Goal: Task Accomplishment & Management: Manage account settings

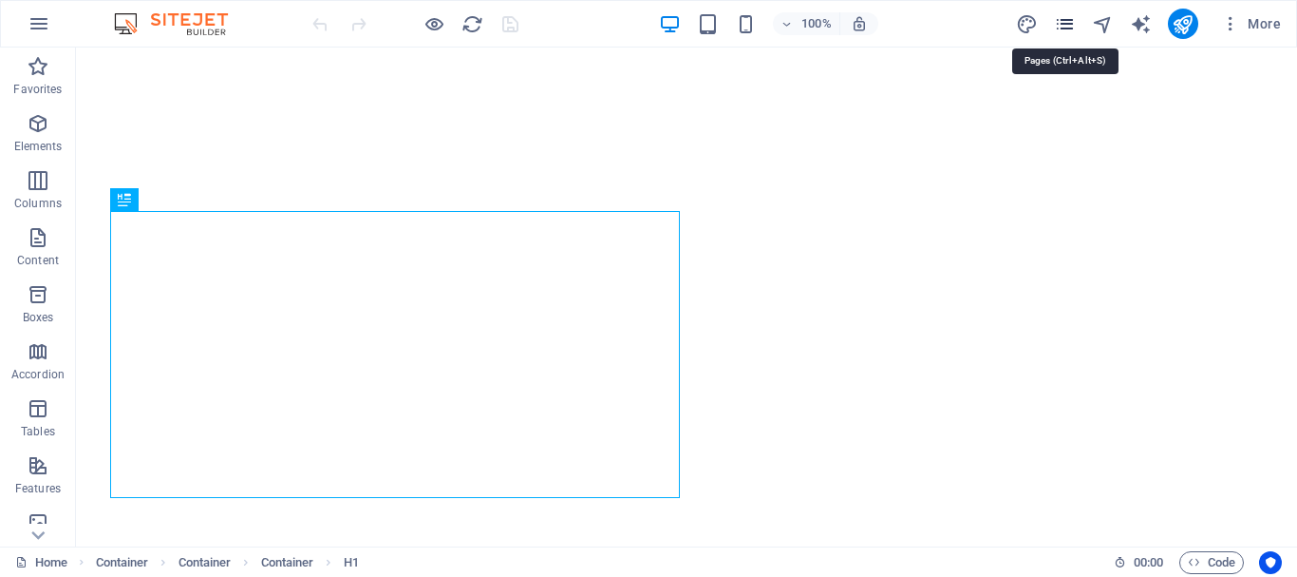
click at [1072, 20] on icon "pages" at bounding box center [1065, 24] width 22 height 22
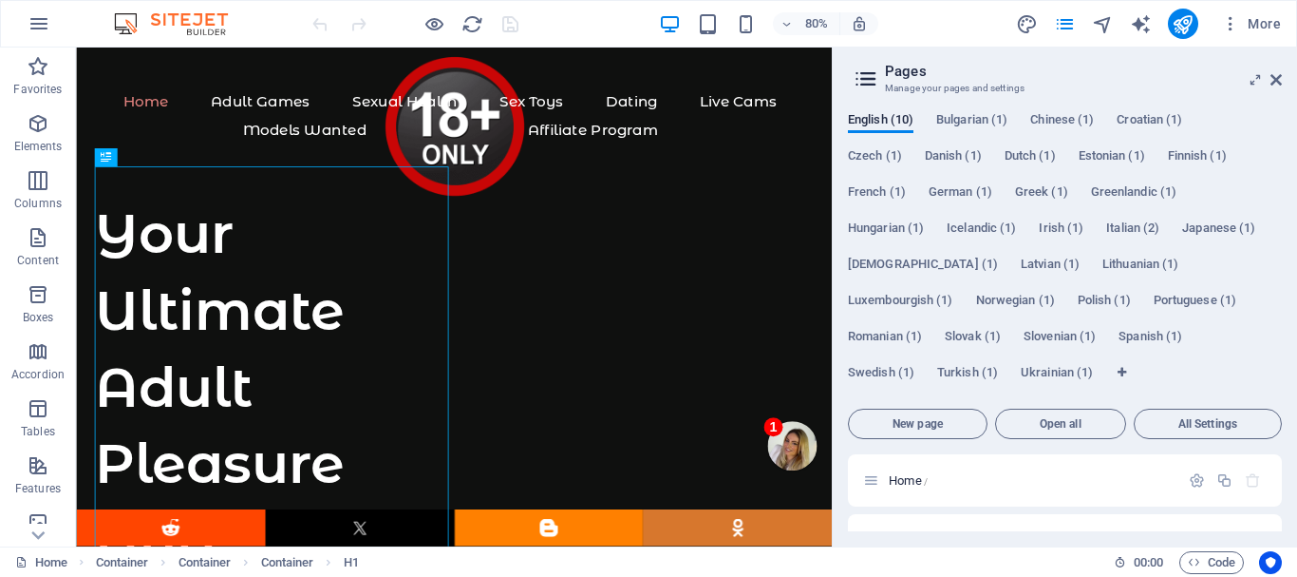
click at [1256, 81] on icon at bounding box center [1256, 79] width 0 height 15
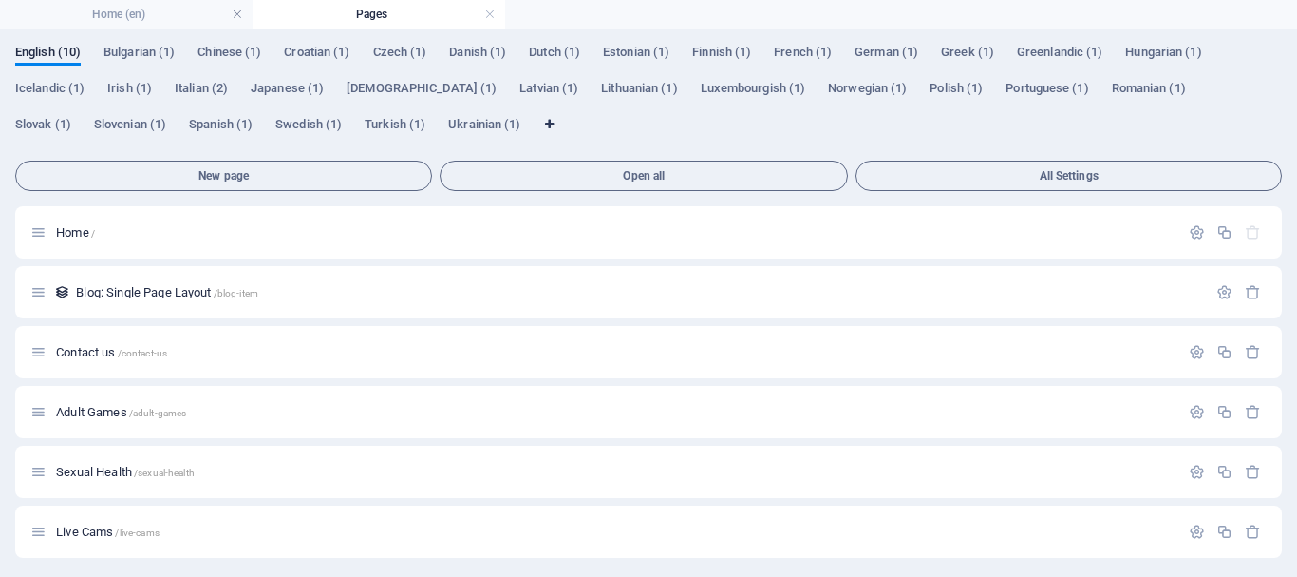
click at [543, 122] on span "Language Tabs" at bounding box center [548, 124] width 11 height 11
select select "41"
select select "24"
select select "30"
select select "36"
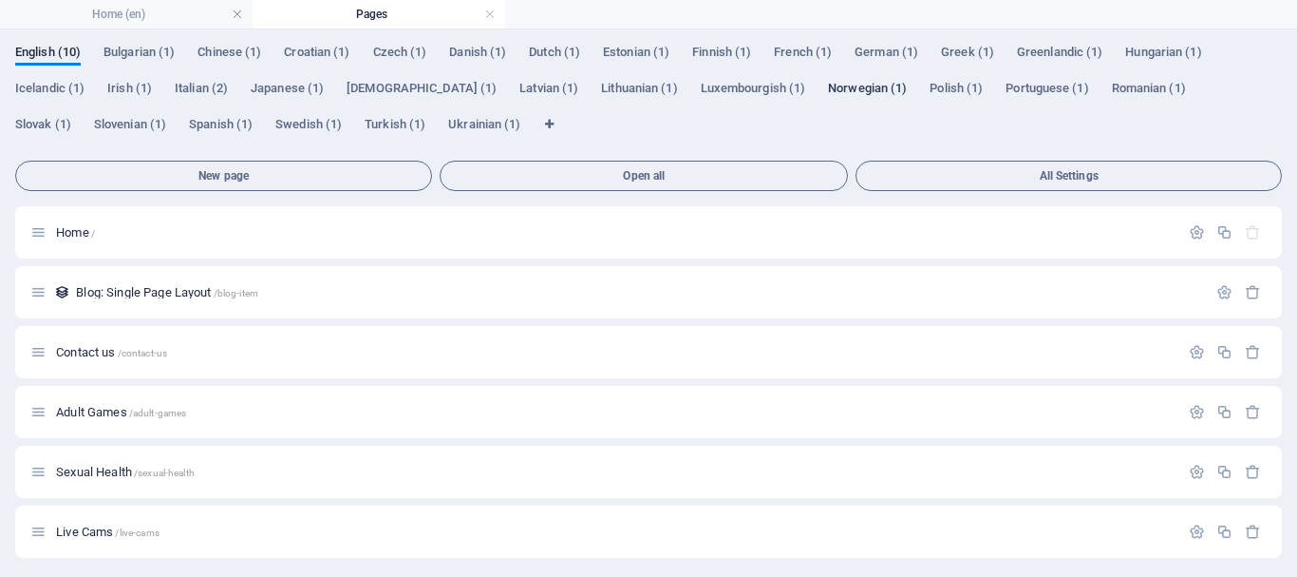
select select "37"
select select "38"
select select "39"
select select "43"
select select "48"
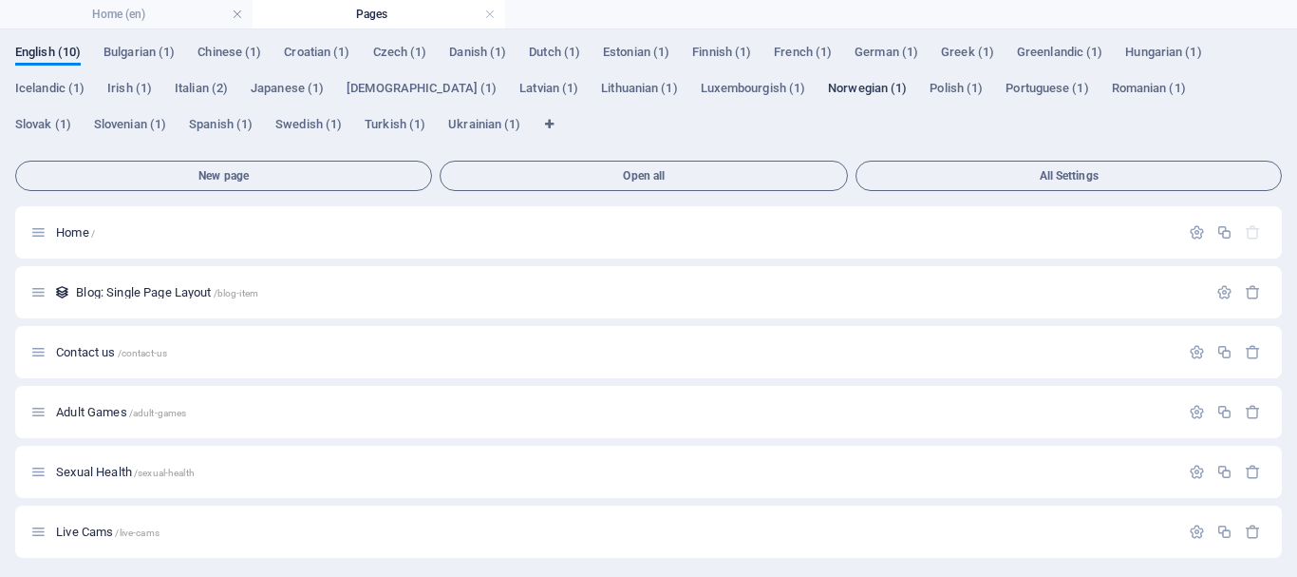
select select "49"
select select "55"
select select "56"
select select "57"
select select "66"
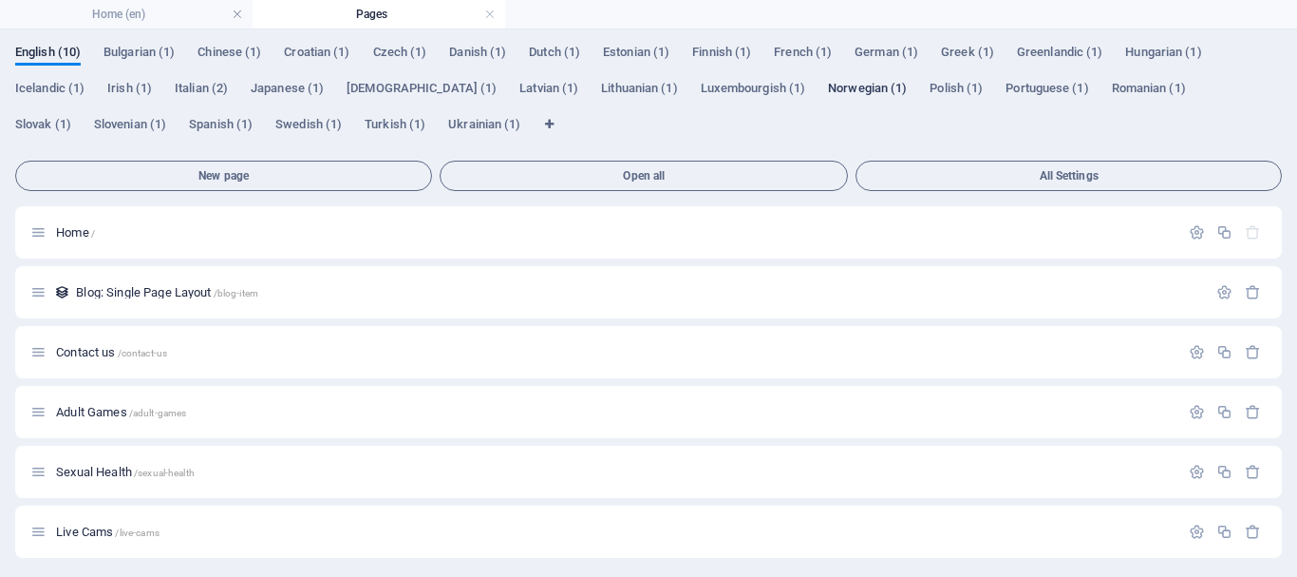
select select "67"
select select "75"
select select "76"
select select "77"
select select "87"
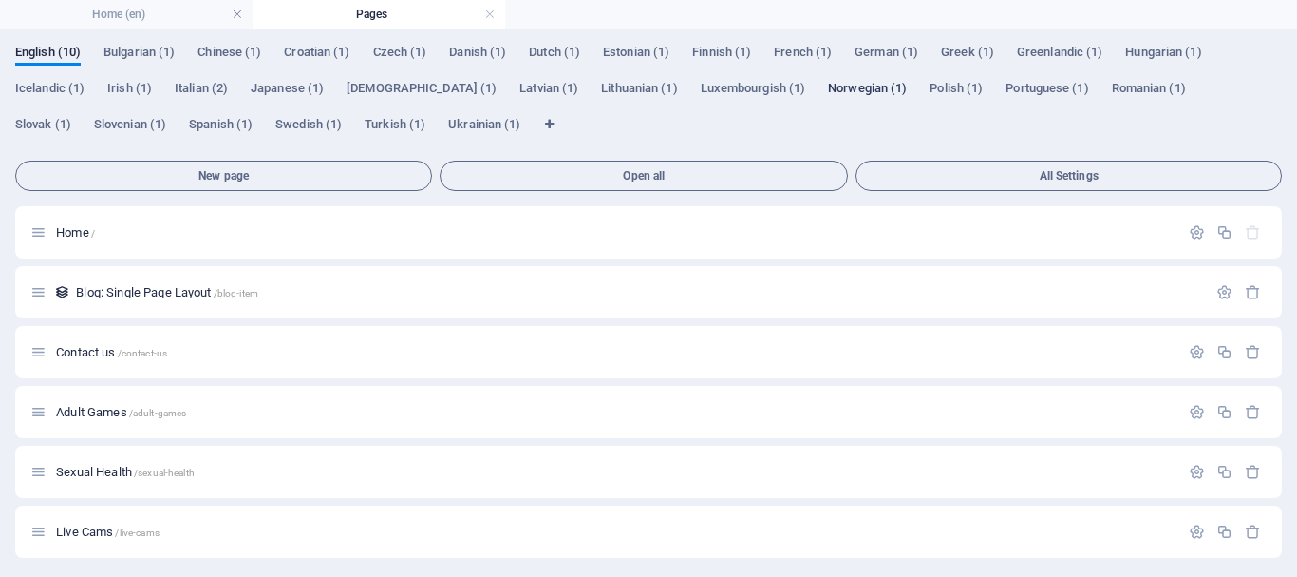
select select "93"
select select "96"
select select "98"
select select "116"
select select "127"
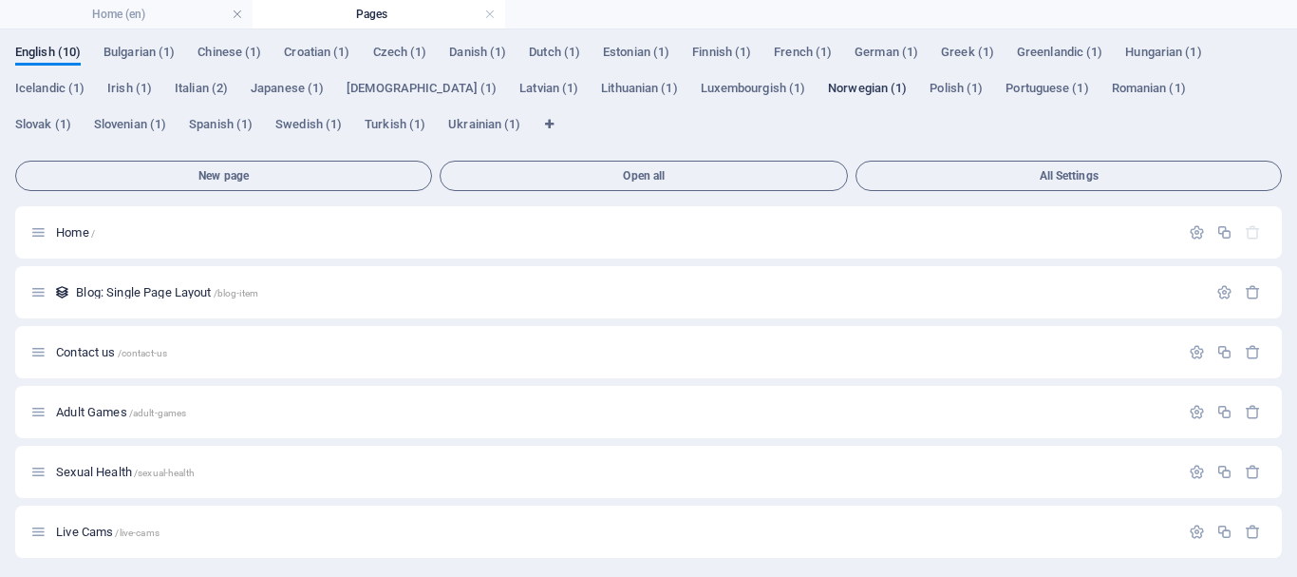
select select "128"
select select "131"
select select "143"
select select "144"
select select "148"
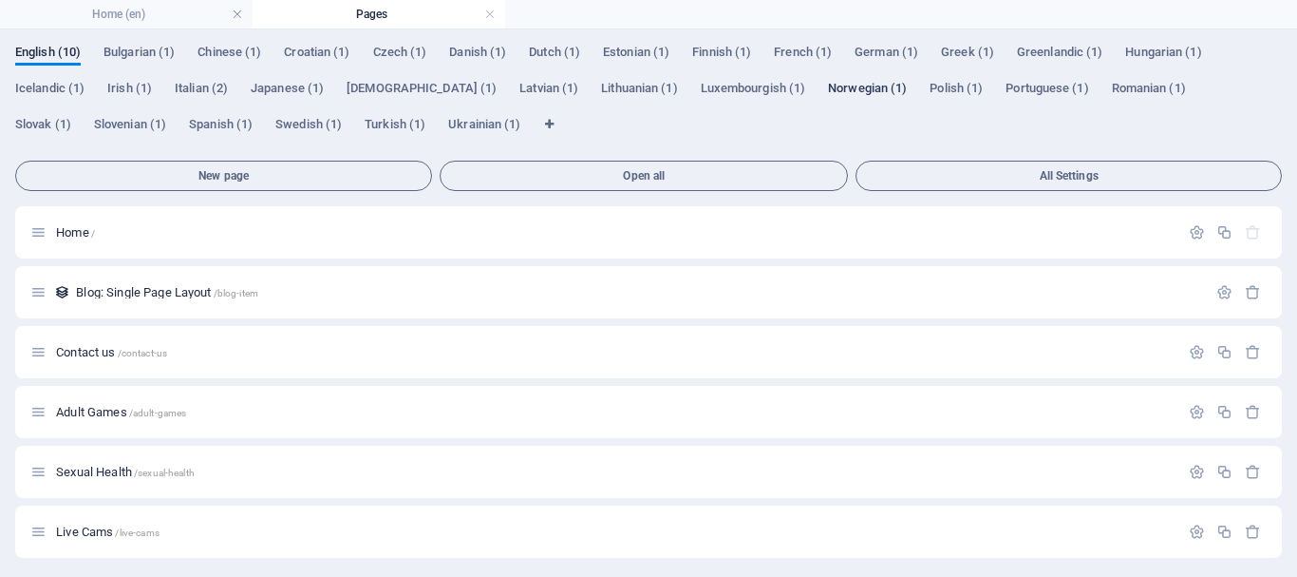
select select "152"
select select "165"
select select "168"
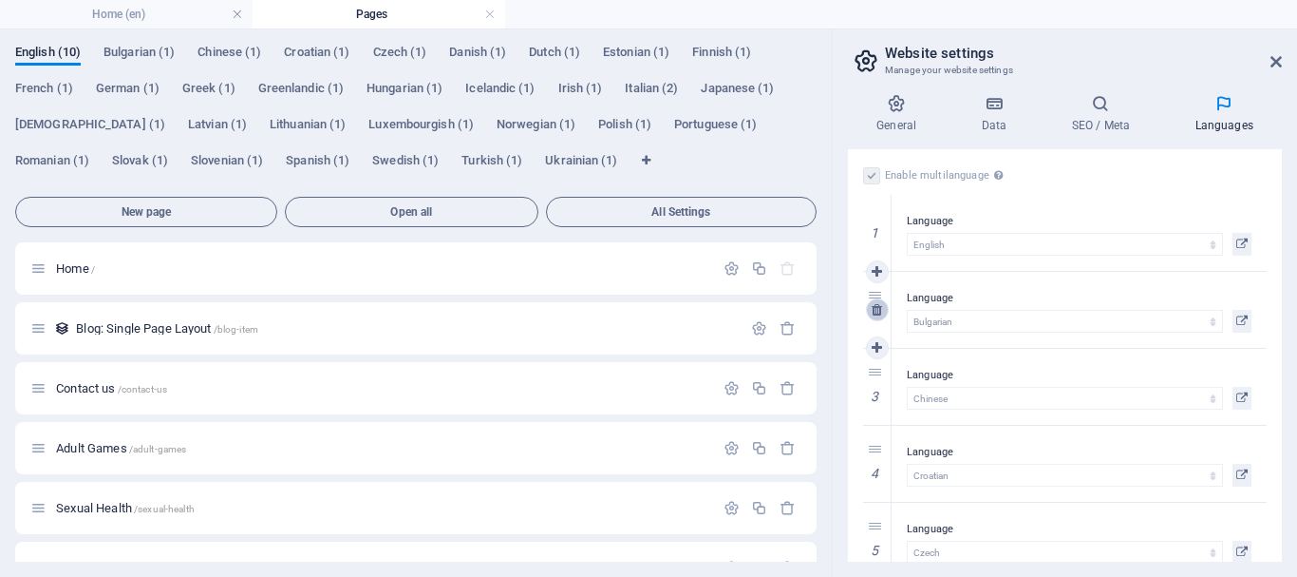
click at [880, 309] on icon at bounding box center [877, 309] width 10 height 13
select select "30"
select select "36"
select select "37"
select select "38"
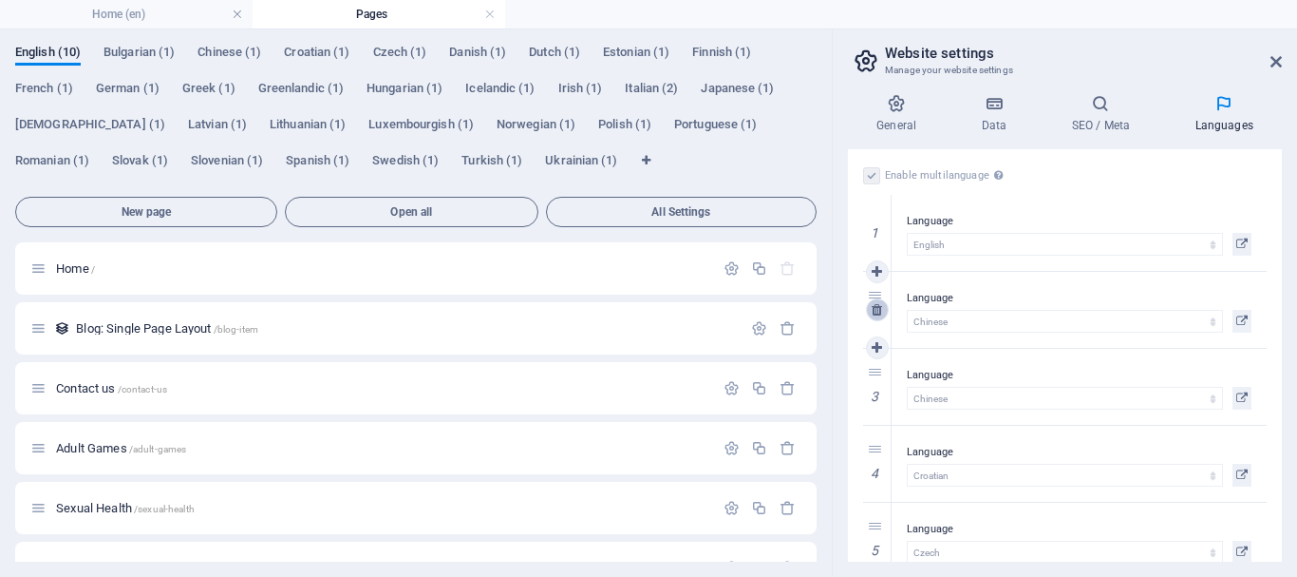
select select "39"
select select "43"
select select "48"
select select "49"
select select "55"
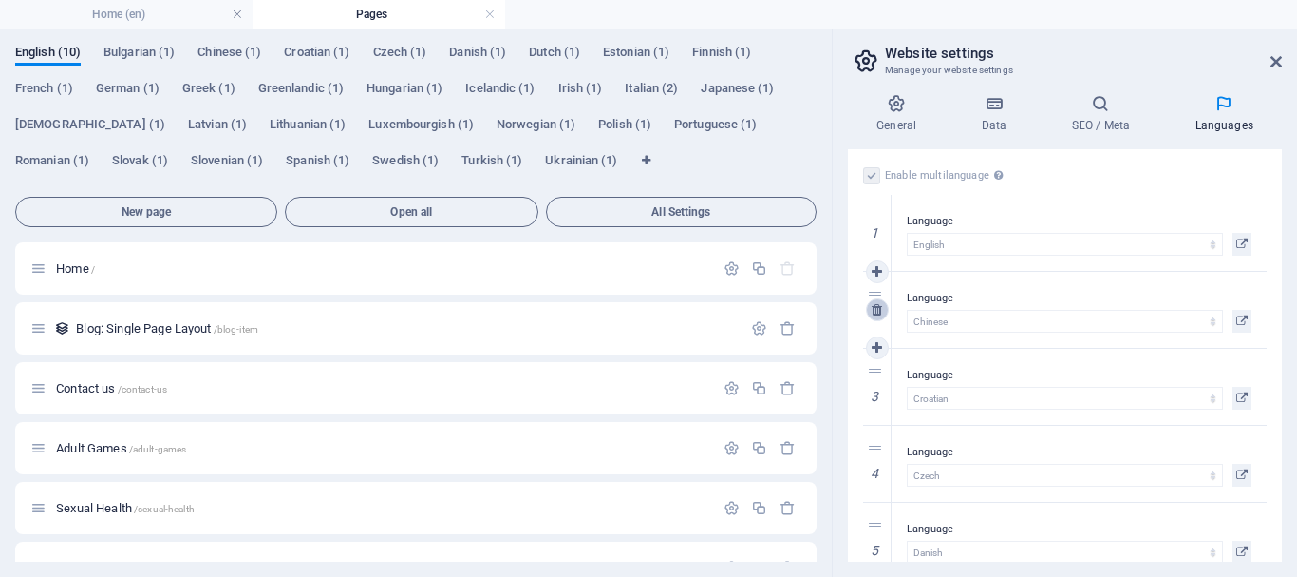
select select "56"
select select "57"
select select "66"
select select "67"
select select "75"
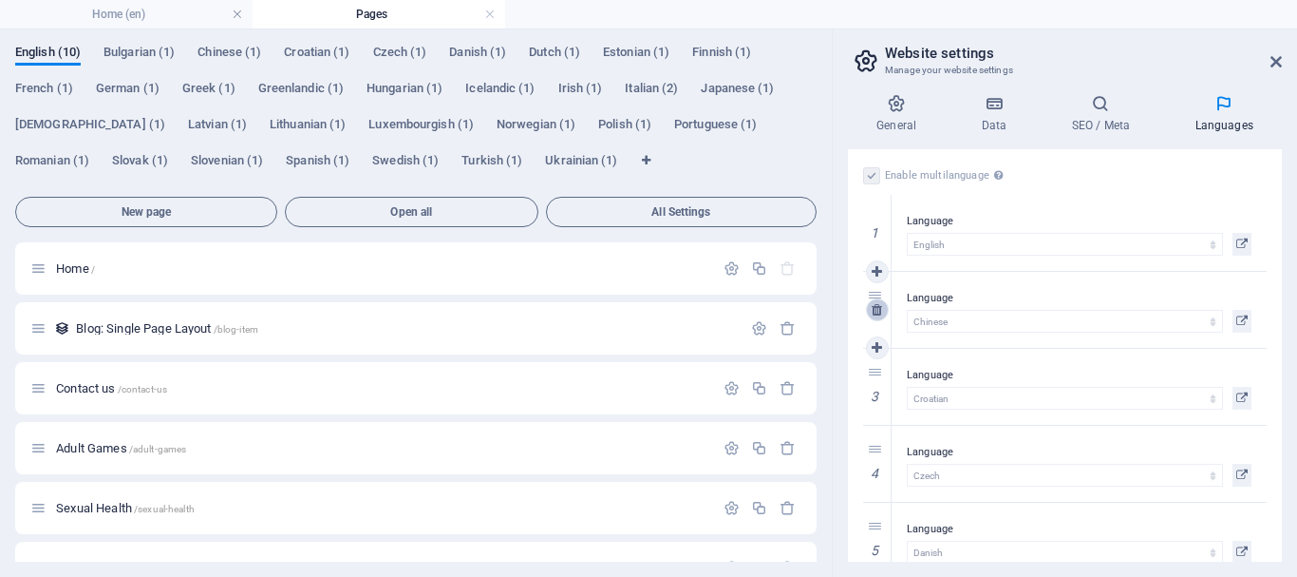
select select "76"
select select "77"
select select "87"
select select "93"
select select "96"
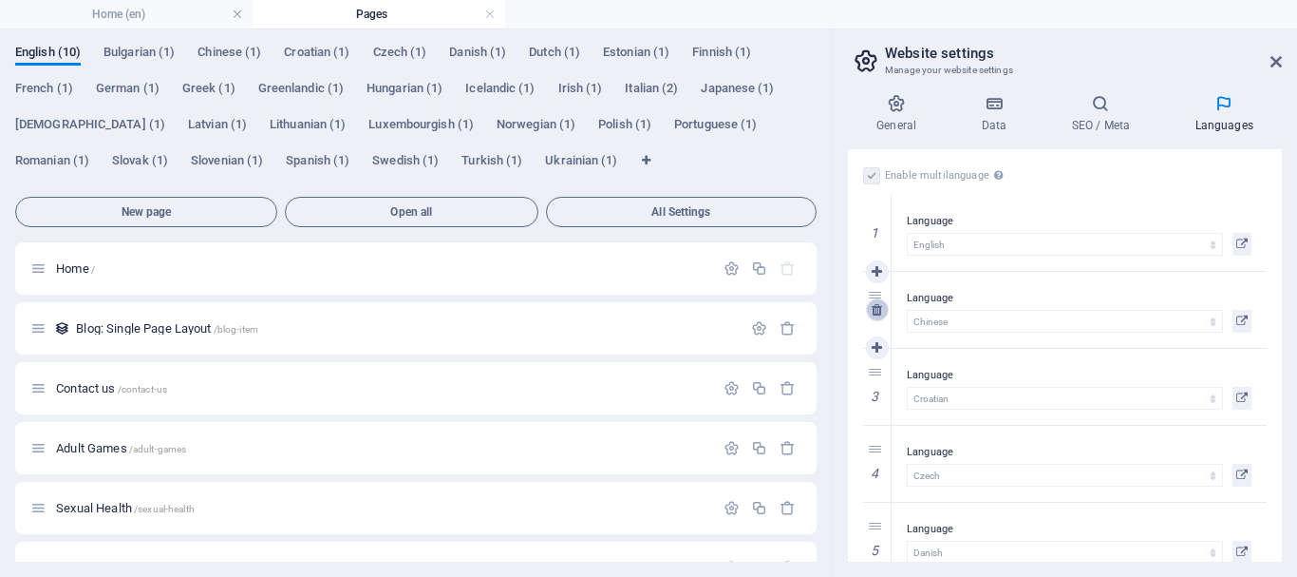
select select "98"
select select "116"
select select "127"
select select "128"
select select "131"
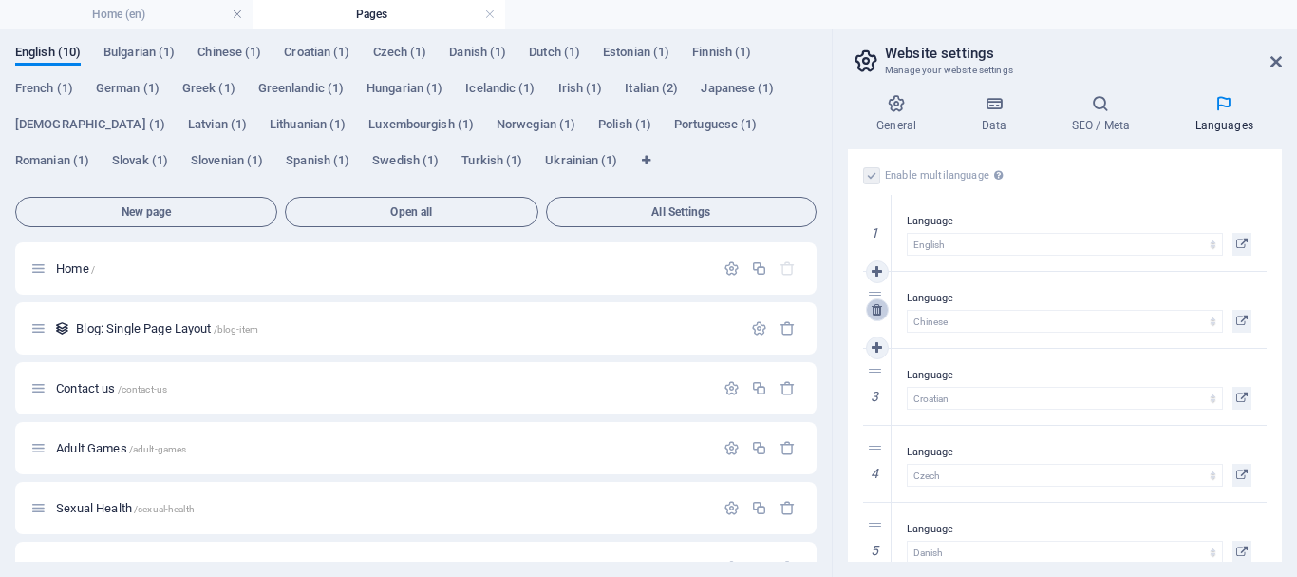
select select "143"
select select "144"
select select "148"
select select "152"
select select "165"
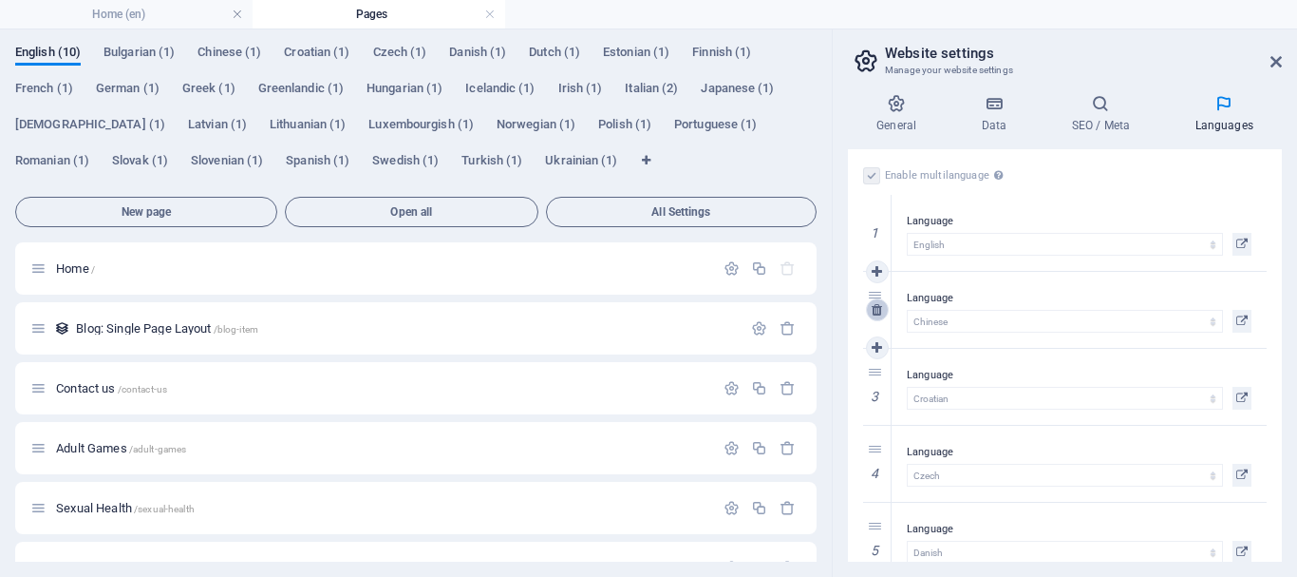
select select "168"
click at [880, 309] on icon at bounding box center [877, 309] width 10 height 13
select select "36"
select select "37"
select select "38"
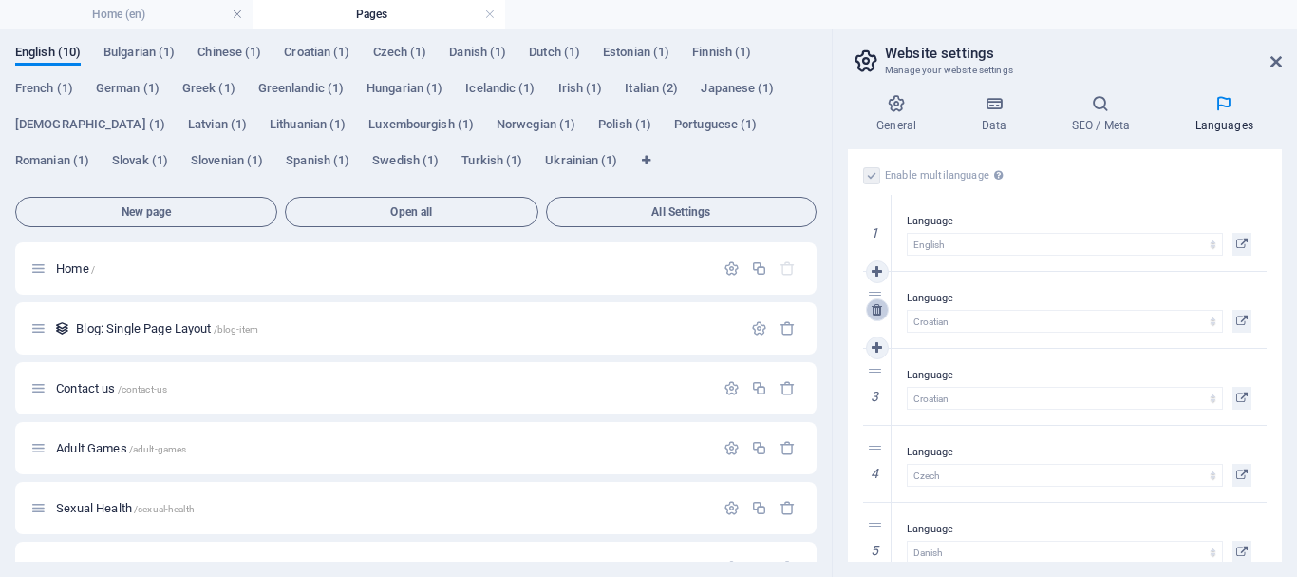
select select "39"
select select "43"
select select "48"
select select "49"
select select "55"
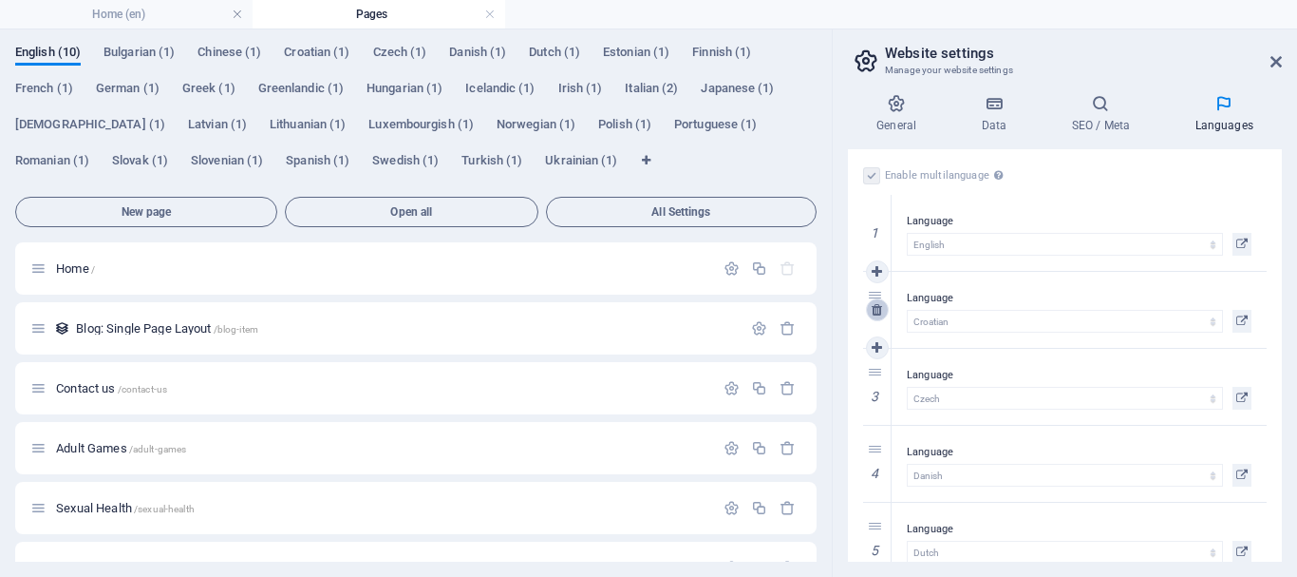
select select "56"
select select "57"
select select "66"
select select "67"
select select "75"
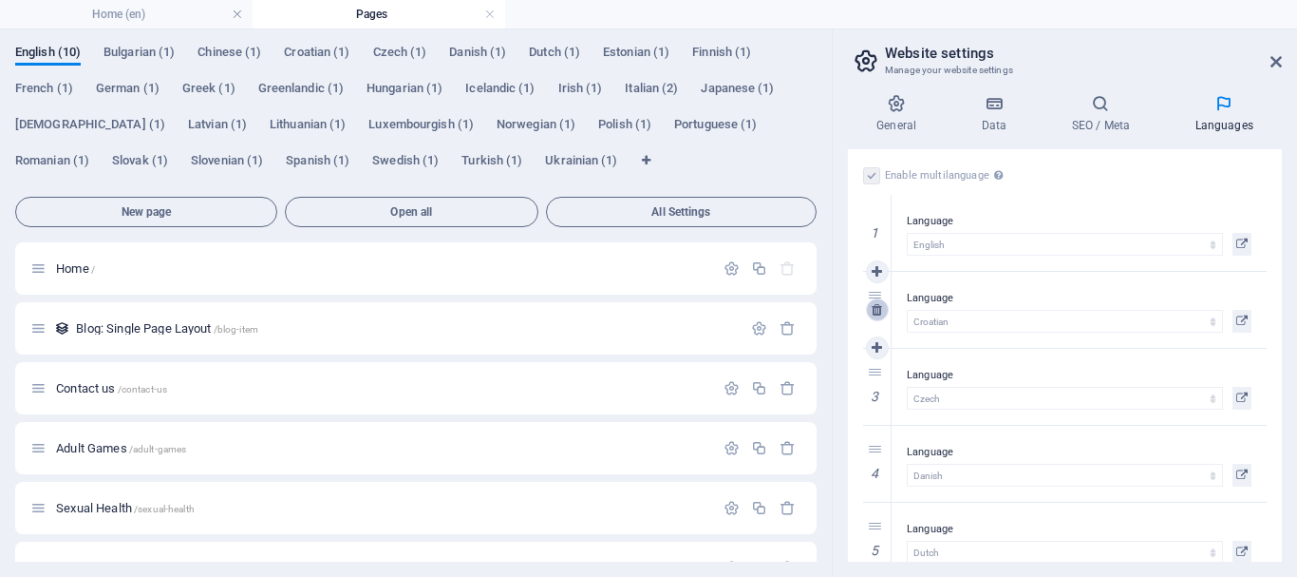
select select "76"
select select "77"
select select "87"
select select "93"
select select "96"
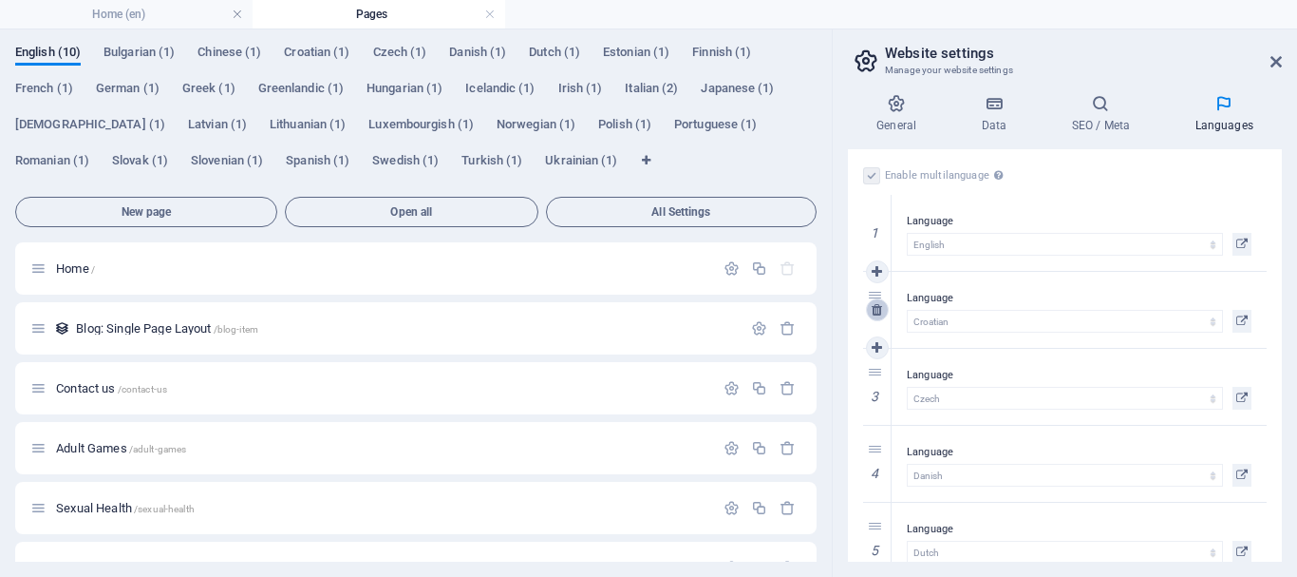
select select "98"
select select "116"
select select "127"
select select "128"
select select "131"
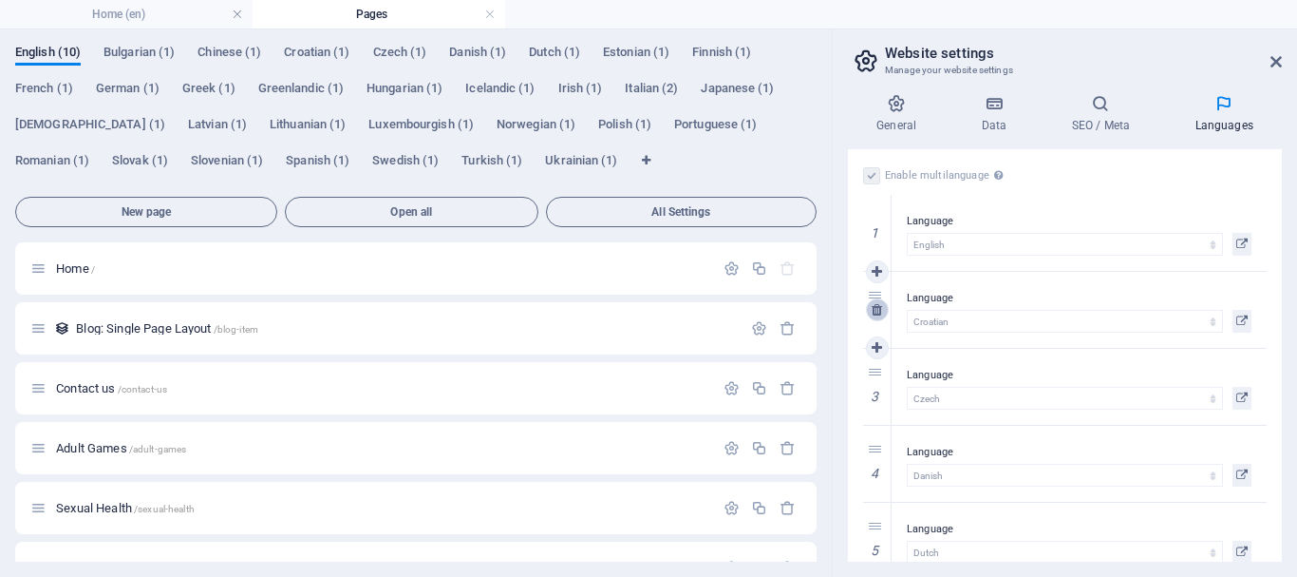
select select "143"
select select "144"
select select "148"
select select "152"
select select "165"
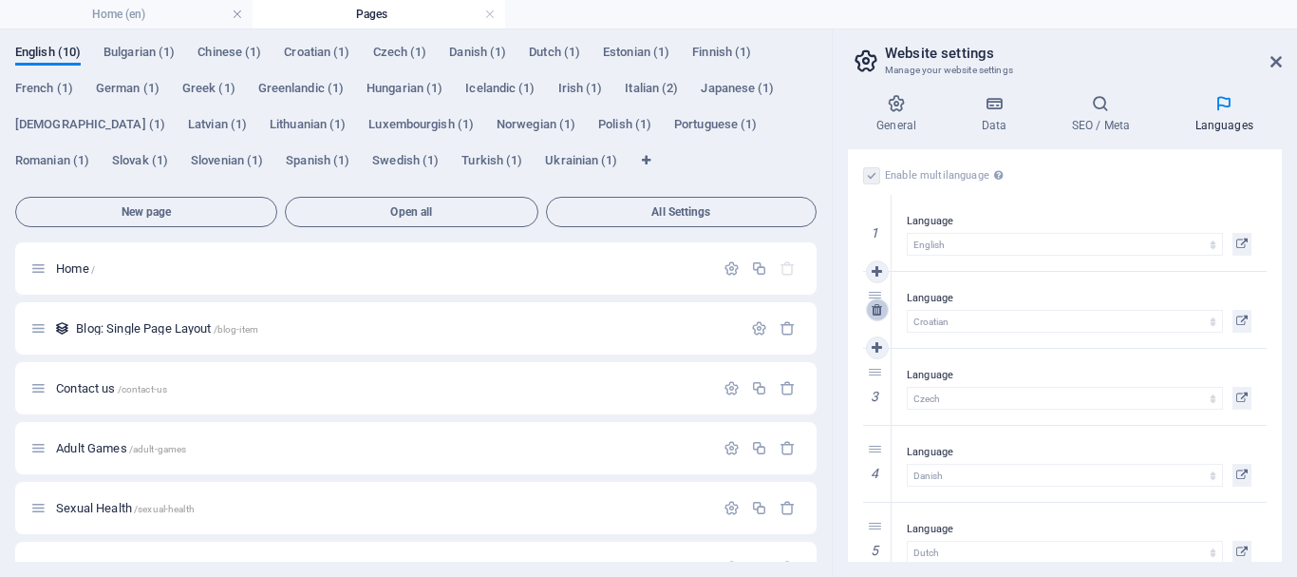
select select "168"
click at [876, 307] on icon at bounding box center [877, 309] width 10 height 13
select select "37"
select select "38"
select select "39"
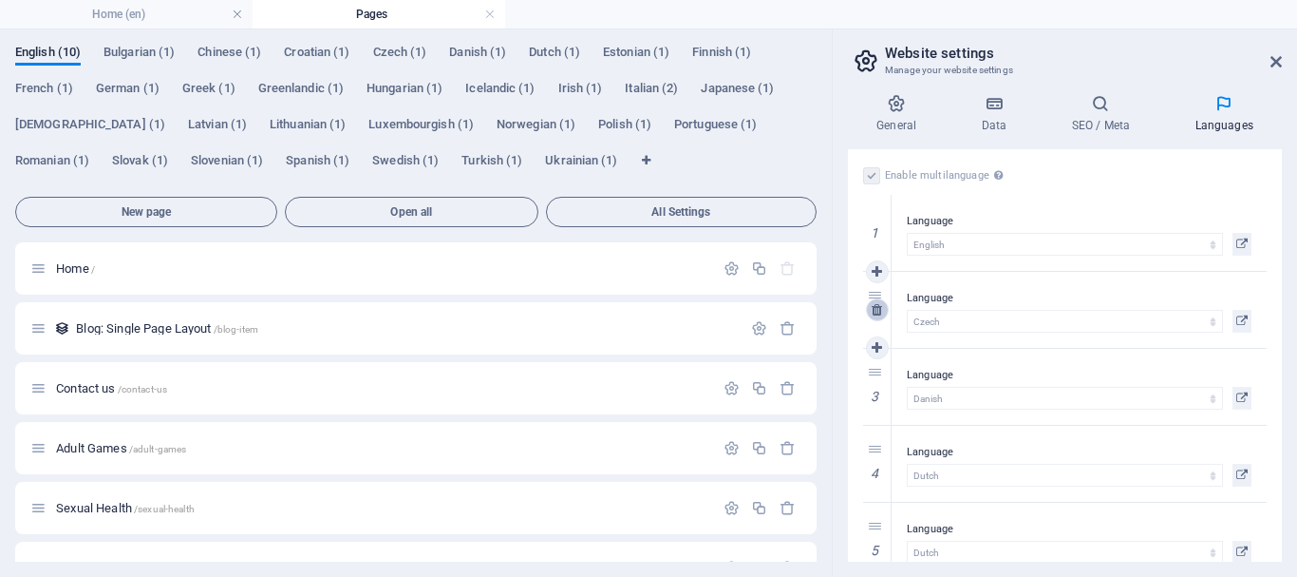
select select "43"
select select "48"
select select "49"
select select "55"
select select "56"
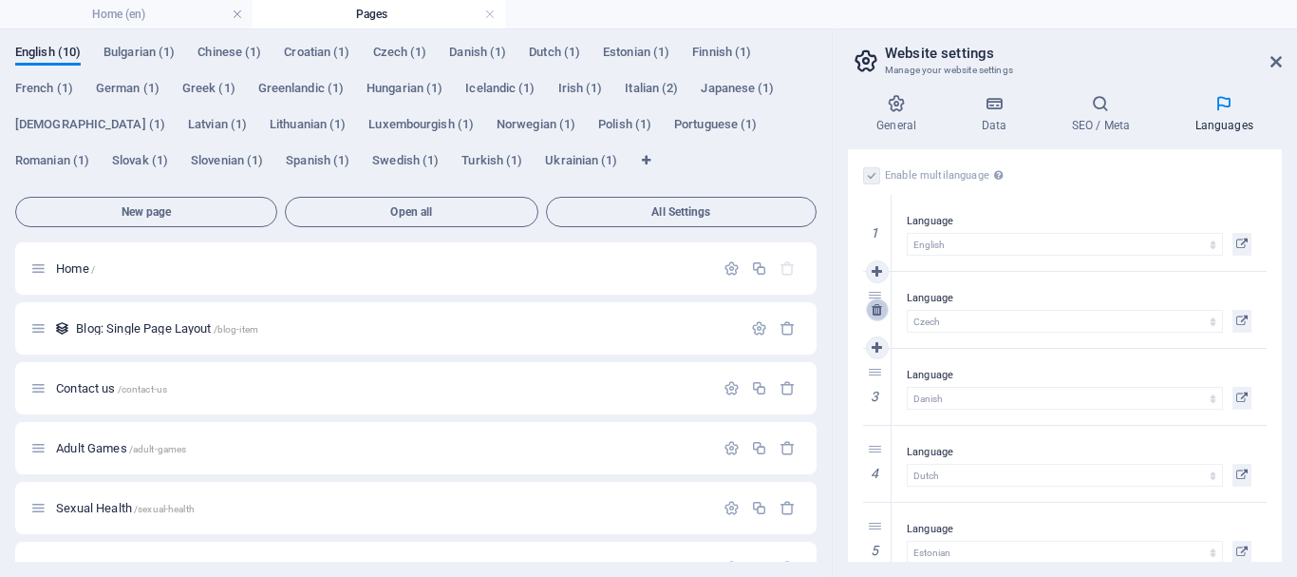
select select "57"
select select "66"
select select "67"
select select "75"
select select "76"
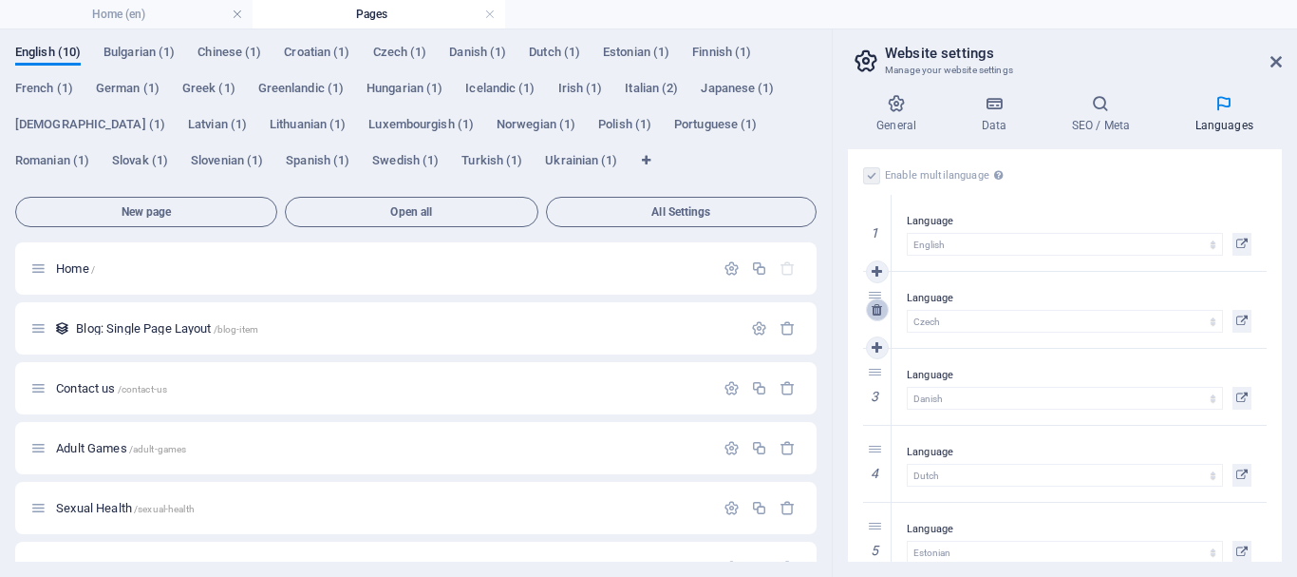
select select "77"
select select "87"
select select "93"
select select "96"
select select "98"
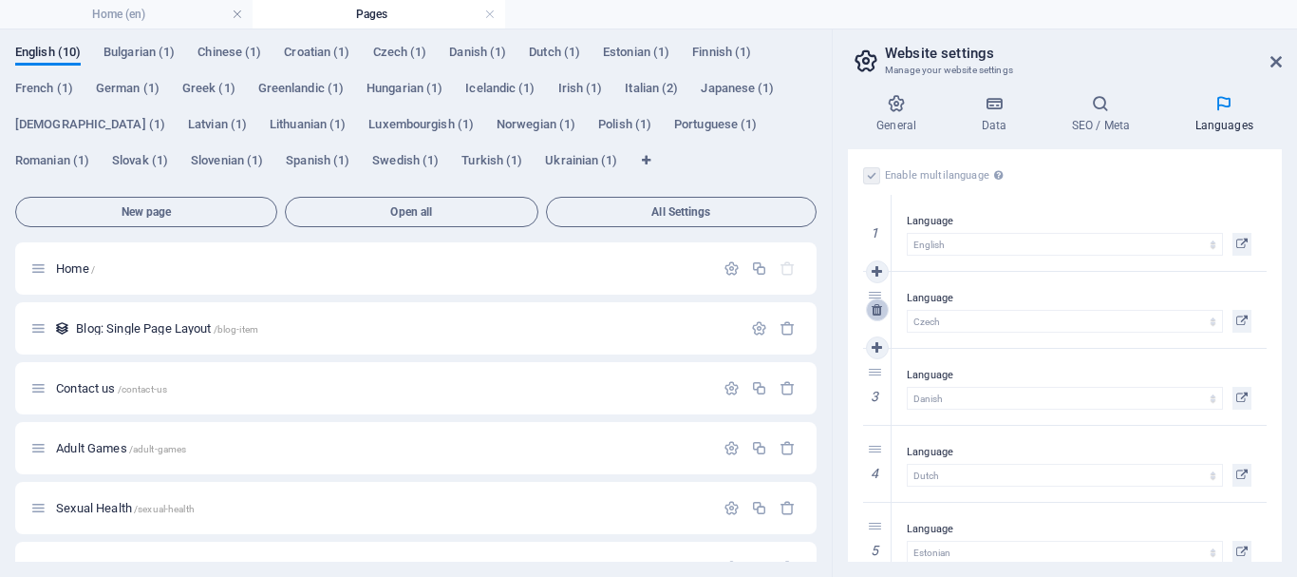
select select "116"
select select "127"
select select "128"
select select "131"
select select "143"
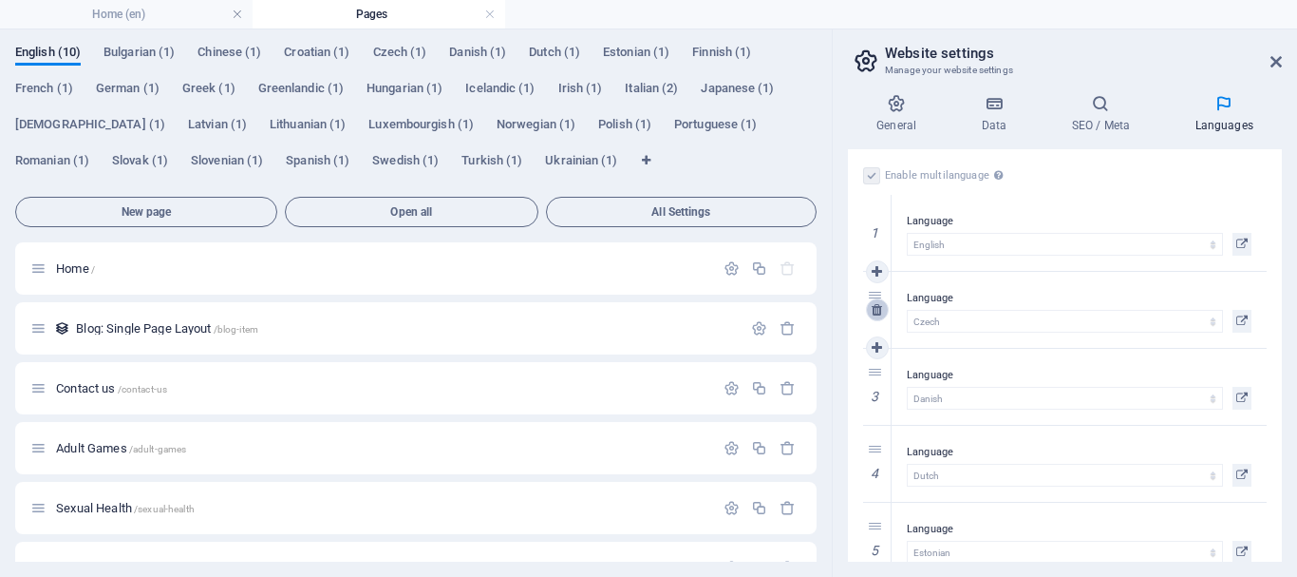
select select "144"
select select "148"
select select "152"
select select "165"
select select "168"
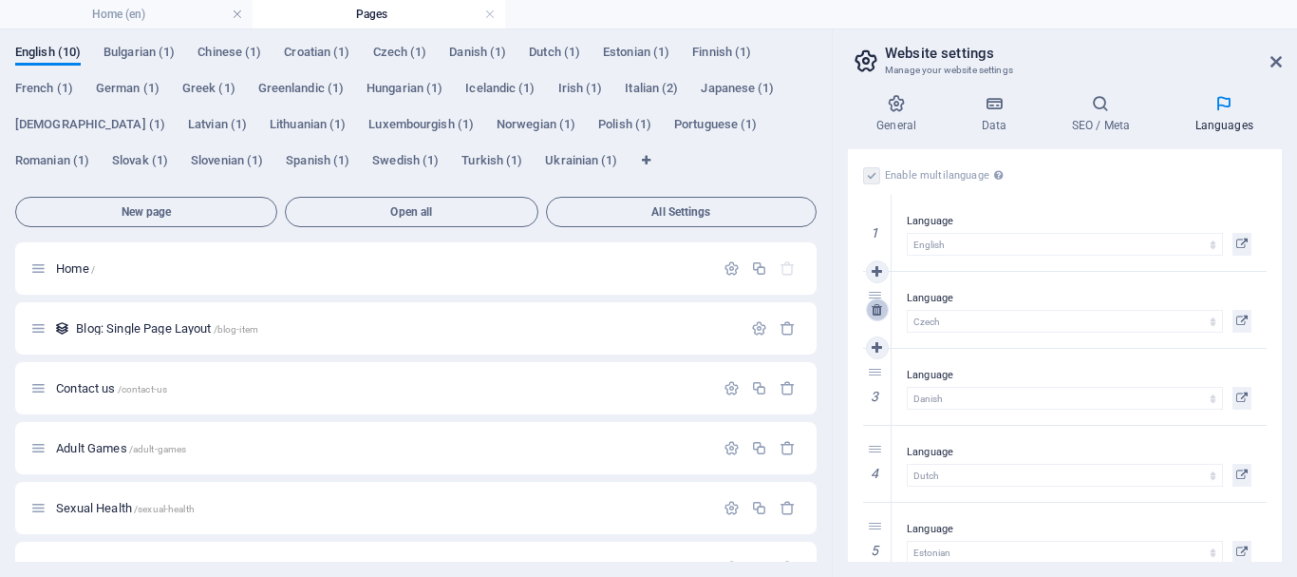
click at [876, 307] on icon at bounding box center [877, 309] width 10 height 13
select select "38"
select select "39"
select select "43"
select select "48"
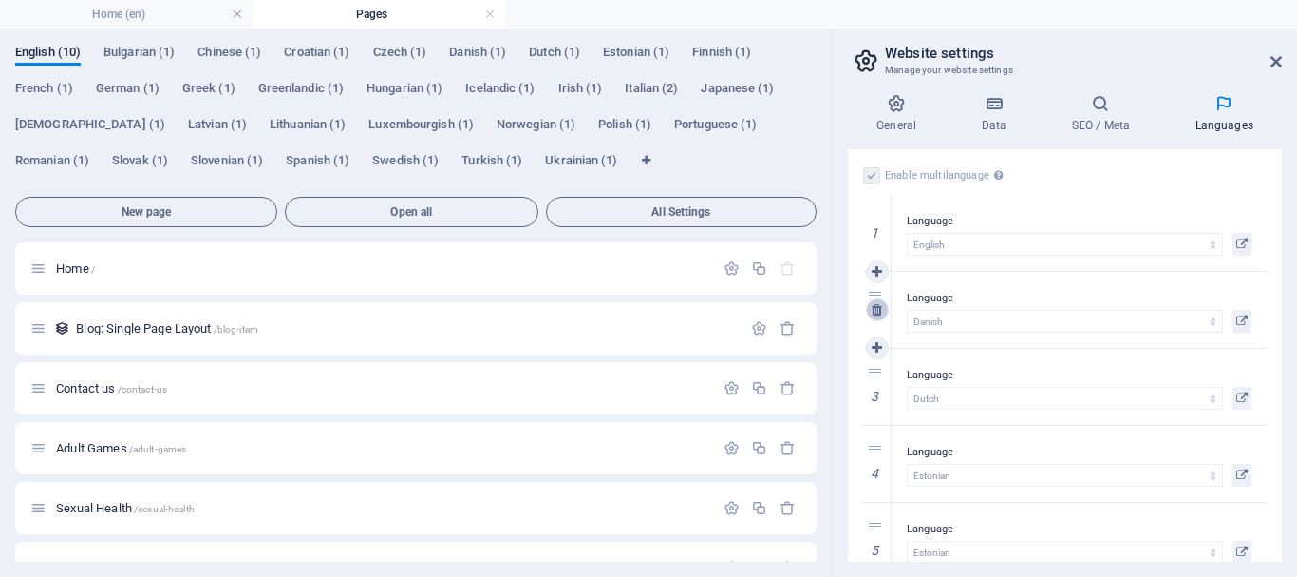
select select "49"
select select "55"
select select "56"
select select "57"
select select "66"
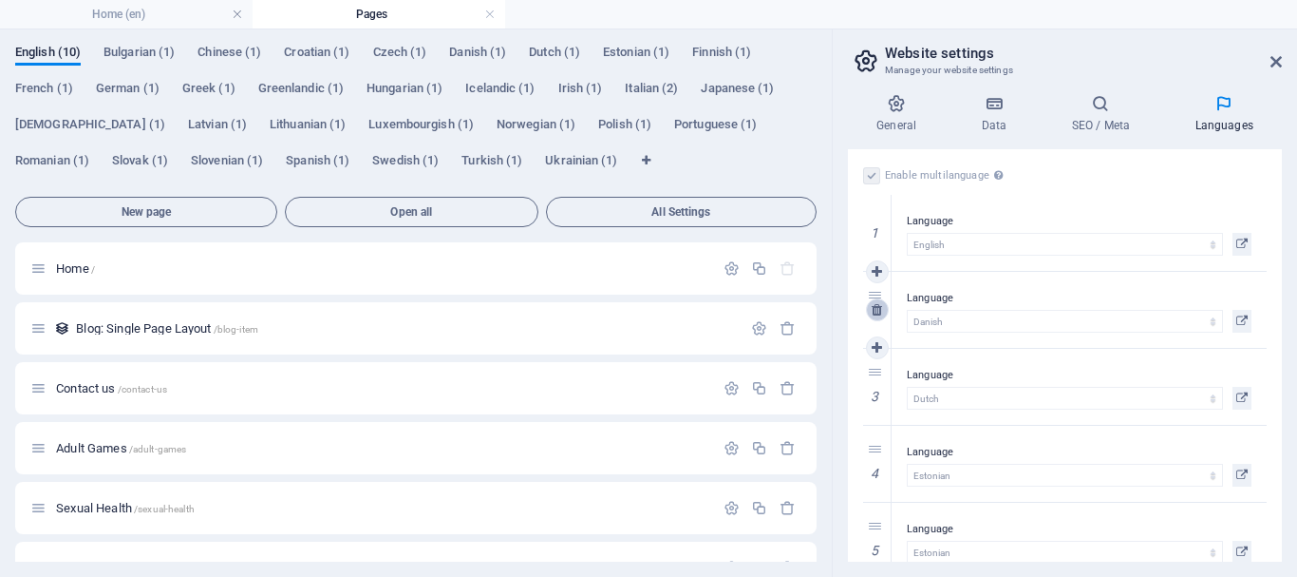
select select "67"
select select "75"
select select "76"
select select "77"
select select "87"
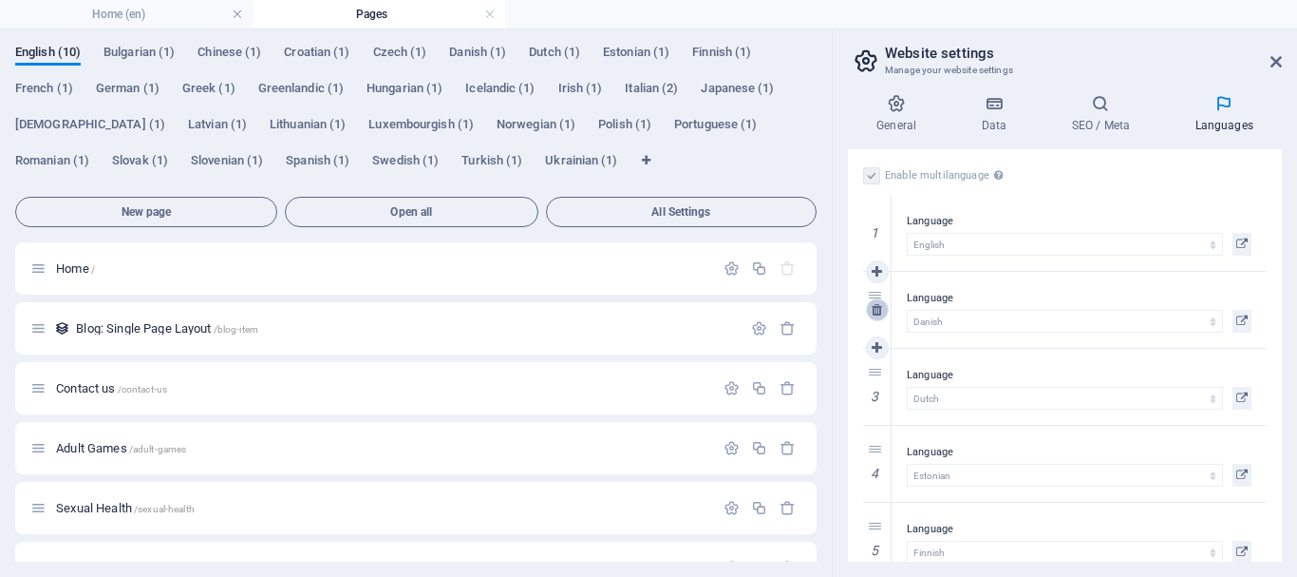
select select "93"
select select "96"
select select "98"
select select "116"
select select "127"
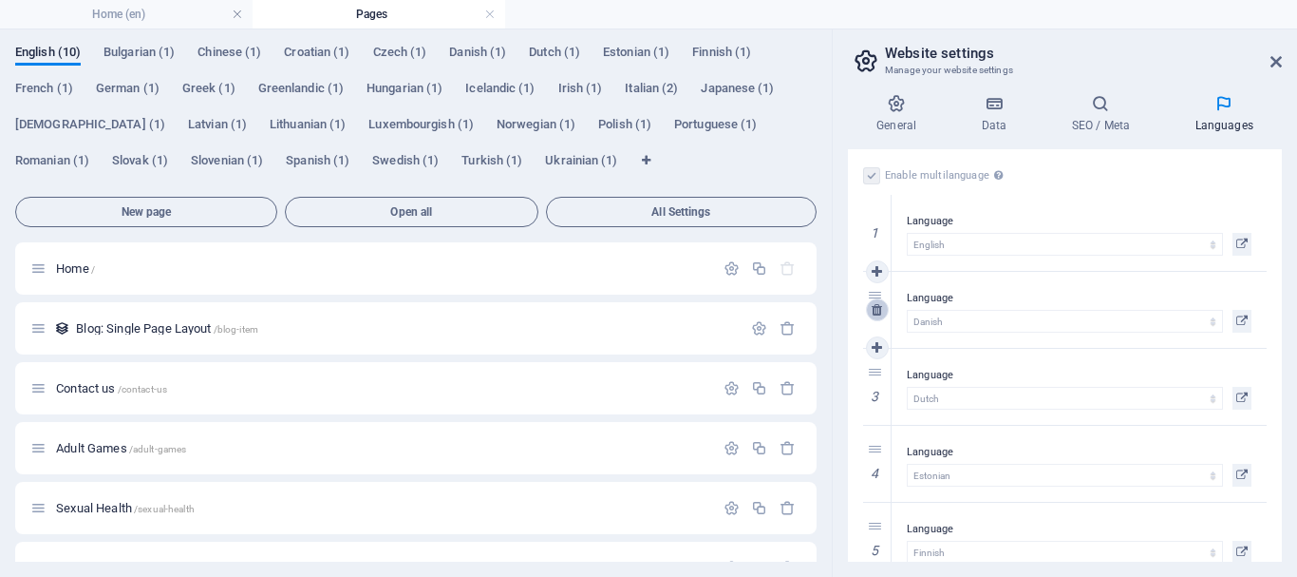
select select "128"
select select "131"
select select "143"
select select "144"
select select "148"
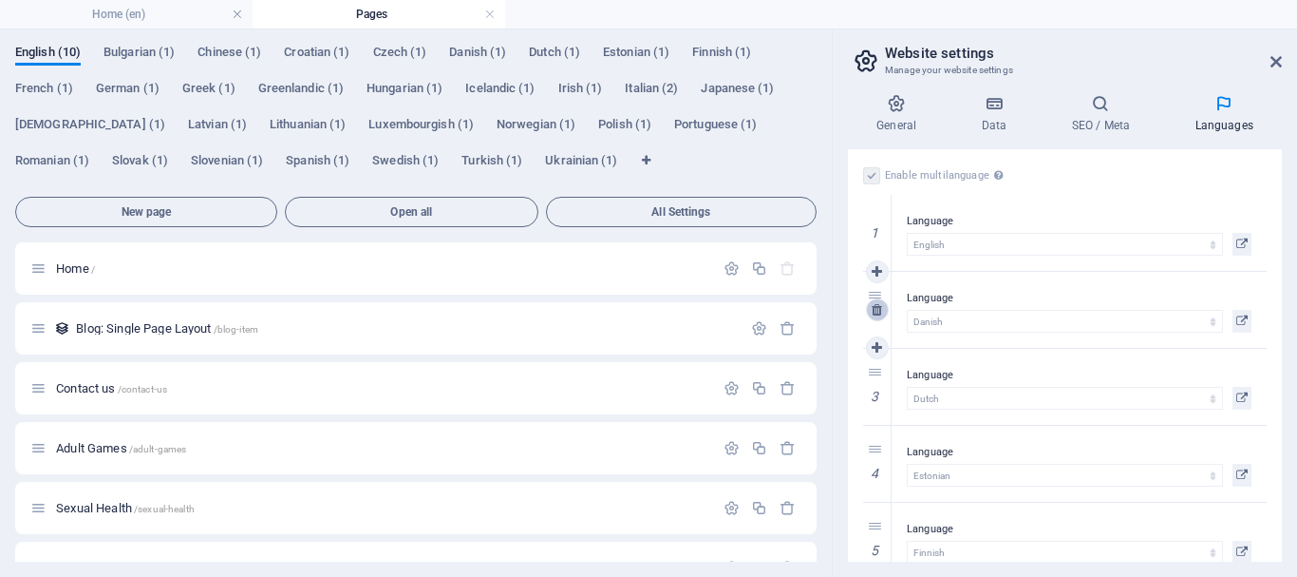
select select "152"
select select "165"
select select "168"
click at [876, 307] on icon at bounding box center [877, 309] width 10 height 13
select select "39"
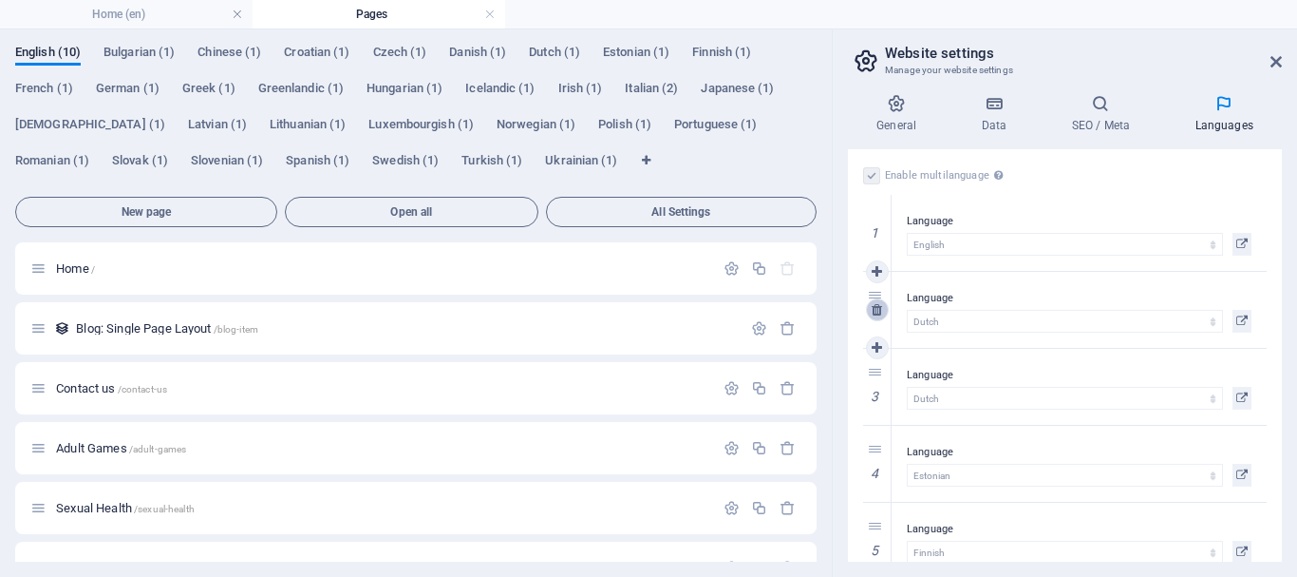
select select "43"
select select "48"
select select "49"
select select "55"
select select "56"
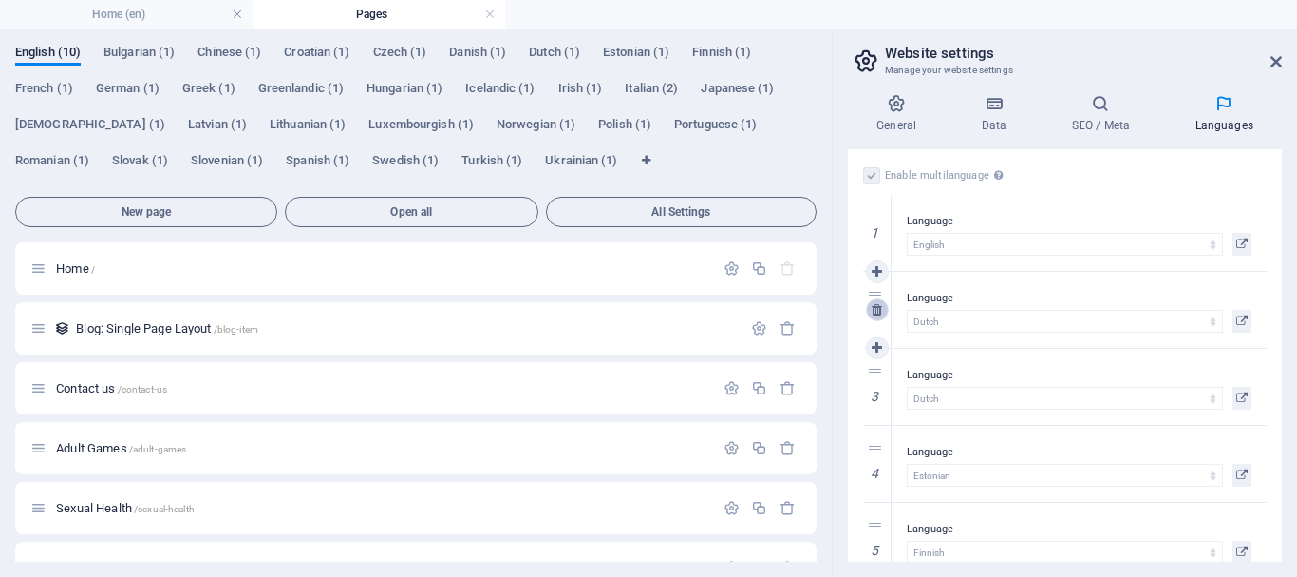
select select "57"
select select "66"
select select "67"
select select "75"
select select "76"
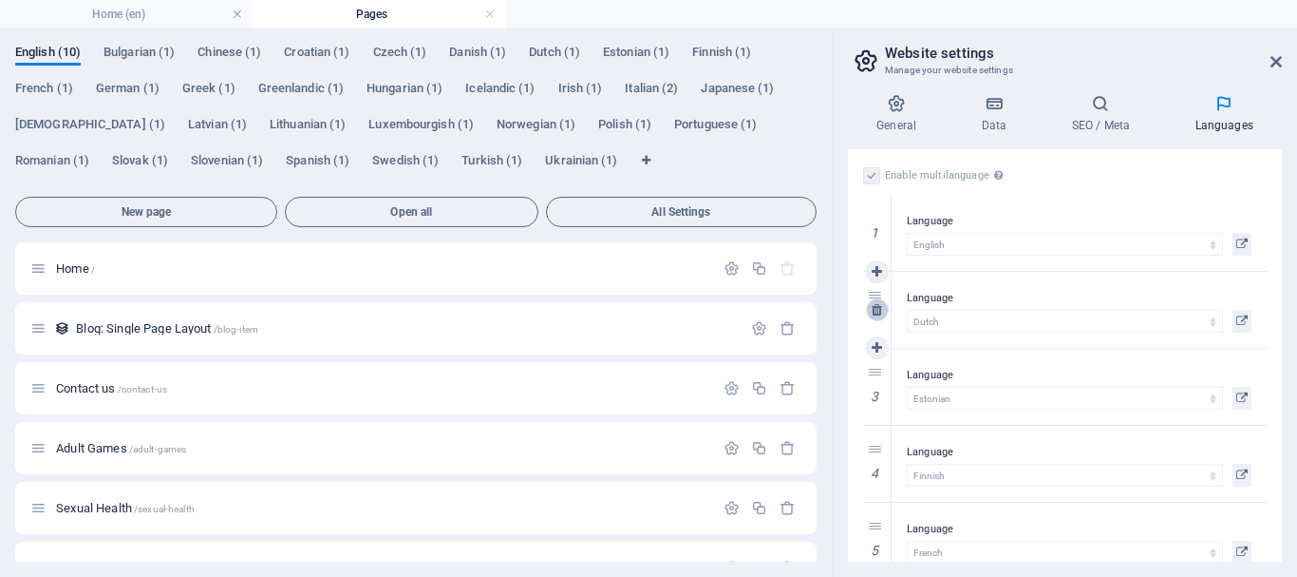
select select "77"
select select "87"
select select "93"
select select "96"
select select "98"
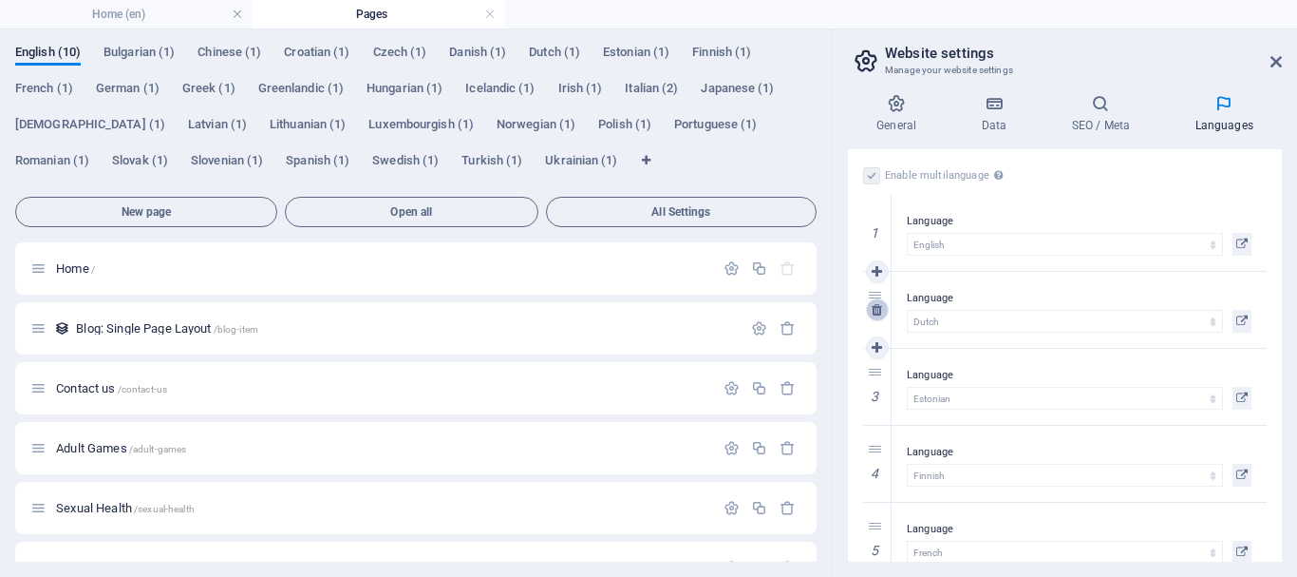
select select "116"
select select "127"
select select "128"
select select "131"
select select "143"
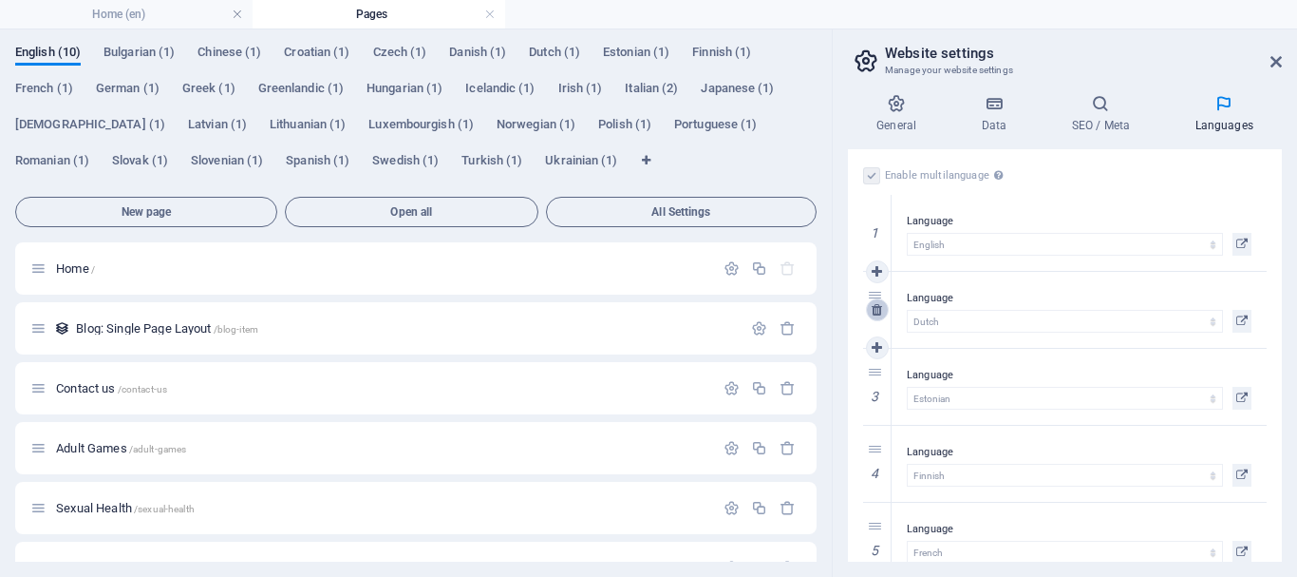
select select "144"
select select "148"
select select "152"
select select "165"
select select "168"
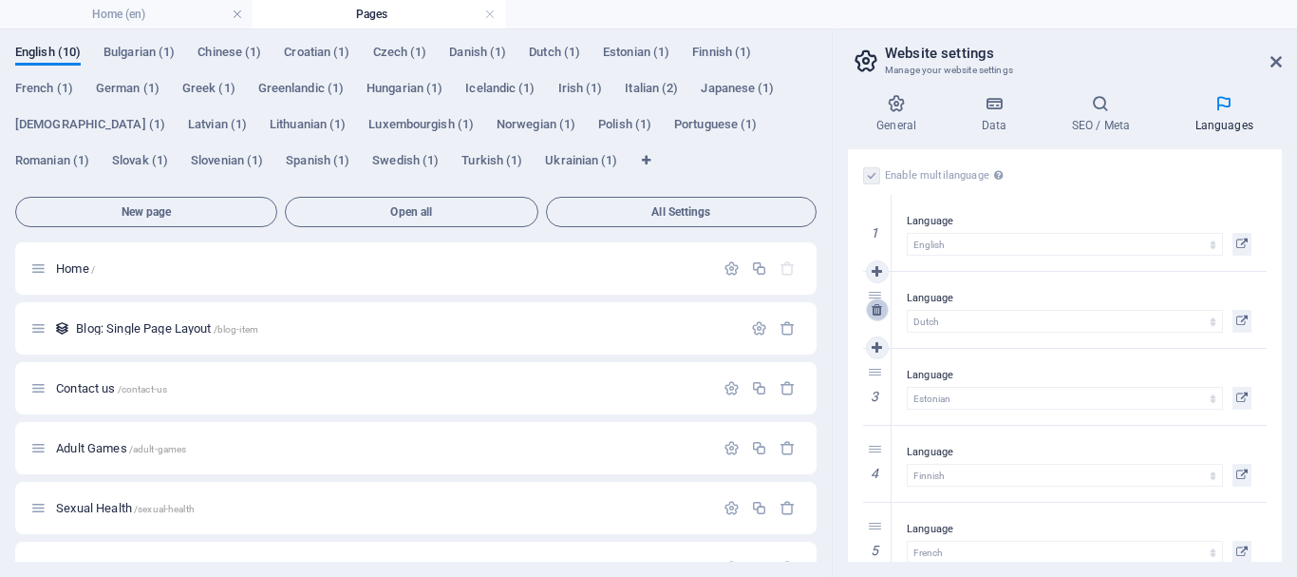
click at [876, 307] on icon at bounding box center [877, 309] width 10 height 13
select select "43"
select select "48"
select select "49"
select select "55"
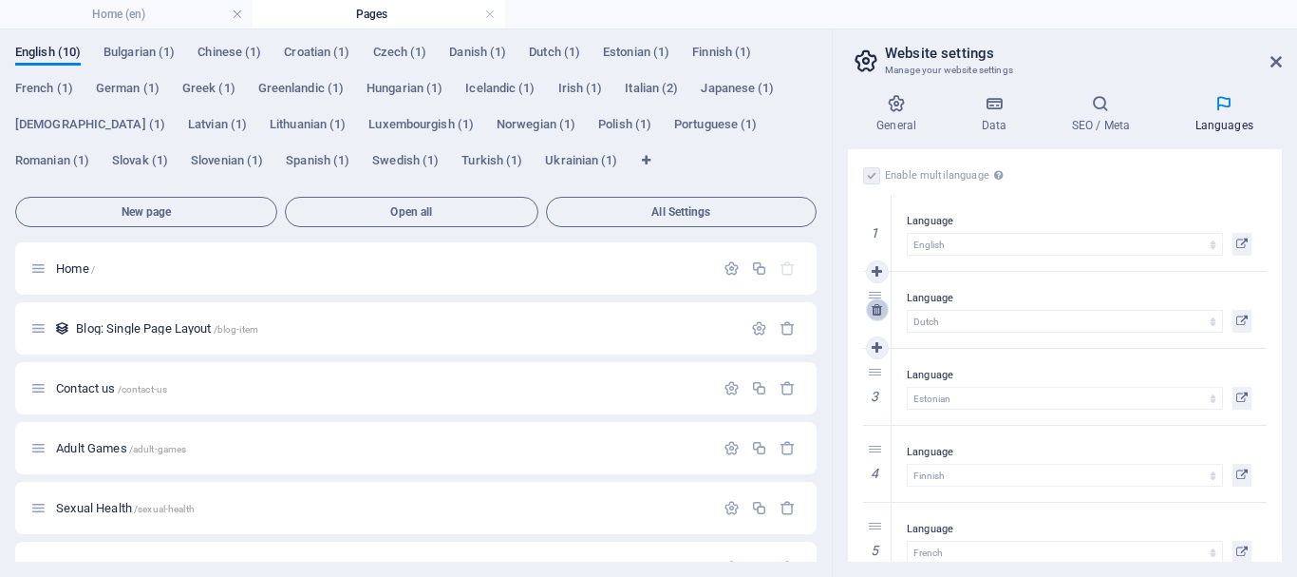
select select "56"
select select "57"
select select "66"
select select "67"
select select "75"
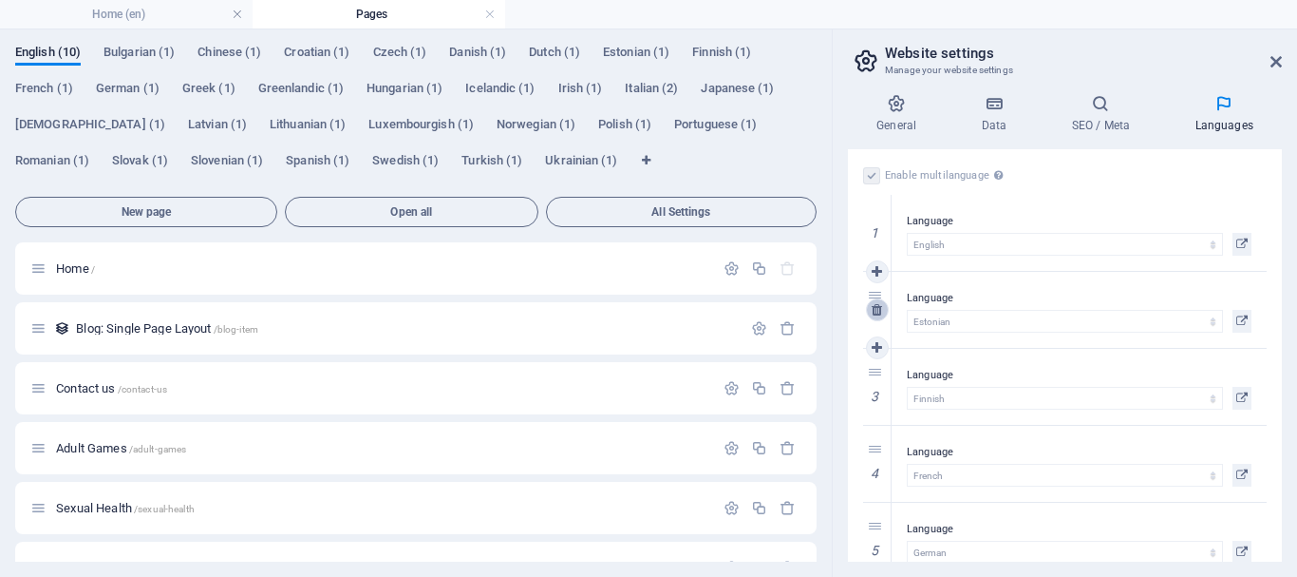
select select "76"
select select "77"
select select "87"
select select "93"
select select "96"
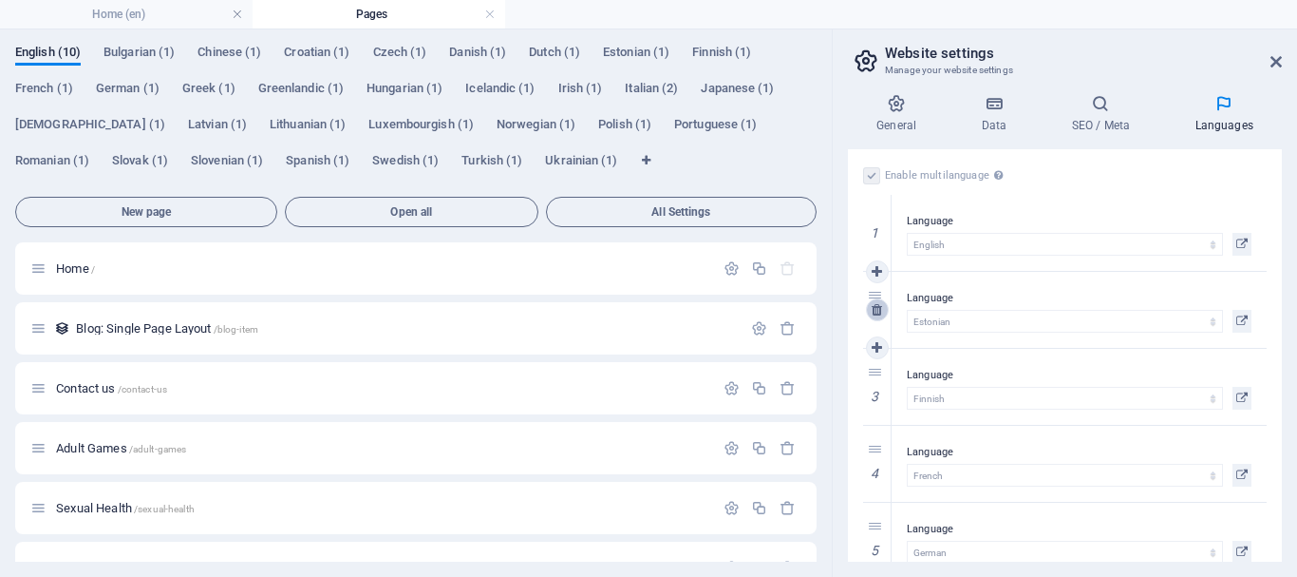
select select "98"
select select "116"
select select "127"
select select "128"
select select "131"
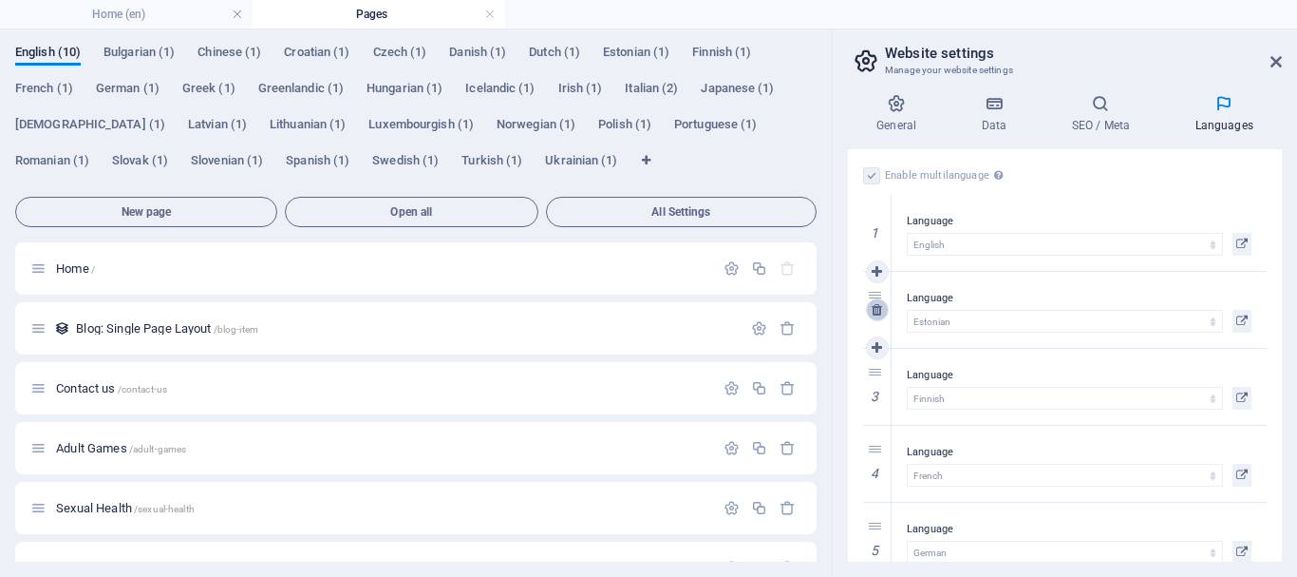
select select "143"
select select "144"
select select "148"
select select "152"
select select "165"
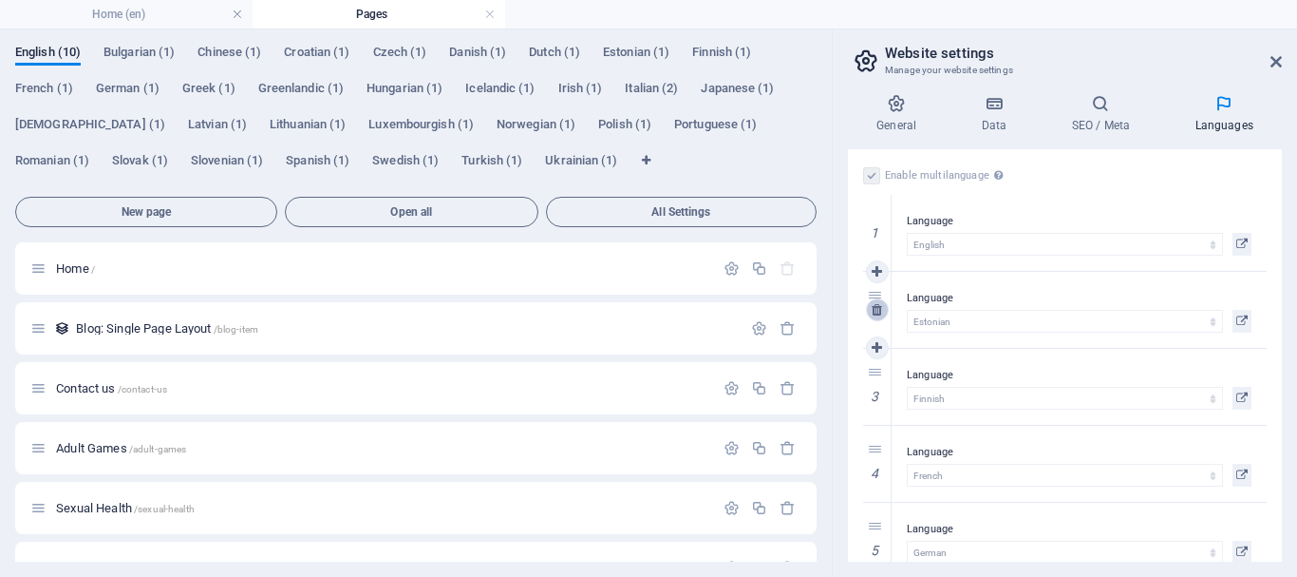
select select "168"
click at [876, 307] on icon at bounding box center [877, 309] width 10 height 13
select select "48"
select select "49"
select select "55"
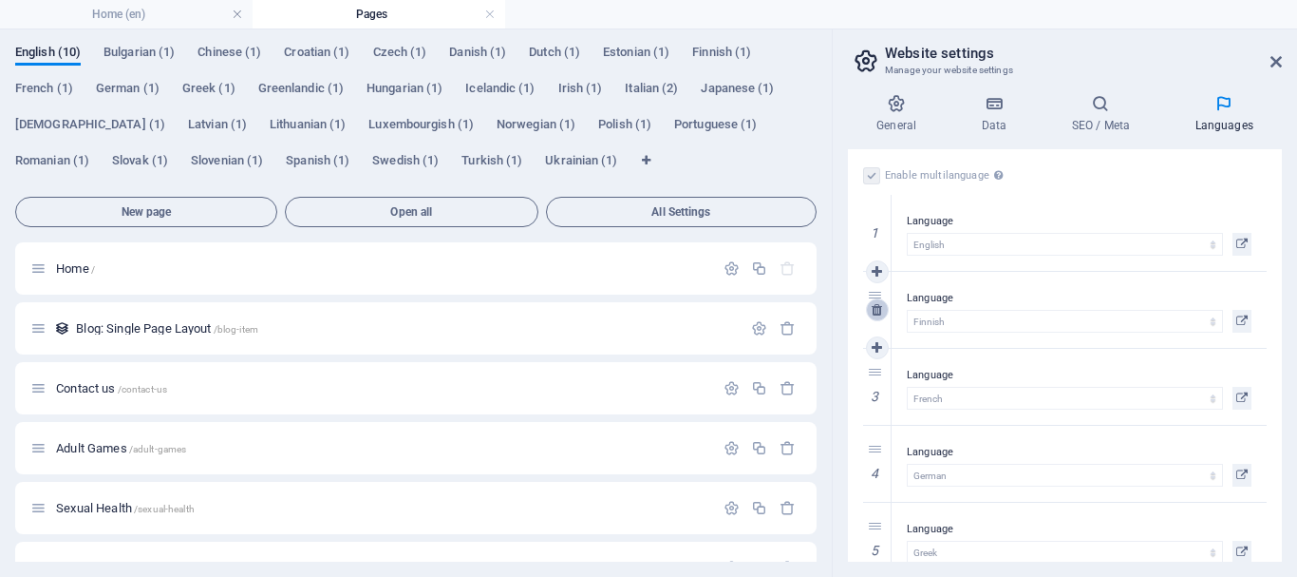
click at [876, 307] on icon at bounding box center [877, 309] width 10 height 13
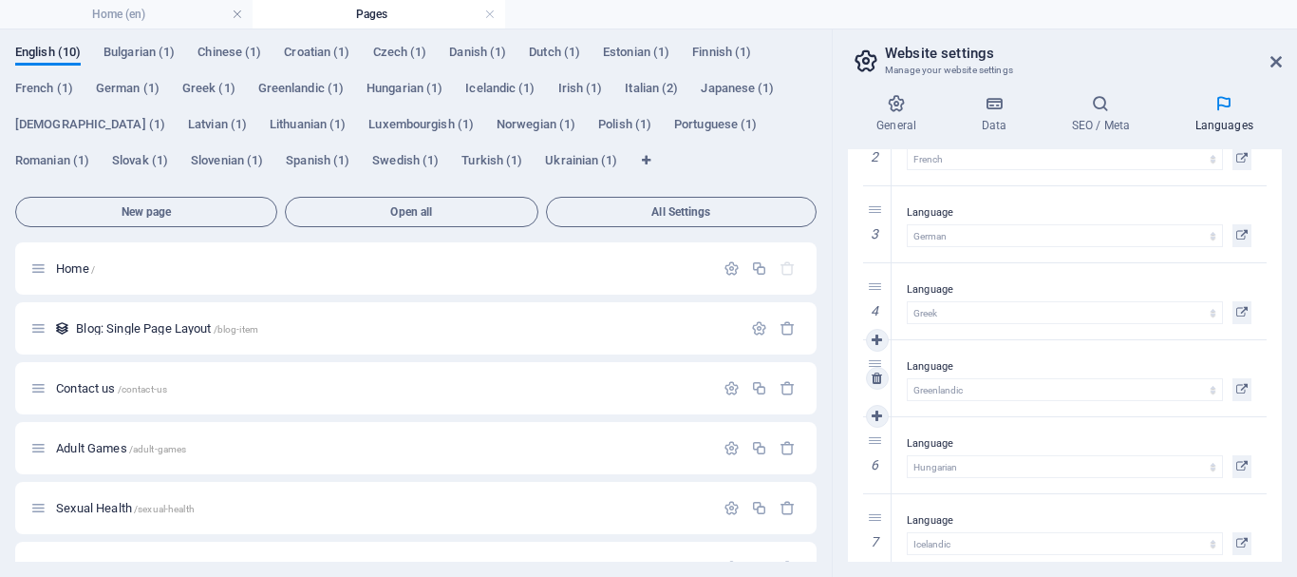
scroll to position [190, 0]
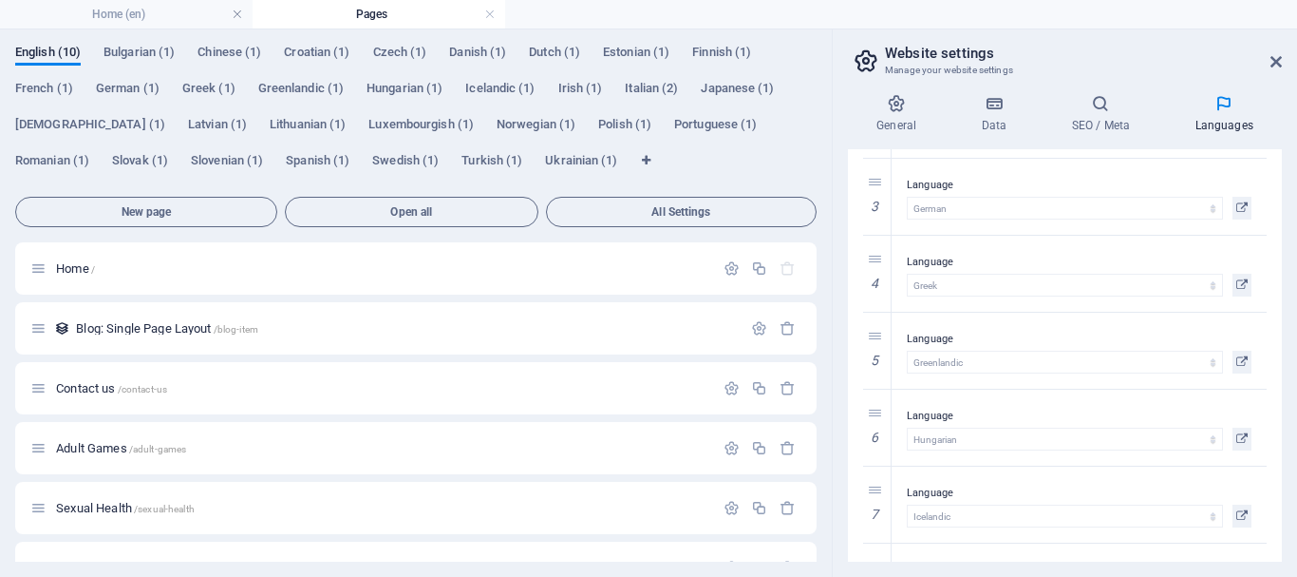
click at [0, 0] on icon at bounding box center [0, 0] width 0 height 0
click at [875, 346] on icon at bounding box center [877, 350] width 10 height 13
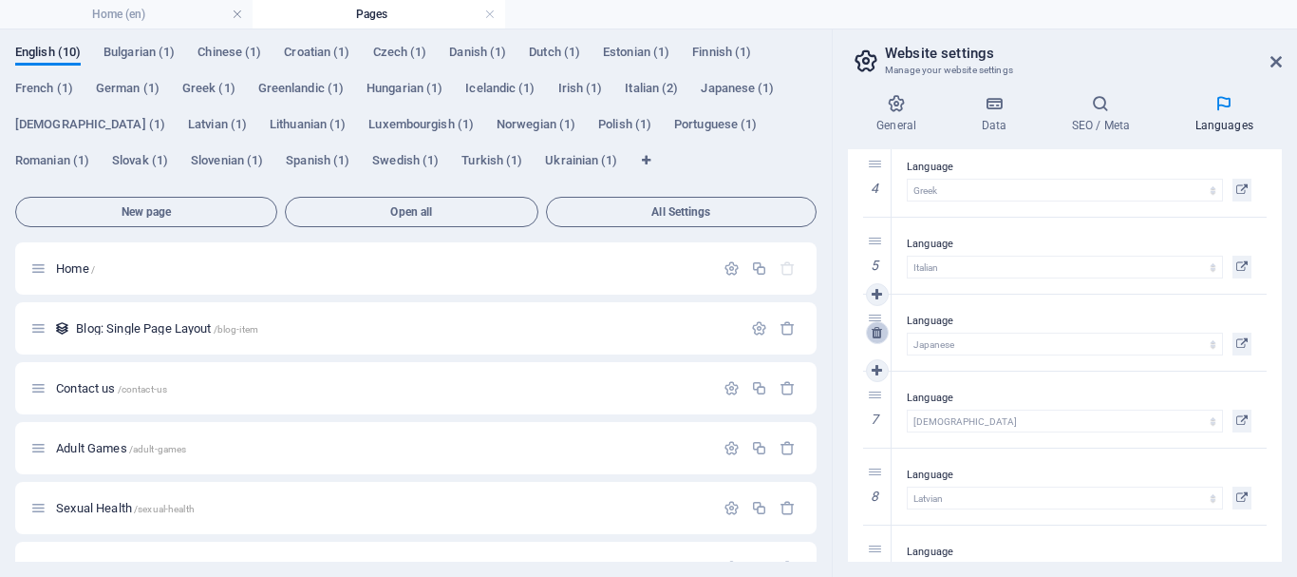
click at [878, 326] on icon at bounding box center [877, 332] width 10 height 13
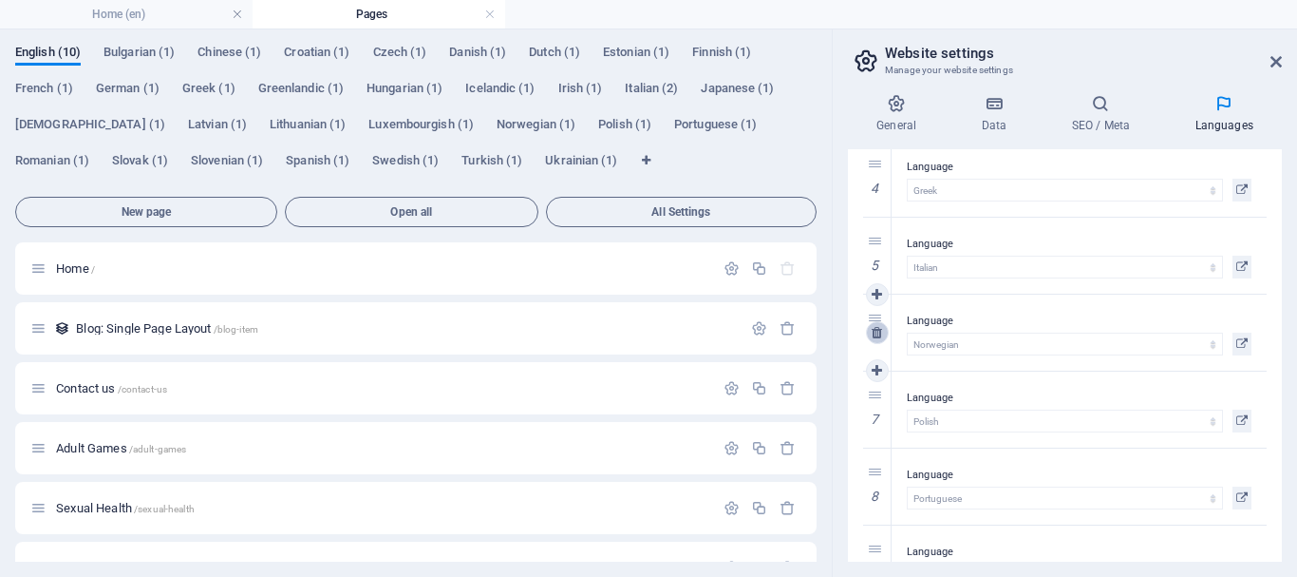
click at [878, 326] on icon at bounding box center [877, 332] width 10 height 13
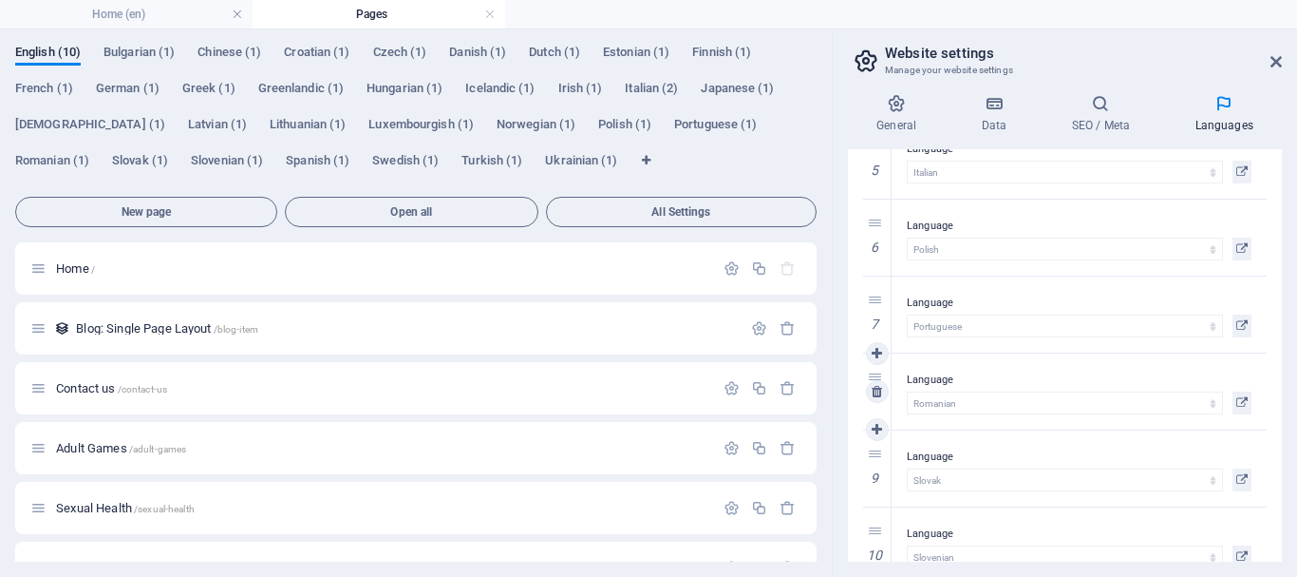
scroll to position [475, 0]
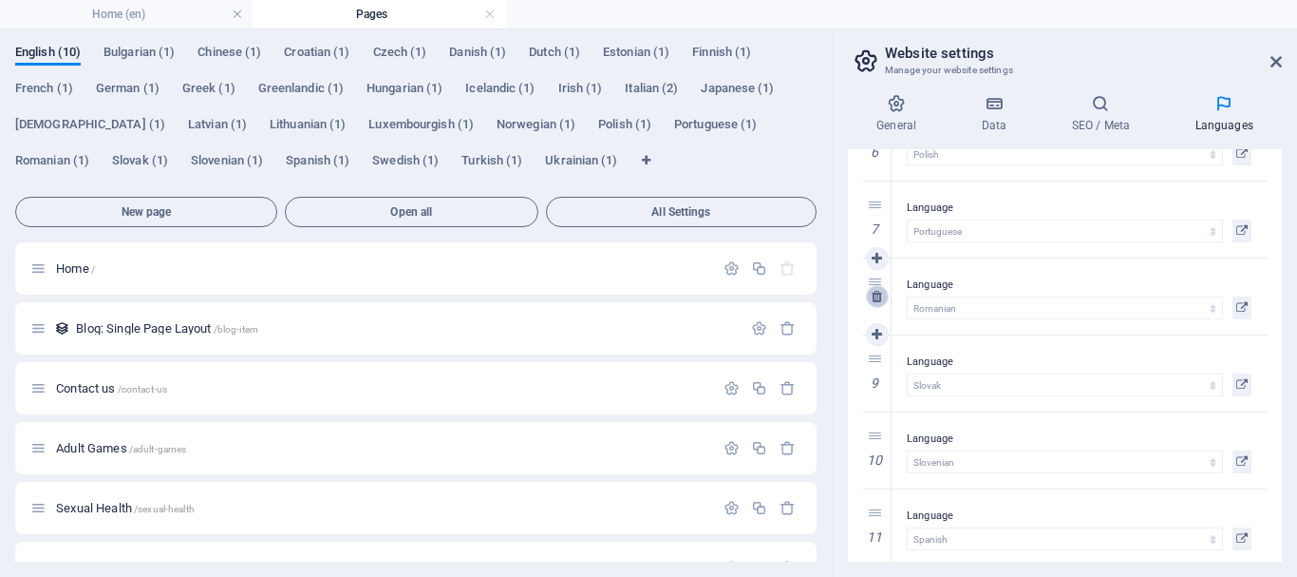
click at [876, 293] on icon at bounding box center [877, 296] width 10 height 13
click at [876, 294] on icon at bounding box center [877, 296] width 10 height 13
click at [880, 368] on icon at bounding box center [877, 373] width 10 height 13
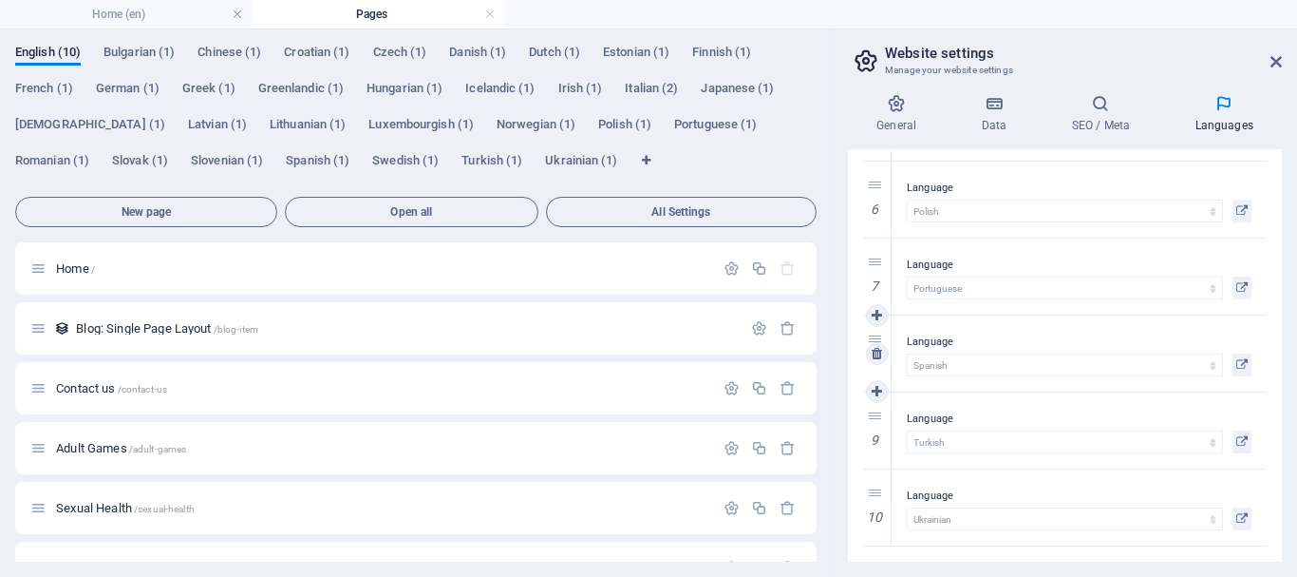
scroll to position [418, 0]
click at [877, 502] on icon at bounding box center [877, 507] width 10 height 13
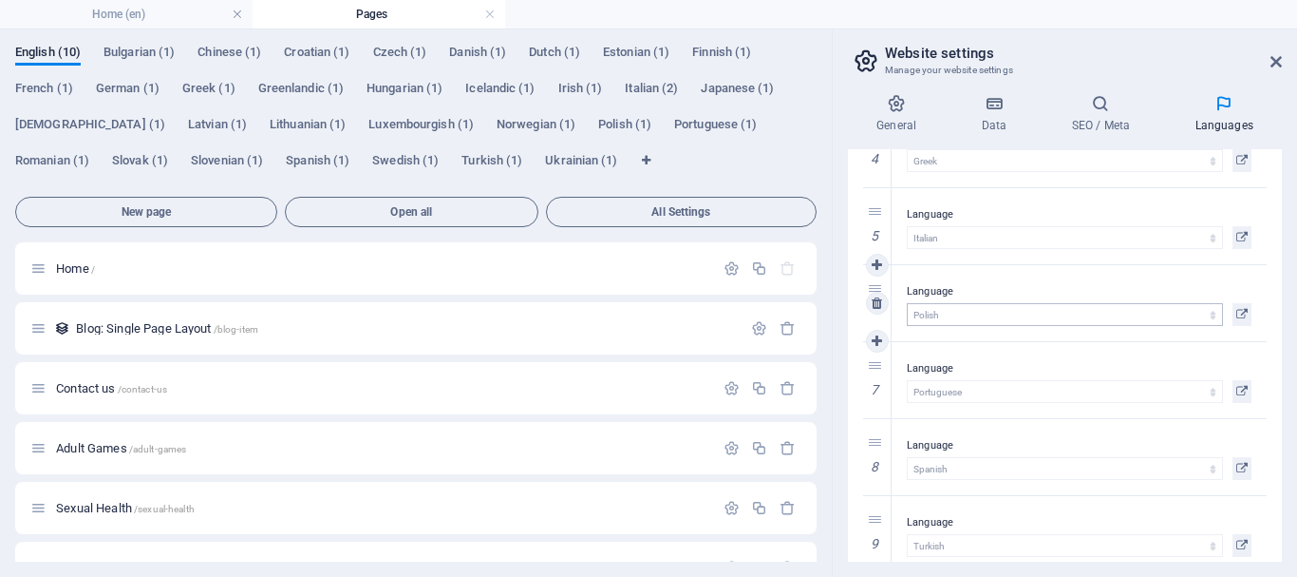
scroll to position [341, 0]
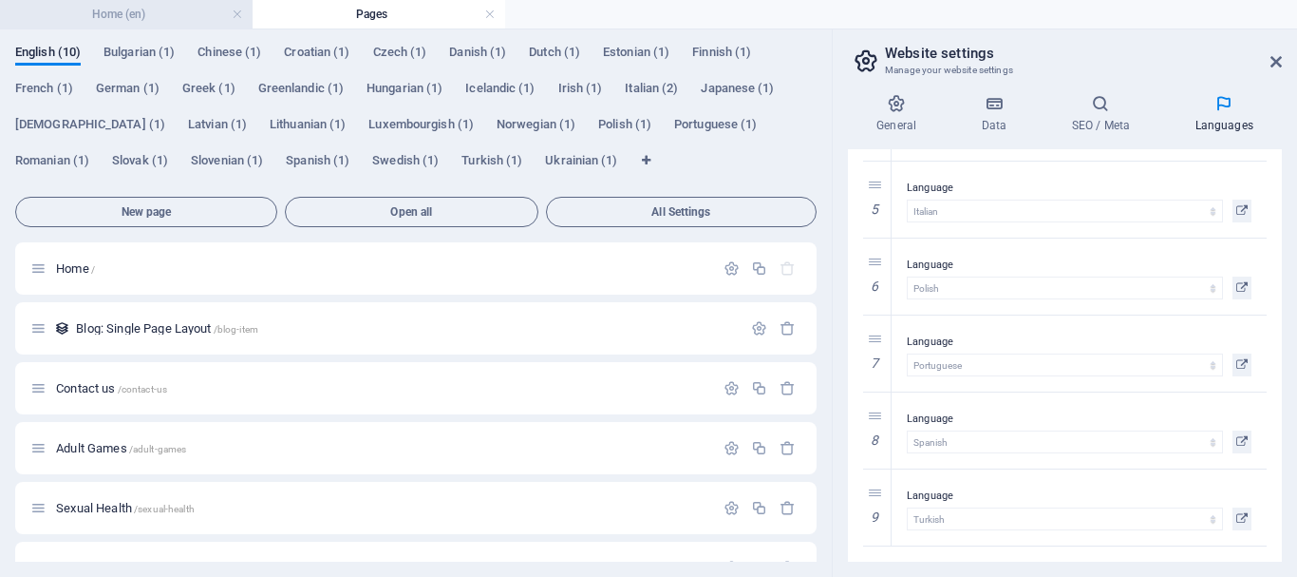
click at [145, 13] on h4 "Home (en)" at bounding box center [126, 14] width 253 height 21
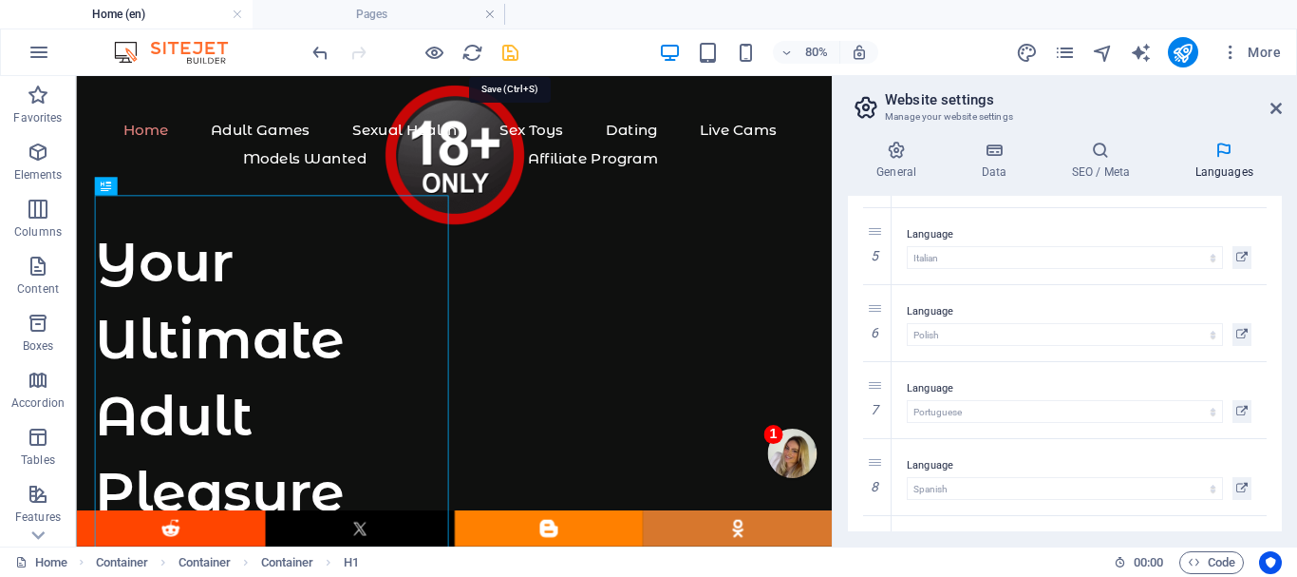
click at [508, 47] on icon "save" at bounding box center [511, 53] width 22 height 22
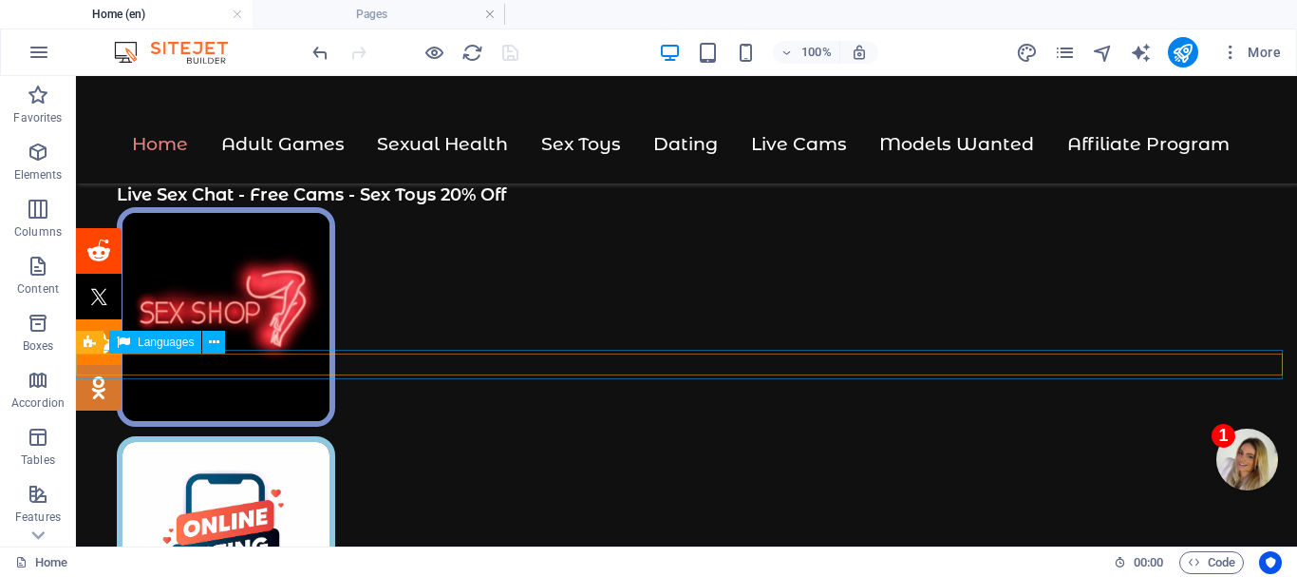
scroll to position [665, 0]
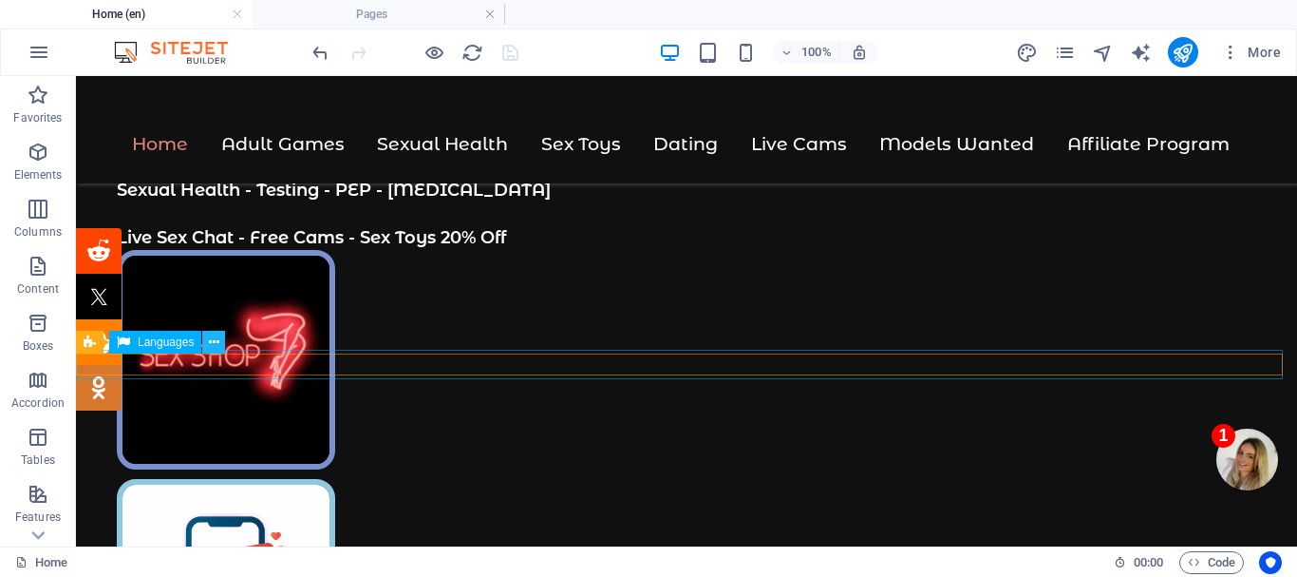
click at [212, 339] on icon at bounding box center [214, 342] width 10 height 20
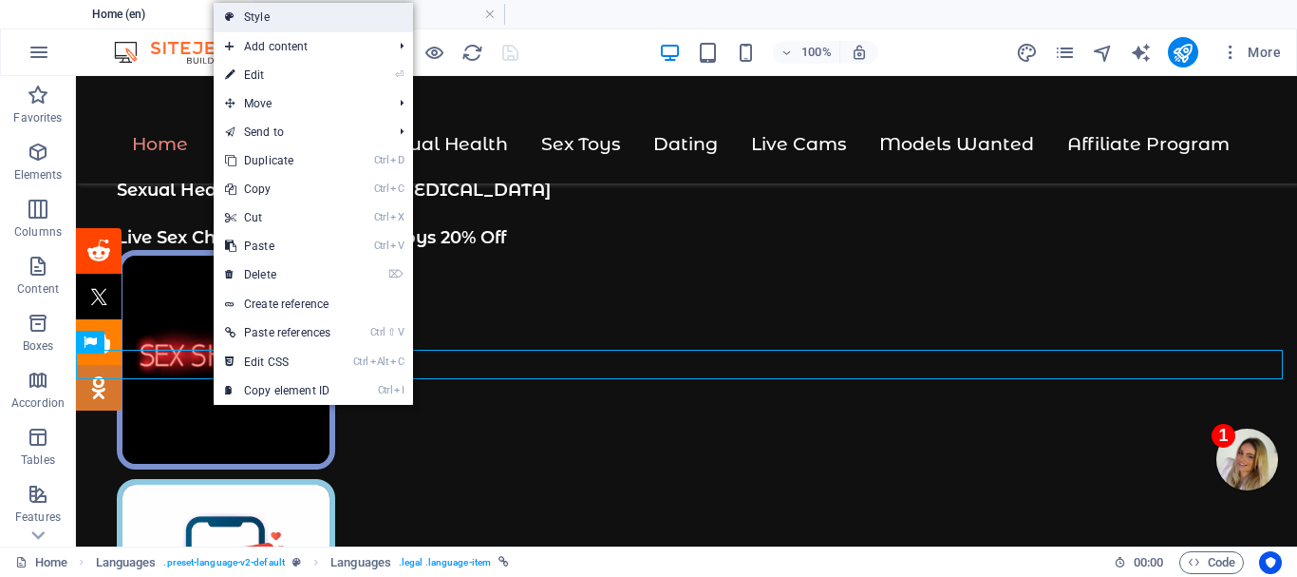
click at [307, 17] on link "Style" at bounding box center [313, 17] width 199 height 28
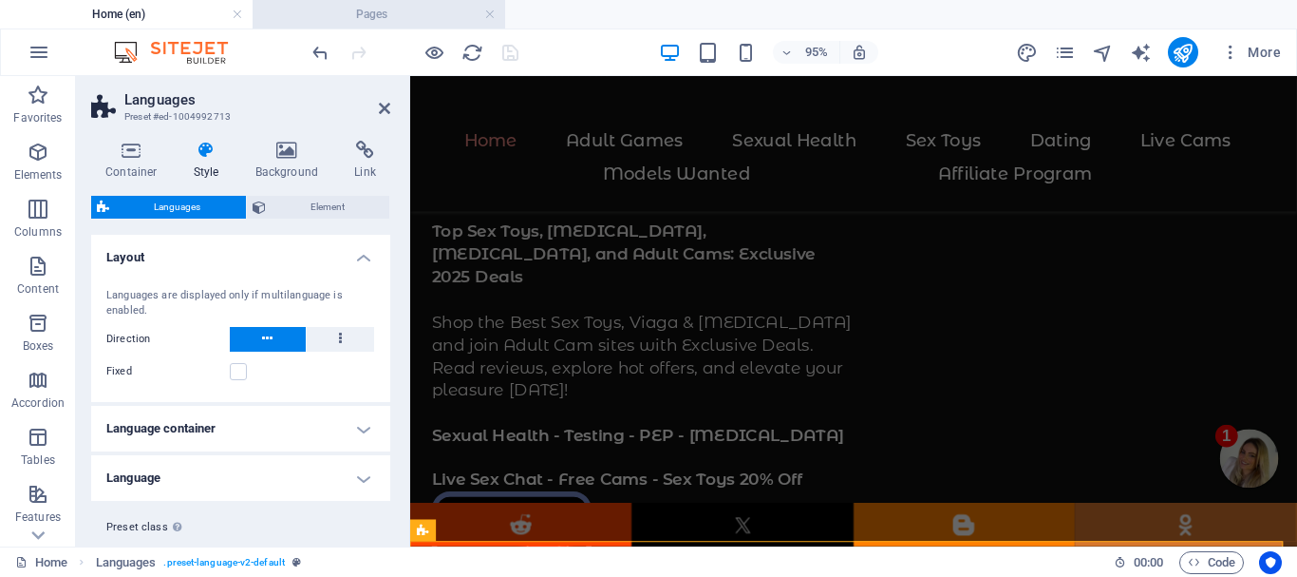
click at [331, 202] on span "Element" at bounding box center [328, 207] width 113 height 23
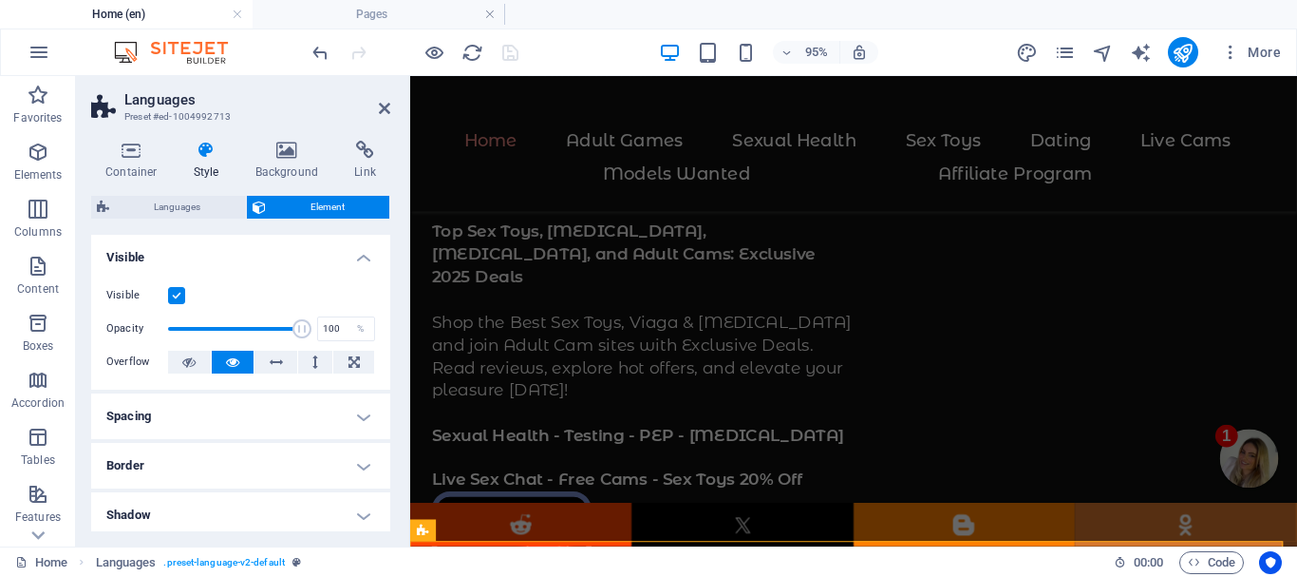
scroll to position [95, 0]
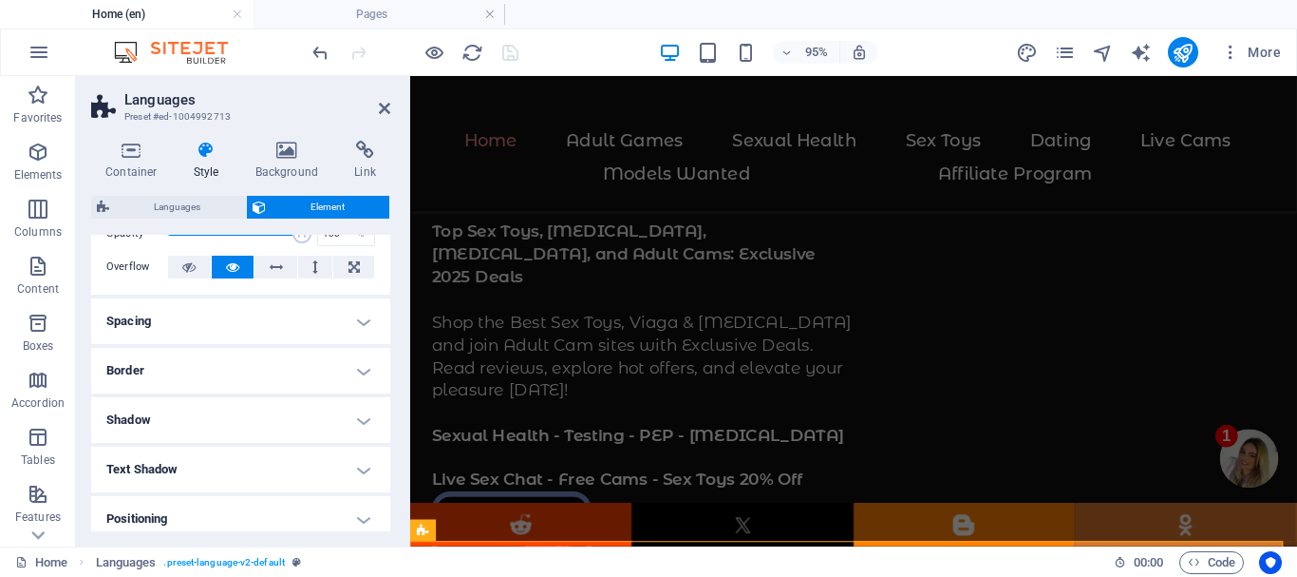
click at [253, 310] on h4 "Spacing" at bounding box center [240, 321] width 299 height 46
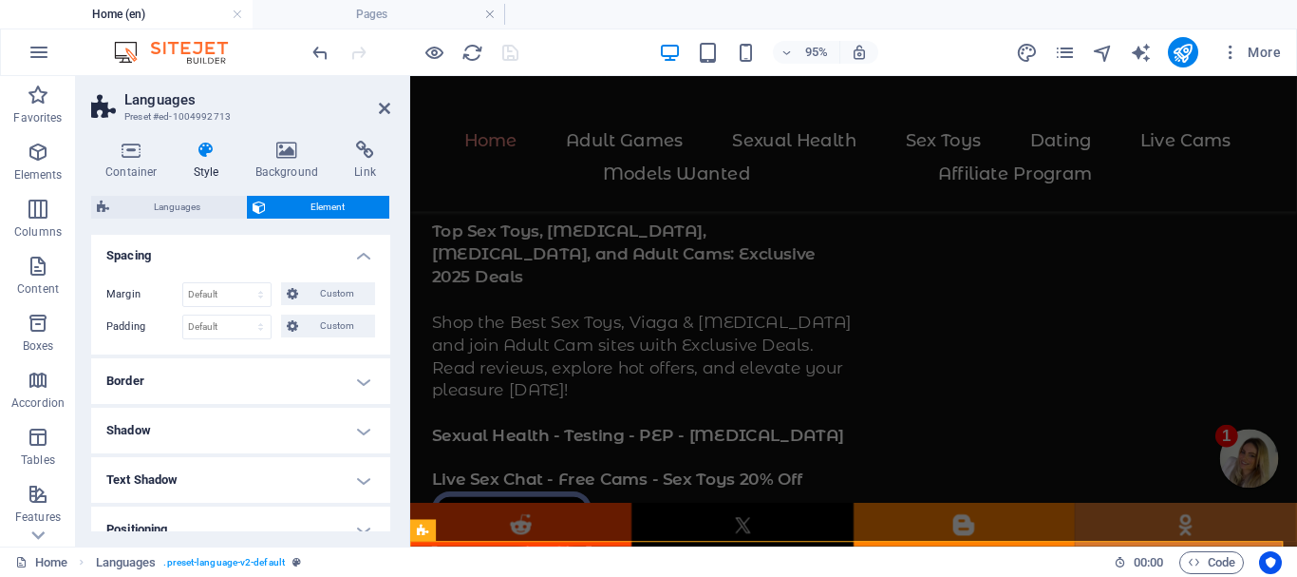
scroll to position [190, 0]
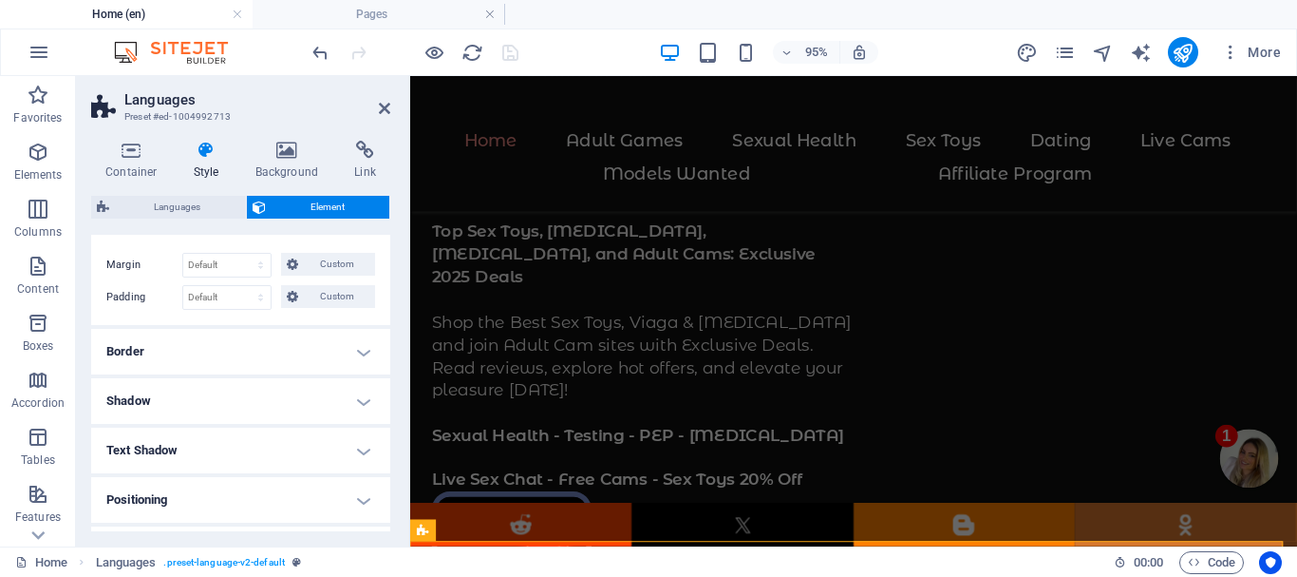
click at [255, 350] on h4 "Border" at bounding box center [240, 352] width 299 height 46
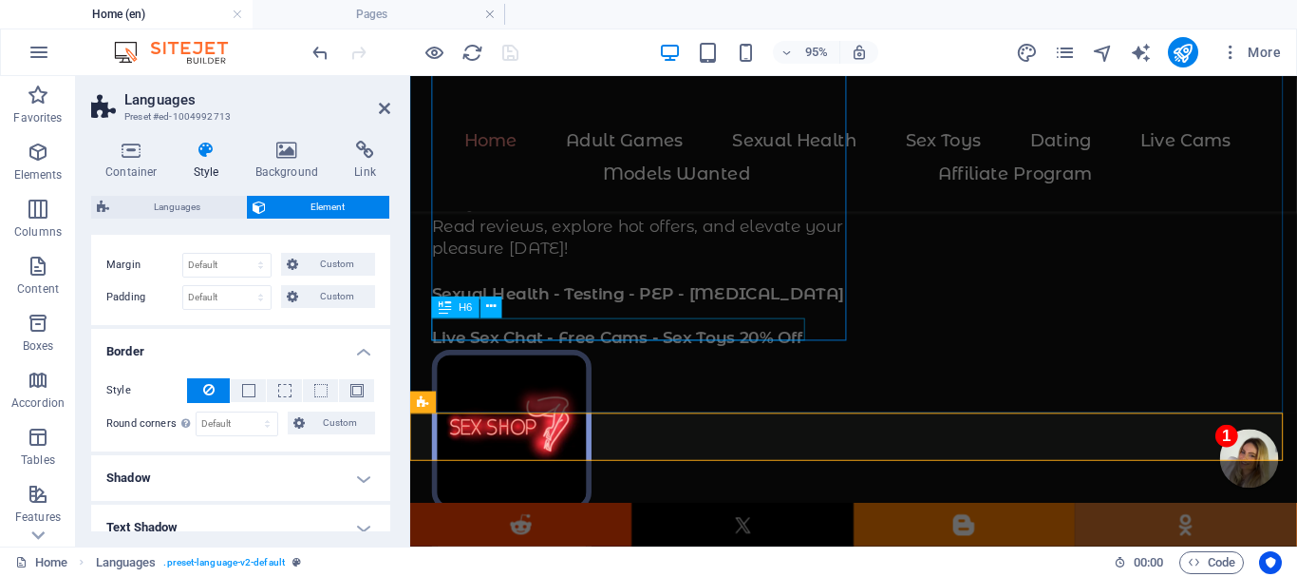
scroll to position [855, 0]
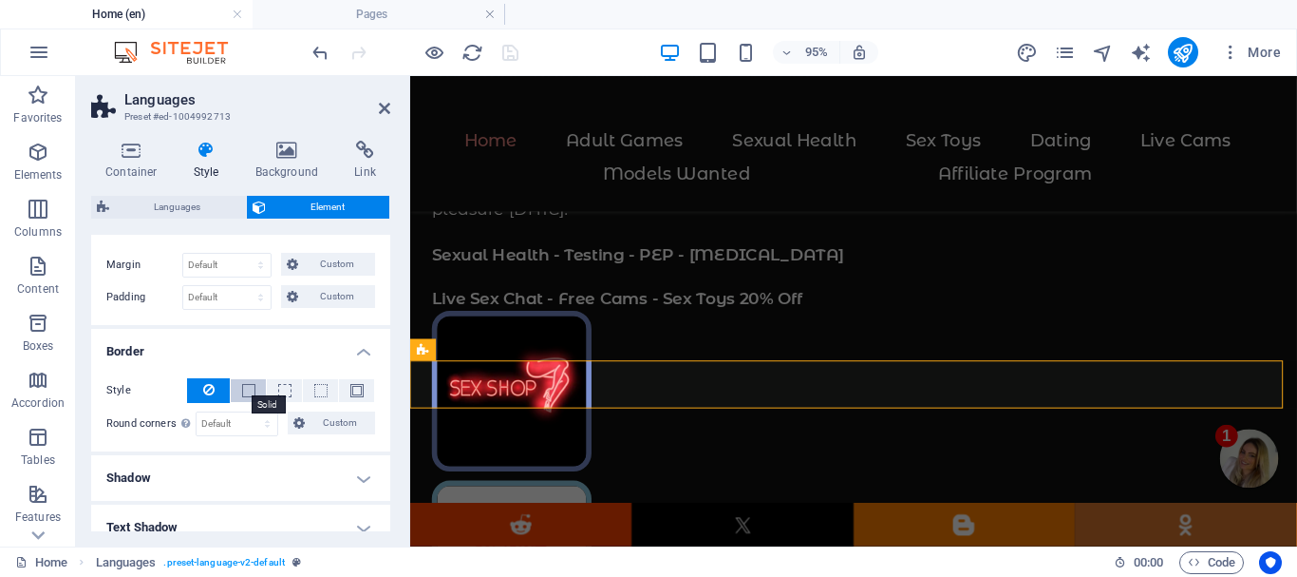
click at [246, 385] on span at bounding box center [248, 390] width 13 height 13
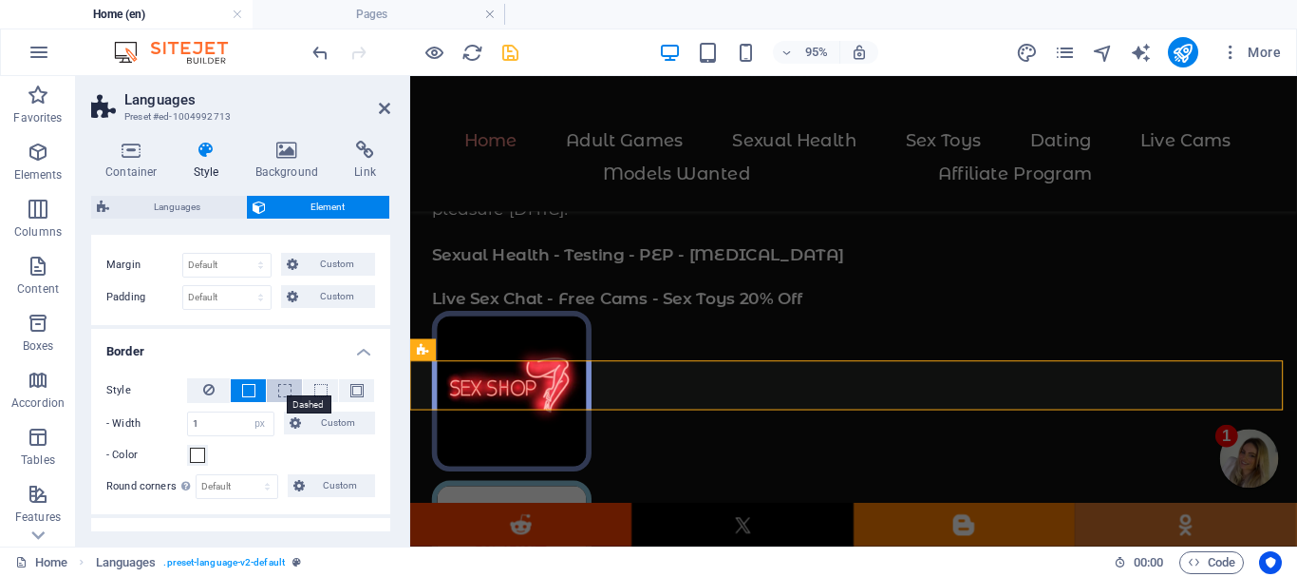
click at [281, 384] on span at bounding box center [284, 390] width 13 height 13
click at [319, 381] on span at bounding box center [321, 390] width 4 height 23
click at [352, 387] on span at bounding box center [356, 390] width 13 height 13
click at [246, 388] on span at bounding box center [248, 390] width 13 height 13
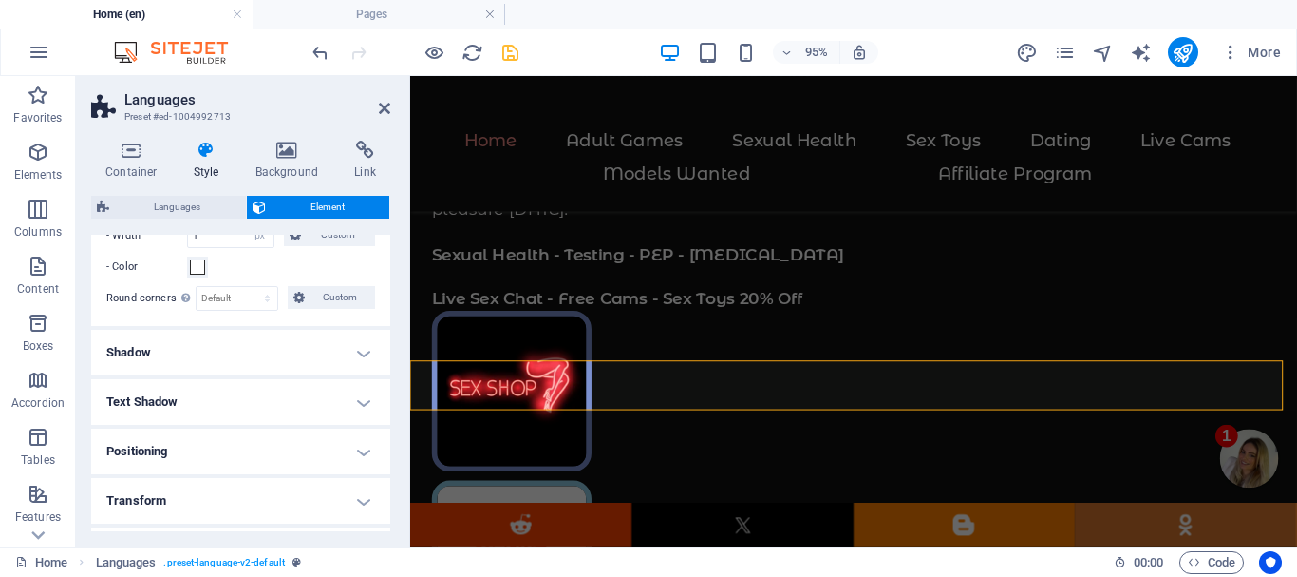
scroll to position [380, 0]
click at [177, 352] on h4 "Shadow" at bounding box center [240, 351] width 299 height 46
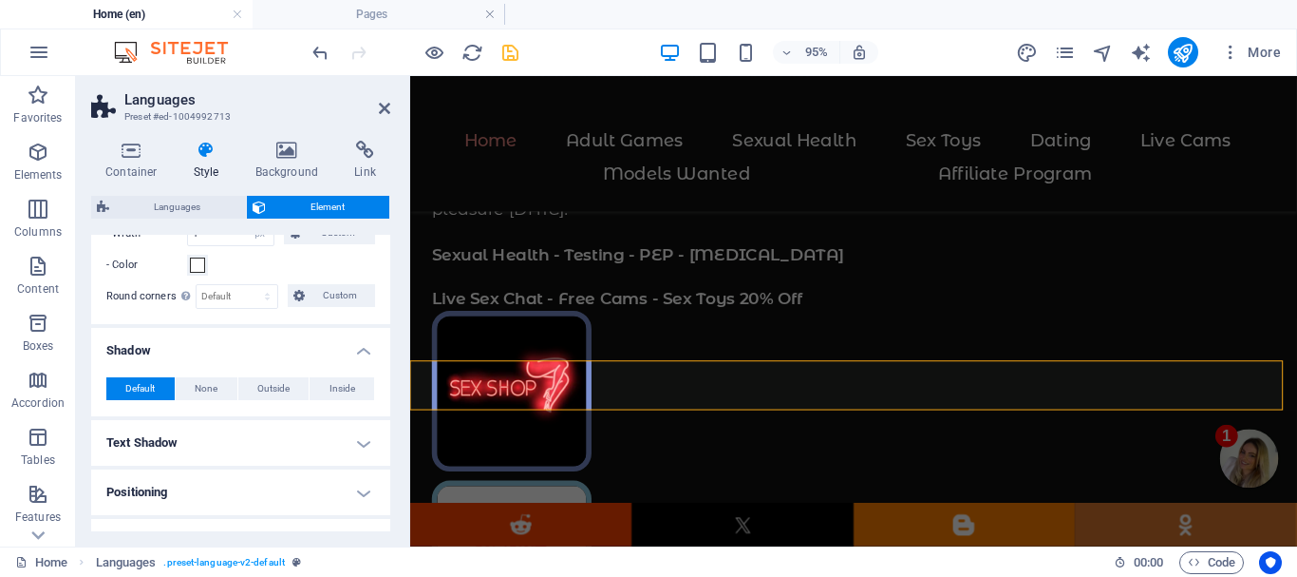
scroll to position [475, 0]
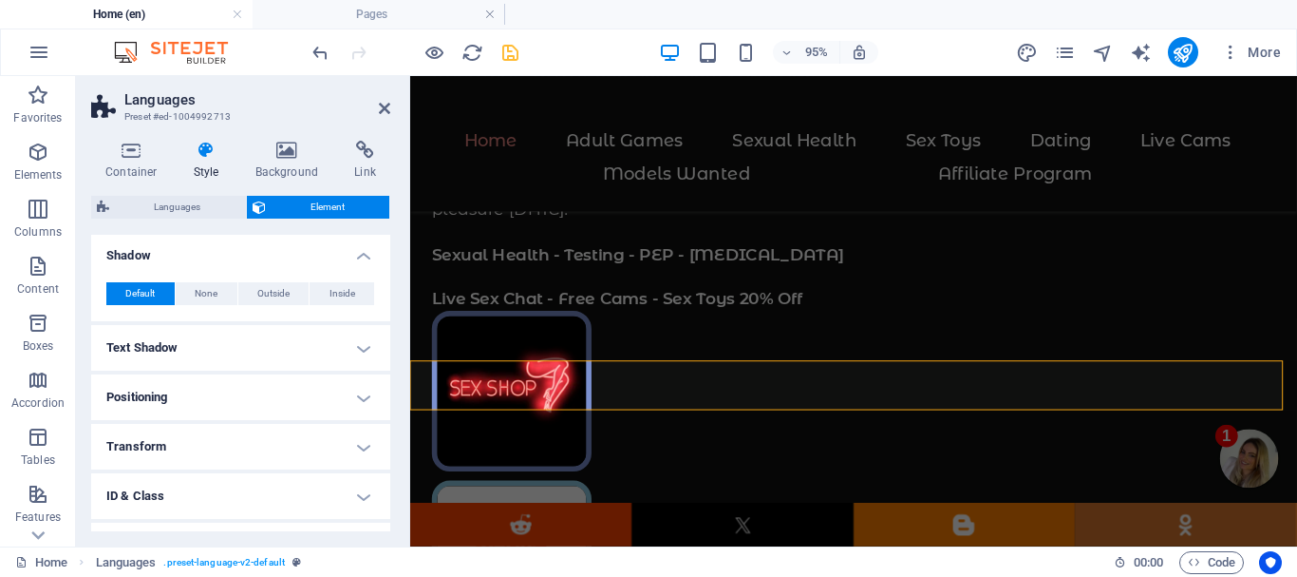
click at [193, 341] on h4 "Text Shadow" at bounding box center [240, 348] width 299 height 46
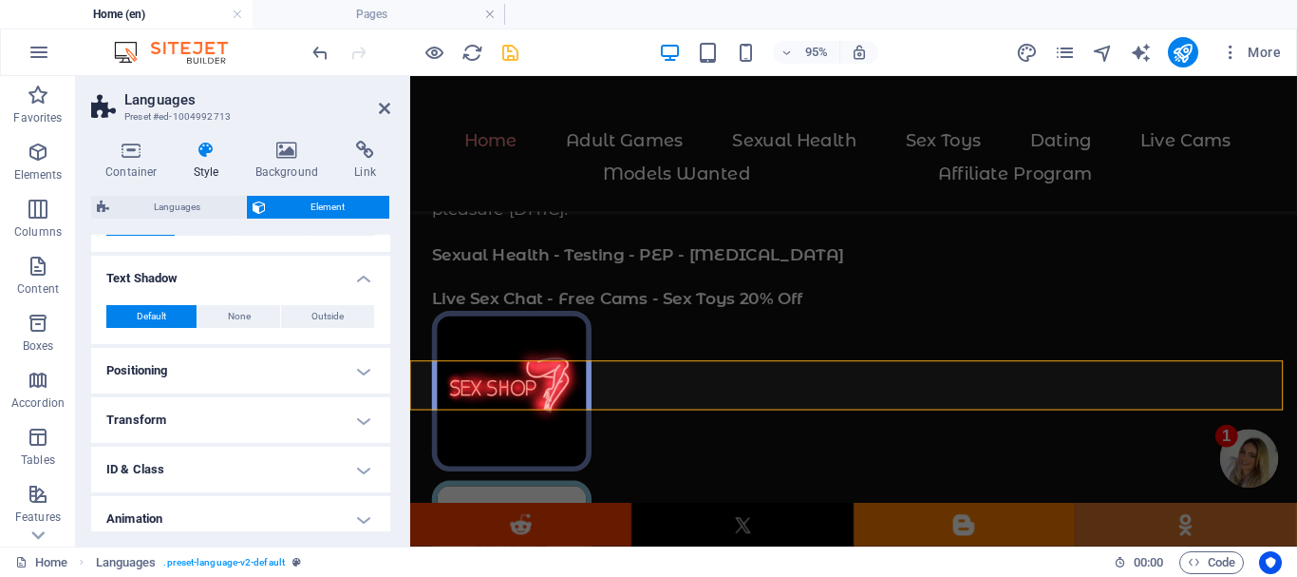
scroll to position [570, 0]
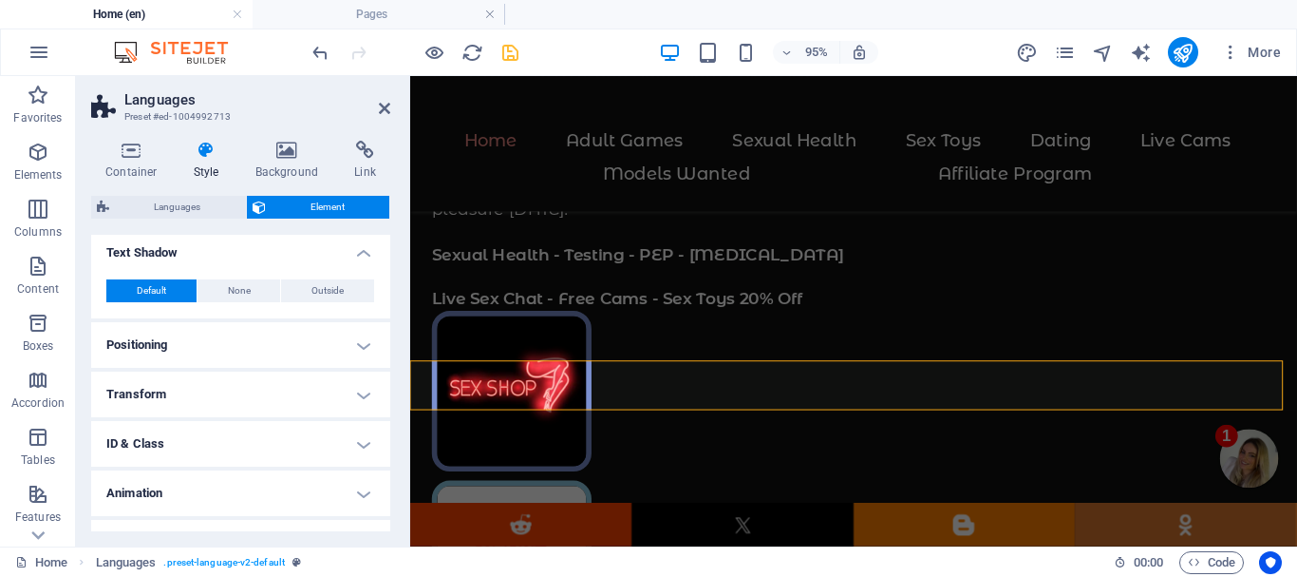
click at [189, 339] on h4 "Positioning" at bounding box center [240, 345] width 299 height 46
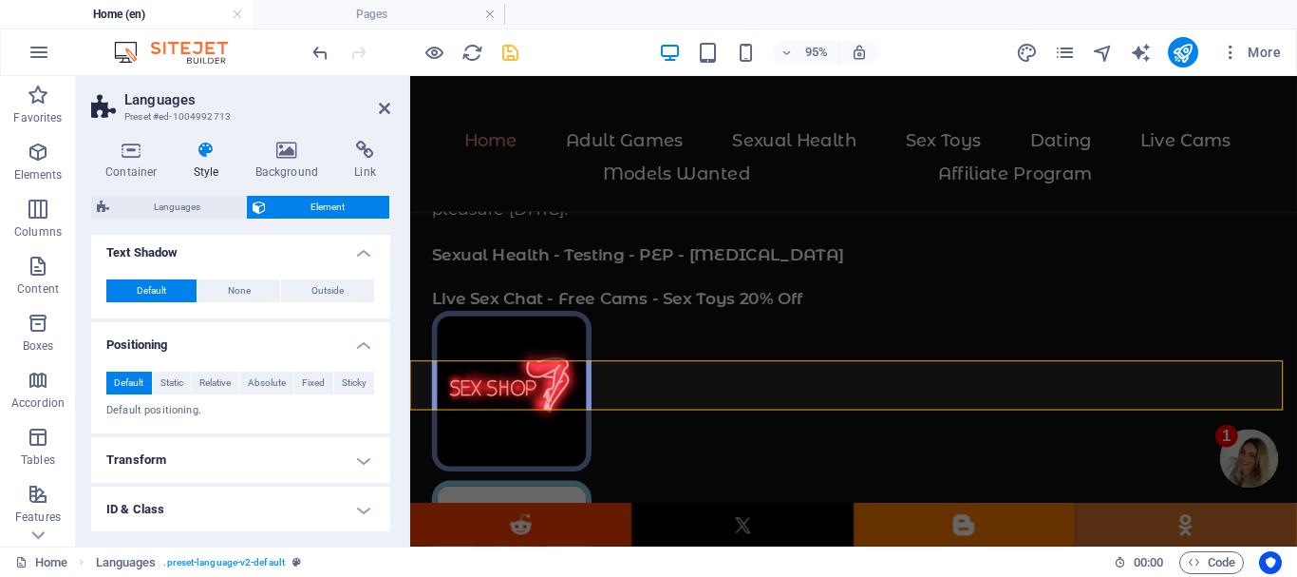
scroll to position [665, 0]
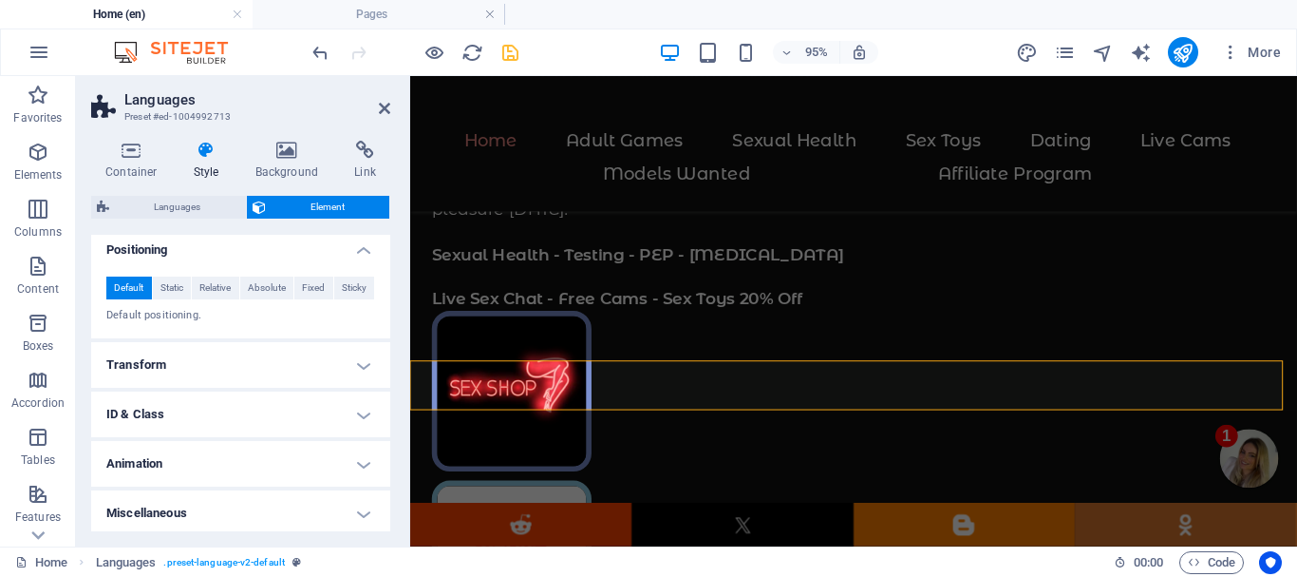
click at [233, 358] on h4 "Transform" at bounding box center [240, 365] width 299 height 46
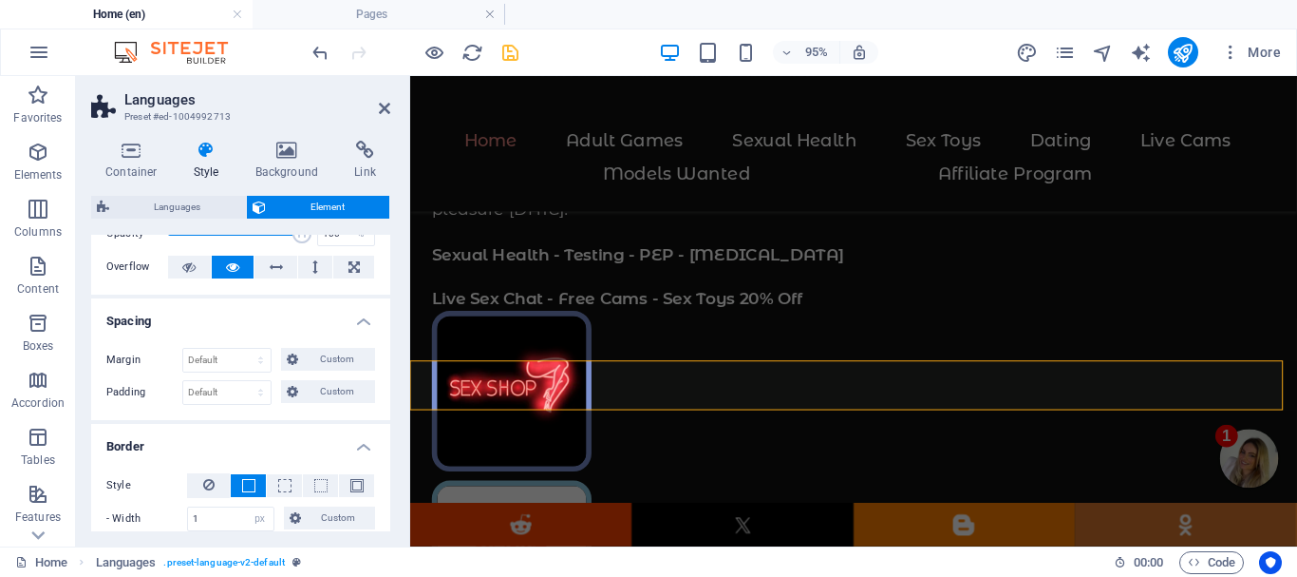
scroll to position [0, 0]
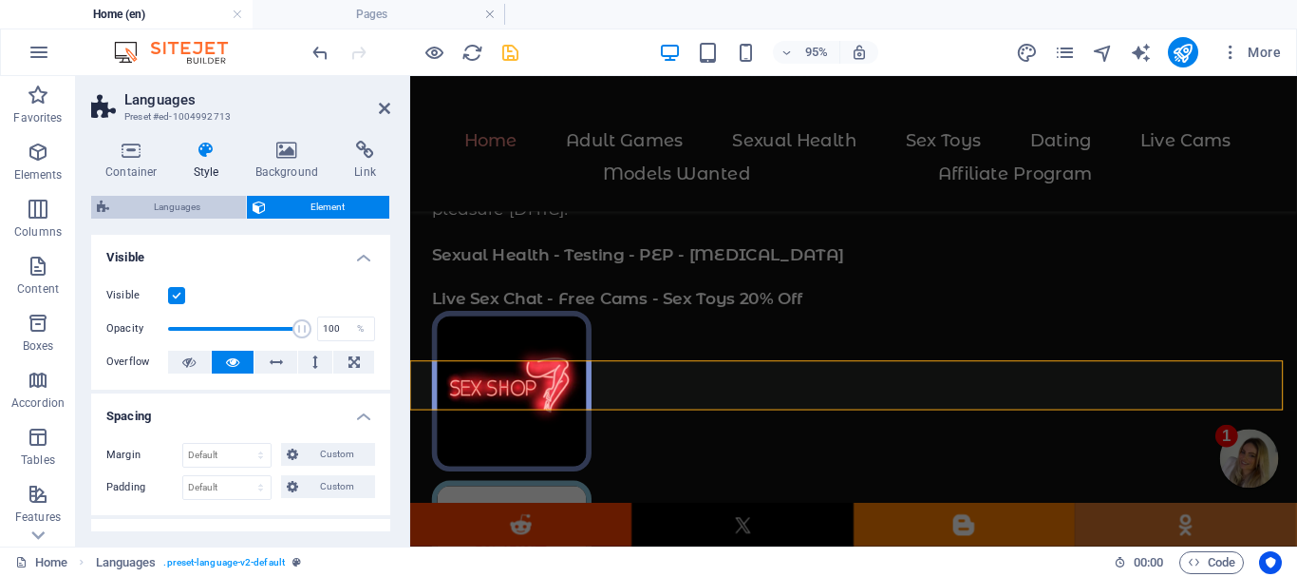
click at [160, 207] on span "Languages" at bounding box center [177, 207] width 125 height 23
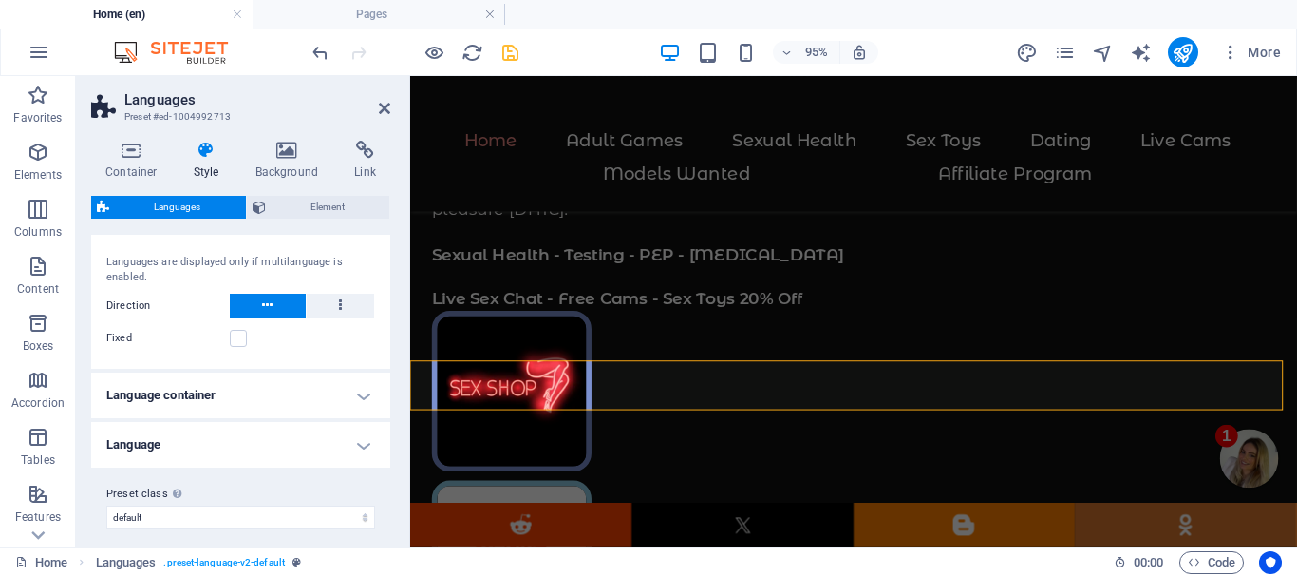
scroll to position [46, 0]
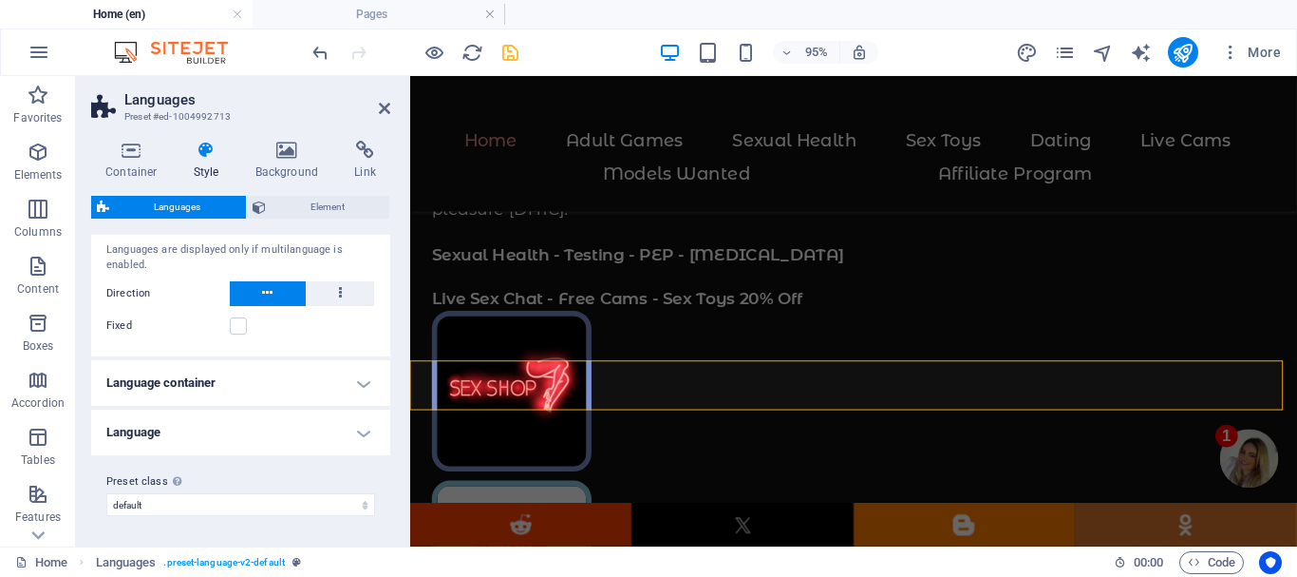
click at [274, 384] on h4 "Language container" at bounding box center [240, 383] width 299 height 46
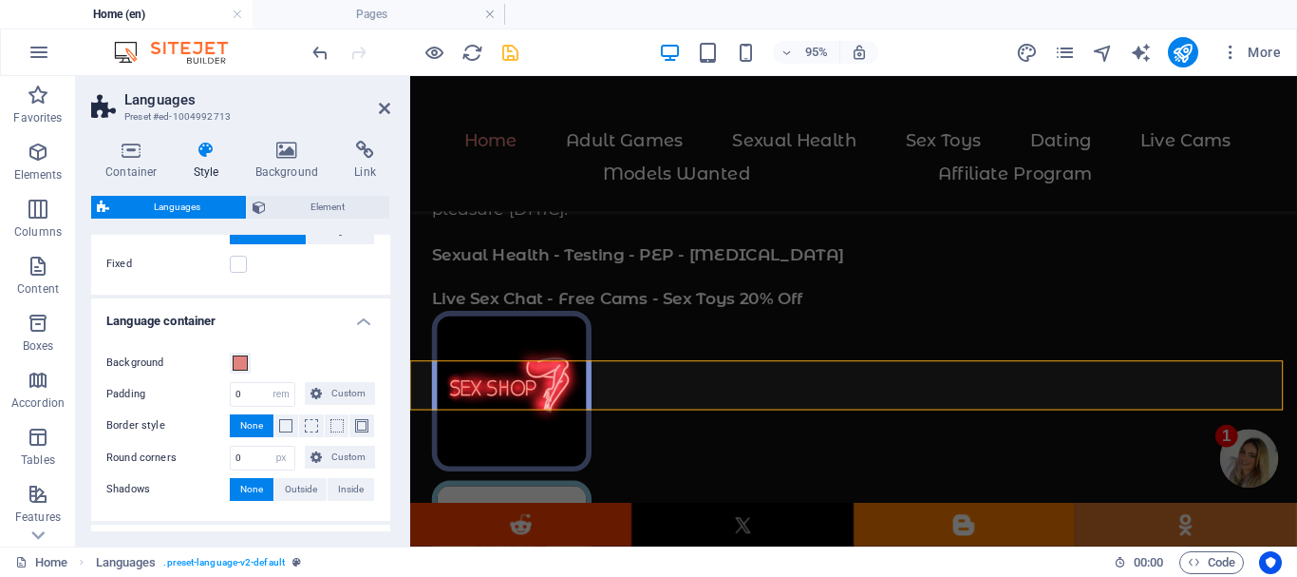
scroll to position [141, 0]
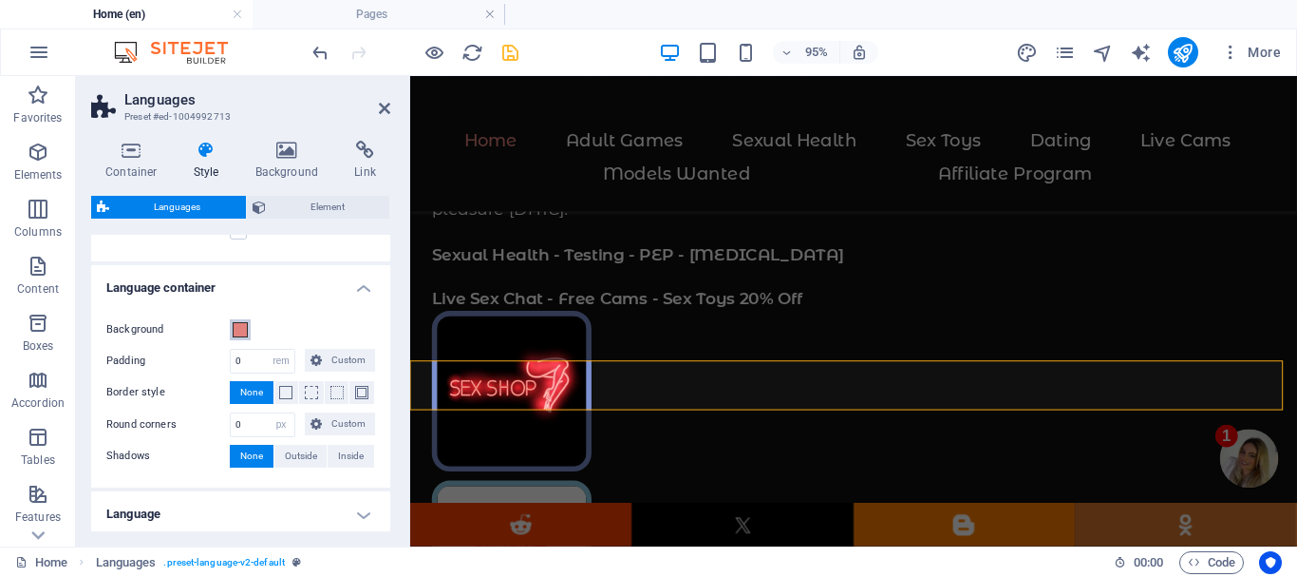
click at [239, 327] on span at bounding box center [240, 329] width 15 height 15
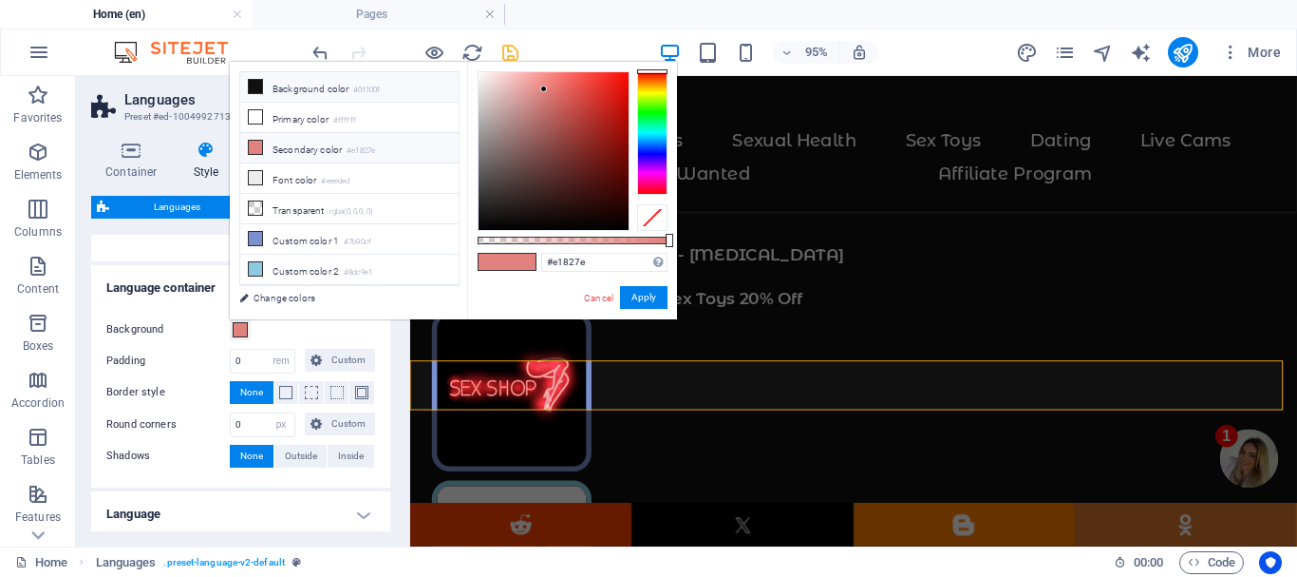
click at [253, 92] on icon at bounding box center [255, 86] width 13 height 13
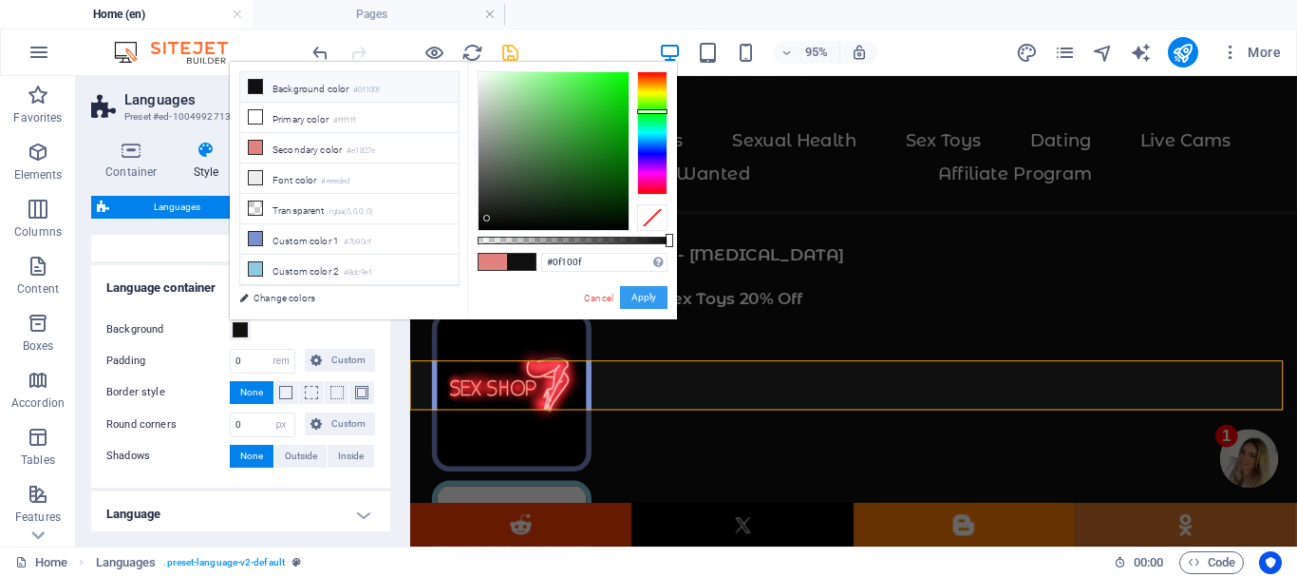
click at [647, 296] on button "Apply" at bounding box center [643, 297] width 47 height 23
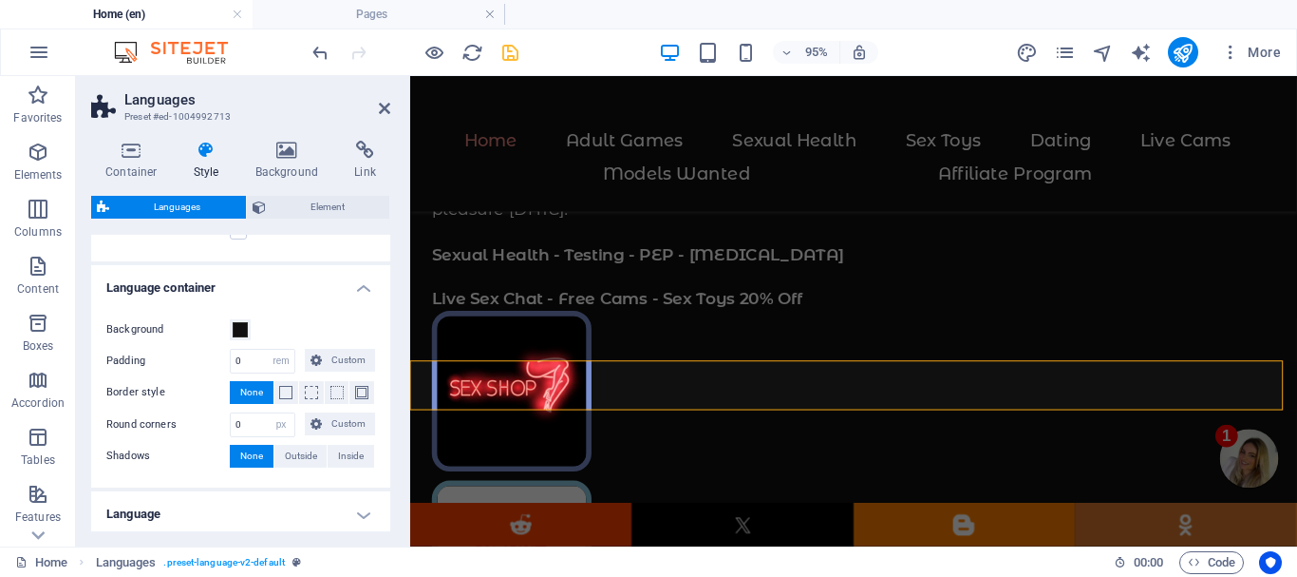
scroll to position [222, 0]
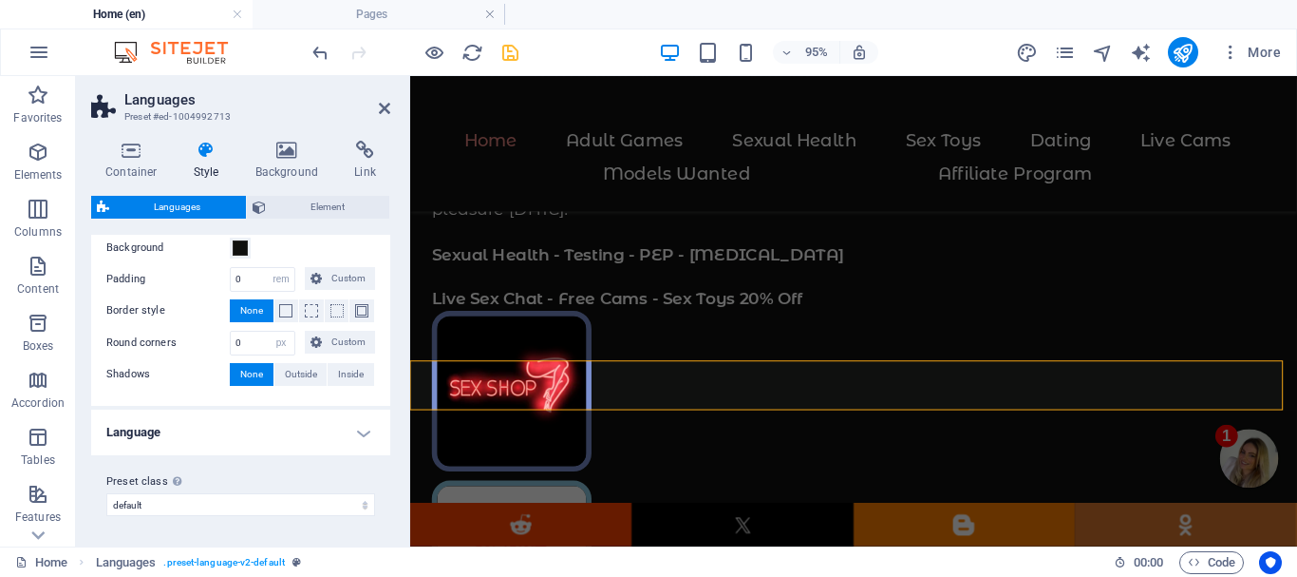
click at [219, 425] on h4 "Language" at bounding box center [240, 432] width 299 height 46
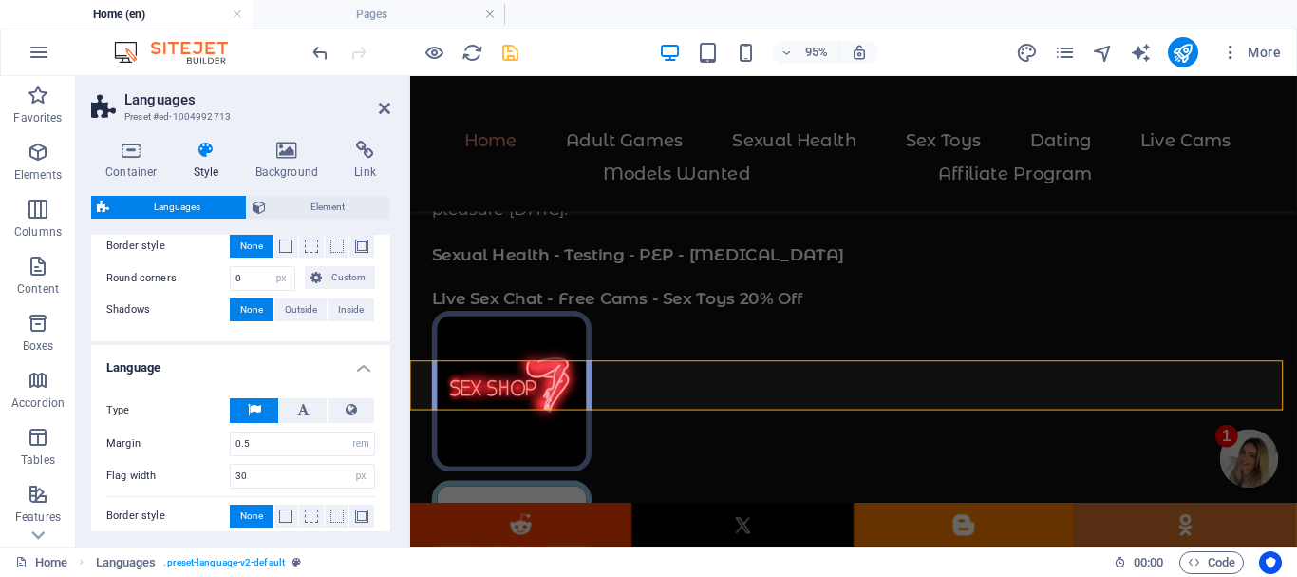
scroll to position [317, 0]
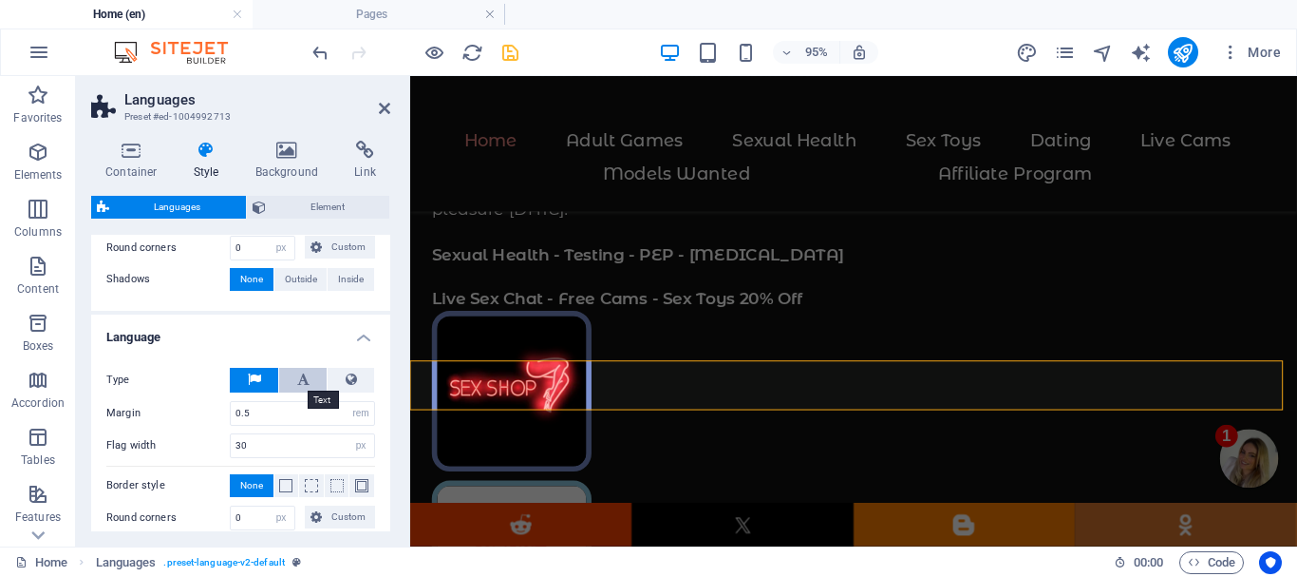
click at [303, 376] on icon at bounding box center [303, 379] width 12 height 23
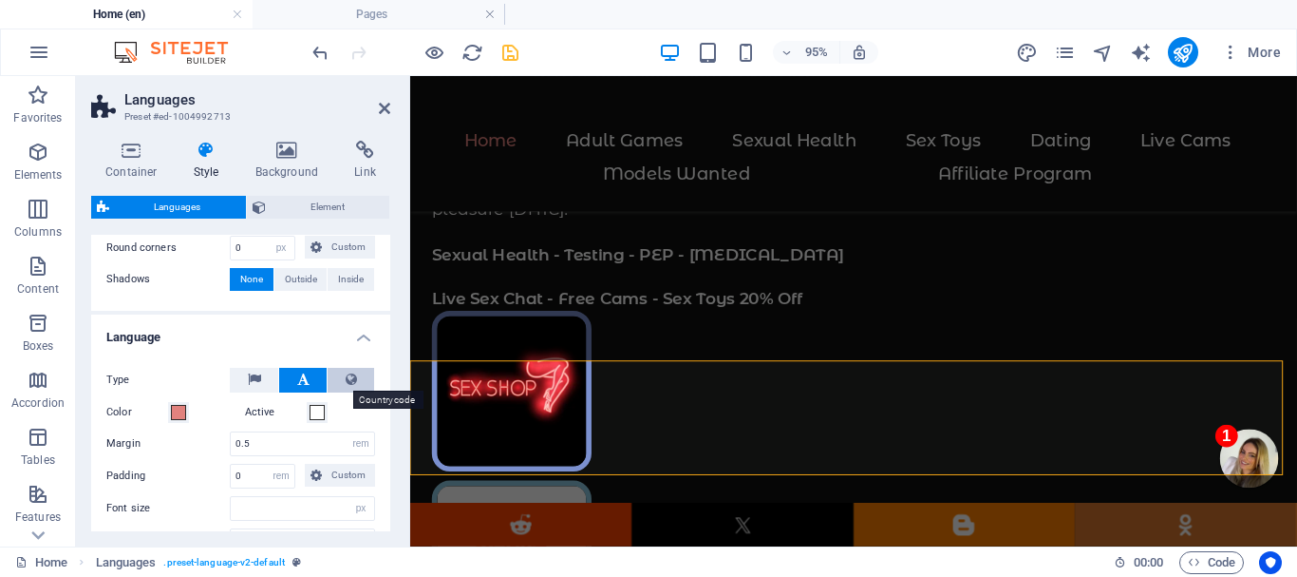
click at [346, 369] on icon at bounding box center [351, 379] width 11 height 23
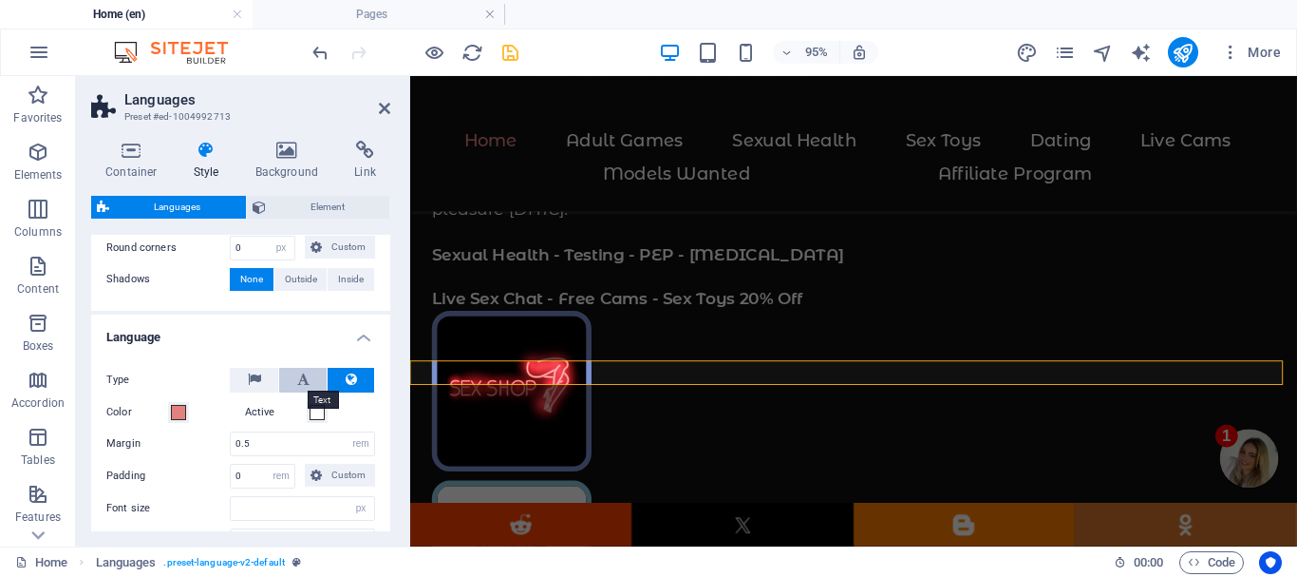
click at [297, 372] on icon at bounding box center [303, 379] width 12 height 23
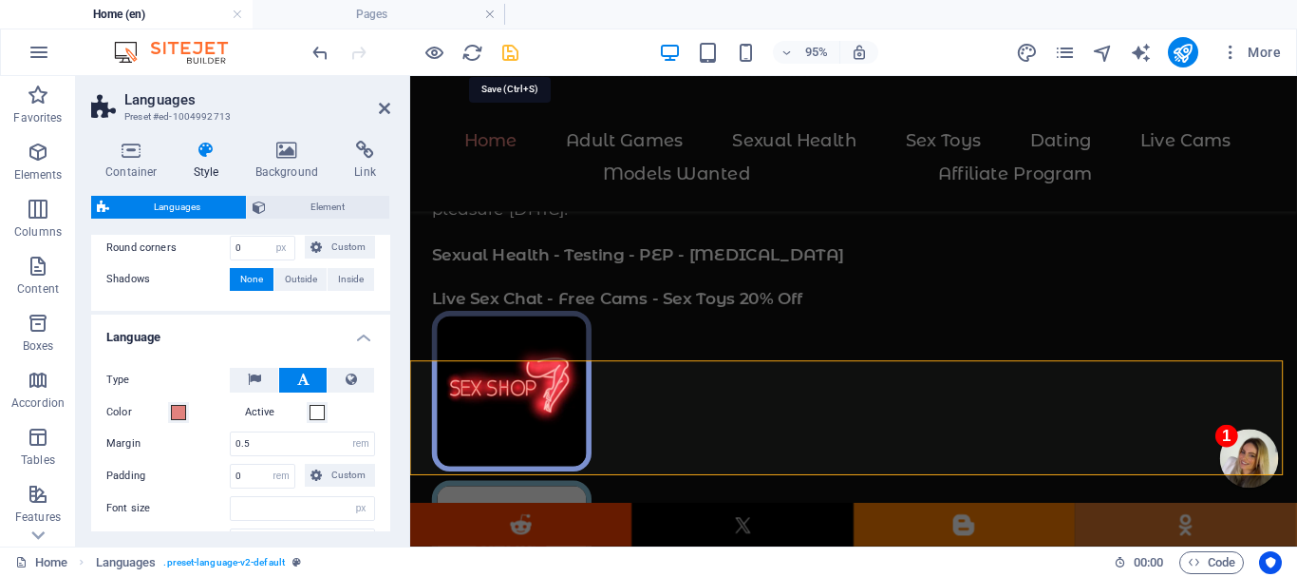
click at [503, 51] on icon "save" at bounding box center [511, 53] width 22 height 22
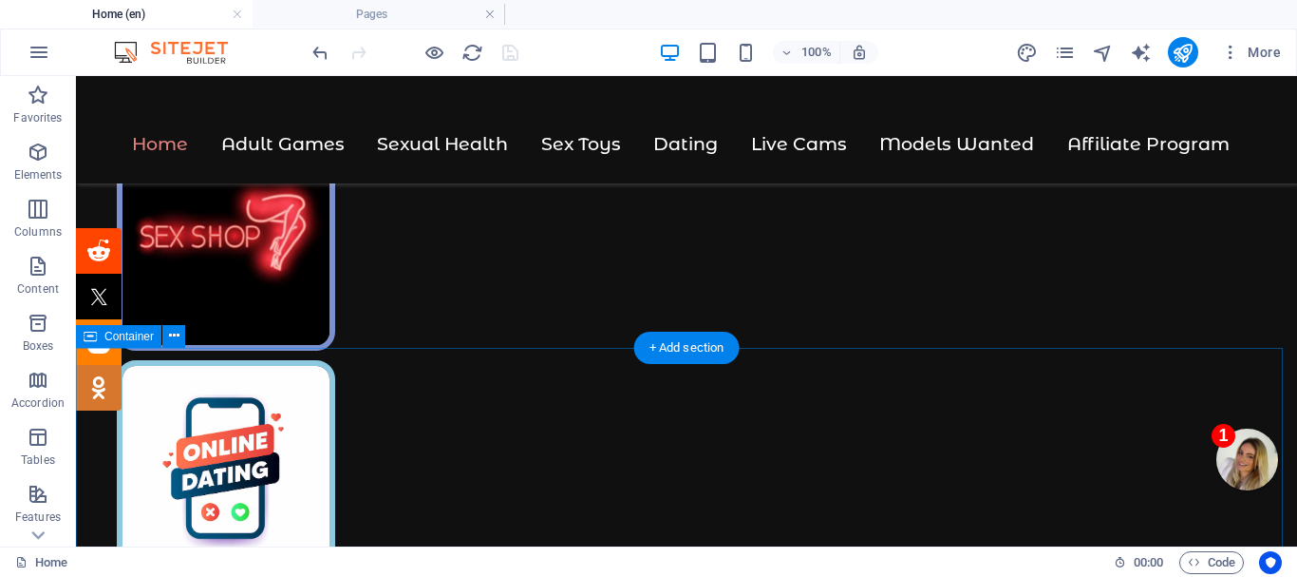
scroll to position [760, 0]
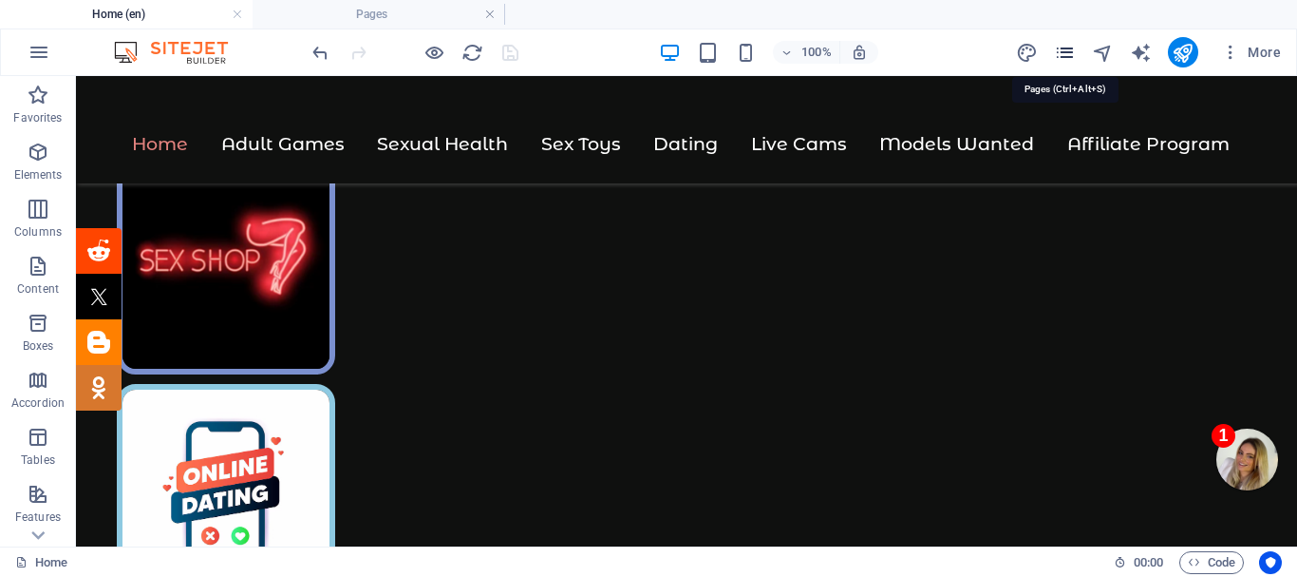
click at [1061, 50] on icon "pages" at bounding box center [1065, 53] width 22 height 22
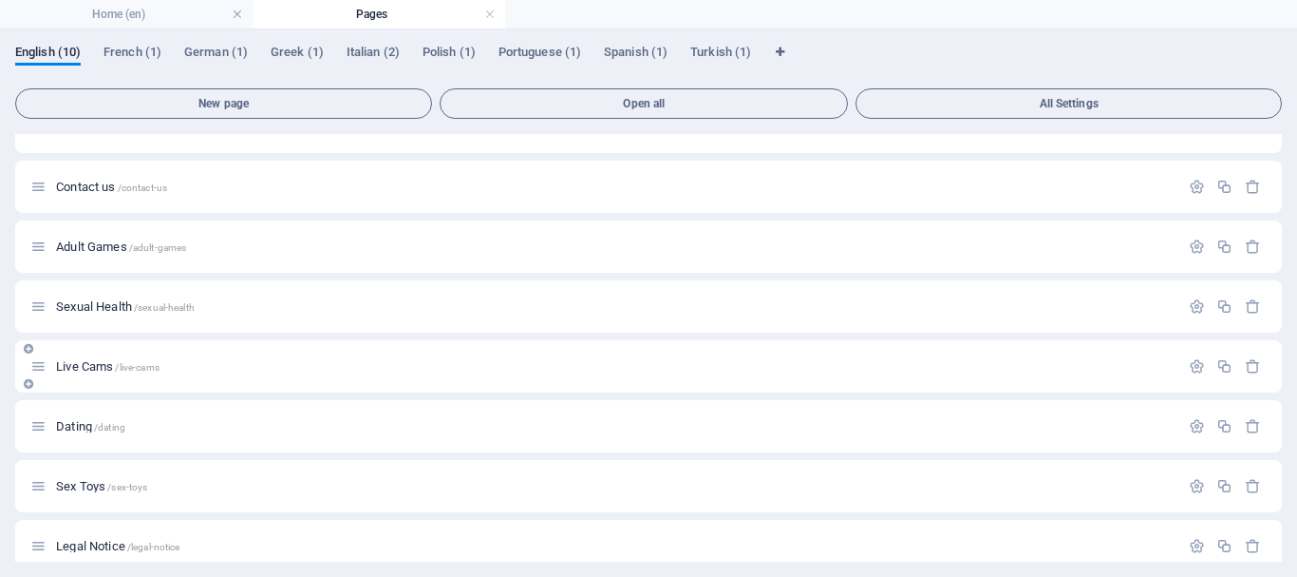
scroll to position [0, 0]
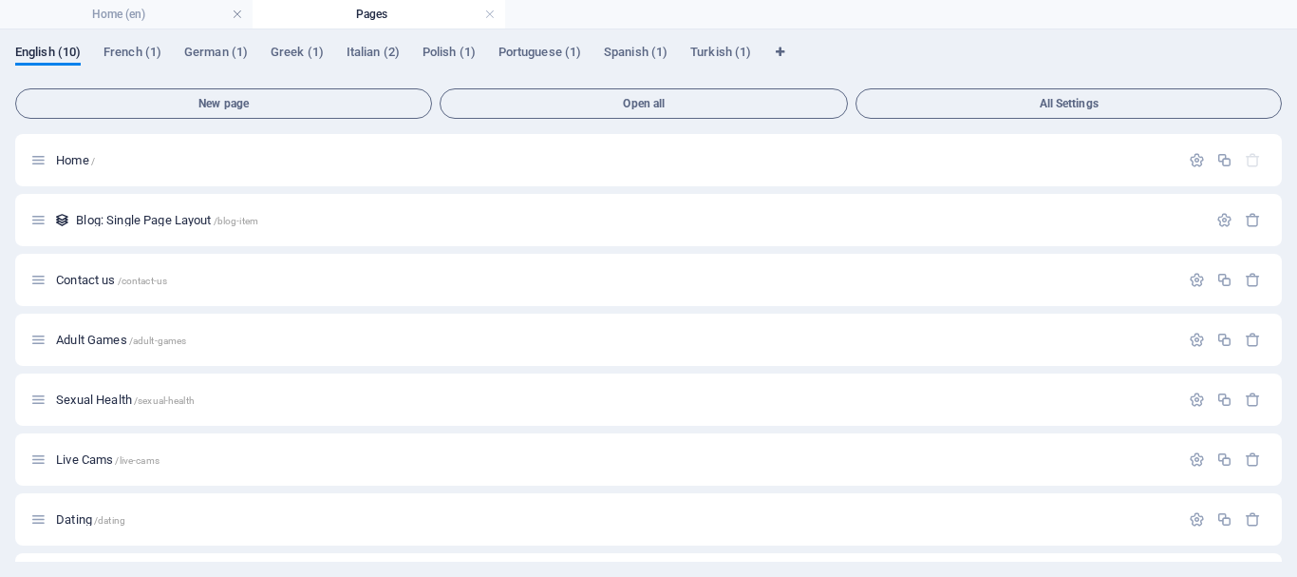
click at [120, 10] on h4 "Home (en)" at bounding box center [126, 14] width 253 height 21
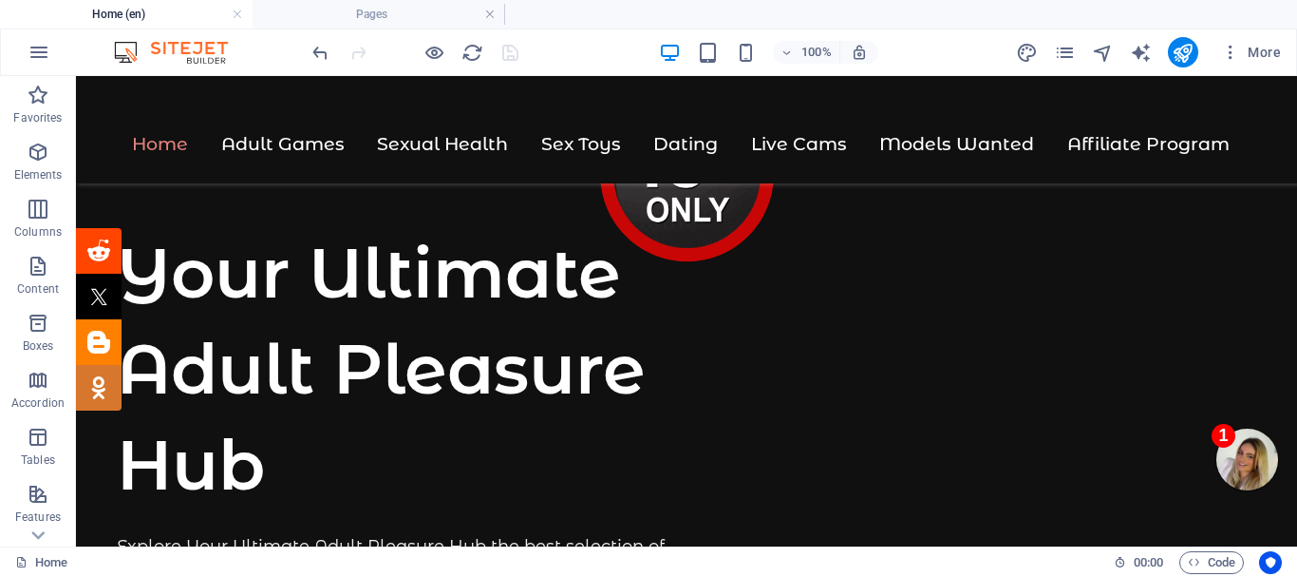
scroll to position [760, 0]
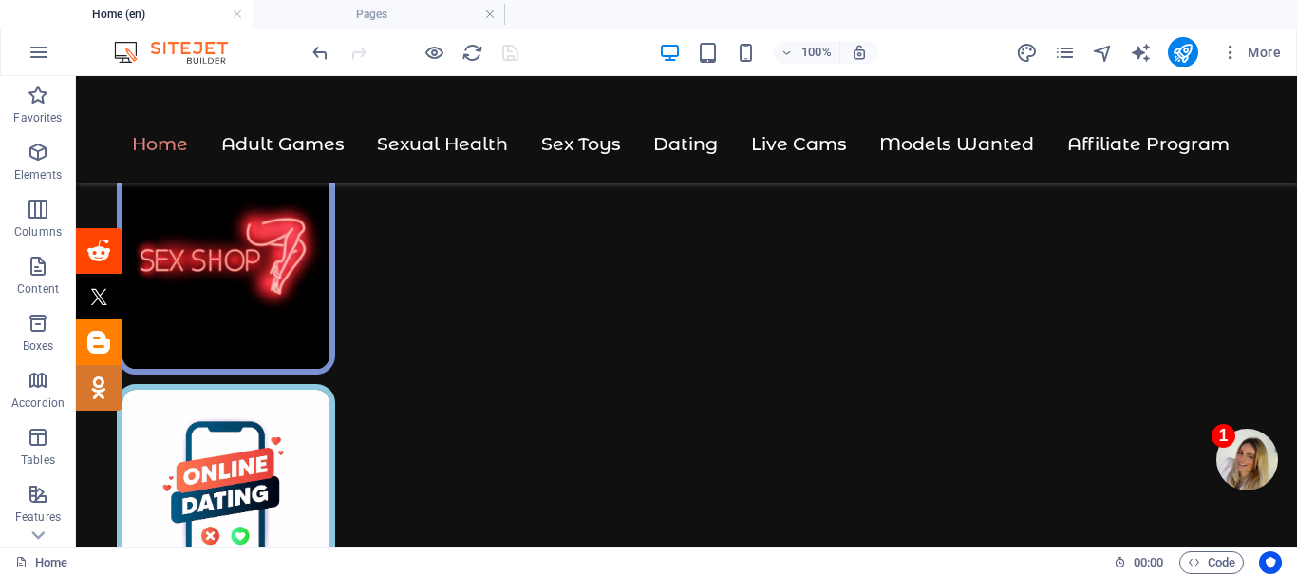
click at [120, 10] on h4 "Home (en)" at bounding box center [126, 14] width 253 height 21
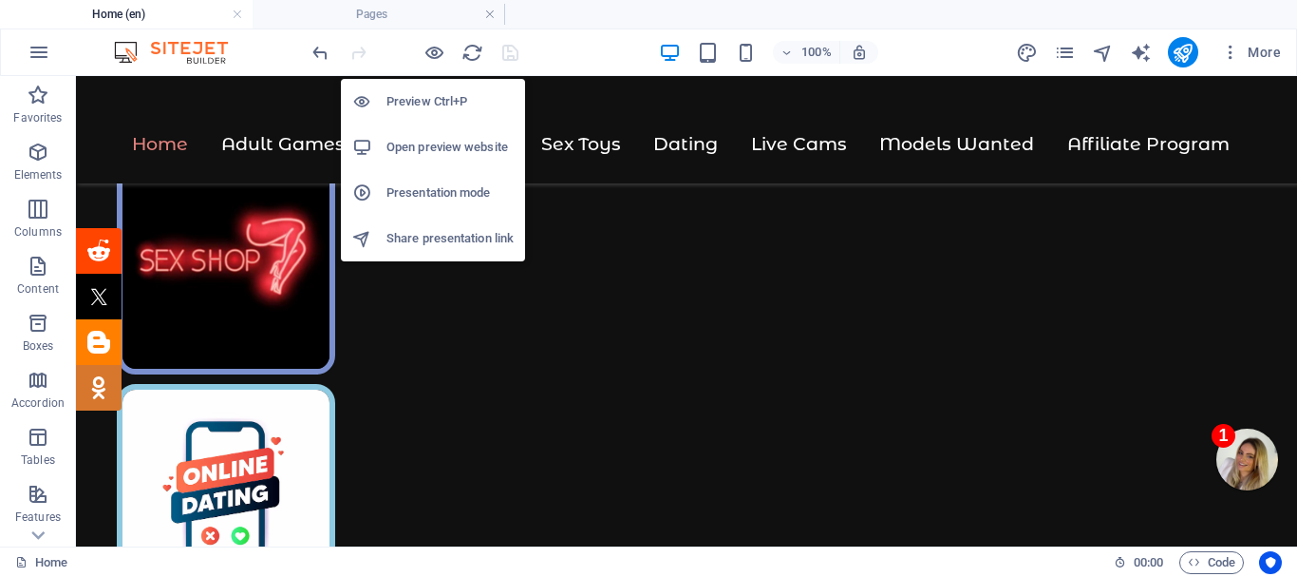
click at [423, 143] on h6 "Open preview website" at bounding box center [450, 147] width 127 height 23
click at [446, 99] on h6 "Preview Ctrl+P" at bounding box center [450, 101] width 127 height 23
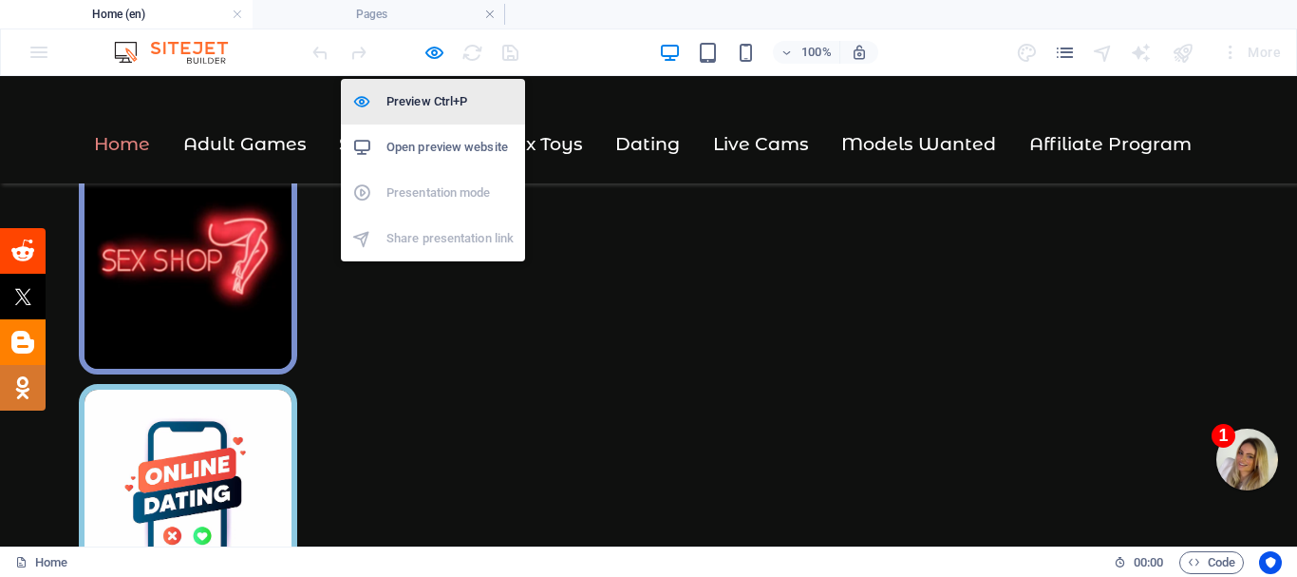
click at [446, 98] on h6 "Preview Ctrl+P" at bounding box center [450, 101] width 127 height 23
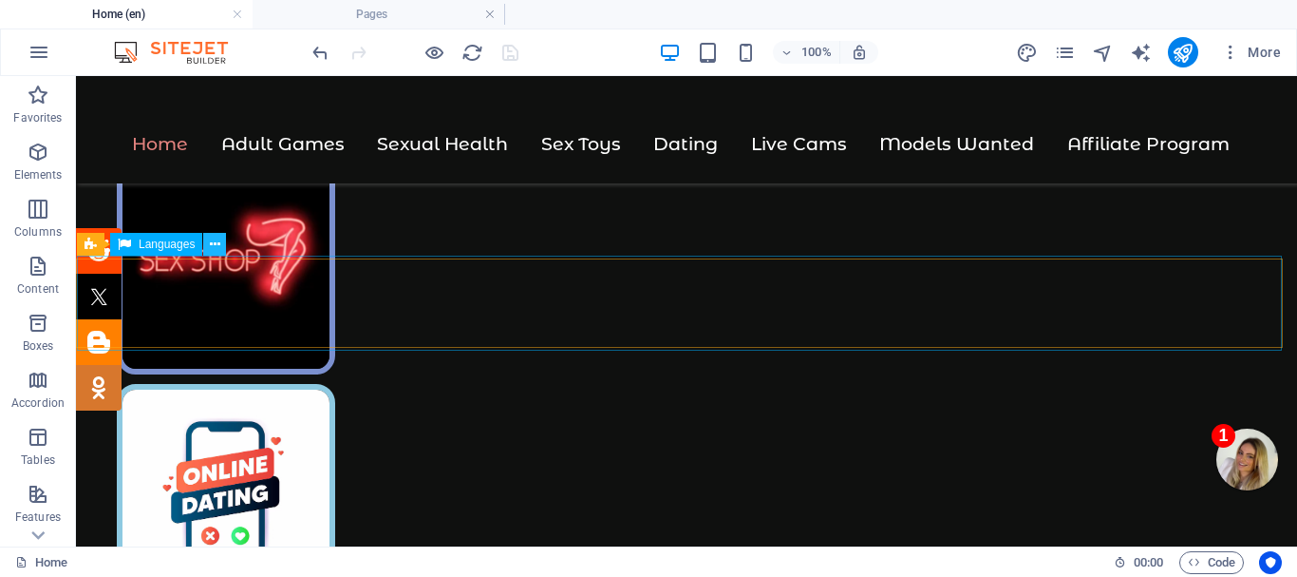
click at [218, 239] on icon at bounding box center [215, 245] width 10 height 20
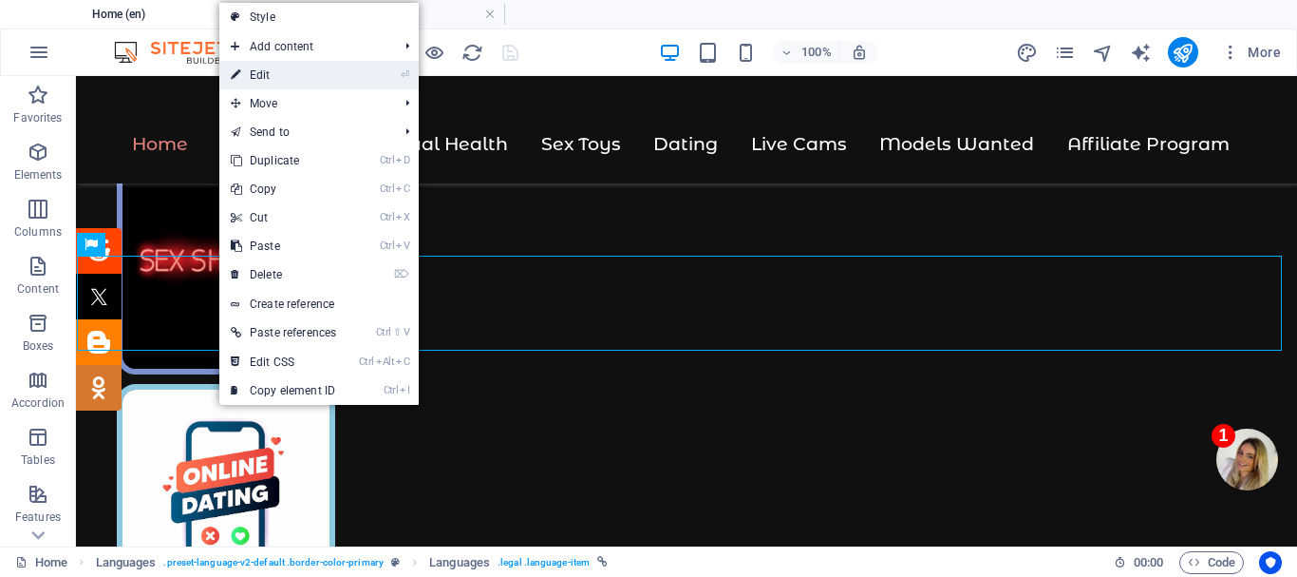
click at [294, 73] on link "⏎ Edit" at bounding box center [283, 75] width 128 height 28
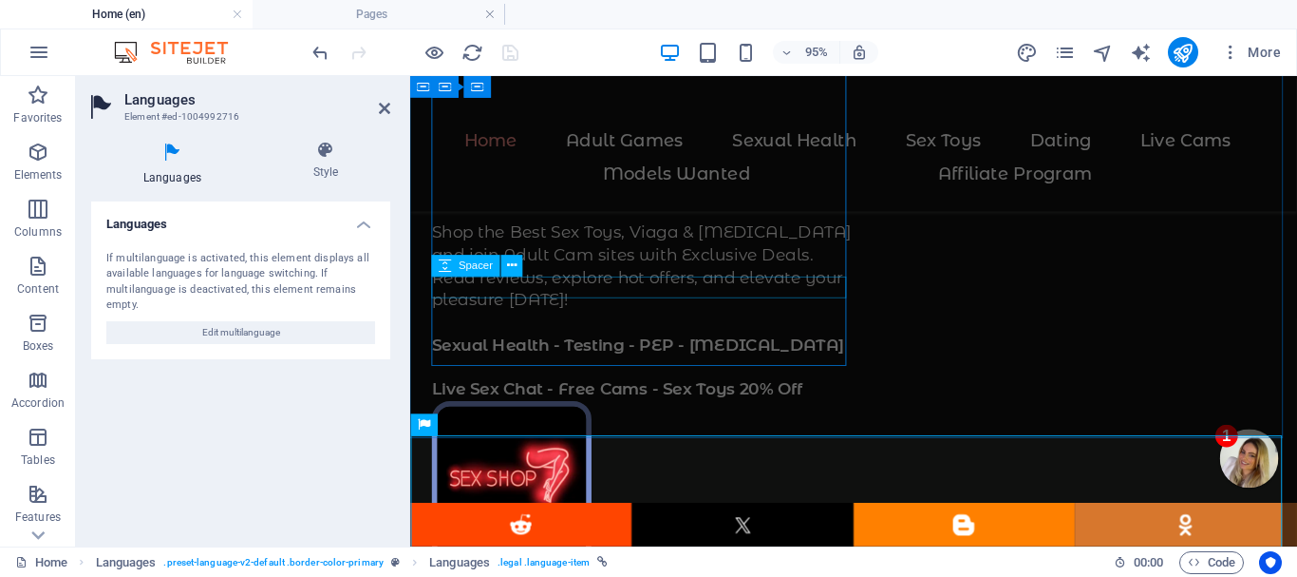
scroll to position [855, 0]
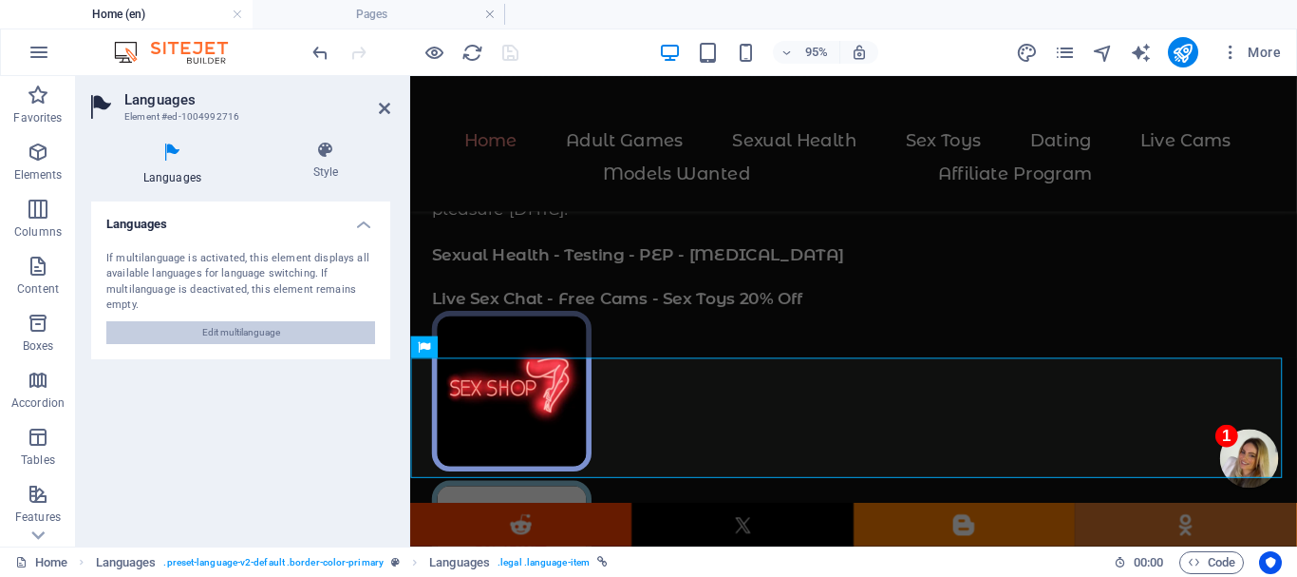
click at [227, 328] on span "Edit multilanguage" at bounding box center [241, 332] width 78 height 23
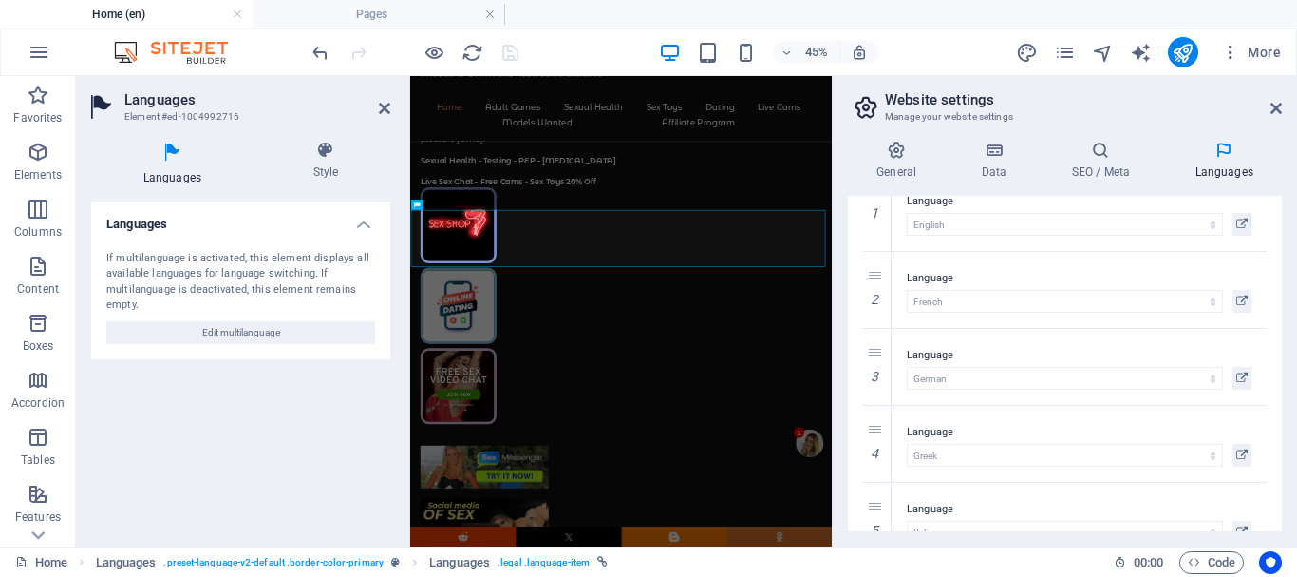
scroll to position [38, 0]
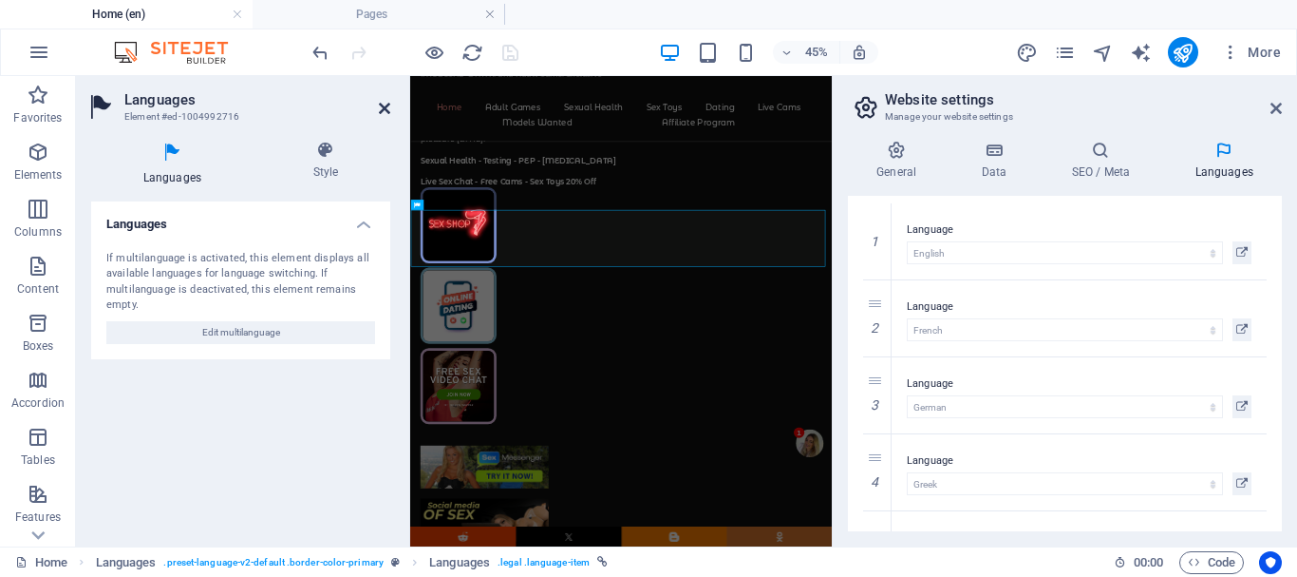
click at [381, 103] on icon at bounding box center [384, 108] width 11 height 15
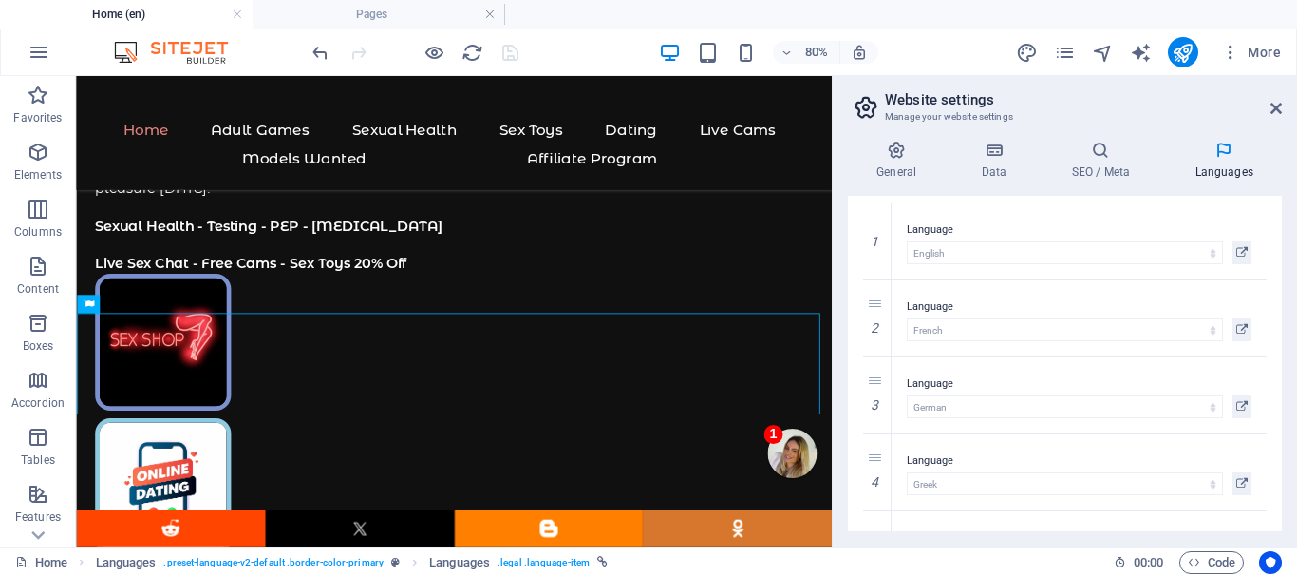
click at [508, 51] on div at bounding box center [415, 52] width 213 height 30
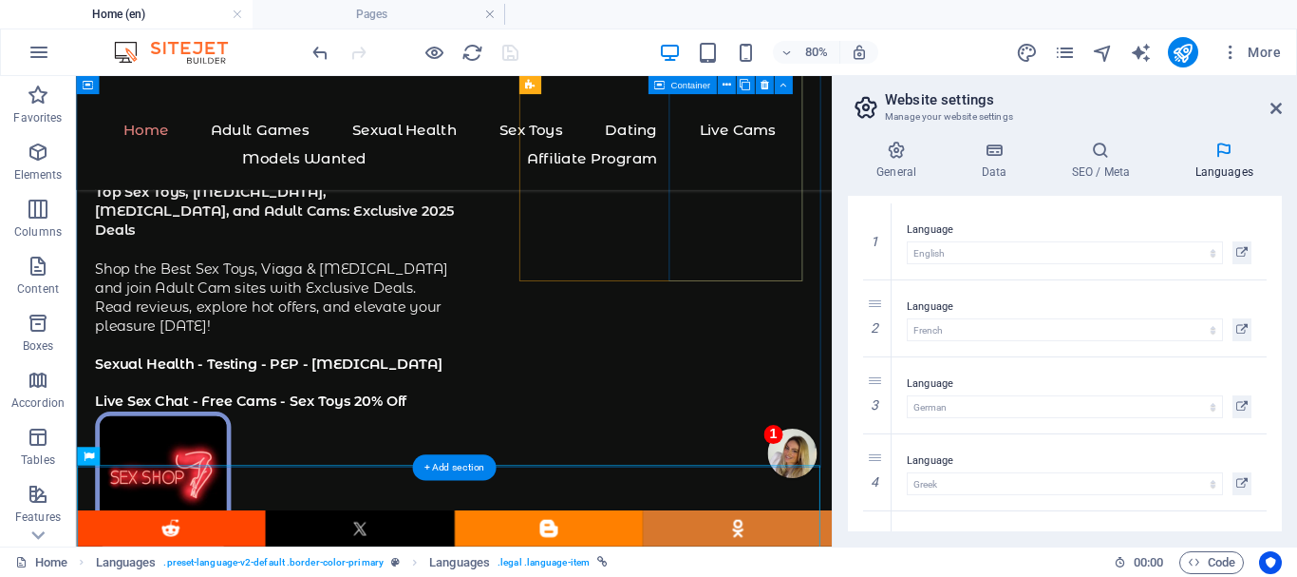
scroll to position [665, 0]
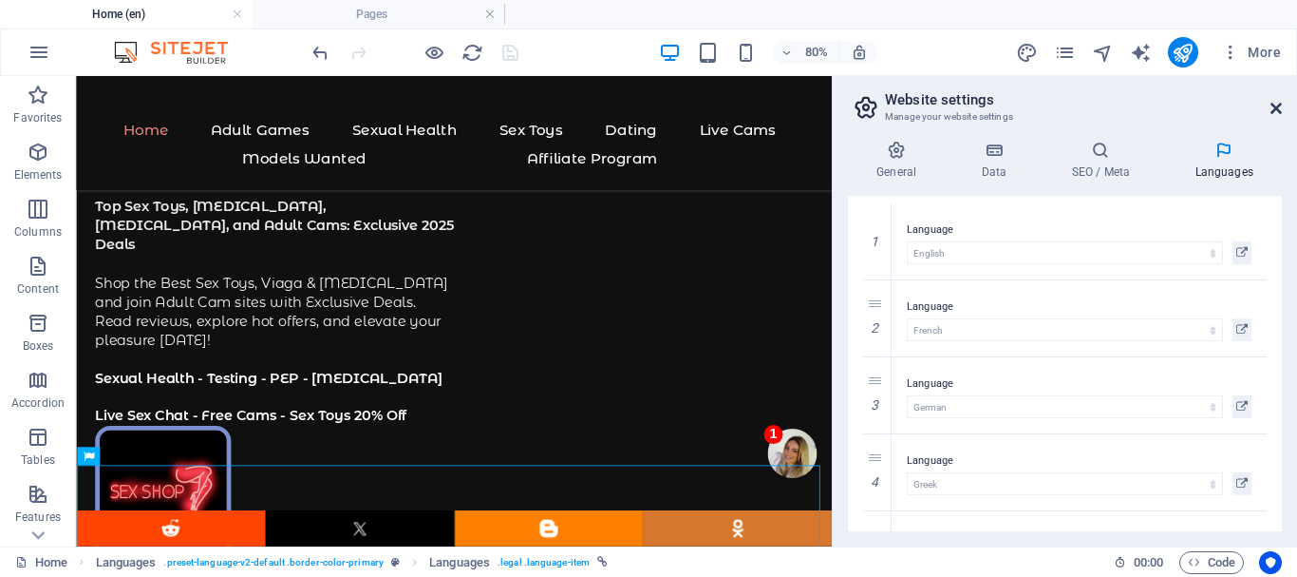
click at [1274, 104] on icon at bounding box center [1276, 108] width 11 height 15
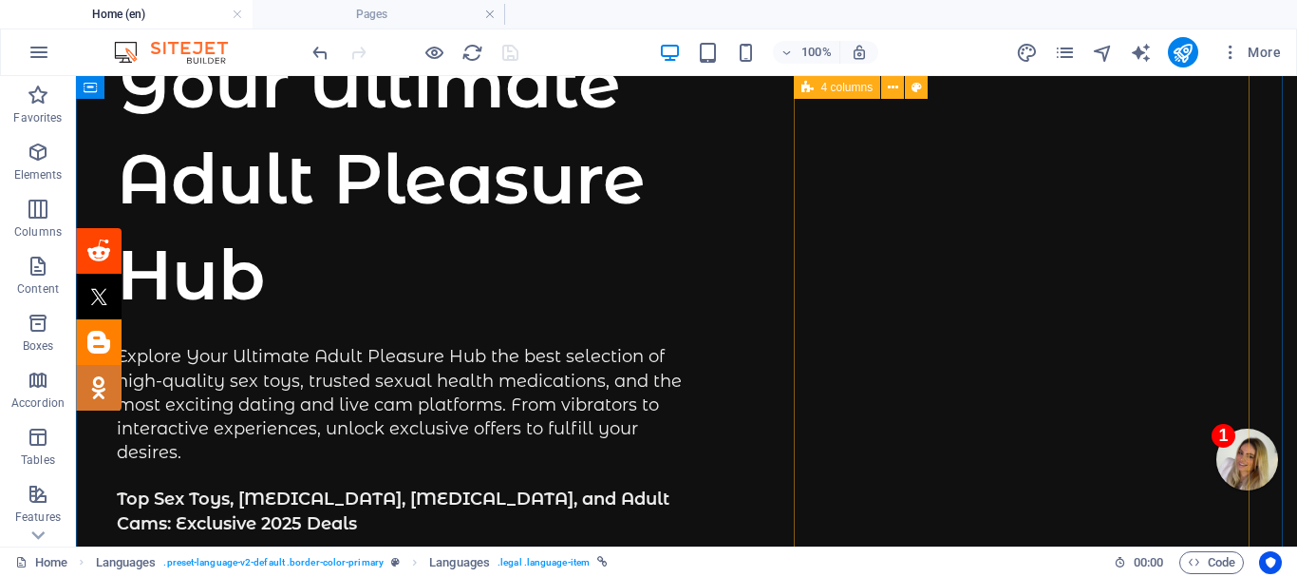
scroll to position [0, 0]
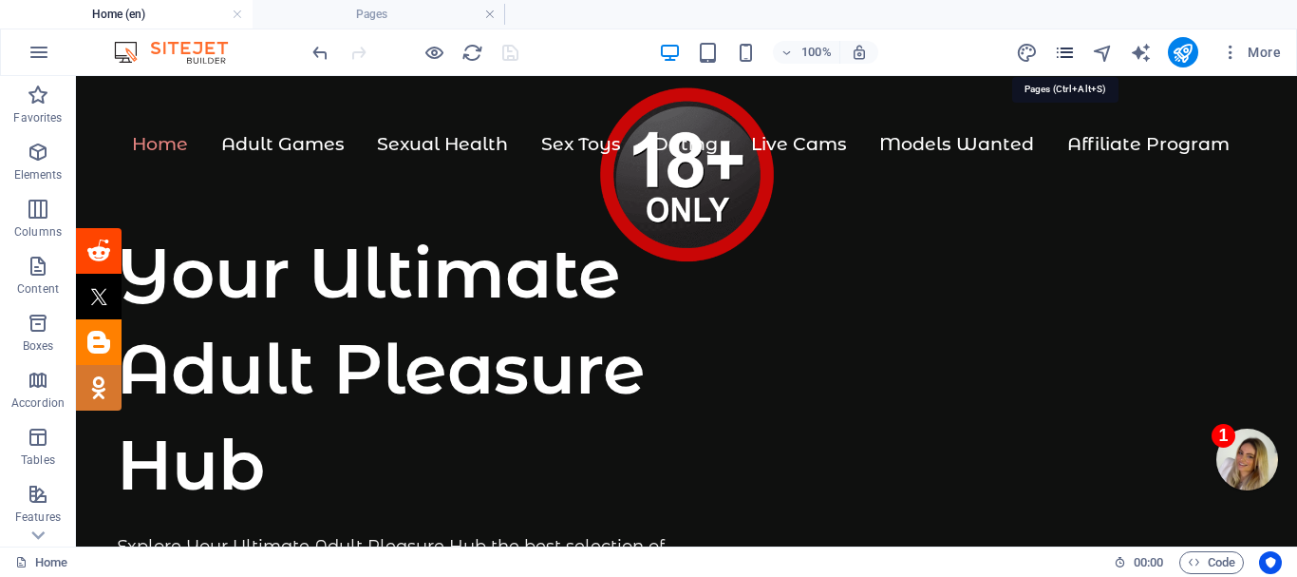
click at [1068, 47] on icon "pages" at bounding box center [1065, 53] width 22 height 22
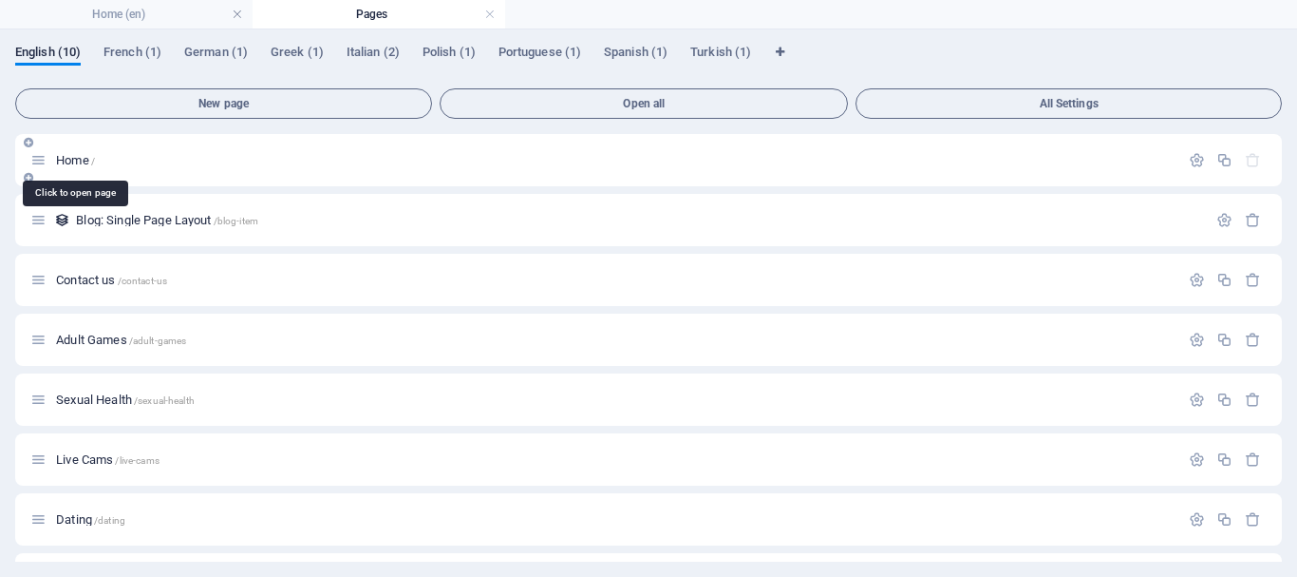
click at [81, 158] on span "Home /" at bounding box center [75, 160] width 39 height 14
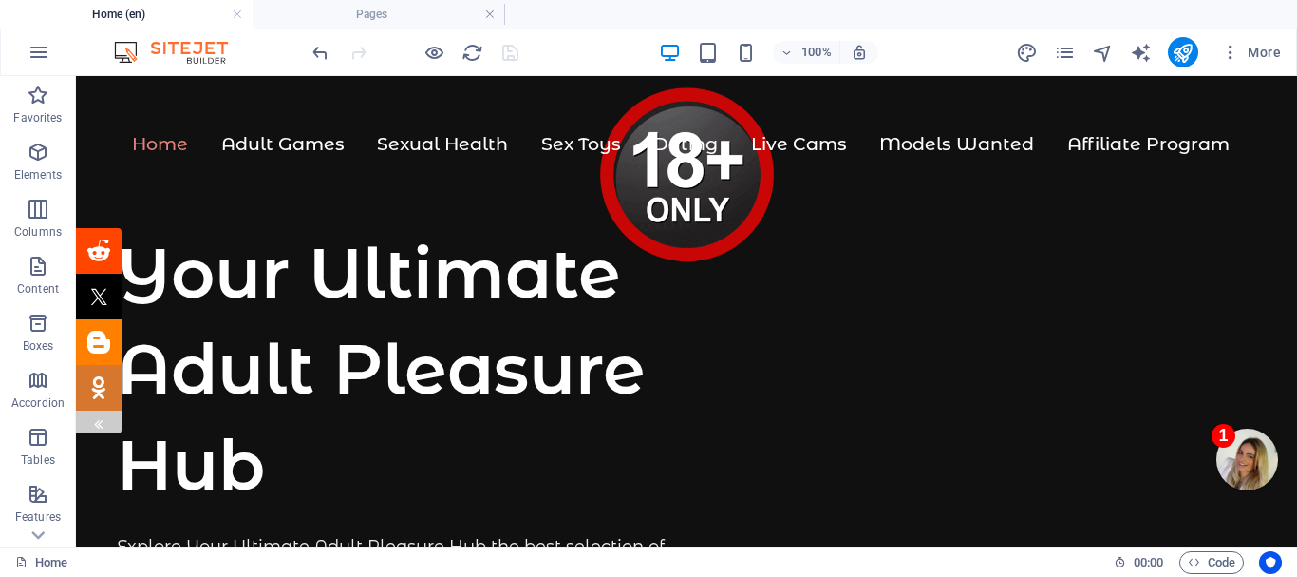
click at [102, 415] on div at bounding box center [98, 421] width 15 height 23
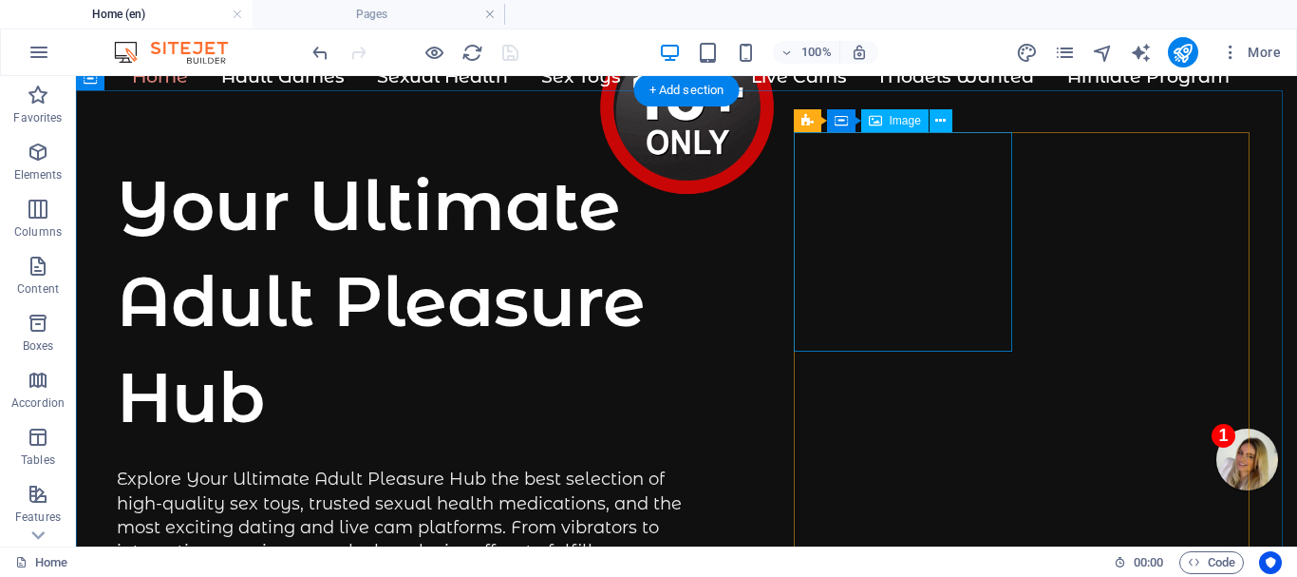
scroll to position [95, 0]
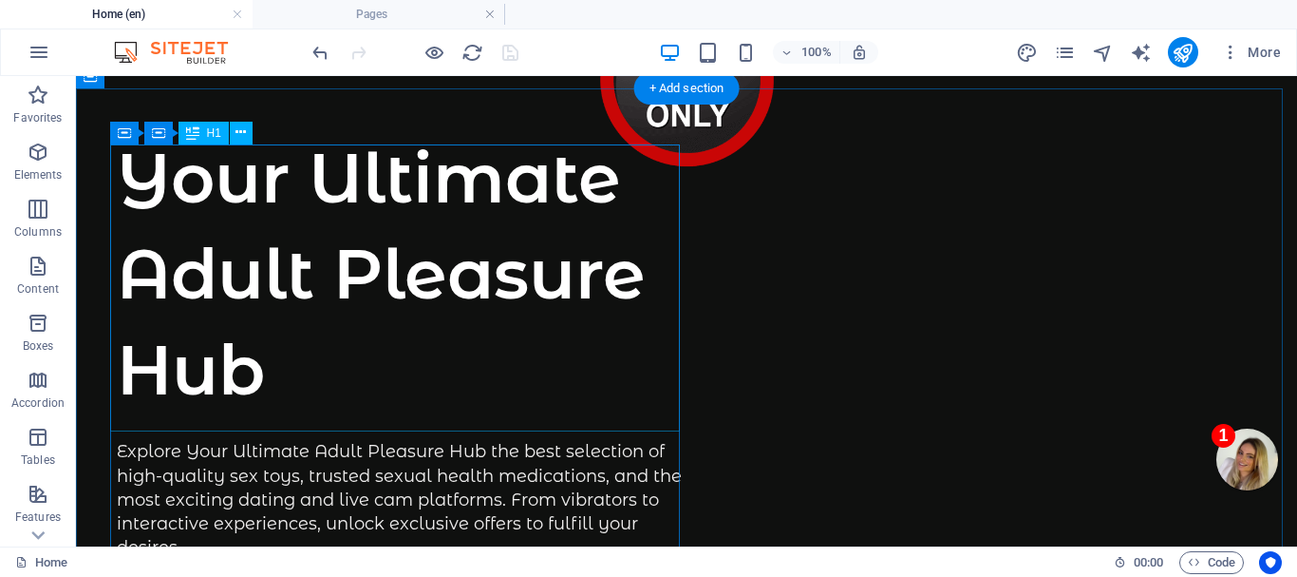
click at [301, 328] on div "Your Ultimate Adult Pleasure Hub" at bounding box center [402, 273] width 570 height 287
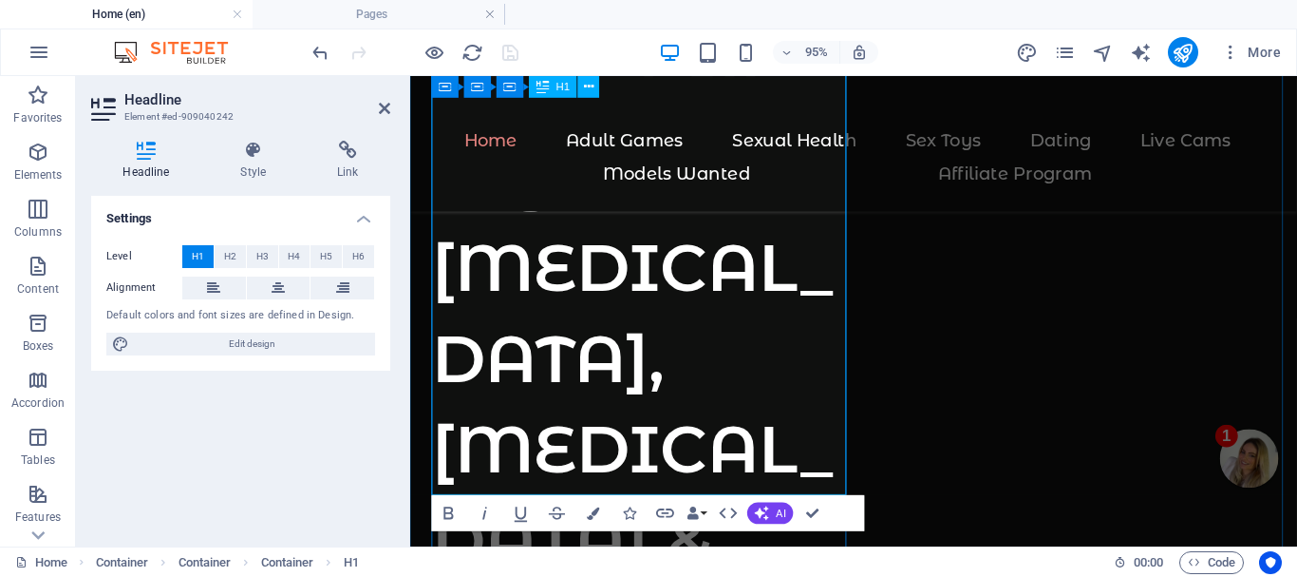
scroll to position [475, 0]
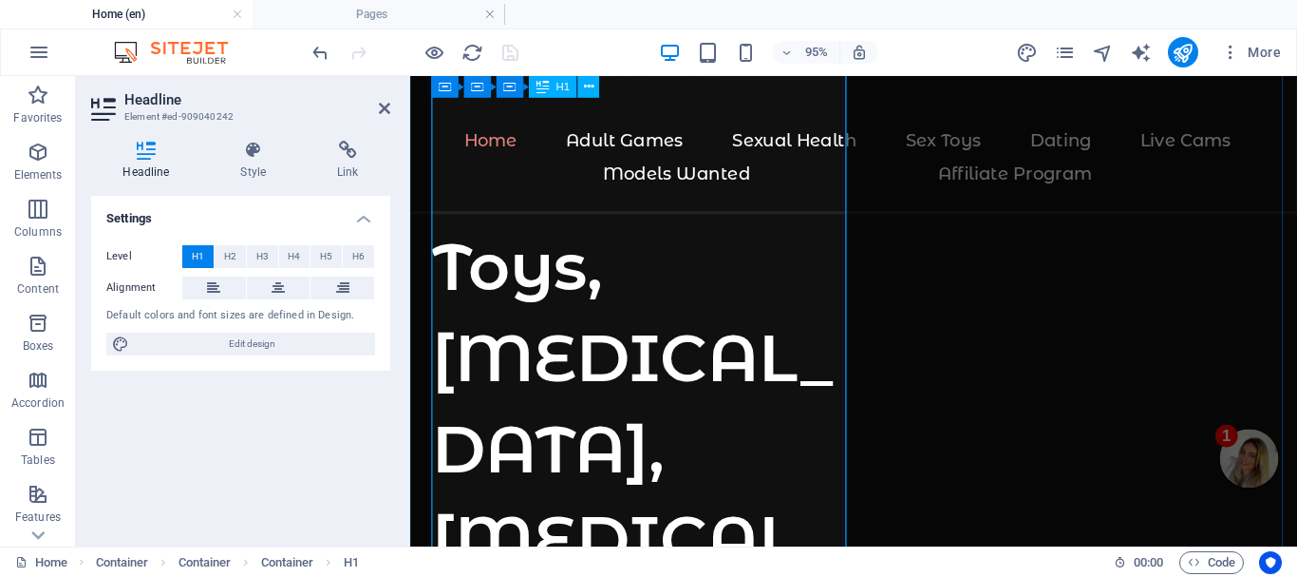
click at [634, 464] on h1 "Your Ultimate Adult Pleasure Hub – Sex Toys, [MEDICAL_DATA], [MEDICAL_DATA] & L…" at bounding box center [655, 276] width 445 height 1053
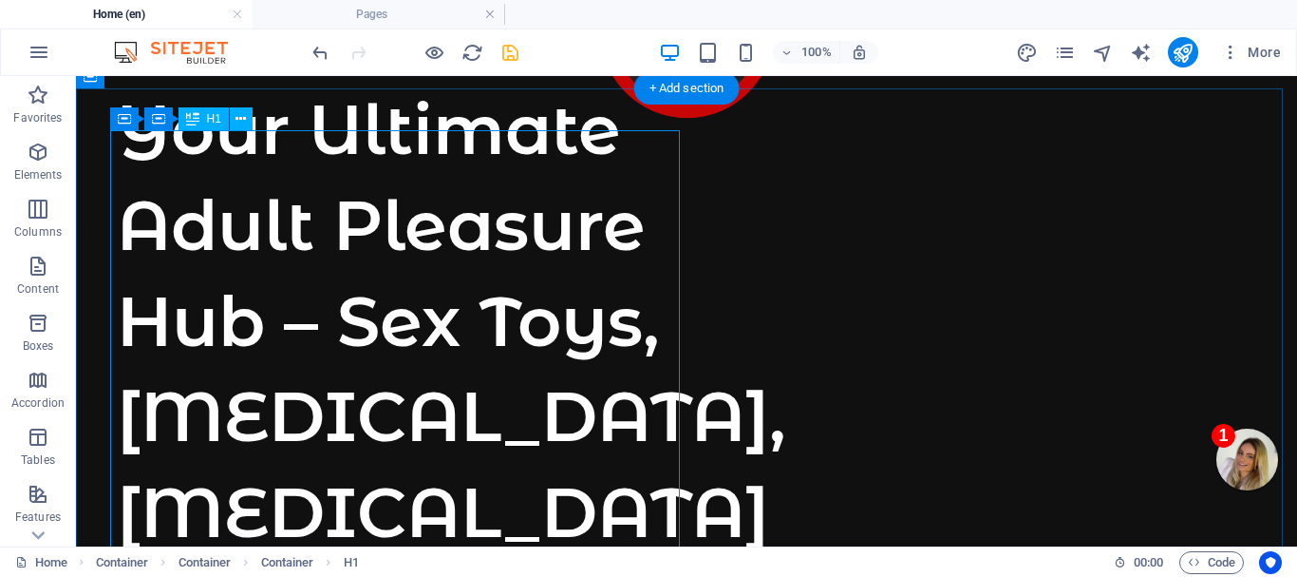
scroll to position [190, 0]
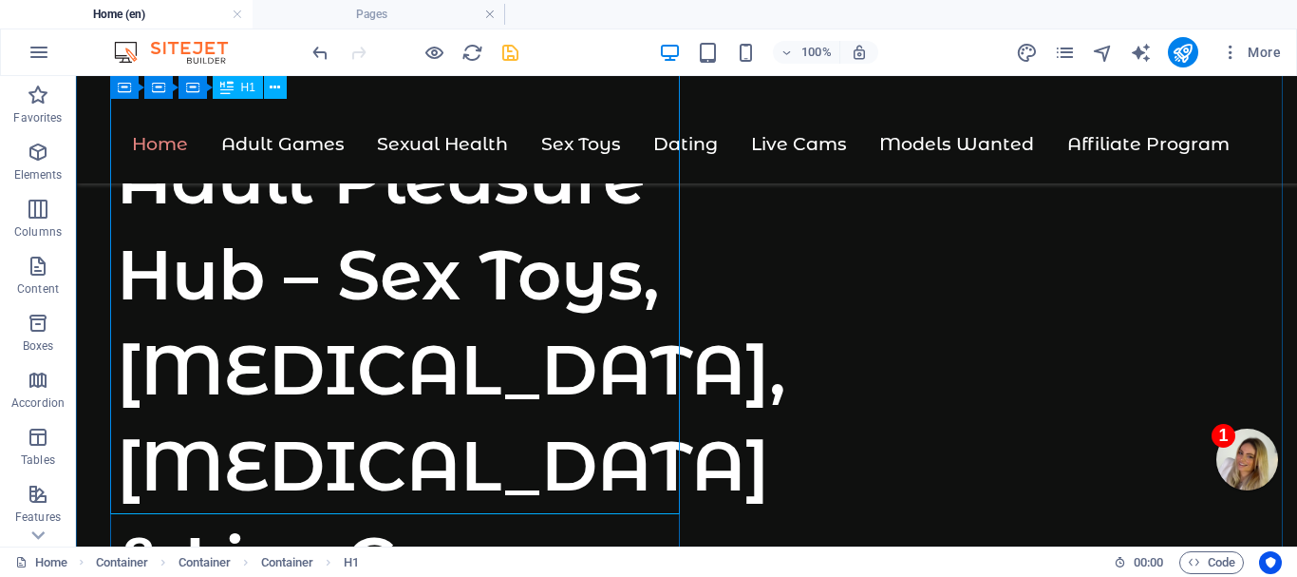
click at [357, 377] on div "Your Ultimate Adult Pleasure Hub – Sex Toys, [MEDICAL_DATA], [MEDICAL_DATA] & L…" at bounding box center [402, 322] width 570 height 575
click at [356, 375] on div "Your Ultimate Adult Pleasure Hub – Sex Toys, [MEDICAL_DATA], [MEDICAL_DATA] & L…" at bounding box center [402, 322] width 570 height 575
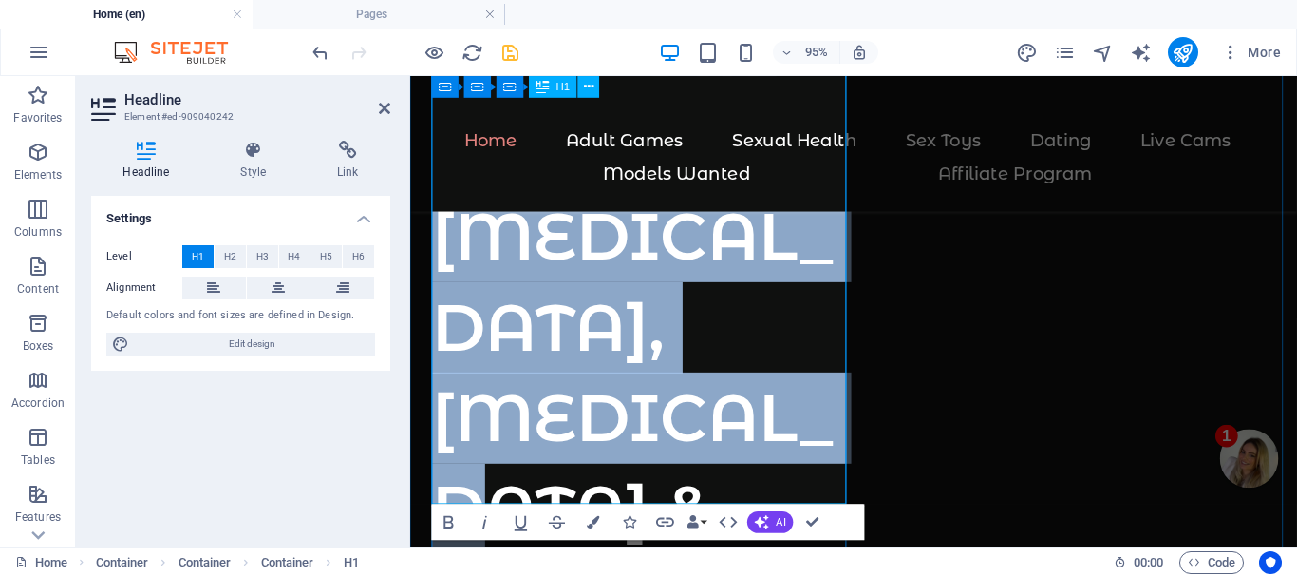
scroll to position [630, 0]
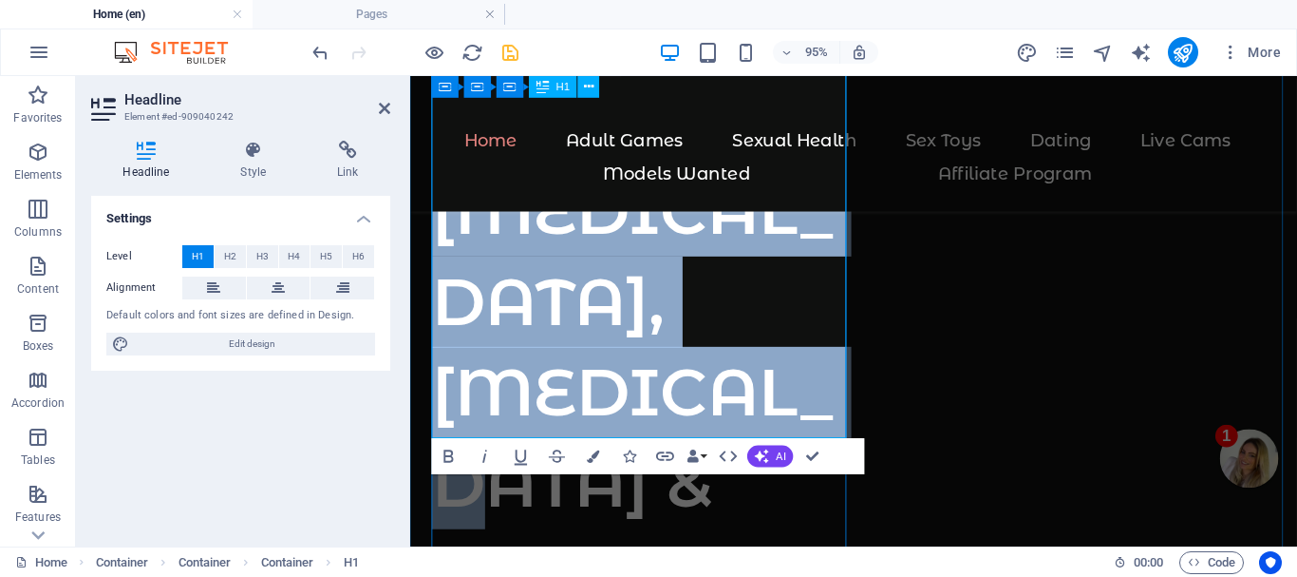
click at [597, 332] on h1 "Your Ultimate Adult Pleasure Hub – Sex Toys, [MEDICAL_DATA], [MEDICAL_DATA] & L…" at bounding box center [655, 121] width 445 height 1053
click at [569, 284] on h1 "Your Ultimate Adult Pleasure Hub – Sex Toys, [MEDICAL_DATA], [MEDICAL_DATA] & L…" at bounding box center [655, 121] width 445 height 1053
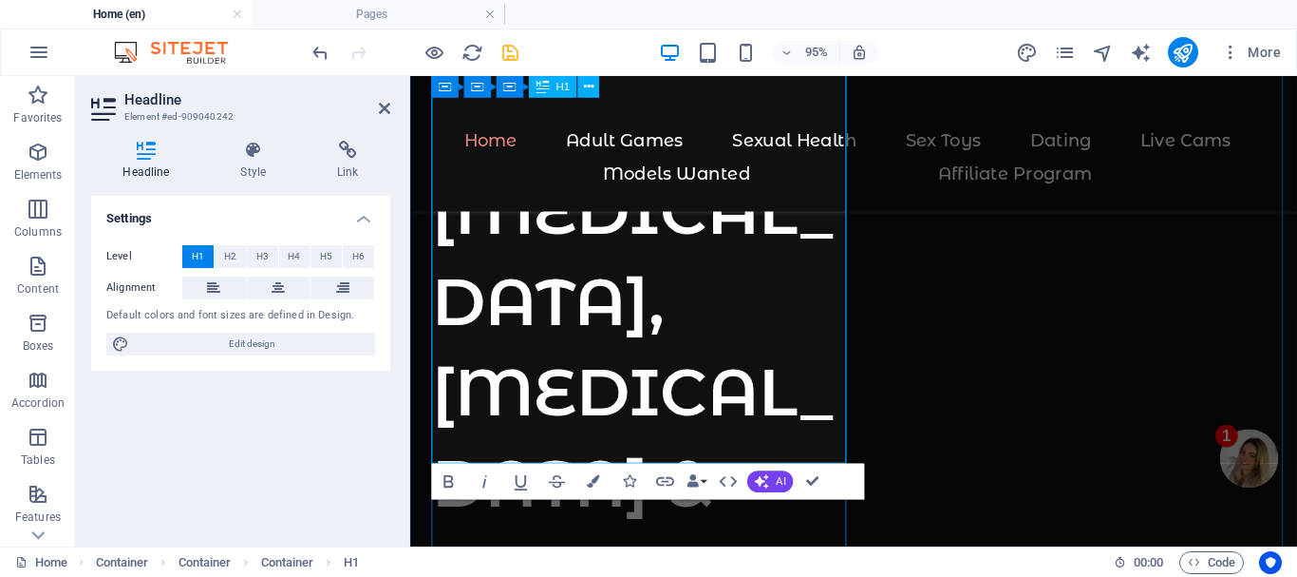
scroll to position [535, 0]
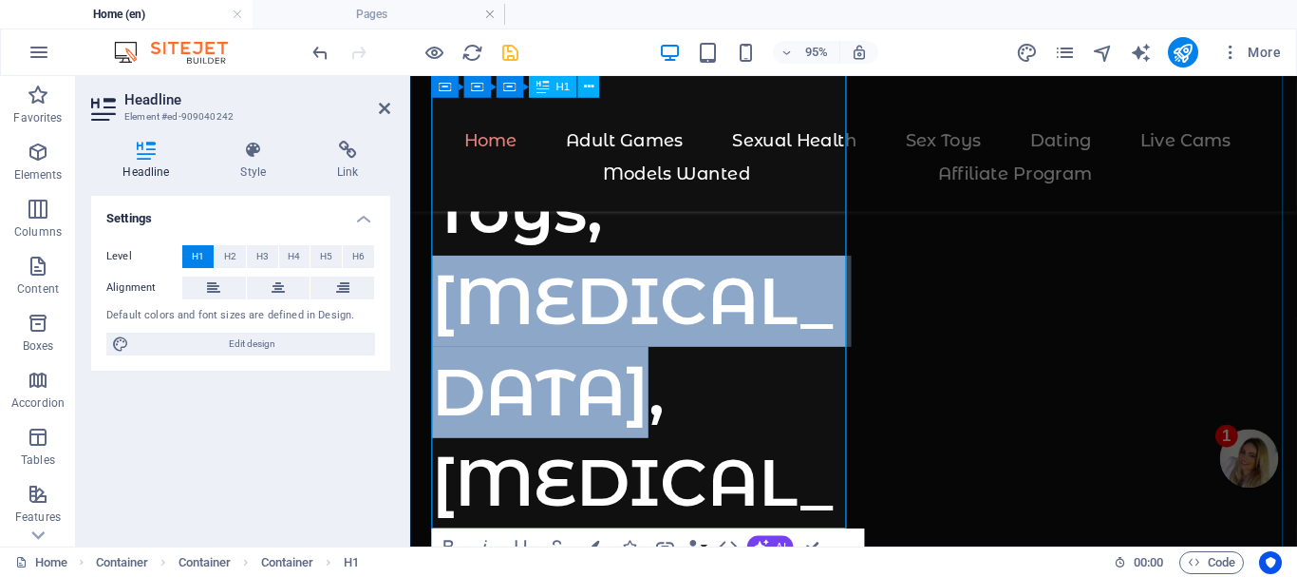
drag, startPoint x: 618, startPoint y: 413, endPoint x: 446, endPoint y: 312, distance: 199.7
click at [446, 312] on h1 "Your Ultimate Adult Pleasure Hub – Sex Toys, [MEDICAL_DATA], [MEDICAL_DATA] & L…" at bounding box center [655, 216] width 445 height 1053
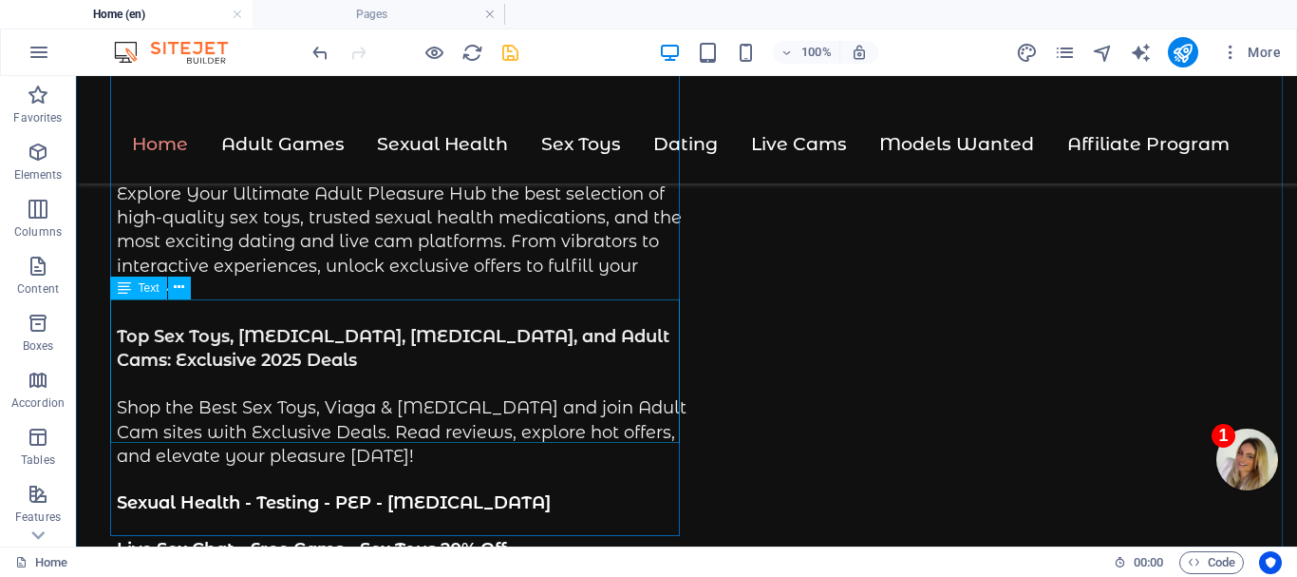
scroll to position [570, 0]
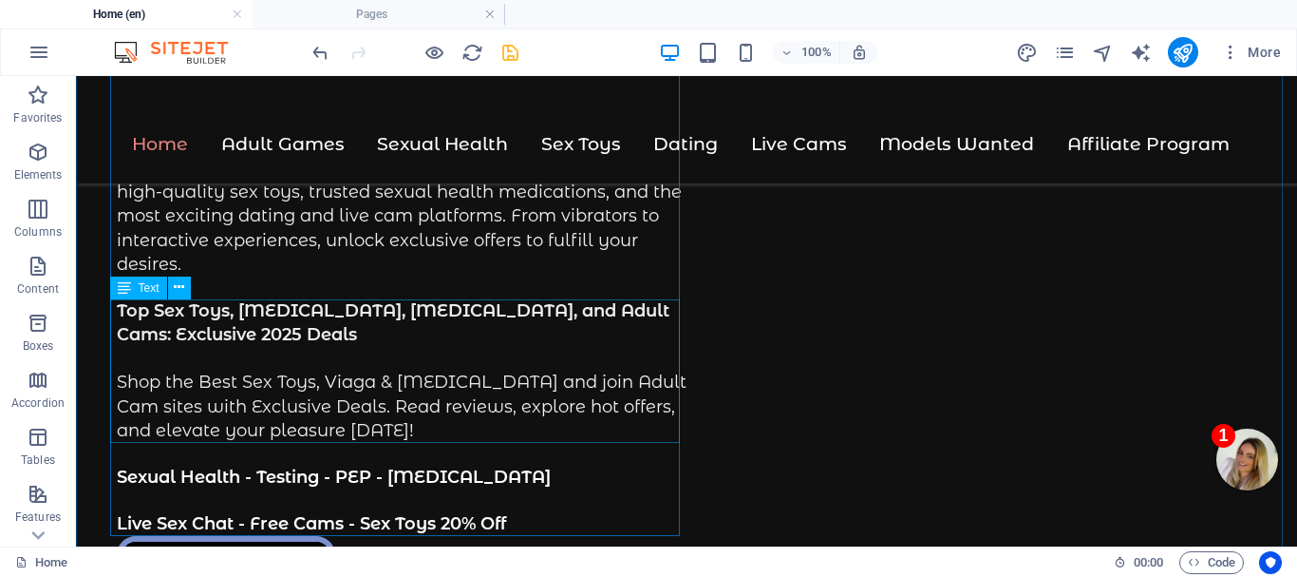
click at [566, 387] on div "Top Sex Toys, [MEDICAL_DATA], [MEDICAL_DATA], and Adult Cams: Exclusive 2025 De…" at bounding box center [402, 370] width 570 height 143
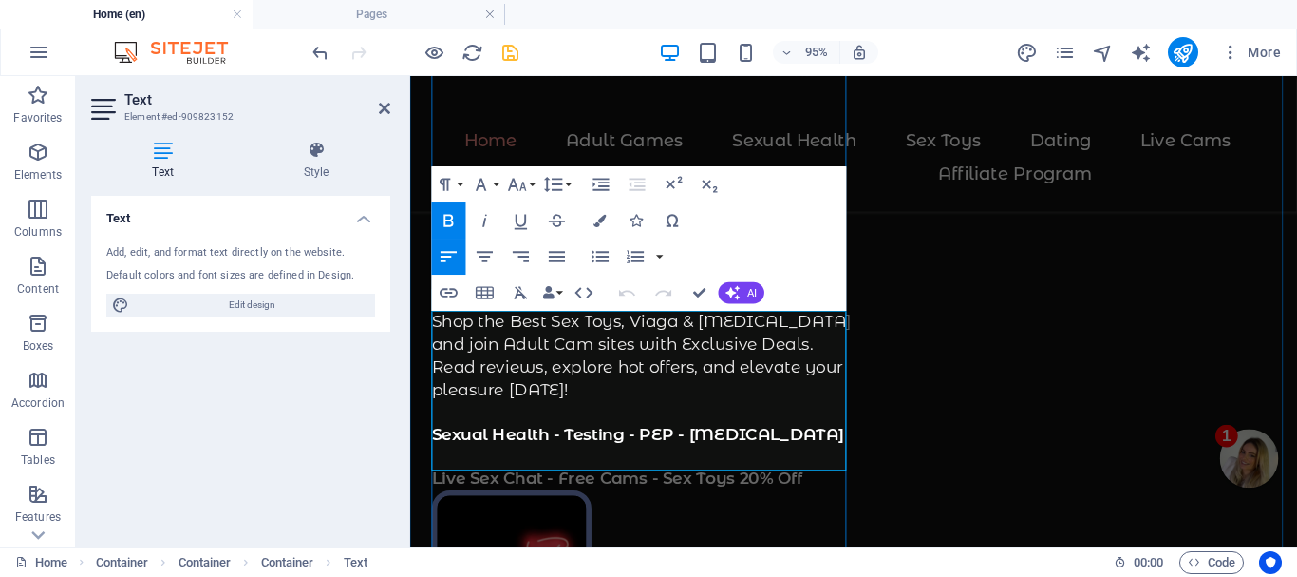
click at [487, 419] on p "Shop the Best Sex Toys, Viaga & [MEDICAL_DATA] and join Adult Cam sites with Ex…" at bounding box center [655, 371] width 445 height 96
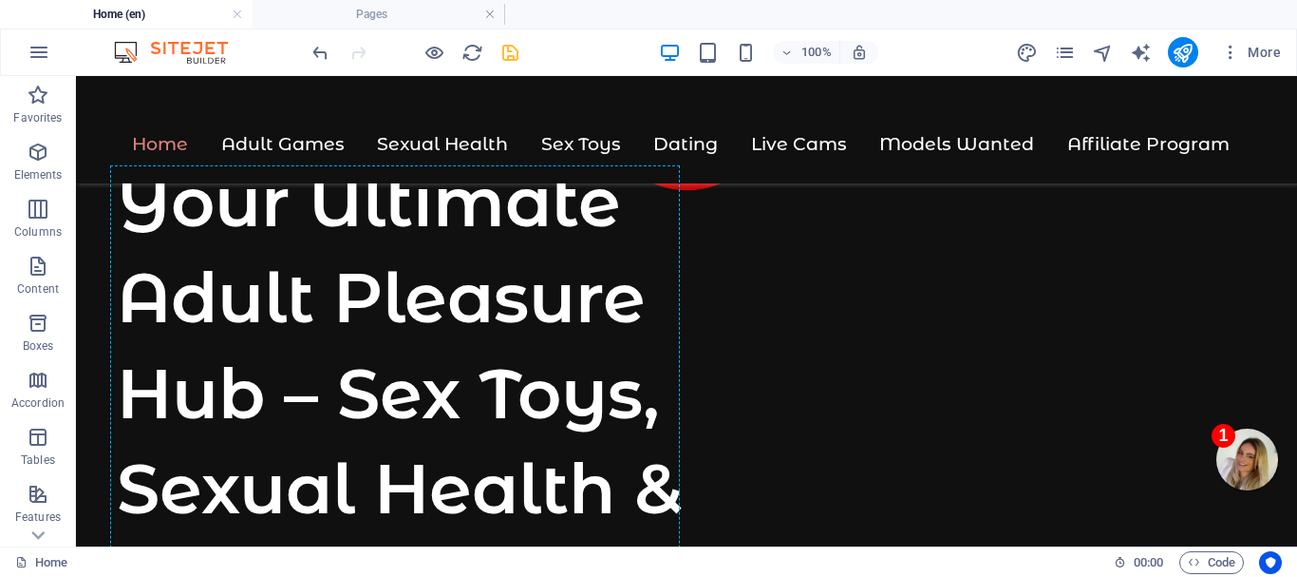
scroll to position [60, 0]
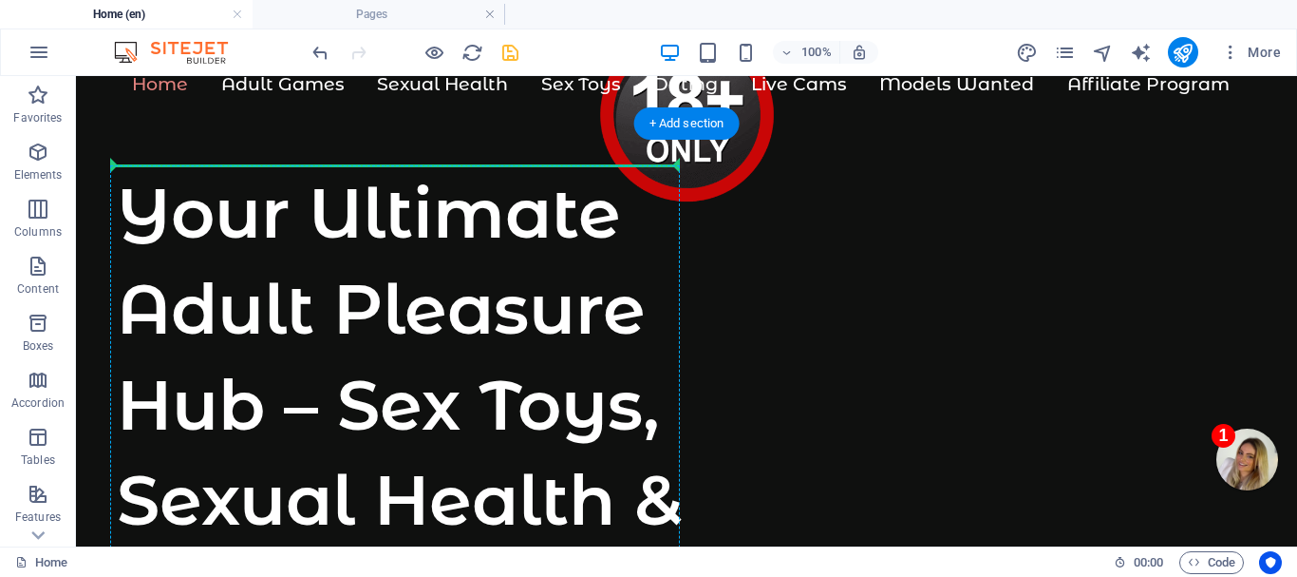
drag, startPoint x: 218, startPoint y: 516, endPoint x: 308, endPoint y: 235, distance: 295.3
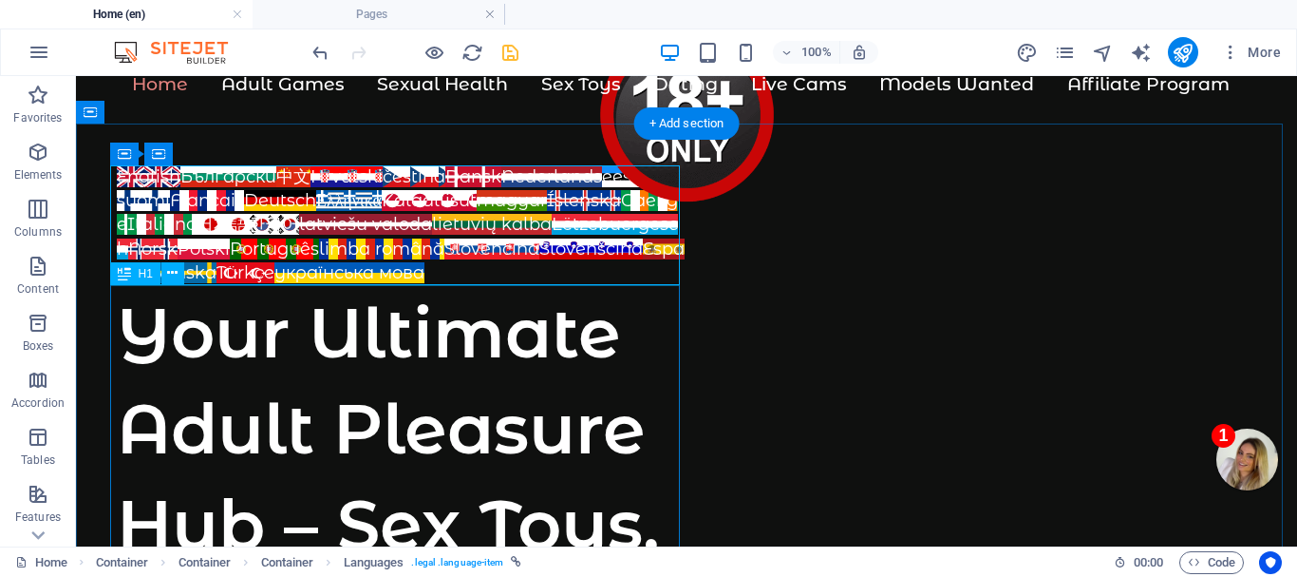
click at [500, 289] on div "Your Ultimate Adult Pleasure Hub – Sex Toys, Sexual Health & Live Cams" at bounding box center [402, 524] width 570 height 479
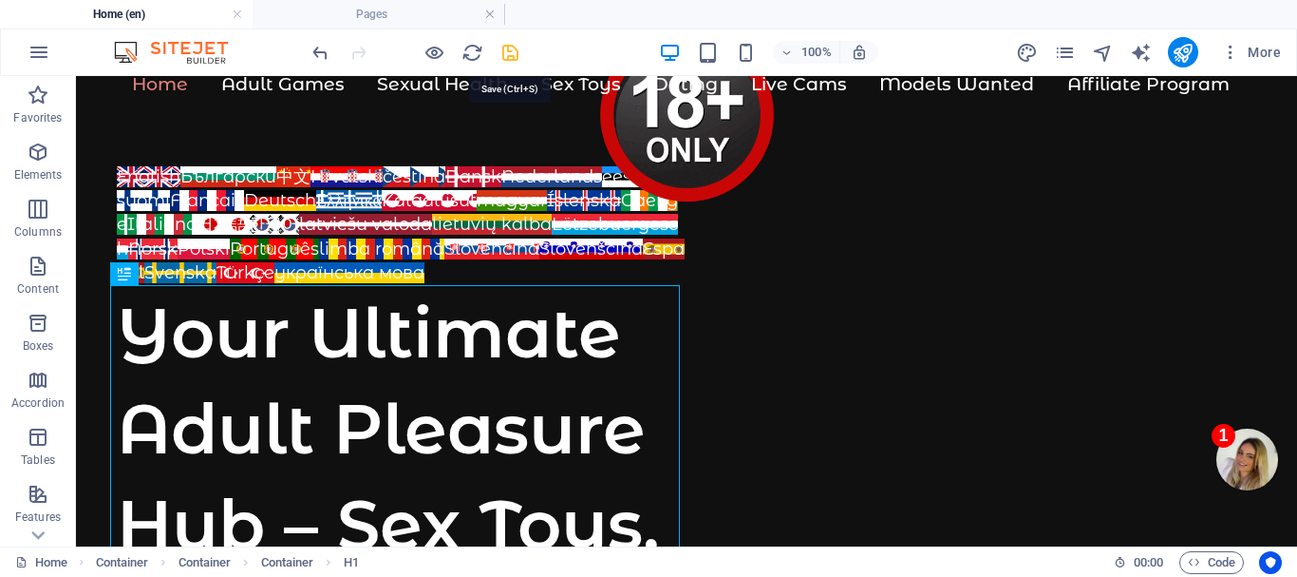
click at [510, 51] on icon "save" at bounding box center [511, 53] width 22 height 22
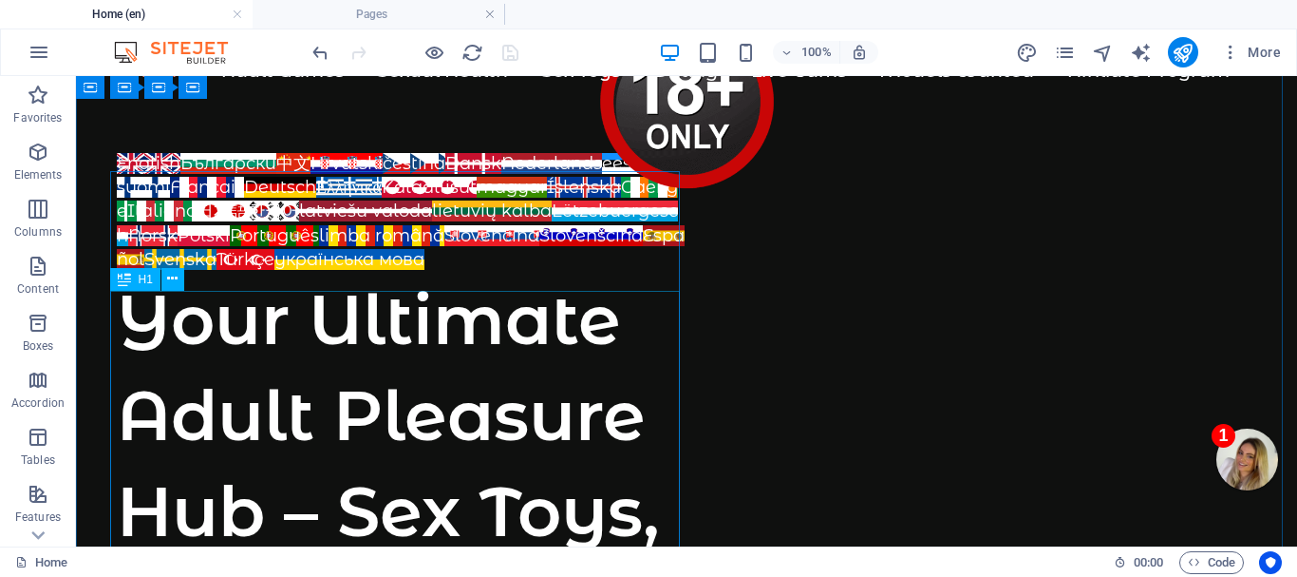
scroll to position [0, 0]
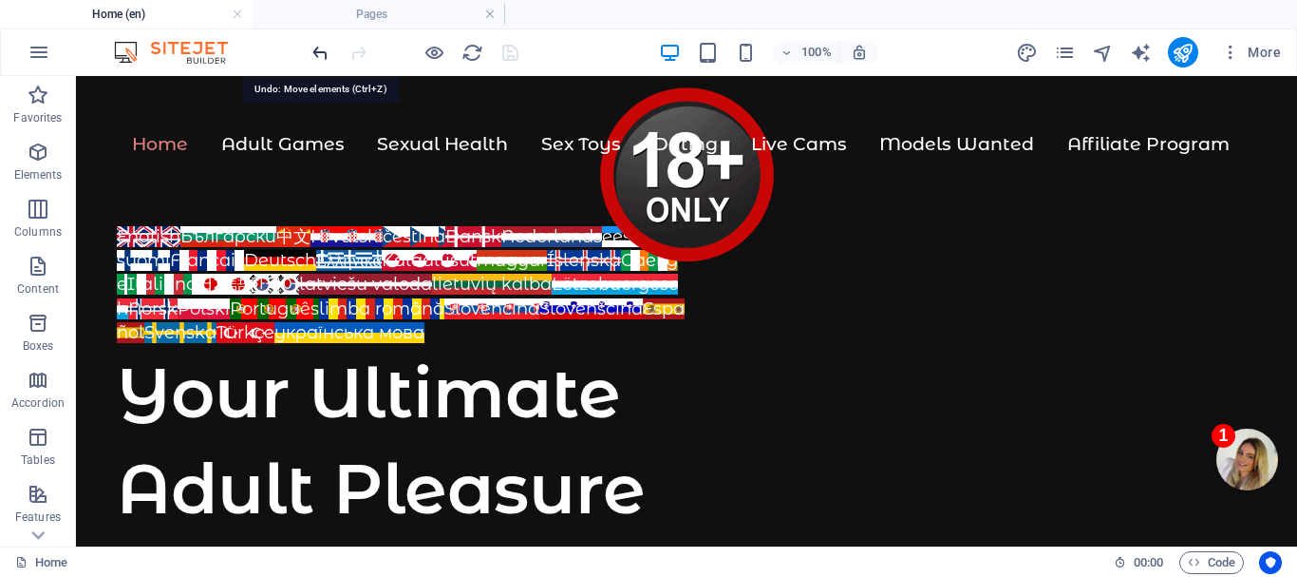
click at [321, 47] on icon "undo" at bounding box center [321, 53] width 22 height 22
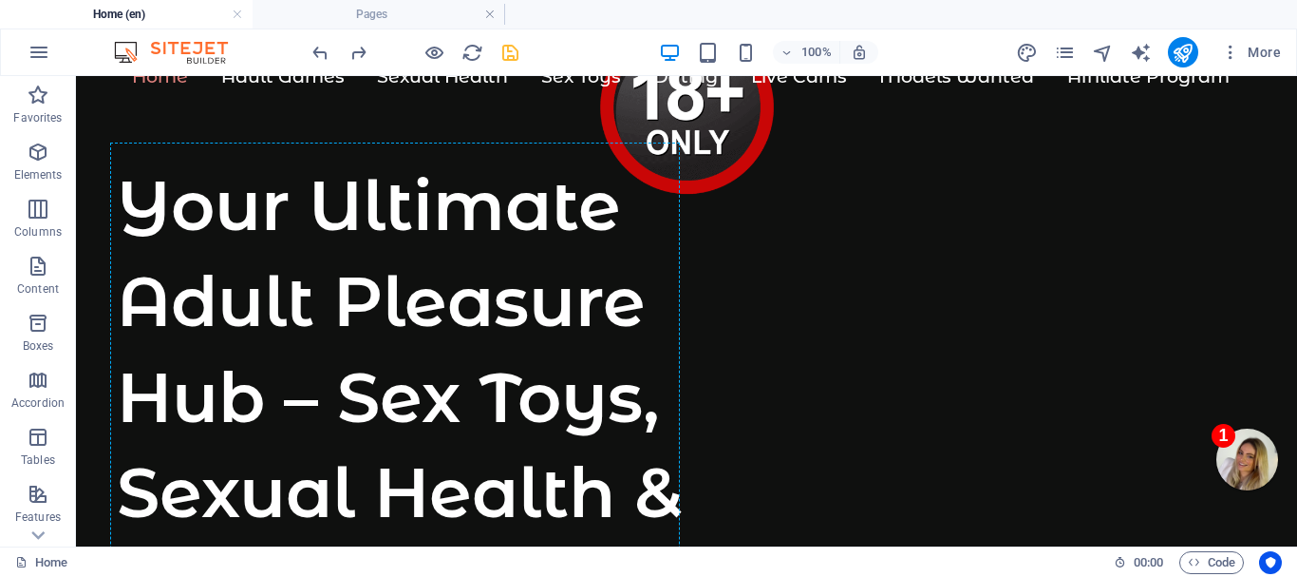
scroll to position [61, 0]
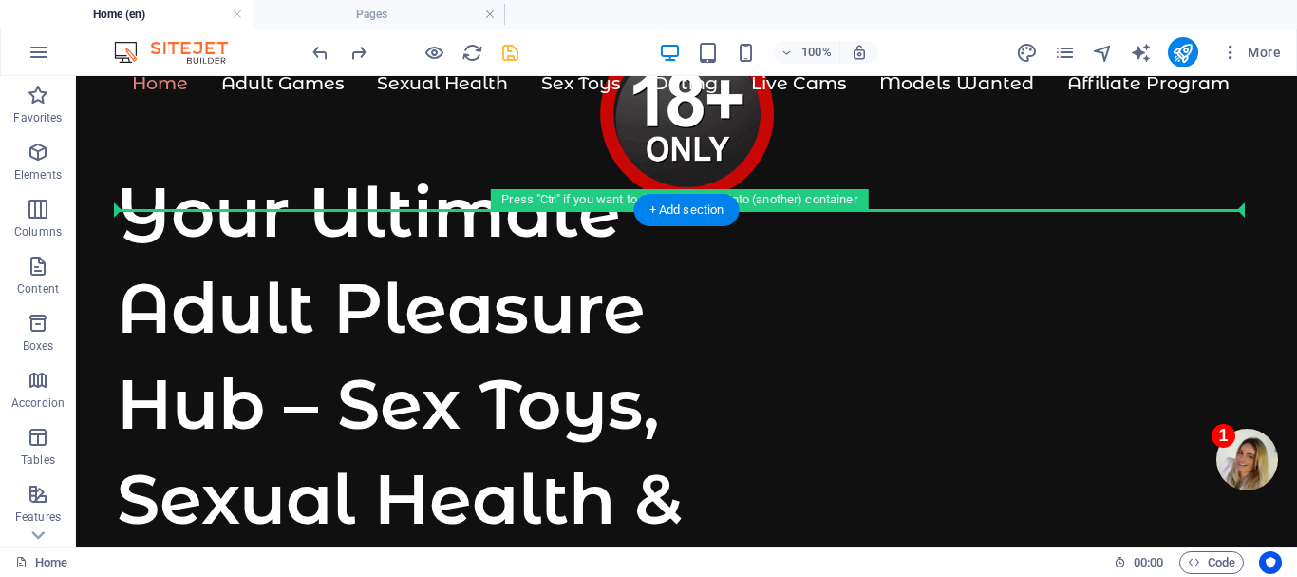
drag, startPoint x: 167, startPoint y: 427, endPoint x: 293, endPoint y: 209, distance: 251.9
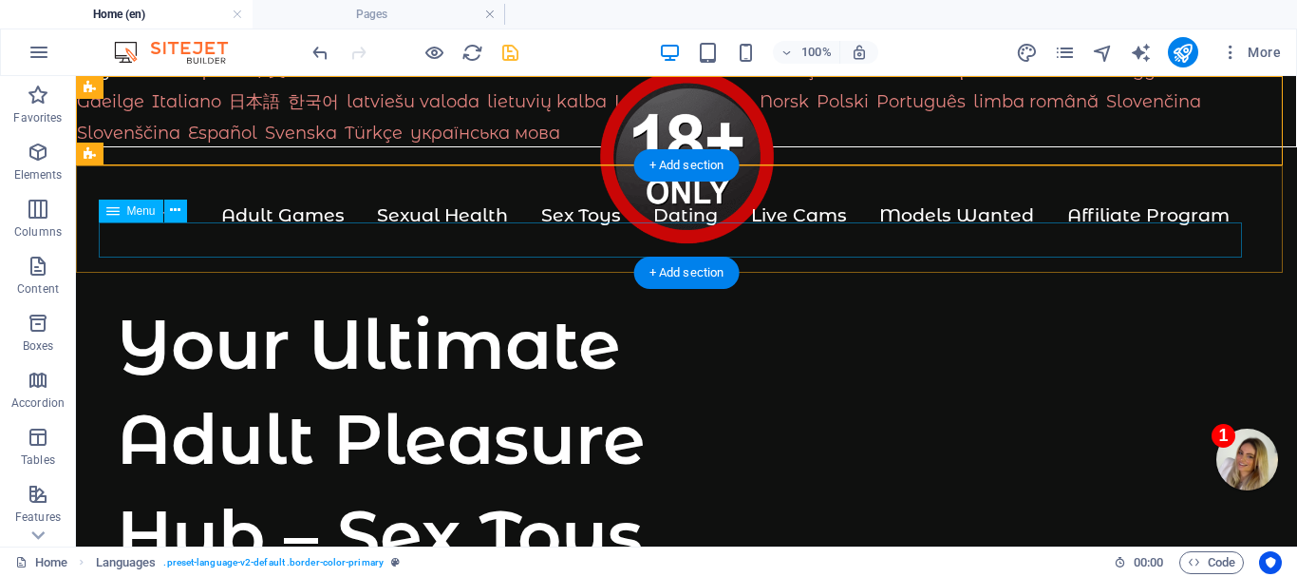
scroll to position [0, 0]
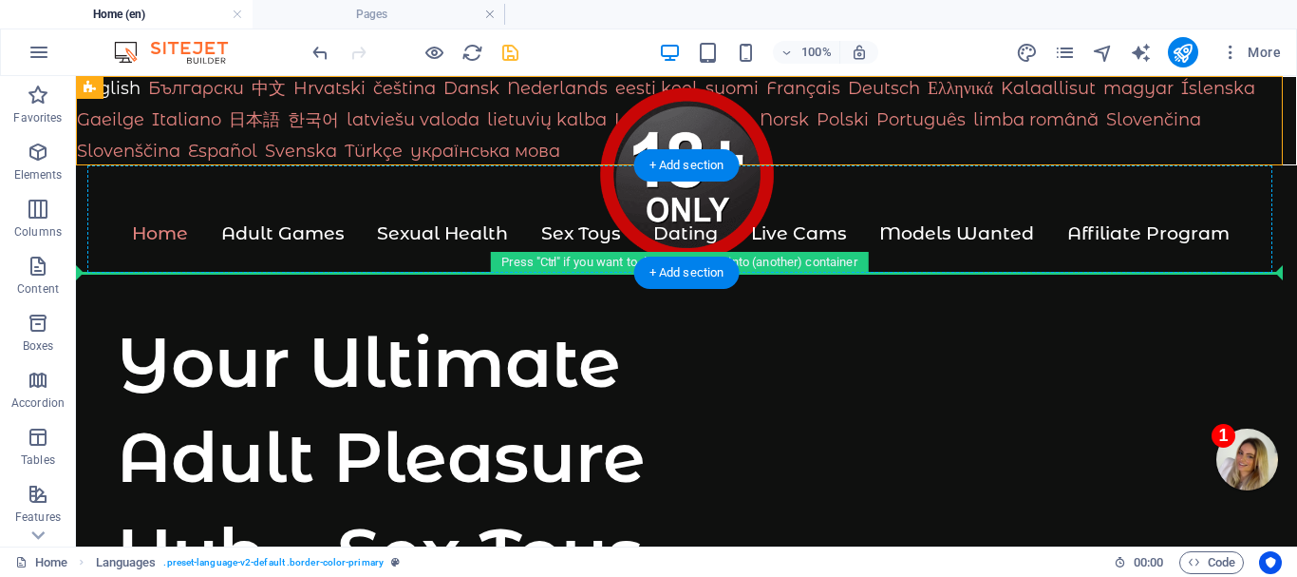
drag, startPoint x: 172, startPoint y: 163, endPoint x: 180, endPoint y: 251, distance: 87.7
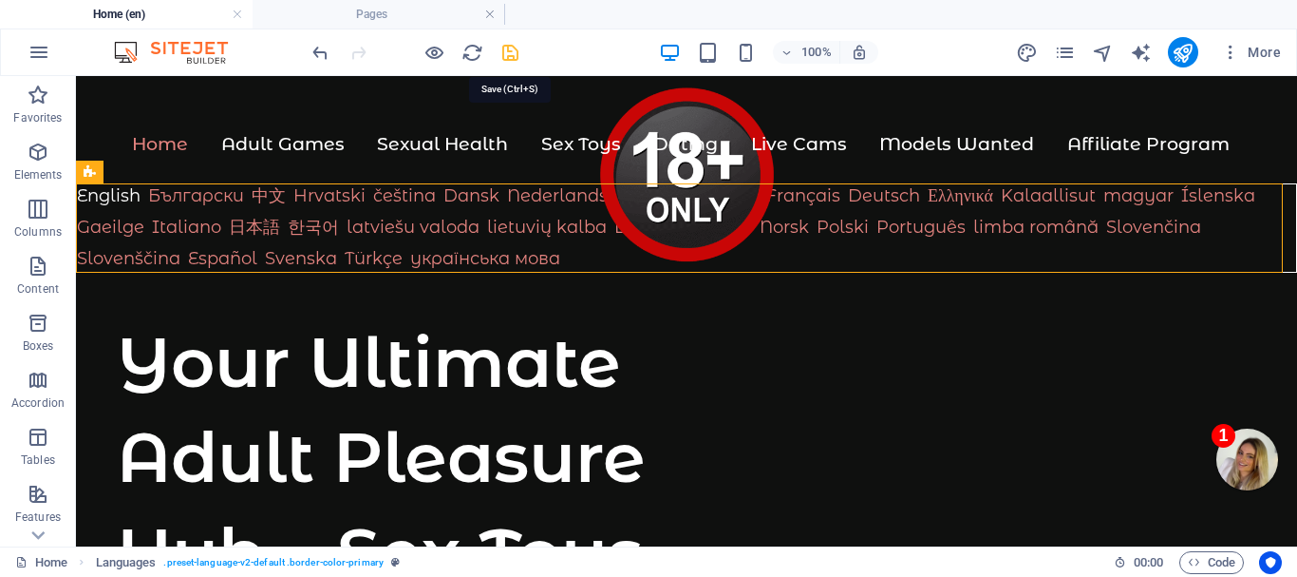
click at [512, 47] on icon "save" at bounding box center [511, 53] width 22 height 22
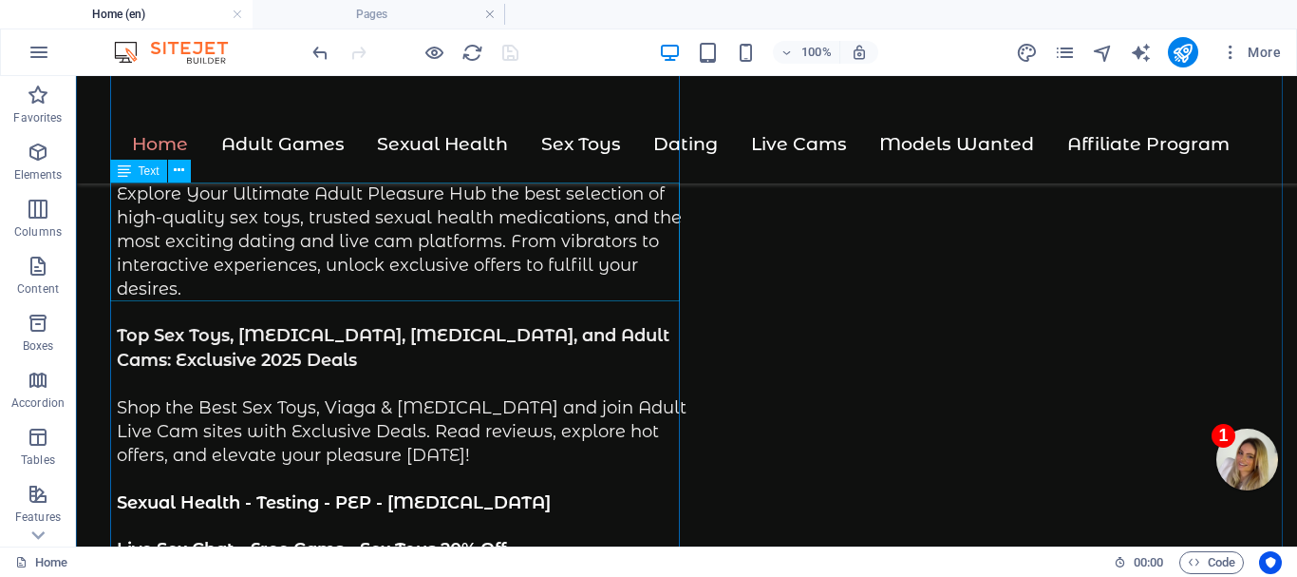
scroll to position [665, 0]
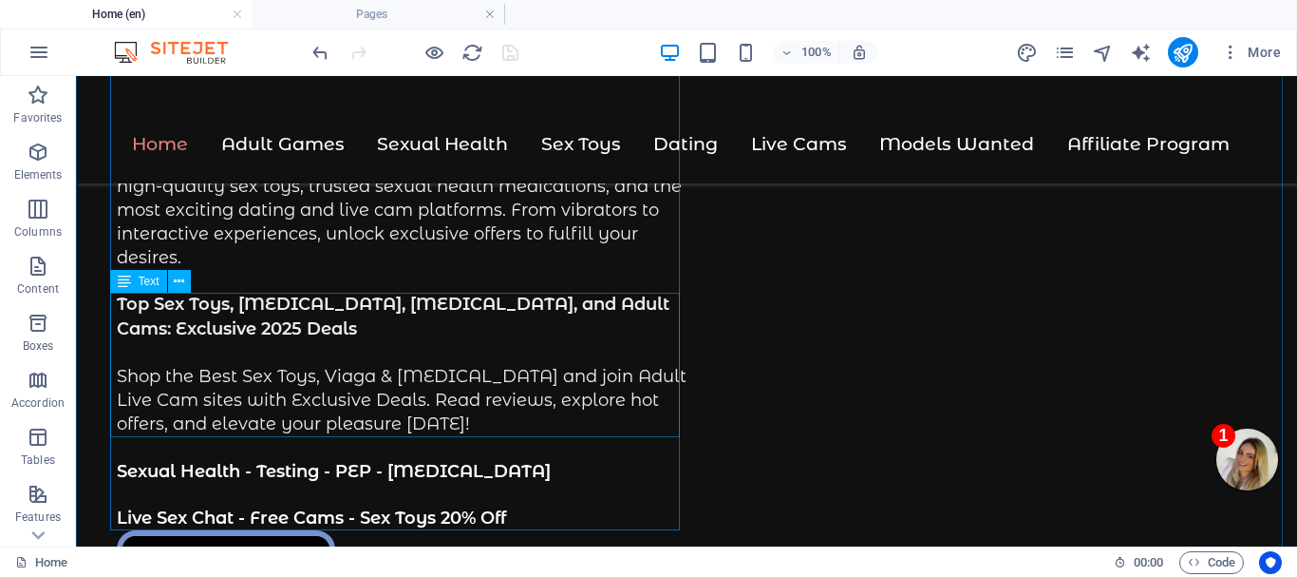
click at [444, 307] on div "Top Sex Toys, [MEDICAL_DATA], [MEDICAL_DATA], and Adult Cams: Exclusive 2025 De…" at bounding box center [402, 364] width 570 height 143
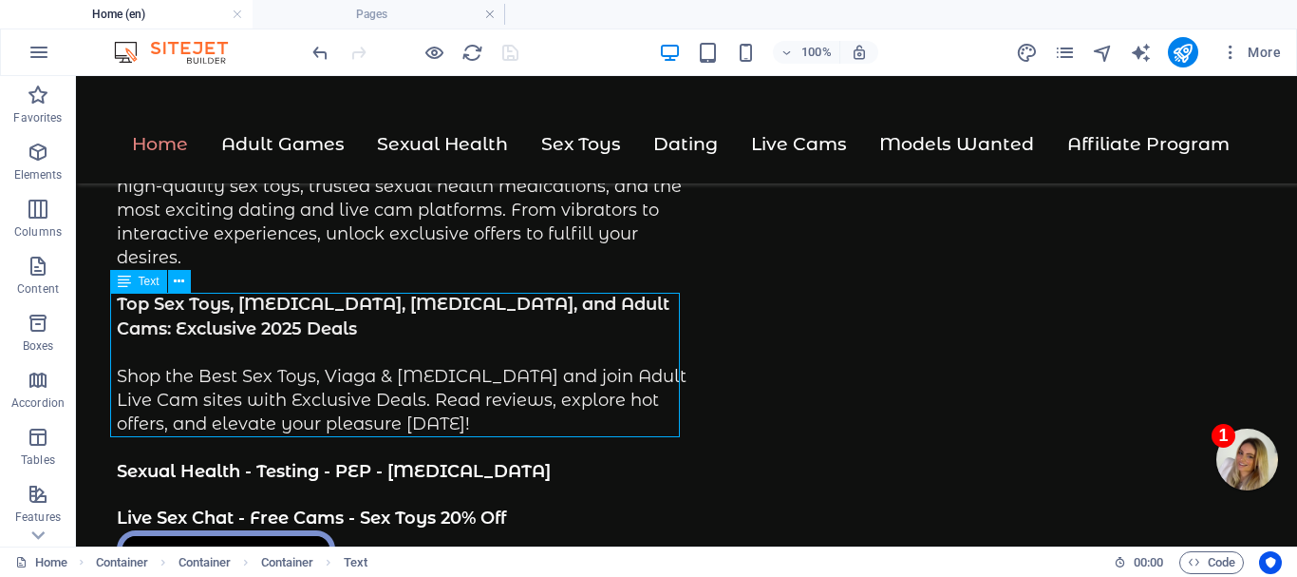
click at [443, 307] on div "Top Sex Toys, [MEDICAL_DATA], [MEDICAL_DATA], and Adult Cams: Exclusive 2025 De…" at bounding box center [402, 364] width 570 height 143
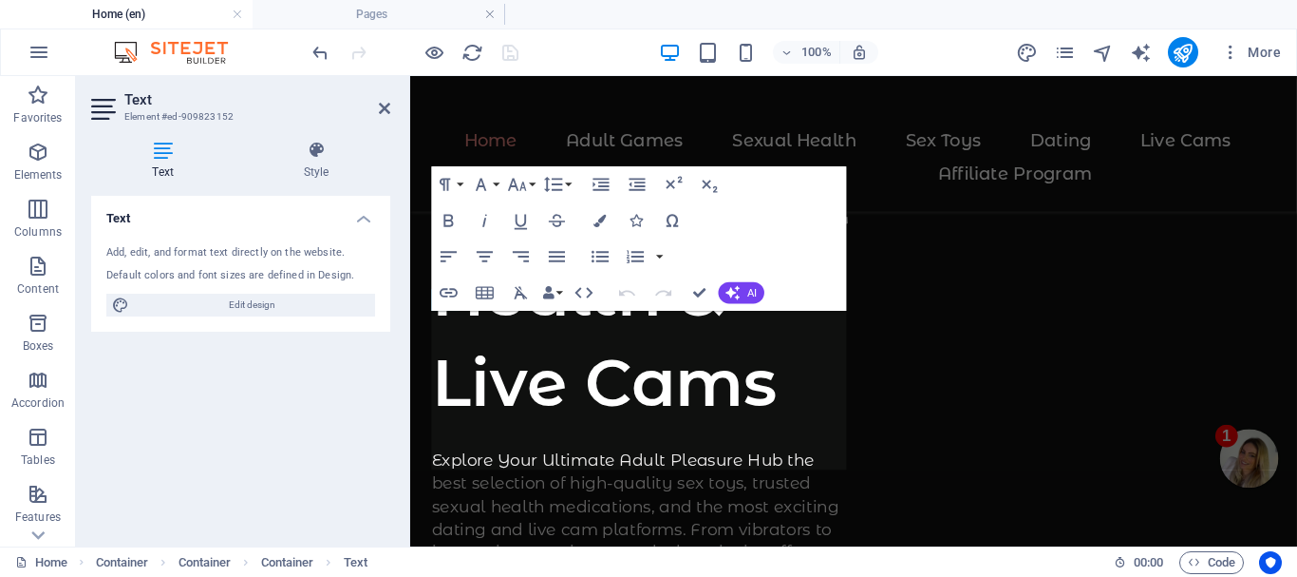
scroll to position [1073, 0]
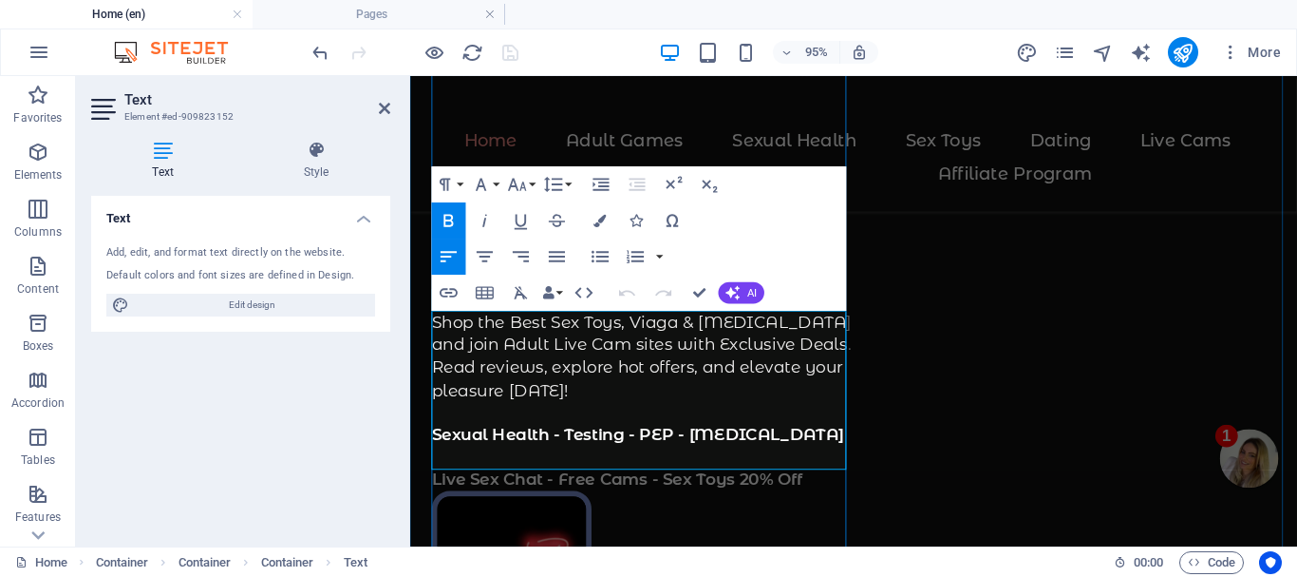
click at [776, 296] on strong "Top Sex Toys, [MEDICAL_DATA], [MEDICAL_DATA], and Adult Cams: Exclusive 2025 De…" at bounding box center [637, 262] width 408 height 68
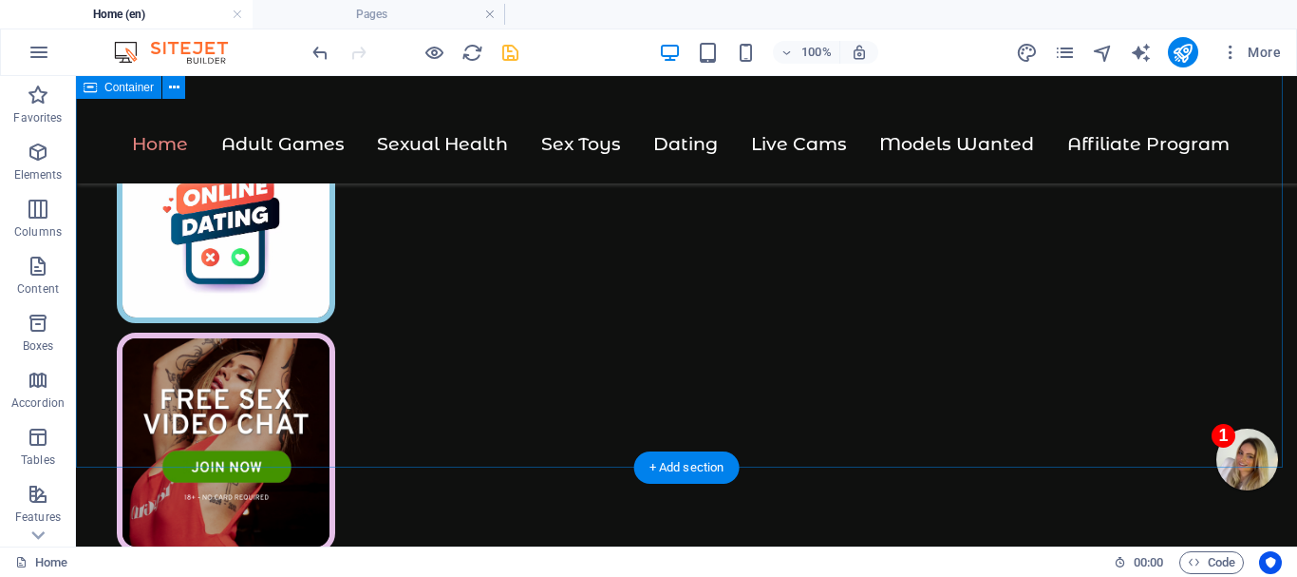
scroll to position [1289, 0]
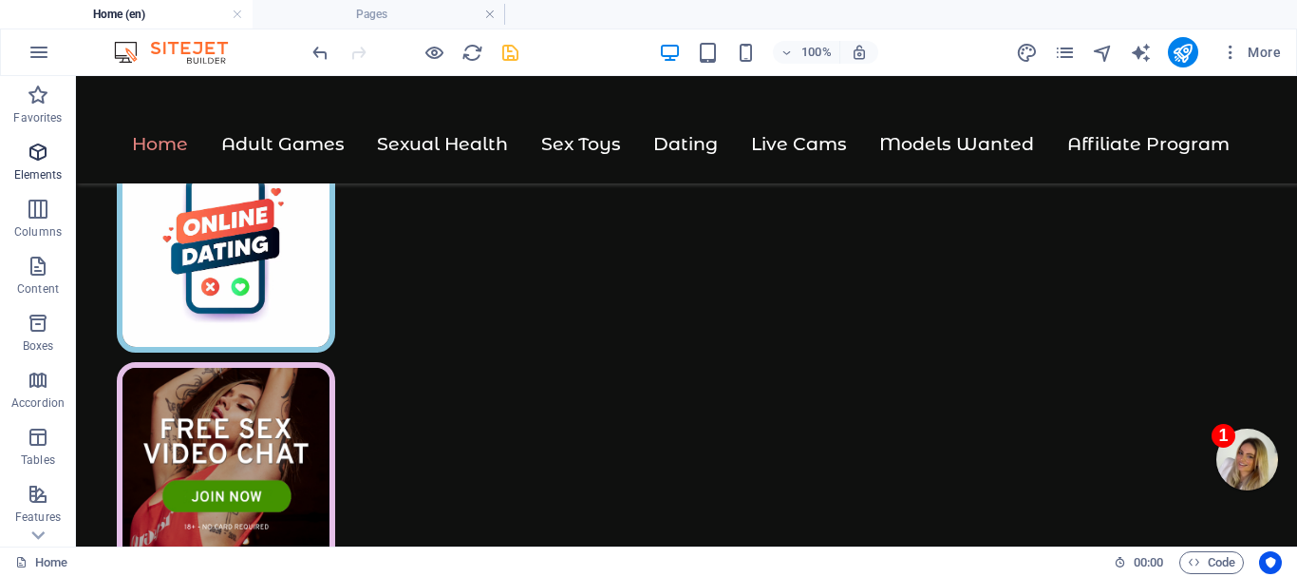
click at [34, 146] on icon "button" at bounding box center [38, 152] width 23 height 23
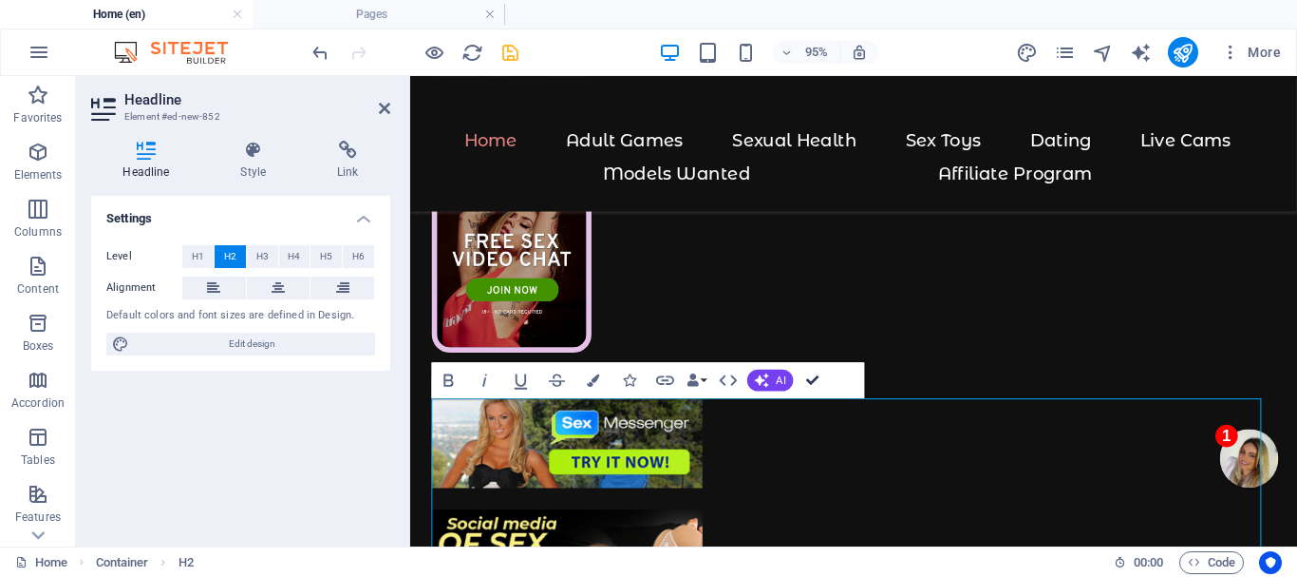
scroll to position [1321, 0]
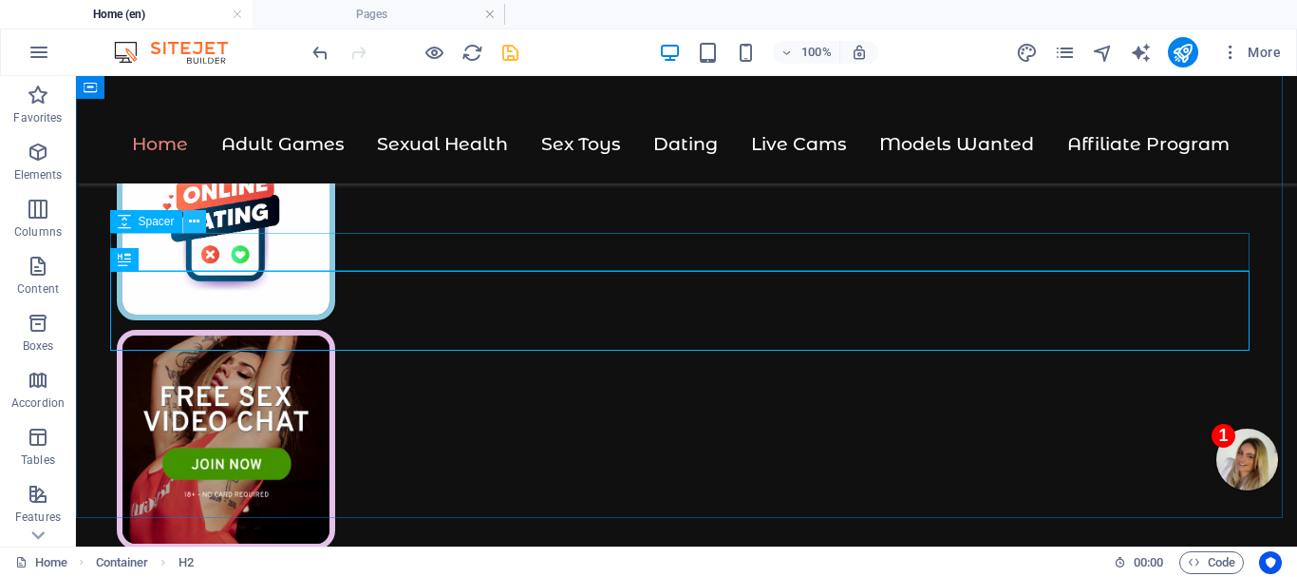
click at [194, 220] on icon at bounding box center [194, 222] width 10 height 20
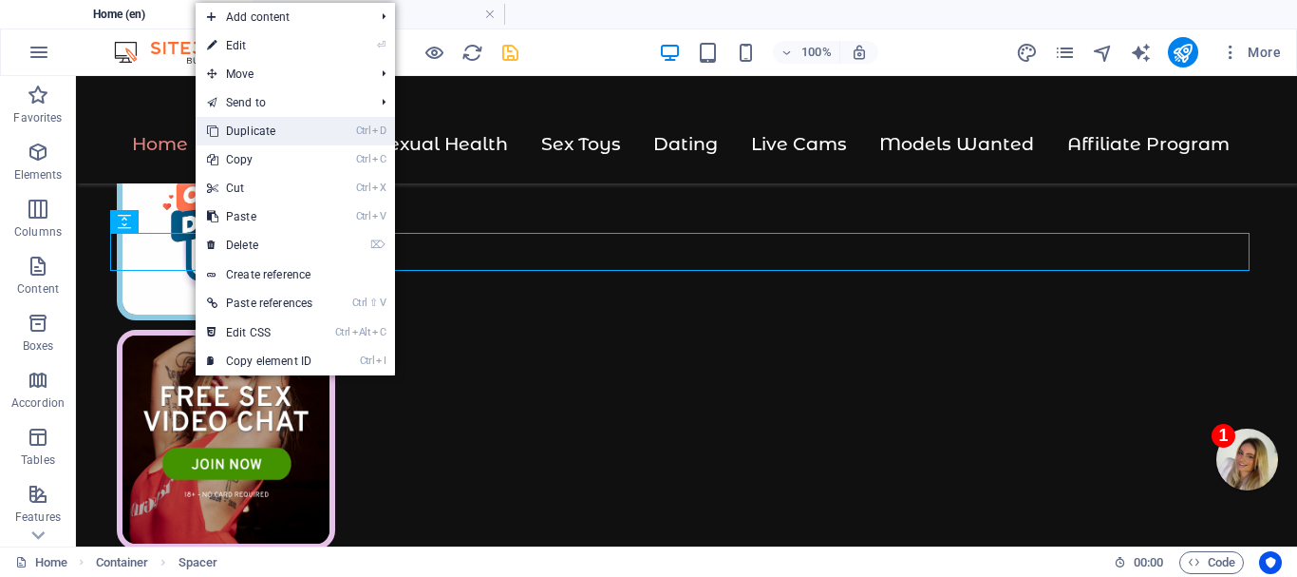
click at [257, 124] on link "Ctrl D Duplicate" at bounding box center [260, 131] width 128 height 28
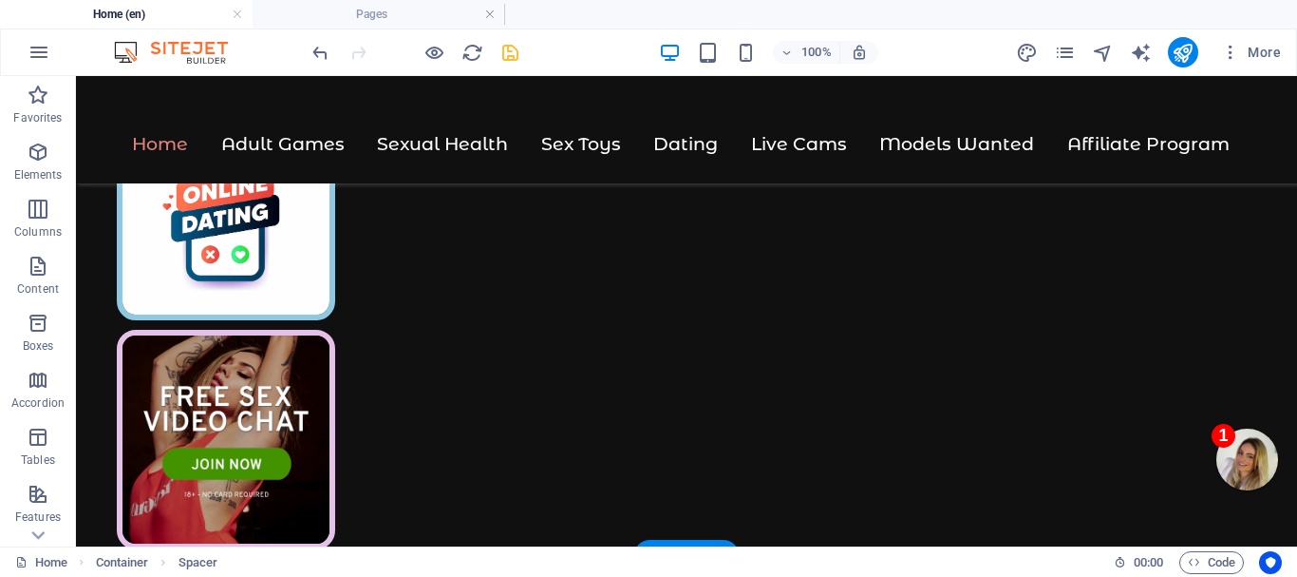
drag, startPoint x: 227, startPoint y: 348, endPoint x: 197, endPoint y: 387, distance: 49.4
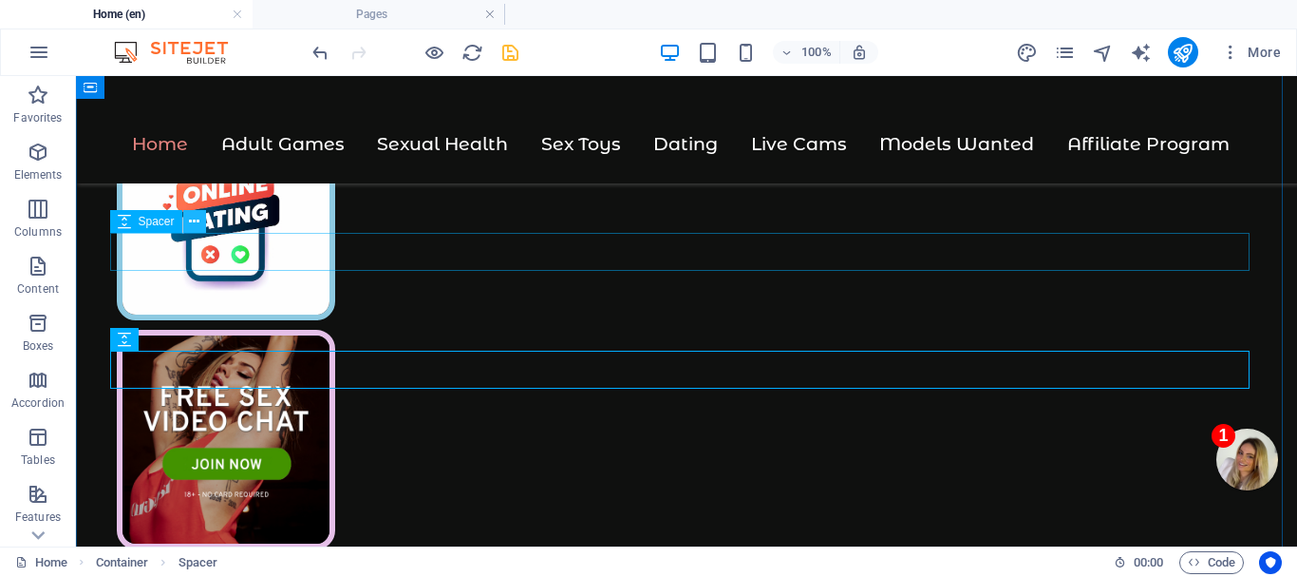
click at [195, 218] on icon at bounding box center [194, 222] width 10 height 20
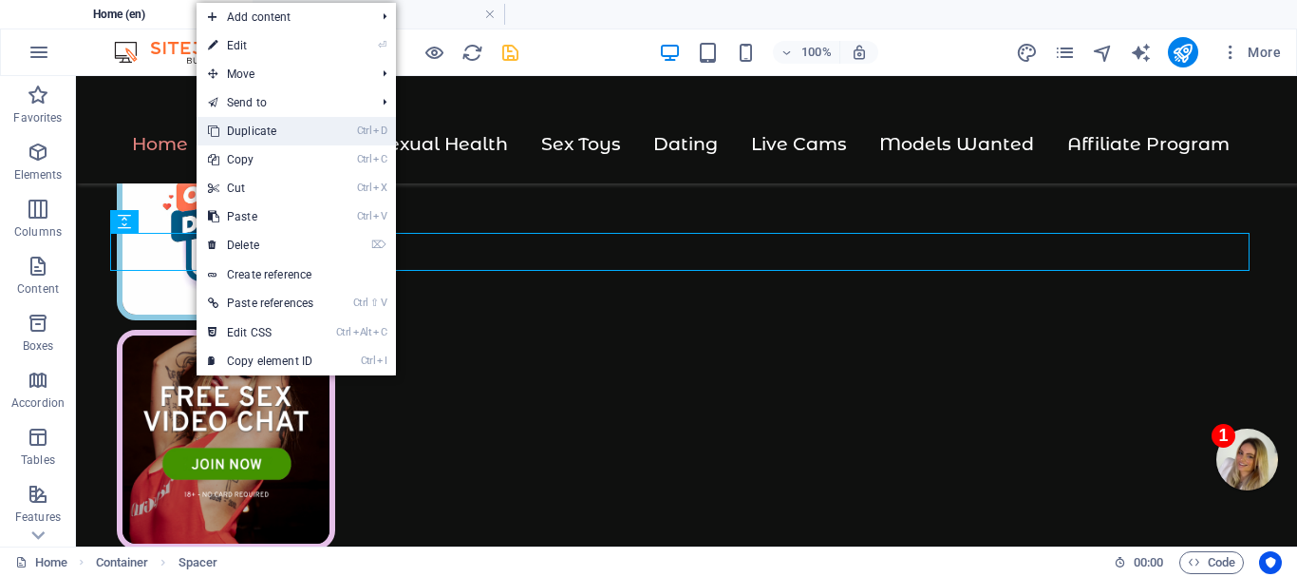
click at [254, 124] on link "Ctrl D Duplicate" at bounding box center [261, 131] width 128 height 28
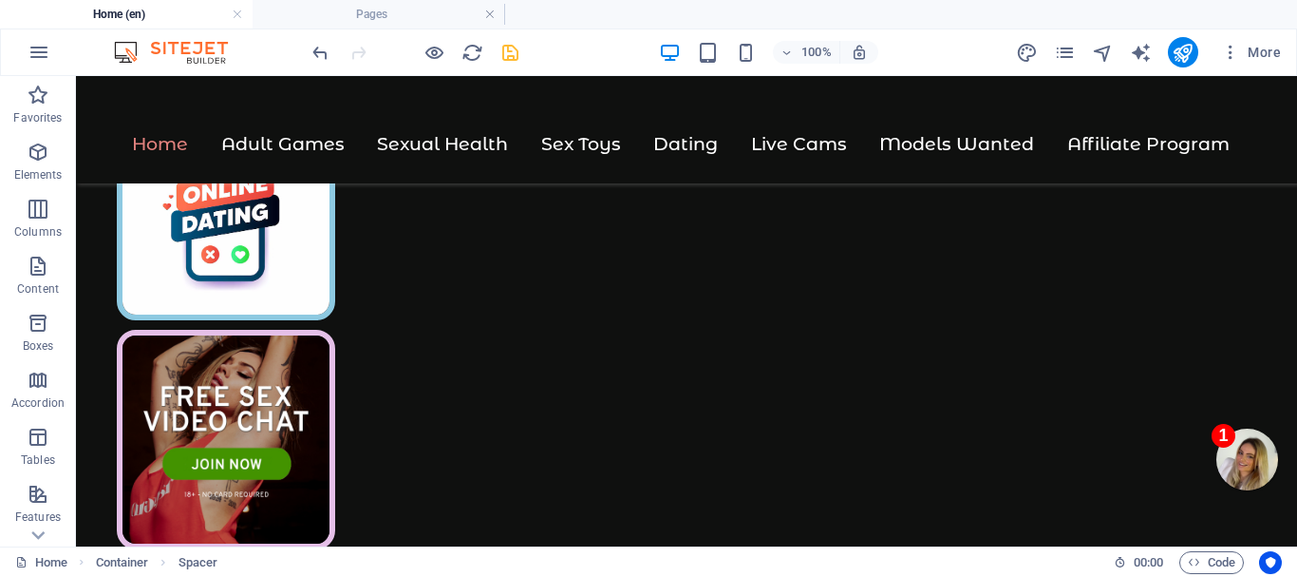
drag, startPoint x: 239, startPoint y: 298, endPoint x: 192, endPoint y: 330, distance: 56.9
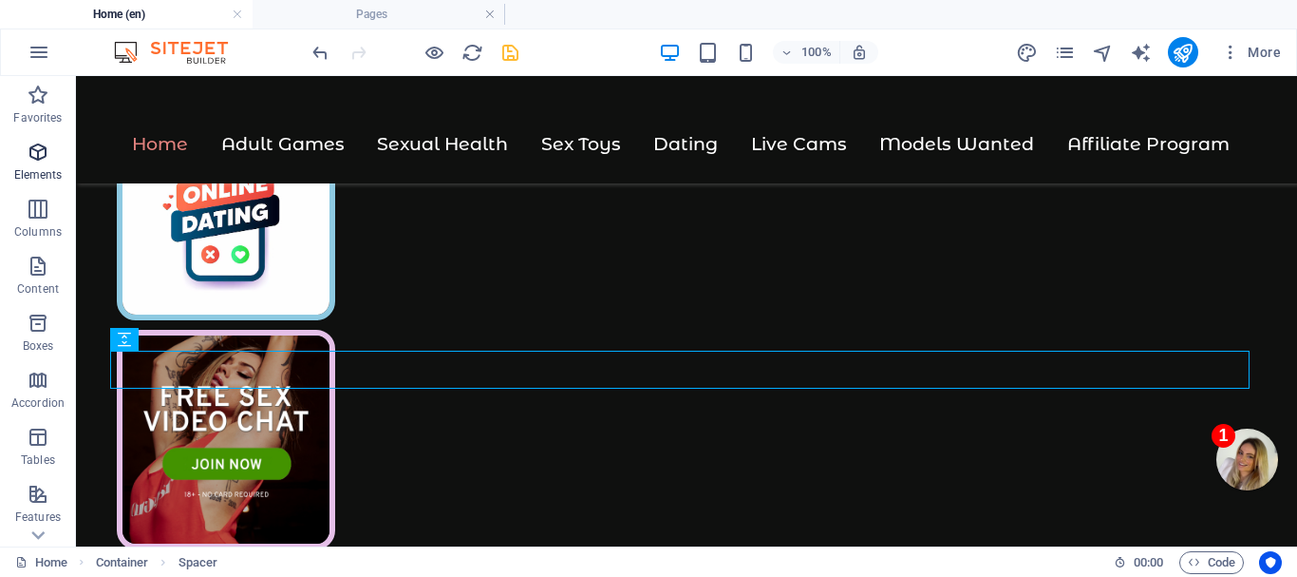
click at [32, 151] on icon "button" at bounding box center [38, 152] width 23 height 23
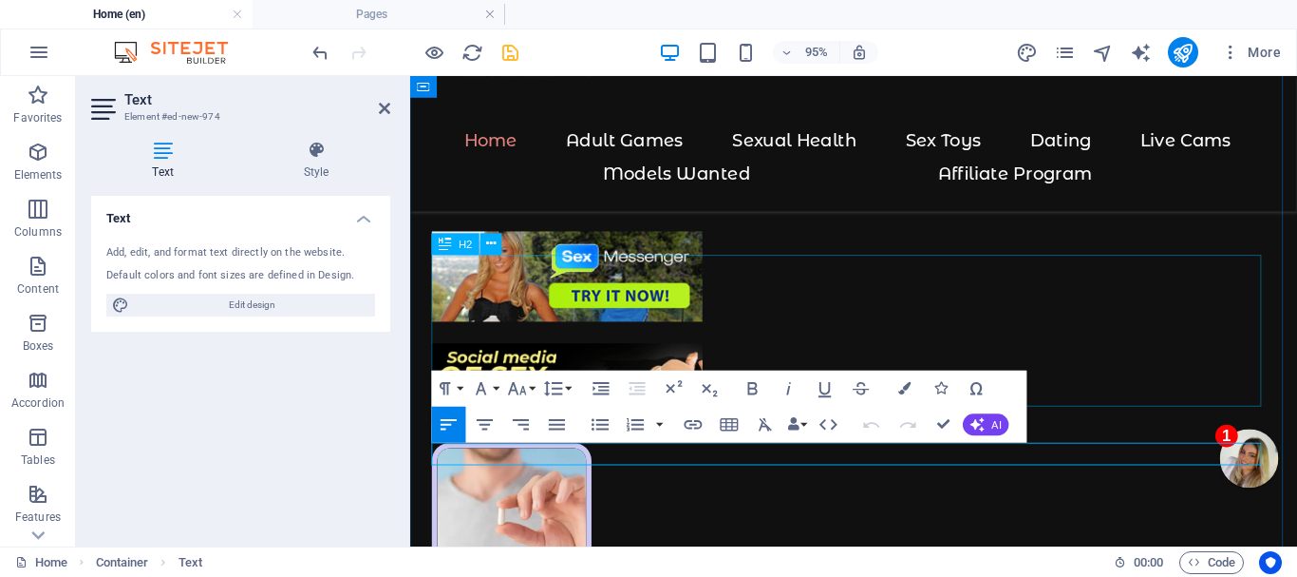
scroll to position [1894, 0]
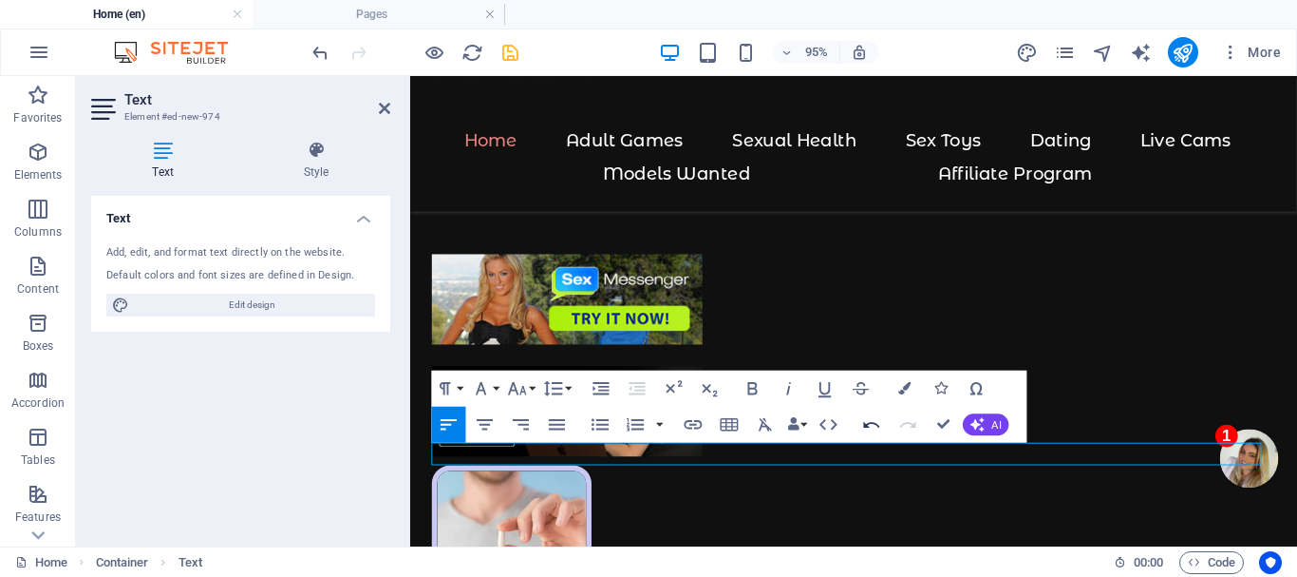
click at [865, 425] on icon "button" at bounding box center [872, 425] width 16 height 7
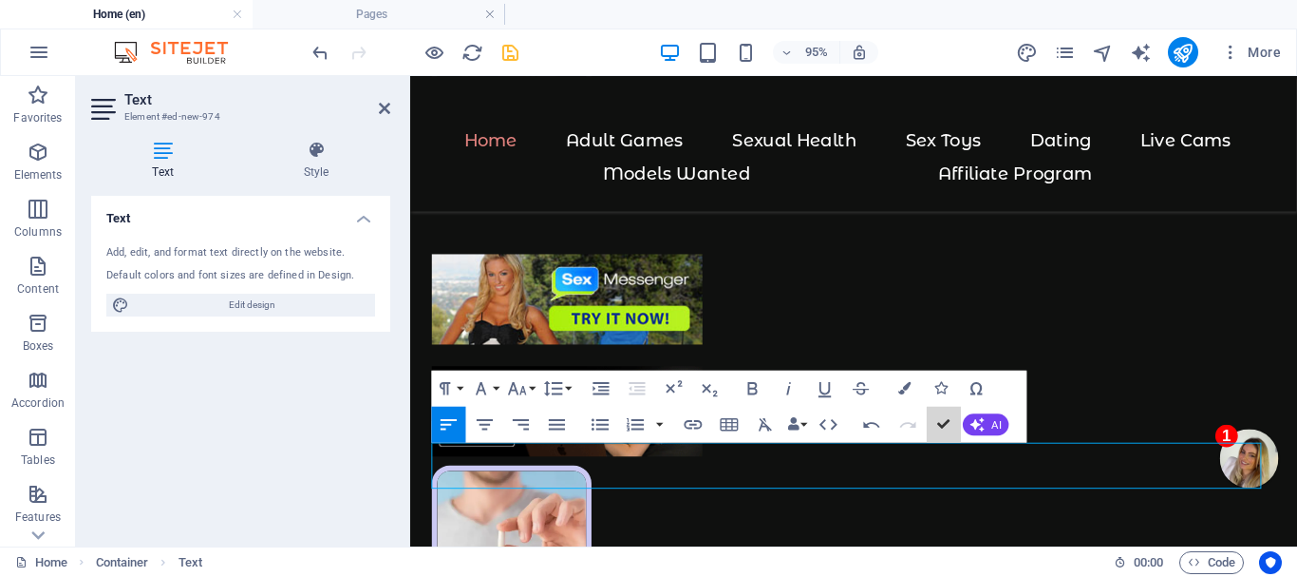
scroll to position [1423, 0]
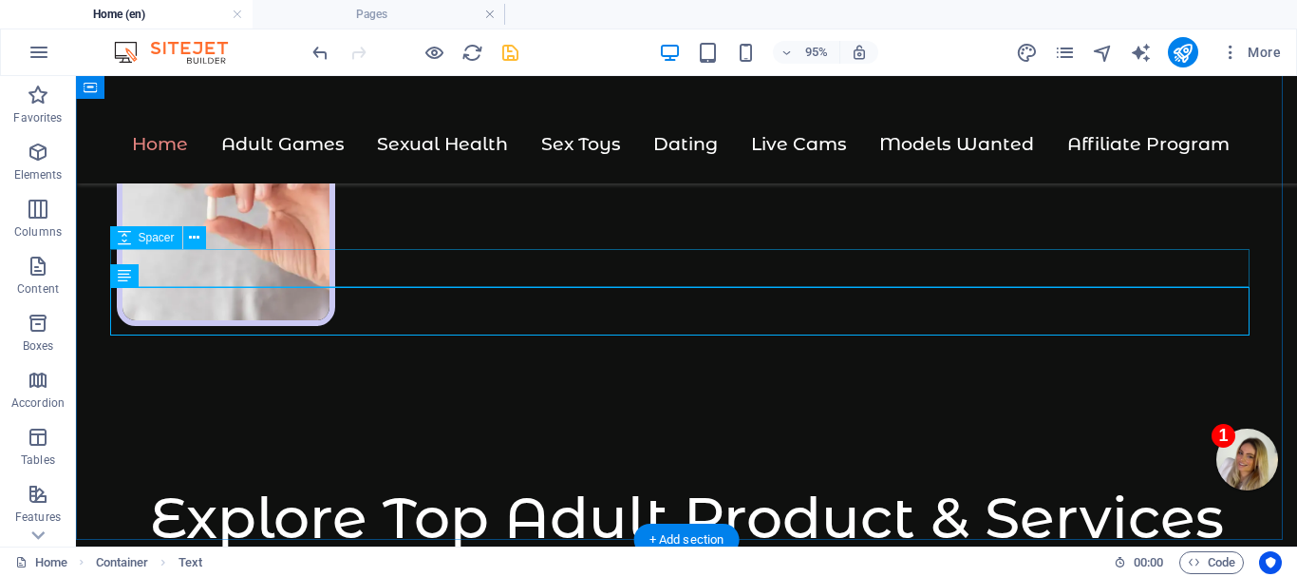
scroll to position [1423, 0]
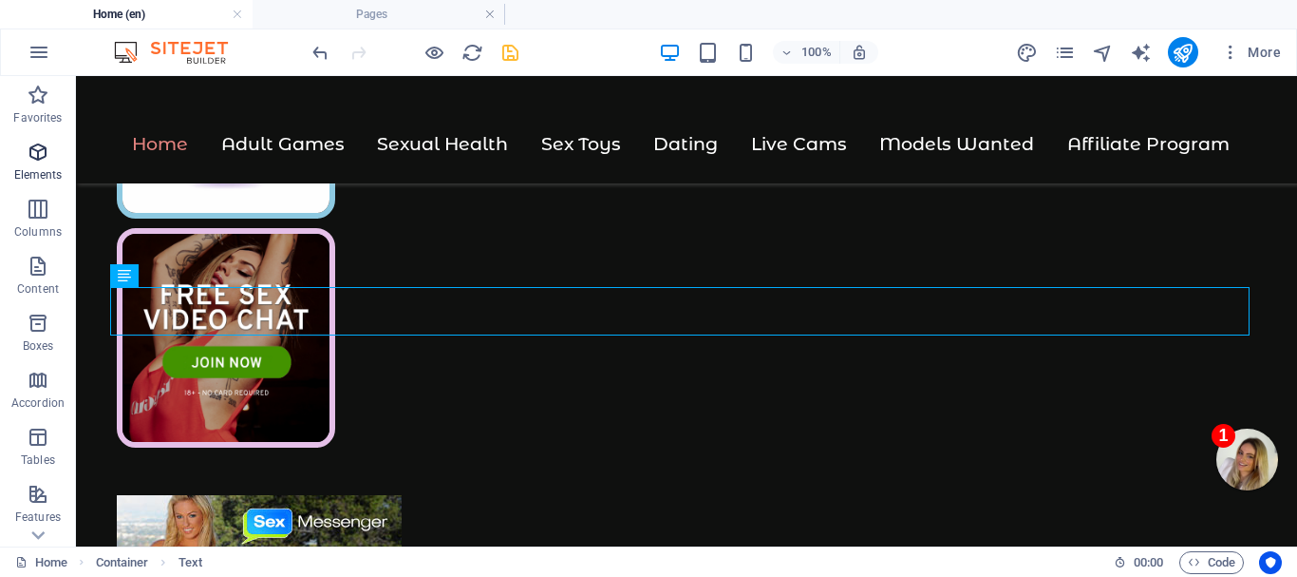
click at [37, 154] on icon "button" at bounding box center [38, 152] width 23 height 23
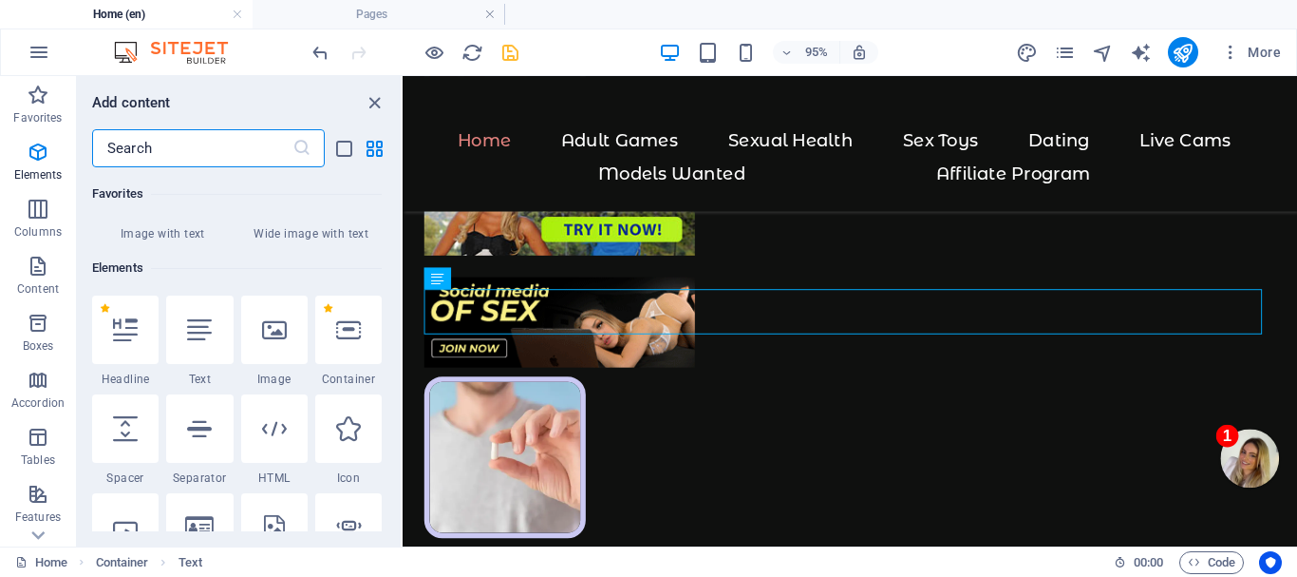
scroll to position [514, 0]
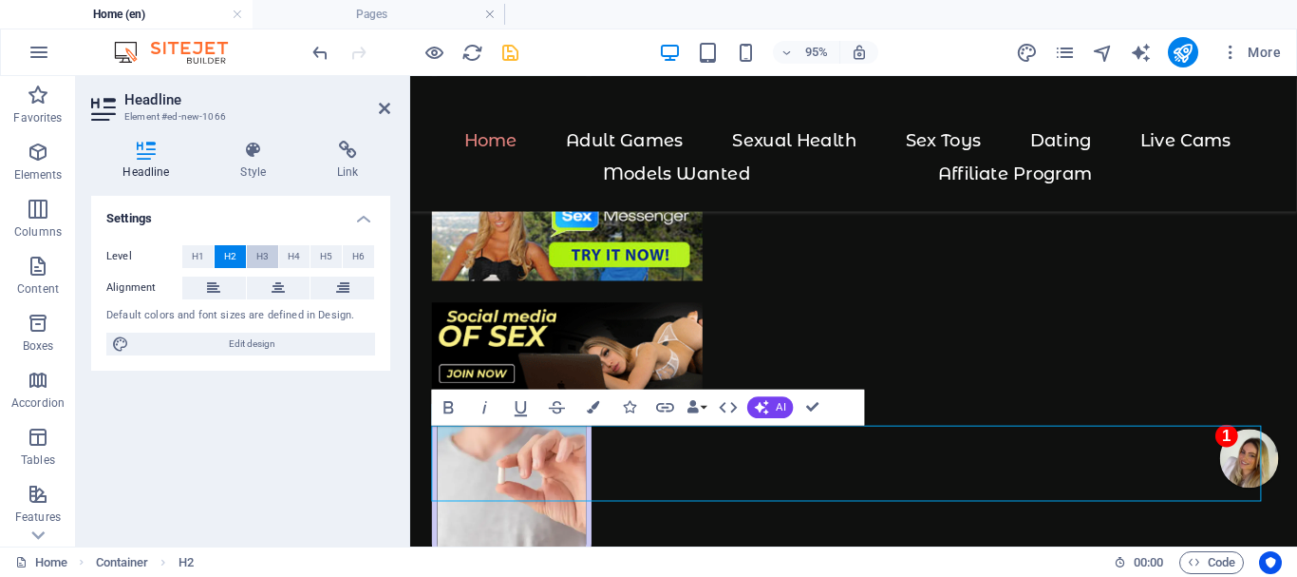
click at [259, 249] on span "H3" at bounding box center [262, 256] width 12 height 23
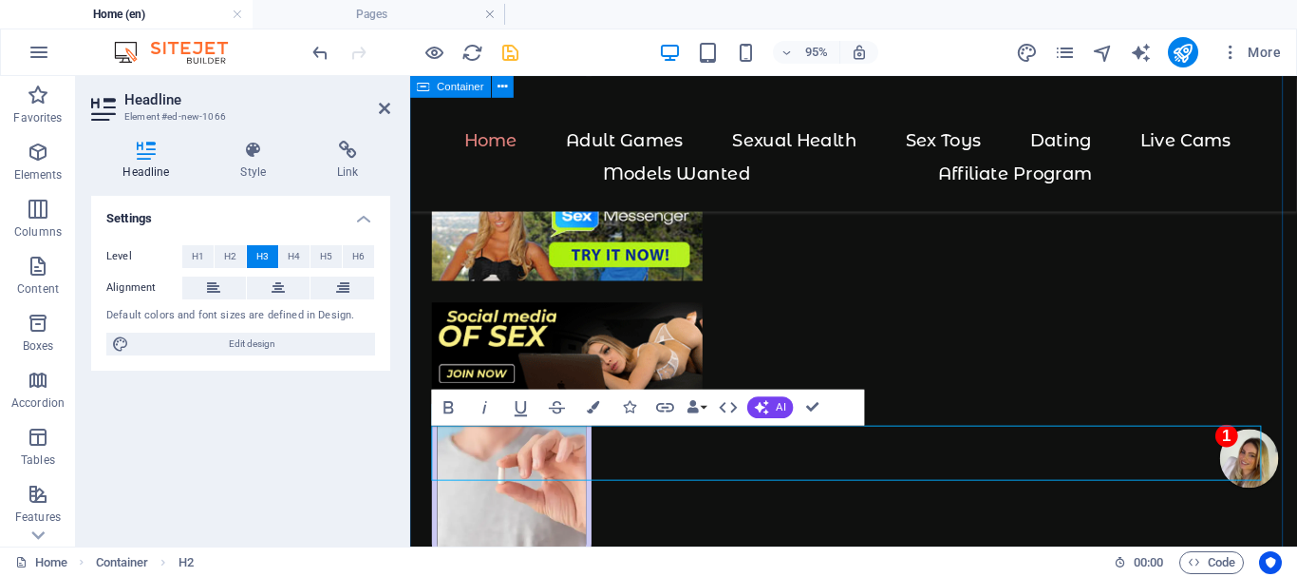
drag, startPoint x: 1016, startPoint y: 480, endPoint x: 418, endPoint y: 443, distance: 599.5
click at [662, 405] on icon "button" at bounding box center [665, 407] width 22 height 22
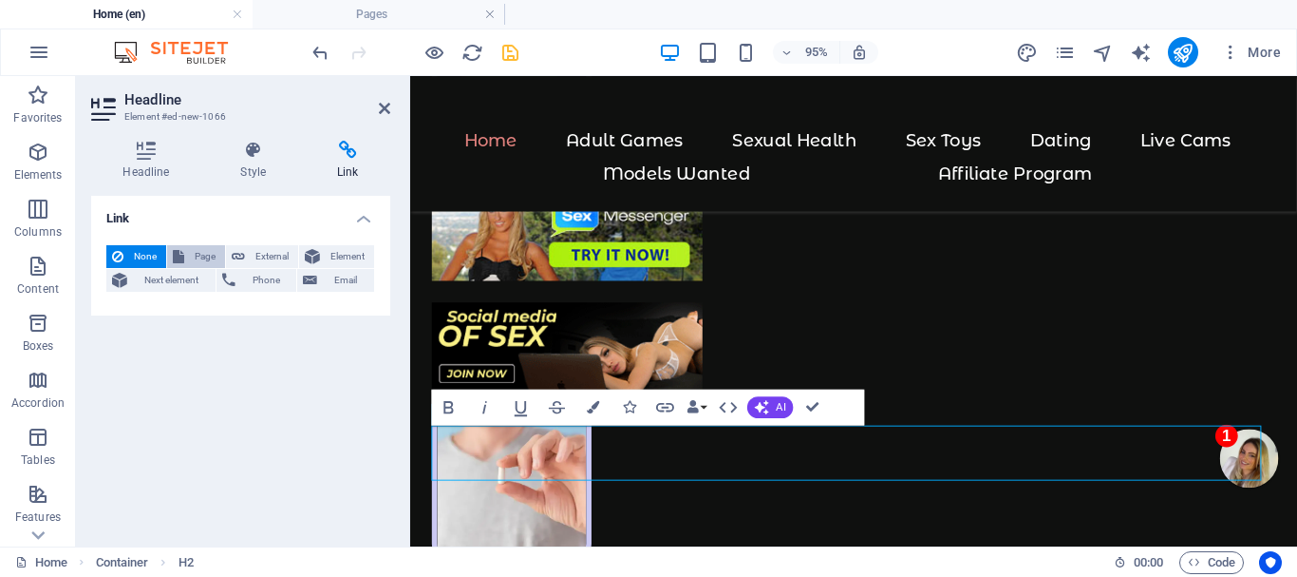
click at [206, 248] on span "Page" at bounding box center [204, 256] width 29 height 23
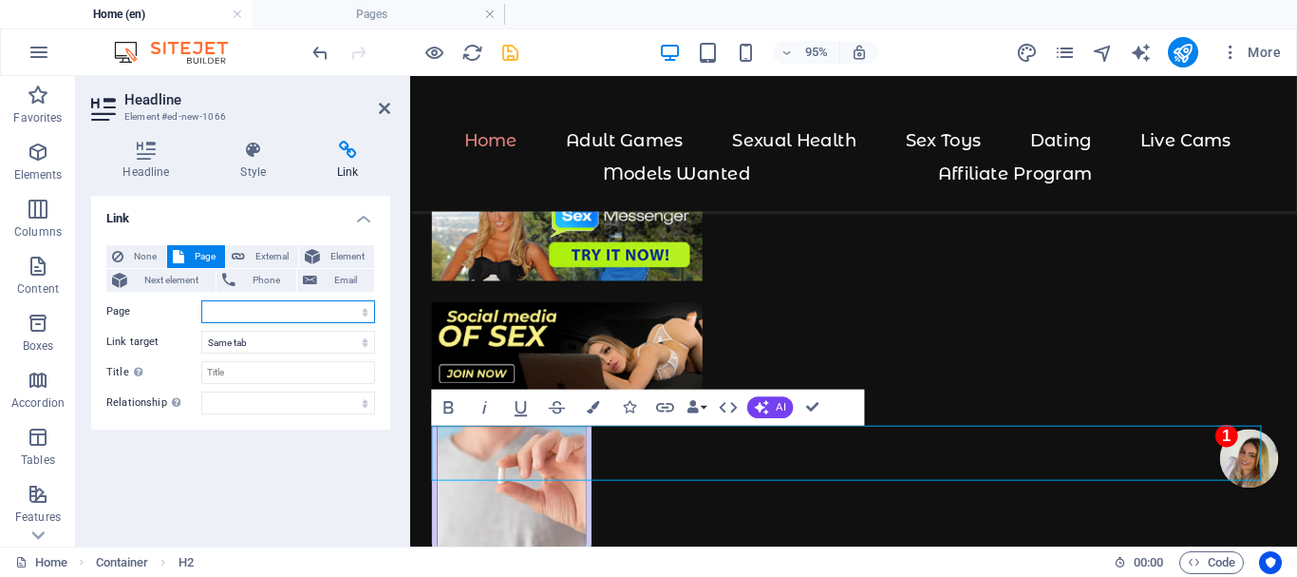
click at [280, 309] on select "Home Contact us Adult Games Sexual Health Live Cams Dating Sex Toys Legal Notic…" at bounding box center [288, 311] width 174 height 23
click at [201, 300] on select "Home Contact us Adult Games Sexual Health Live Cams Dating Sex Toys Legal Notic…" at bounding box center [288, 311] width 174 height 23
click at [251, 373] on input "Title Additional link description, should not be the same as the link text. The…" at bounding box center [288, 372] width 174 height 23
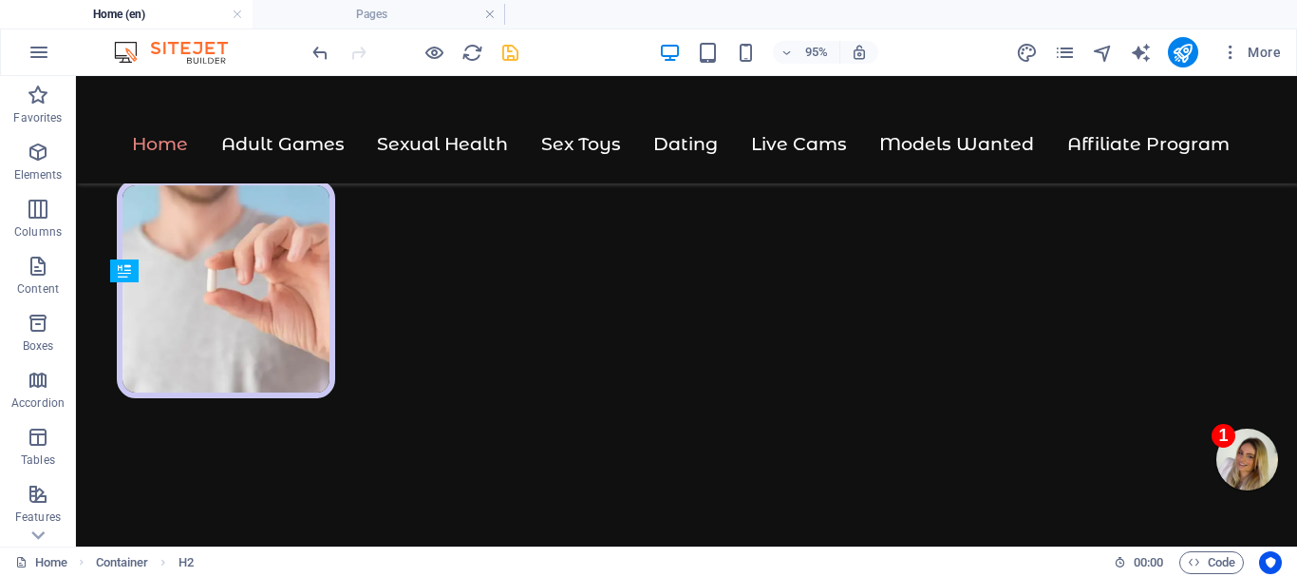
scroll to position [1476, 0]
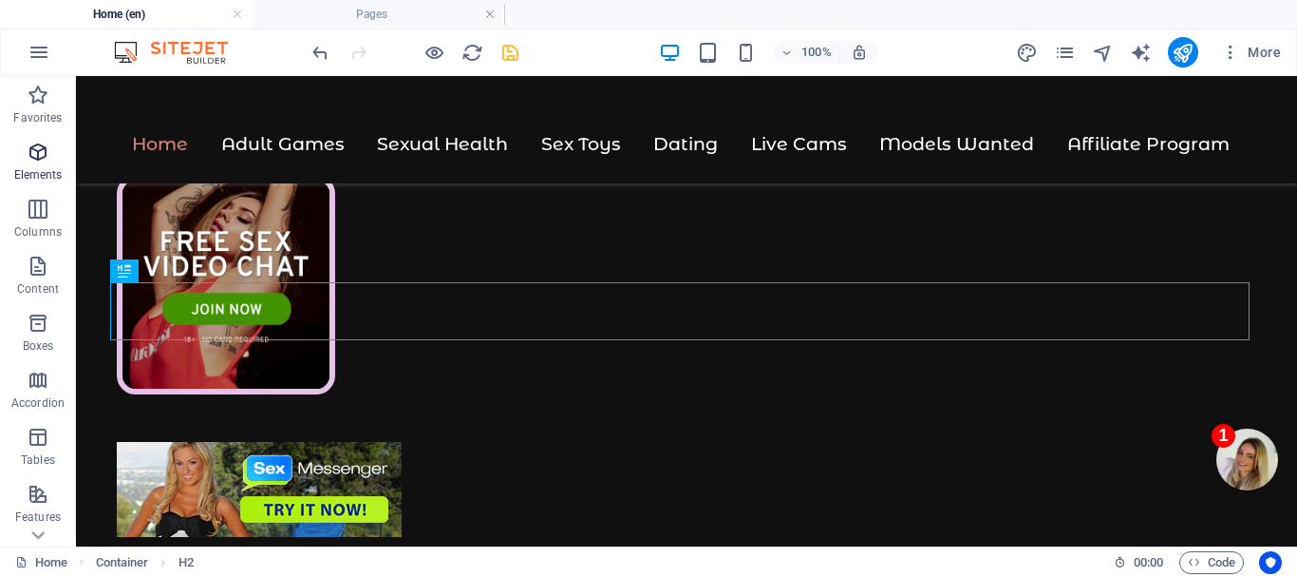
click at [34, 158] on icon "button" at bounding box center [38, 152] width 23 height 23
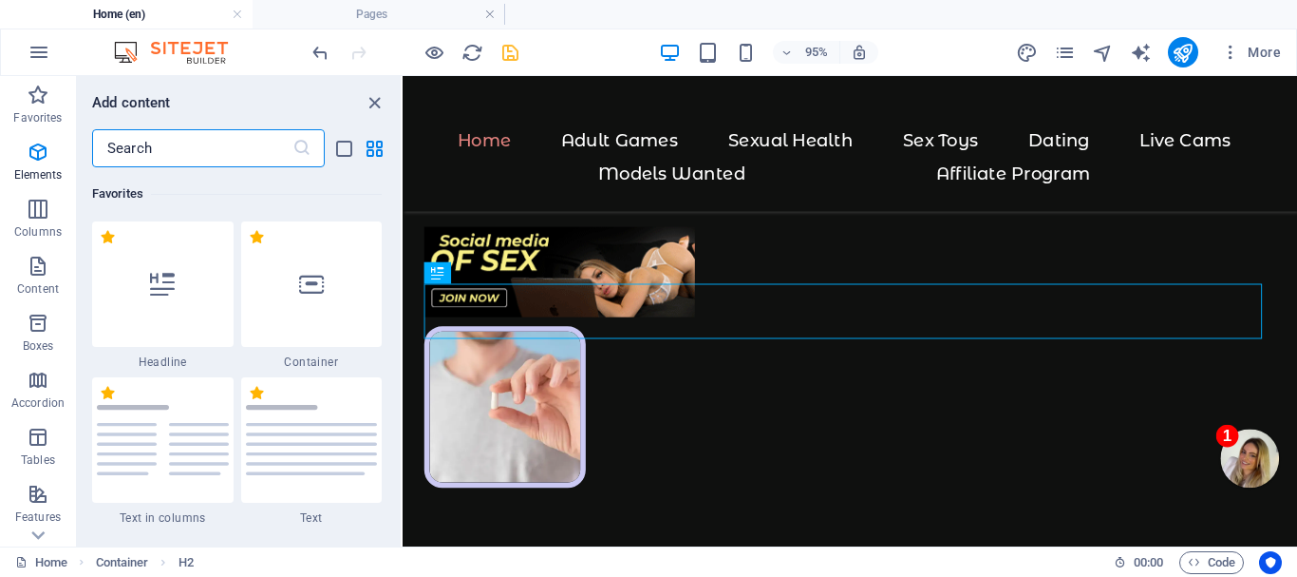
scroll to position [514, 0]
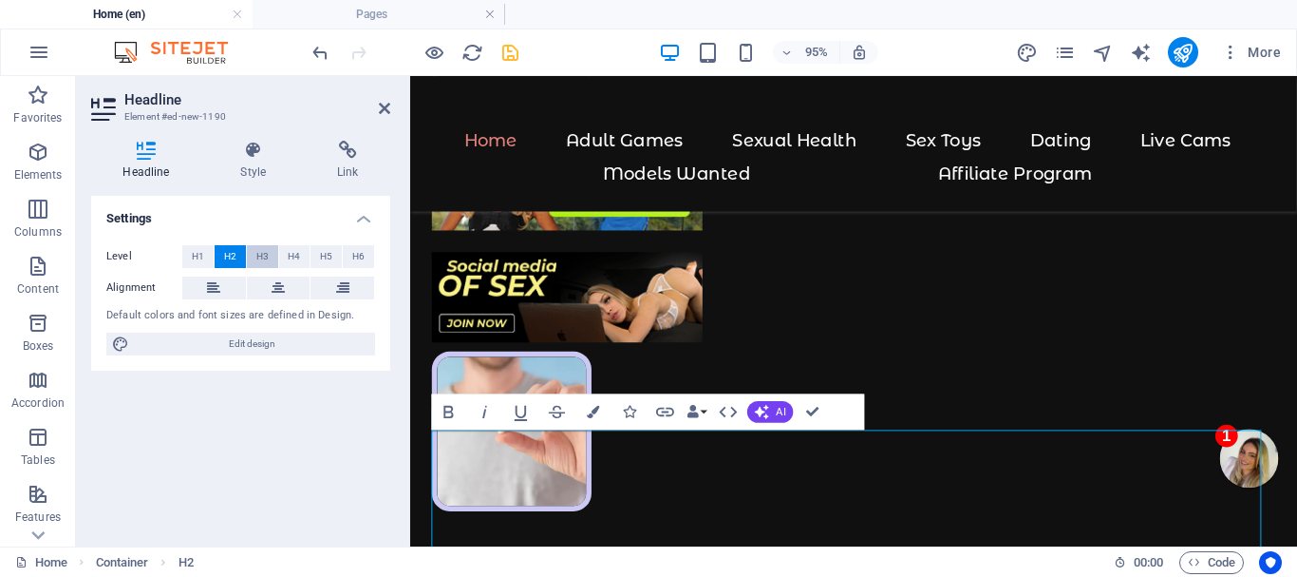
click at [260, 252] on span "H3" at bounding box center [262, 256] width 12 height 23
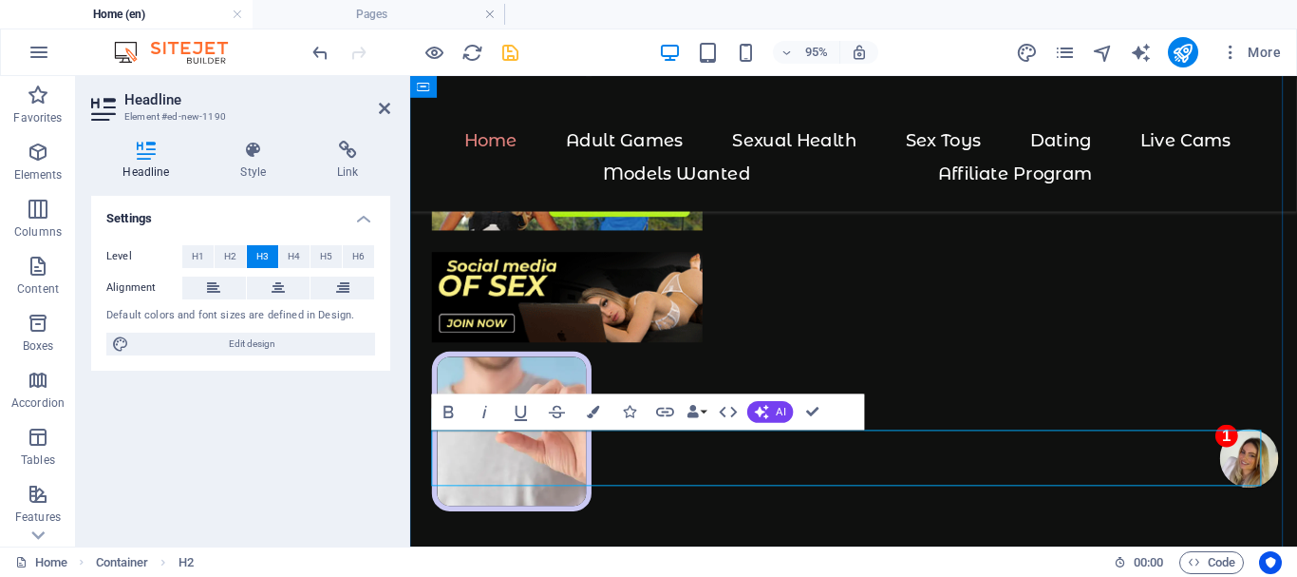
drag, startPoint x: 1215, startPoint y: 483, endPoint x: 437, endPoint y: 479, distance: 777.9
click at [663, 410] on icon "button" at bounding box center [665, 412] width 22 height 22
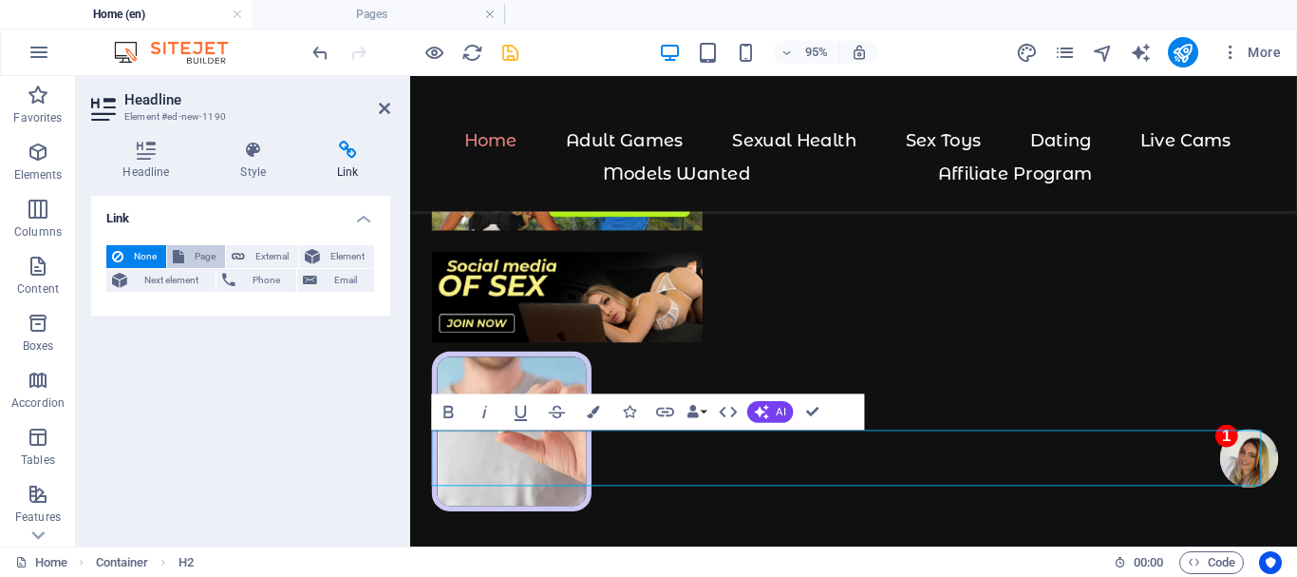
click at [206, 248] on span "Page" at bounding box center [204, 256] width 29 height 23
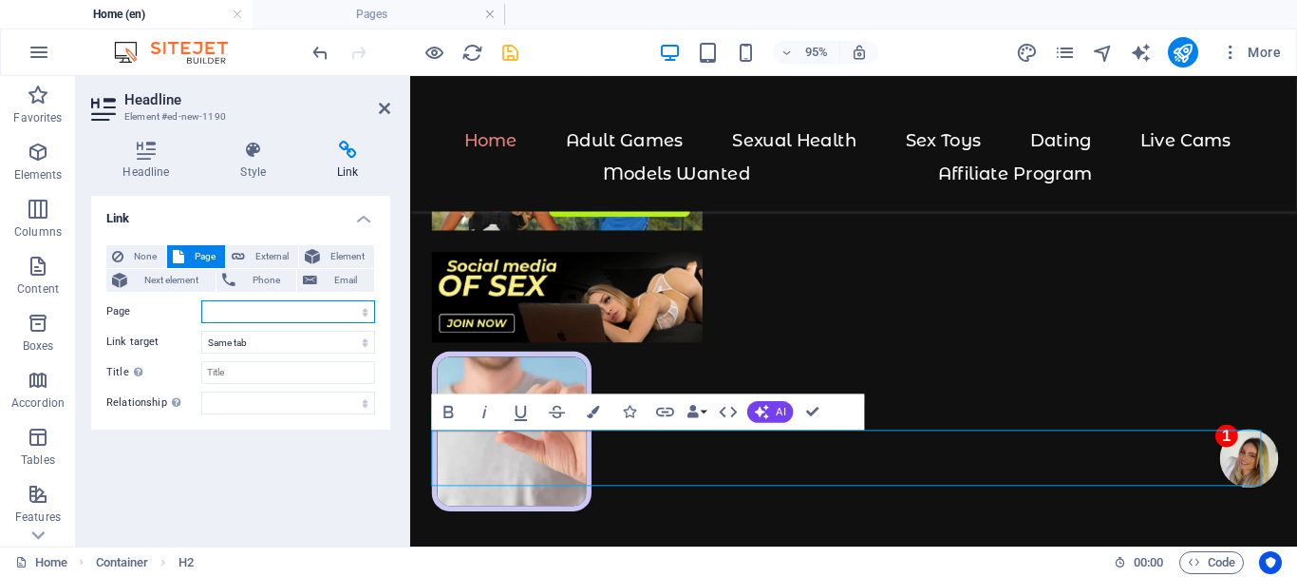
click at [245, 310] on select "Home Contact us Adult Games Sexual Health Live Cams Dating Sex Toys Legal Notic…" at bounding box center [288, 311] width 174 height 23
click at [201, 300] on select "Home Contact us Adult Games Sexual Health Live Cams Dating Sex Toys Legal Notic…" at bounding box center [288, 311] width 174 height 23
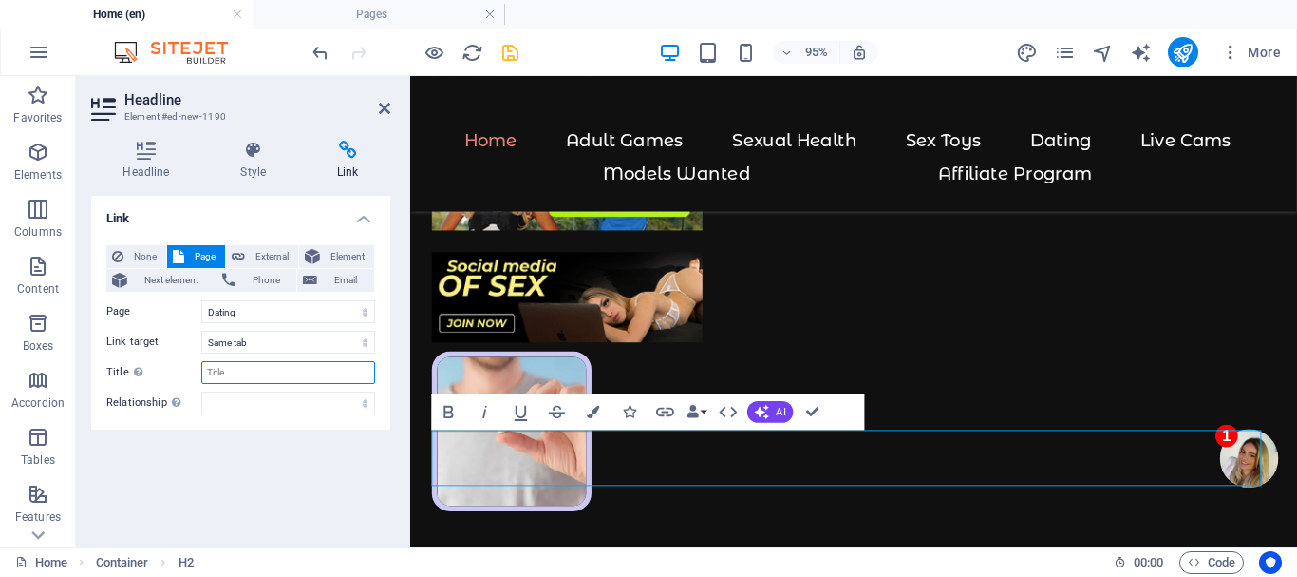
click at [248, 370] on input "Title Additional link description, should not be the same as the link text. The…" at bounding box center [288, 372] width 174 height 23
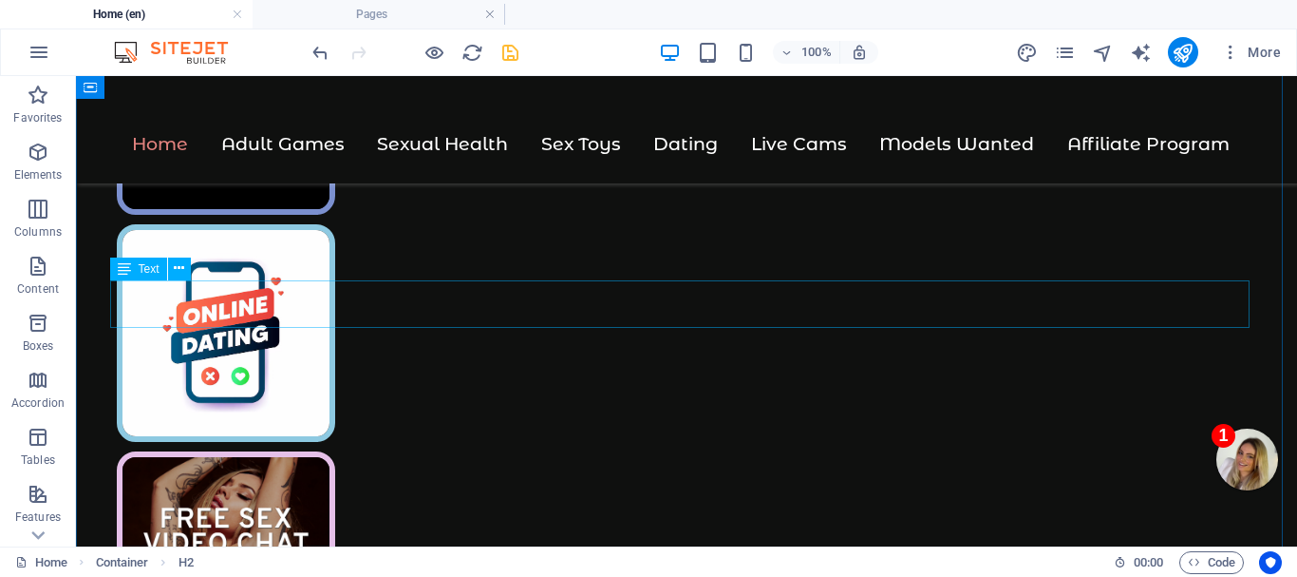
scroll to position [1155, 0]
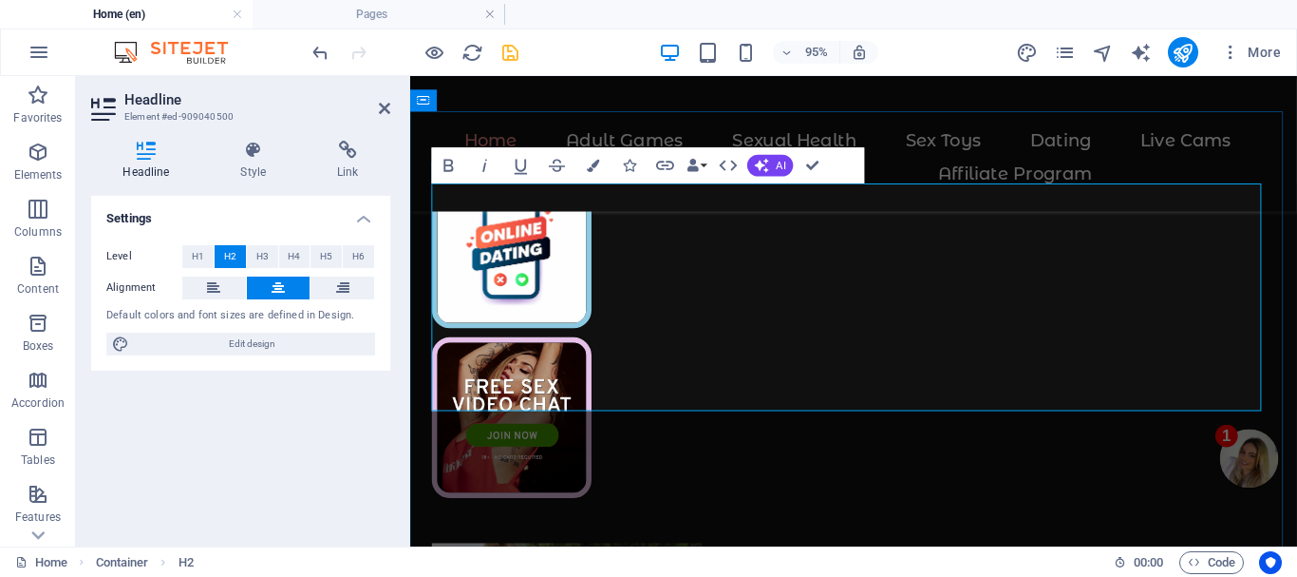
scroll to position [1620, 0]
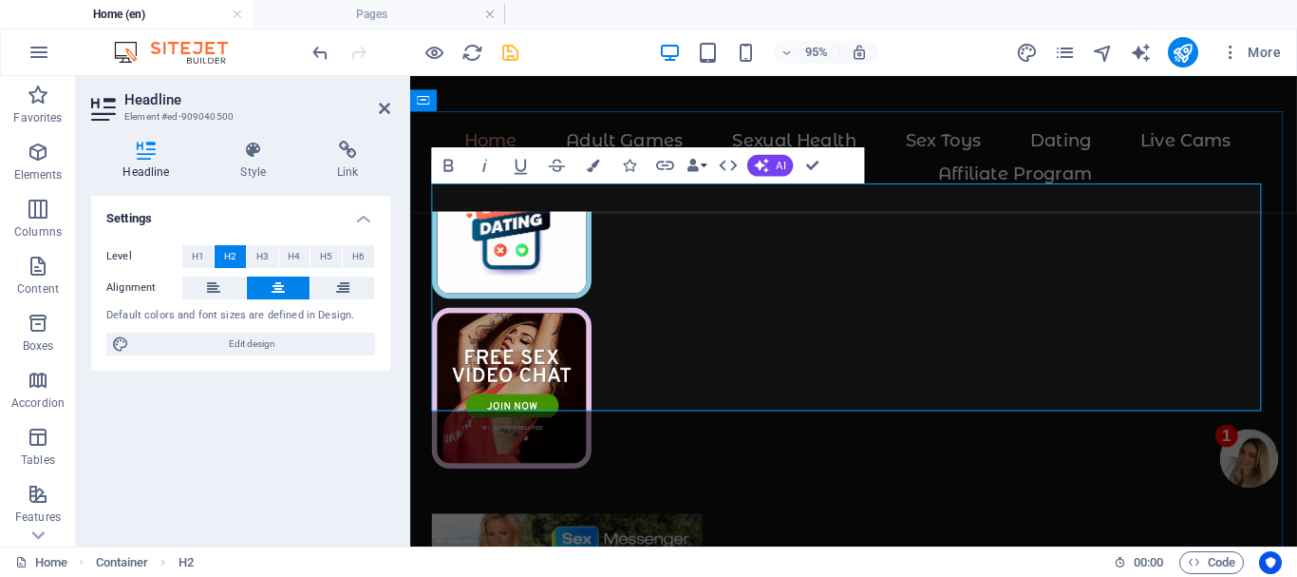
drag, startPoint x: 466, startPoint y: 377, endPoint x: 1282, endPoint y: 374, distance: 815.9
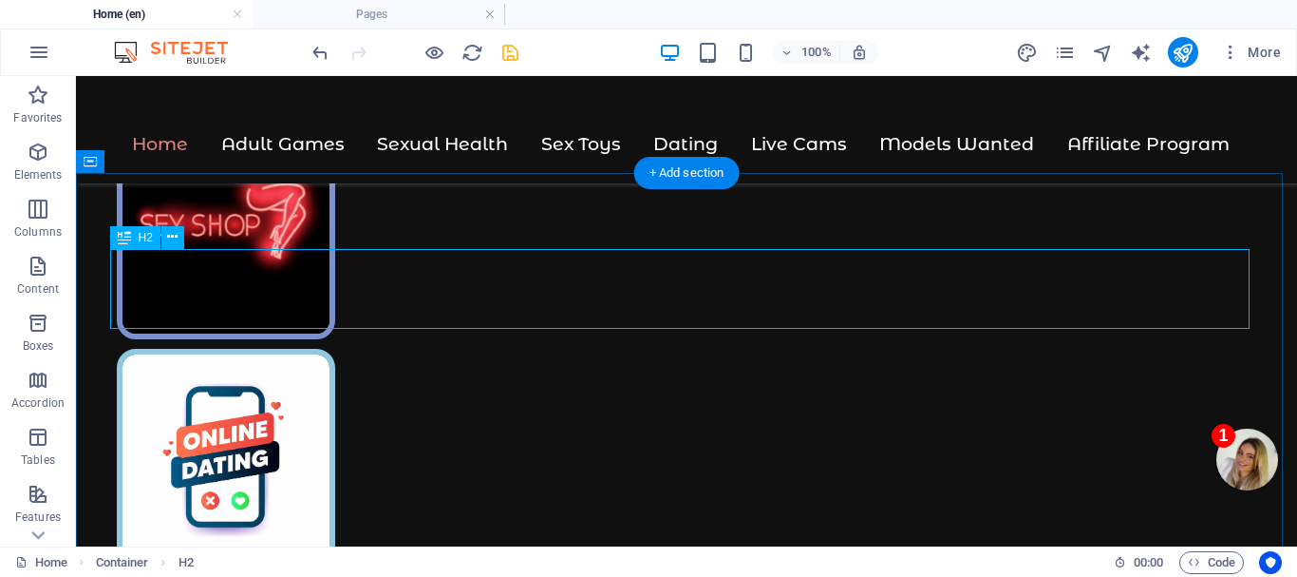
scroll to position [1170, 0]
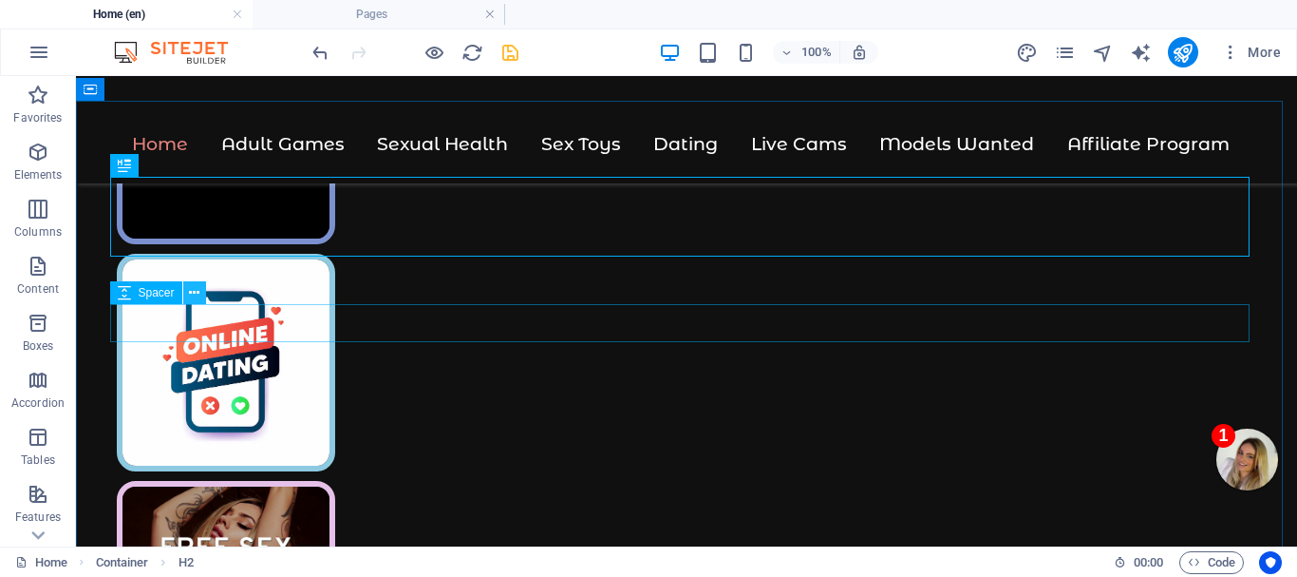
click at [191, 292] on icon at bounding box center [194, 293] width 10 height 20
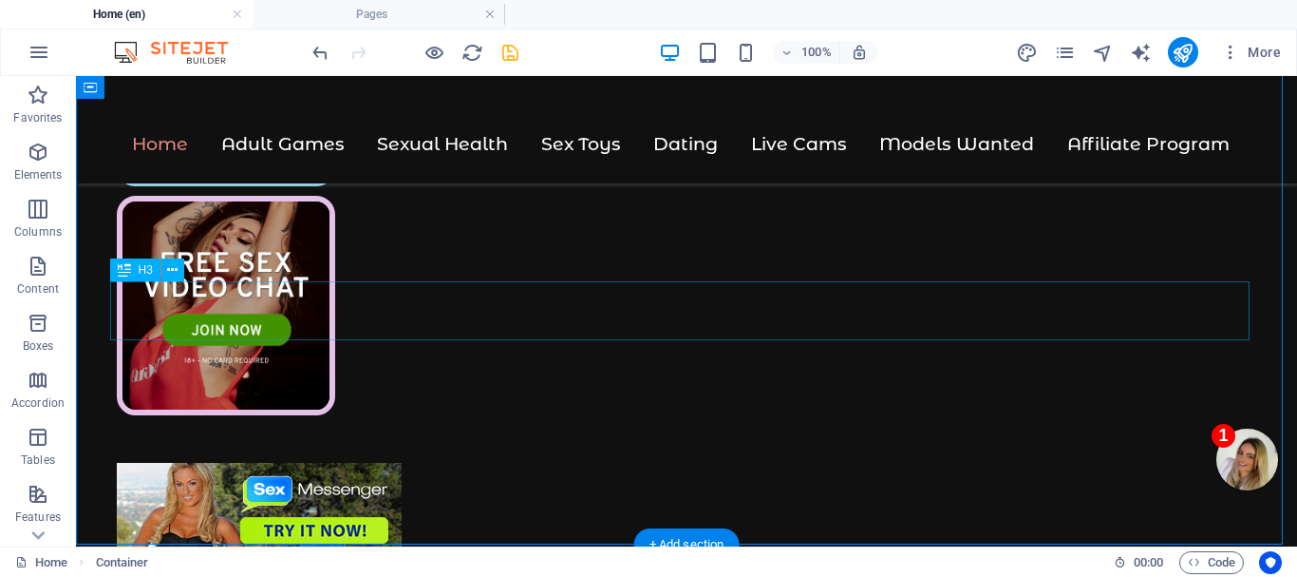
scroll to position [1360, 0]
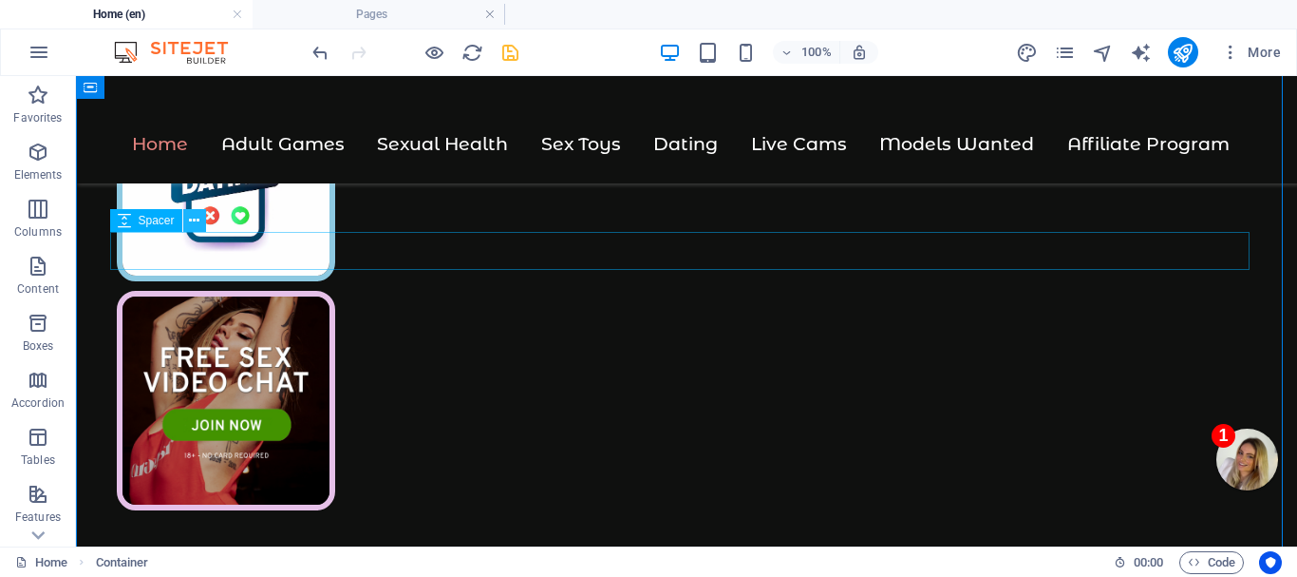
click at [193, 223] on icon at bounding box center [194, 221] width 10 height 20
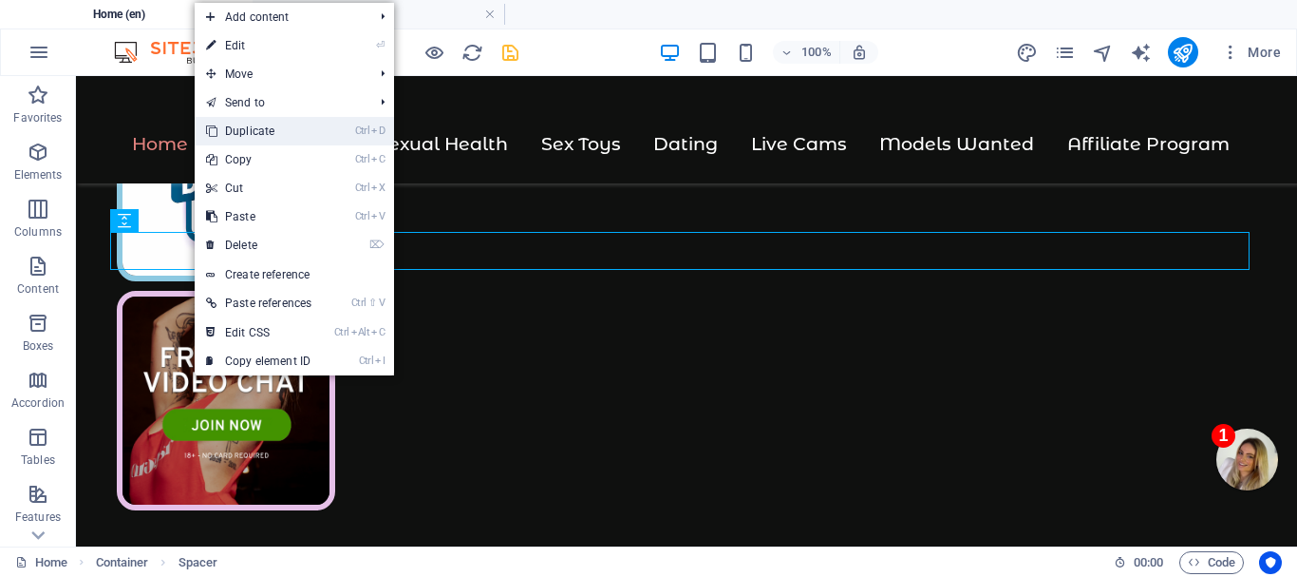
click at [266, 128] on link "Ctrl D Duplicate" at bounding box center [259, 131] width 128 height 28
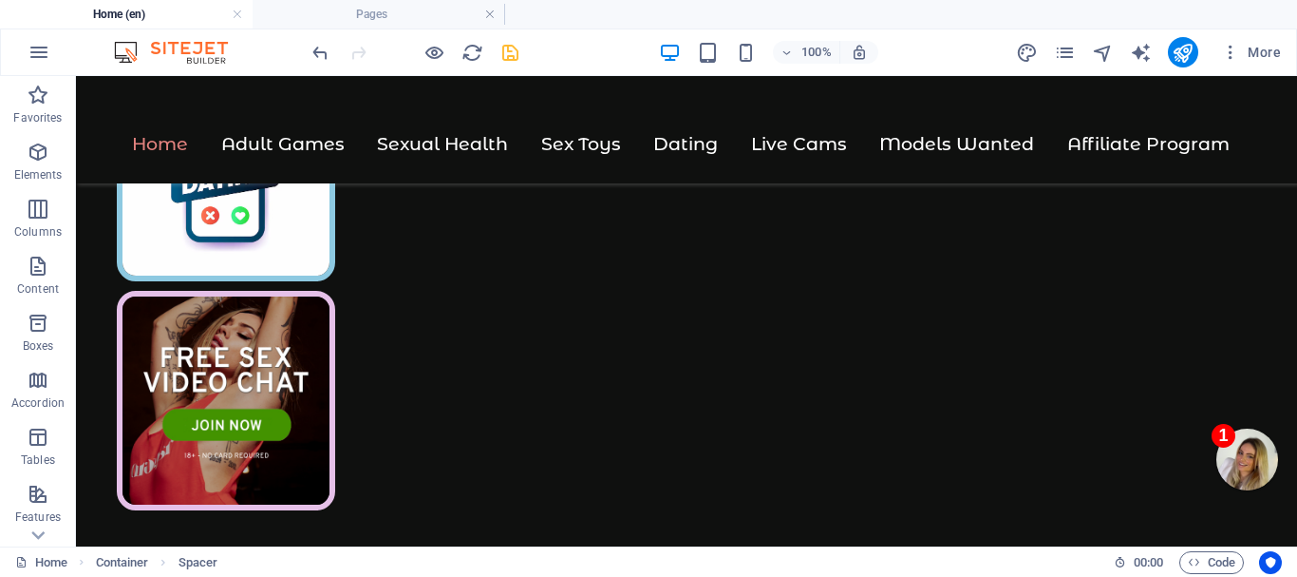
drag, startPoint x: 216, startPoint y: 335, endPoint x: 164, endPoint y: 430, distance: 107.9
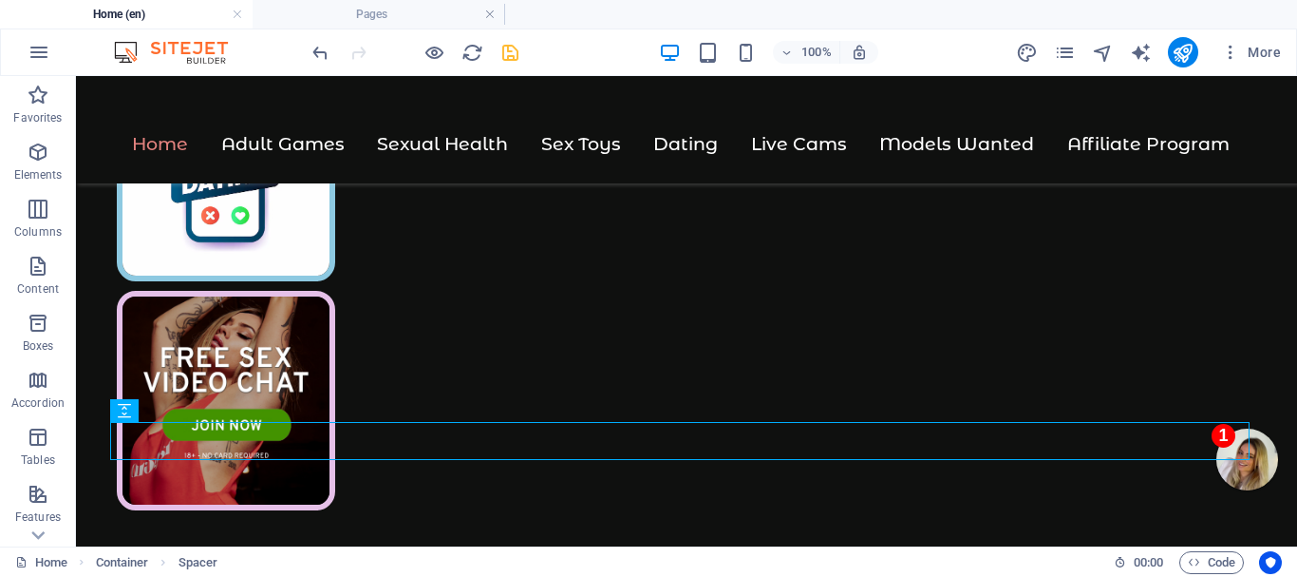
scroll to position [1550, 0]
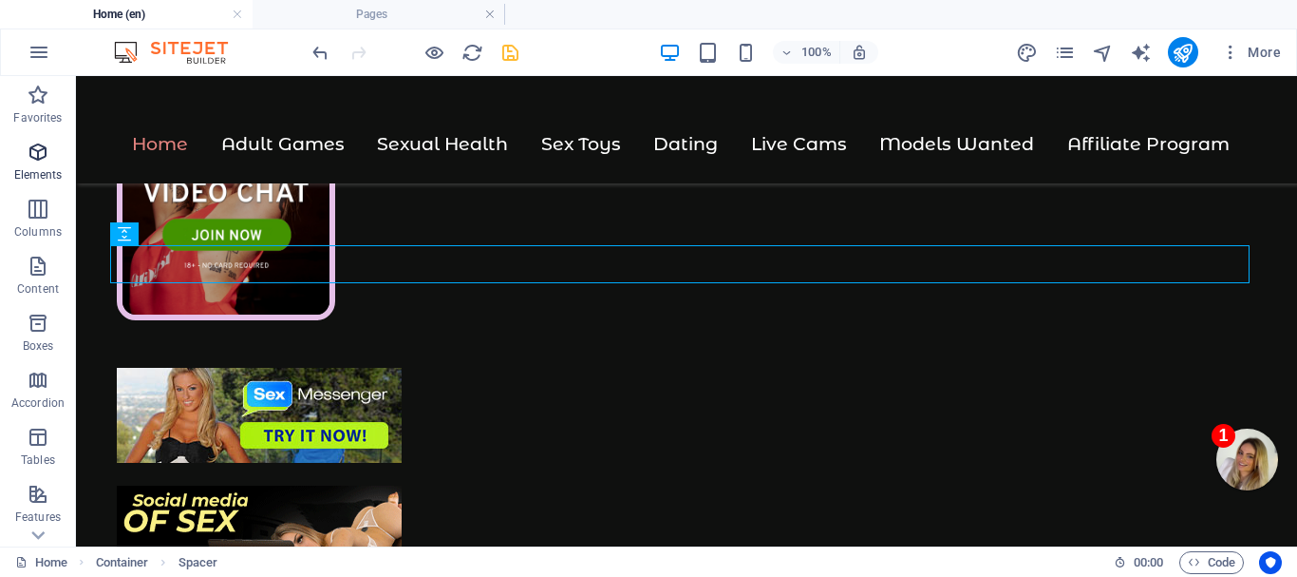
click at [36, 156] on icon "button" at bounding box center [38, 152] width 23 height 23
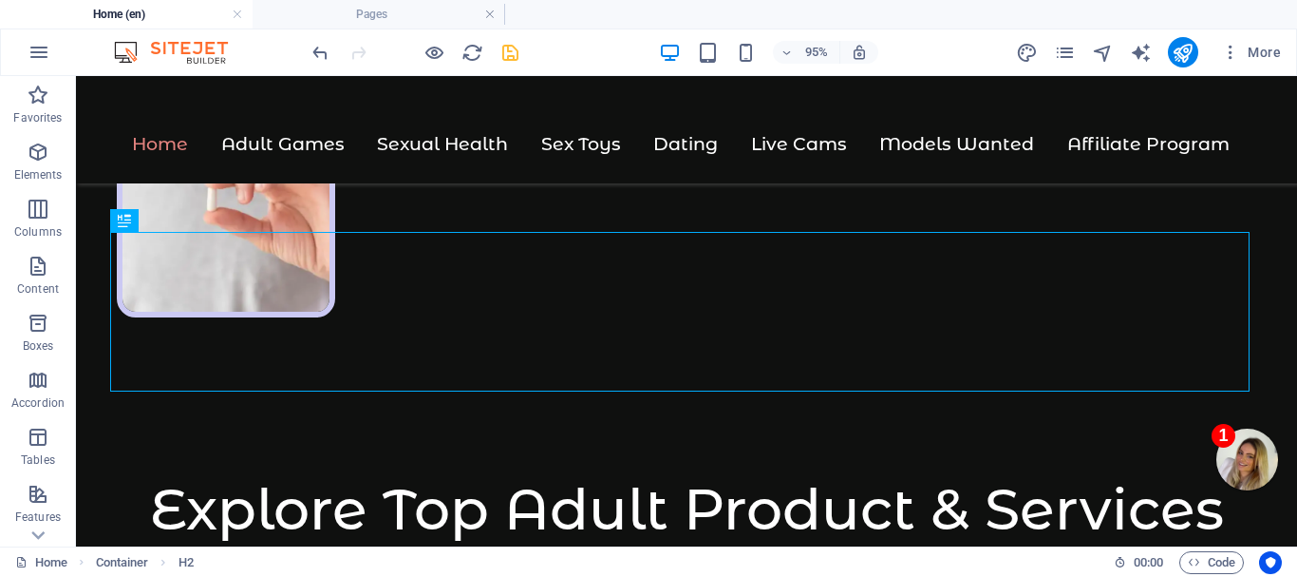
scroll to position [1601, 0]
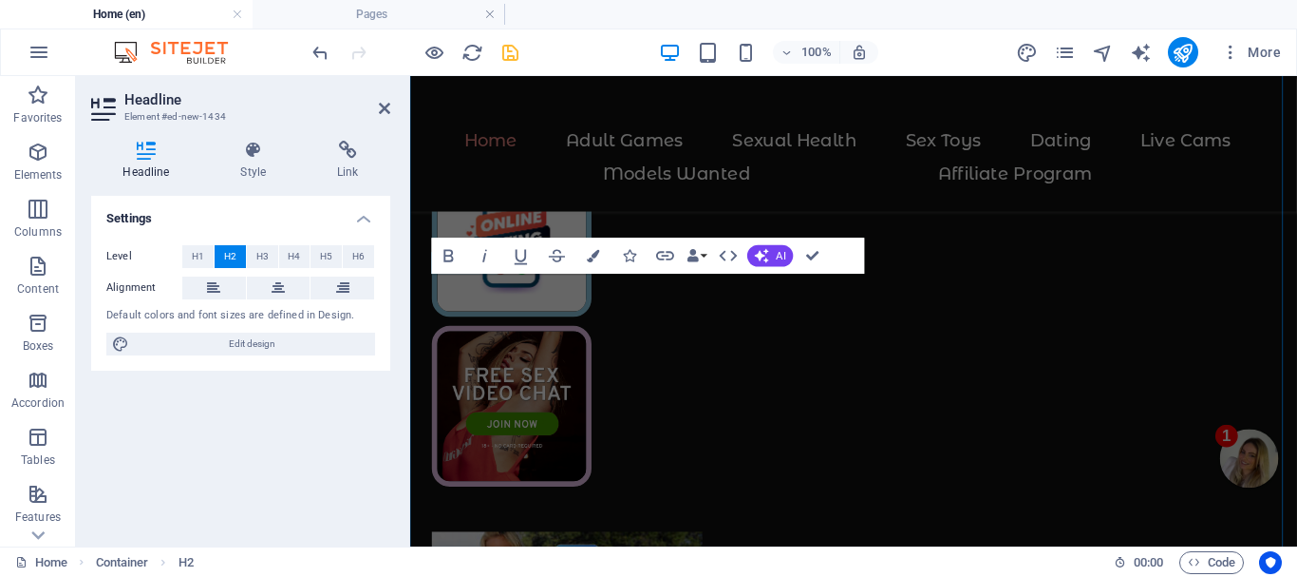
scroll to position [2195, 0]
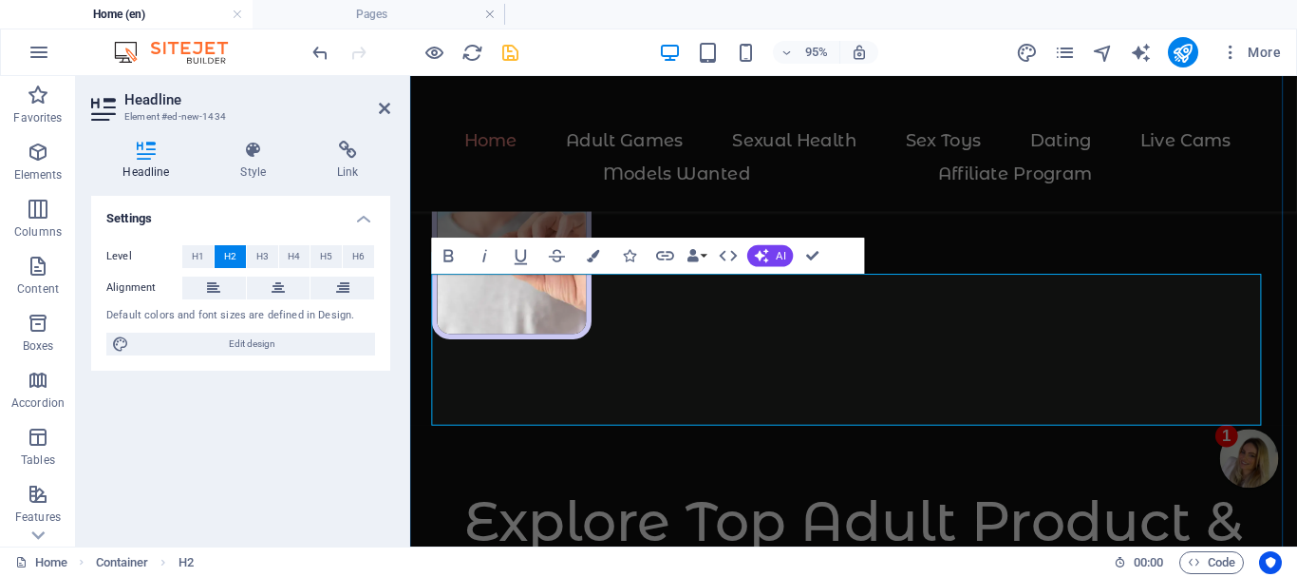
drag, startPoint x: 812, startPoint y: 254, endPoint x: 736, endPoint y: 177, distance: 108.1
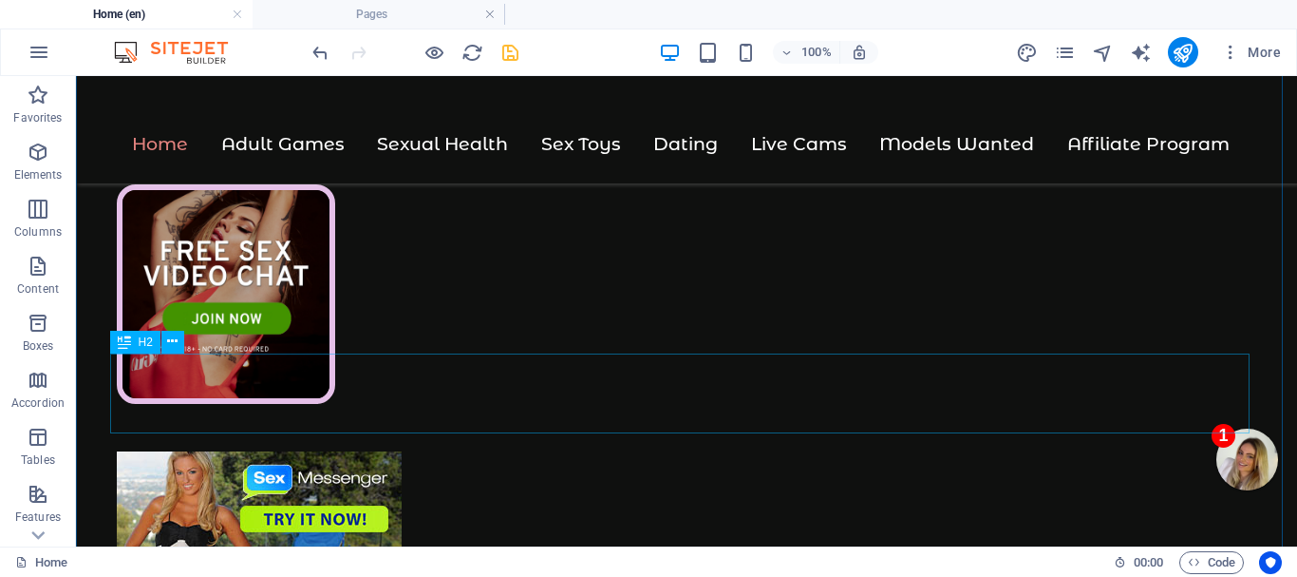
scroll to position [1561, 0]
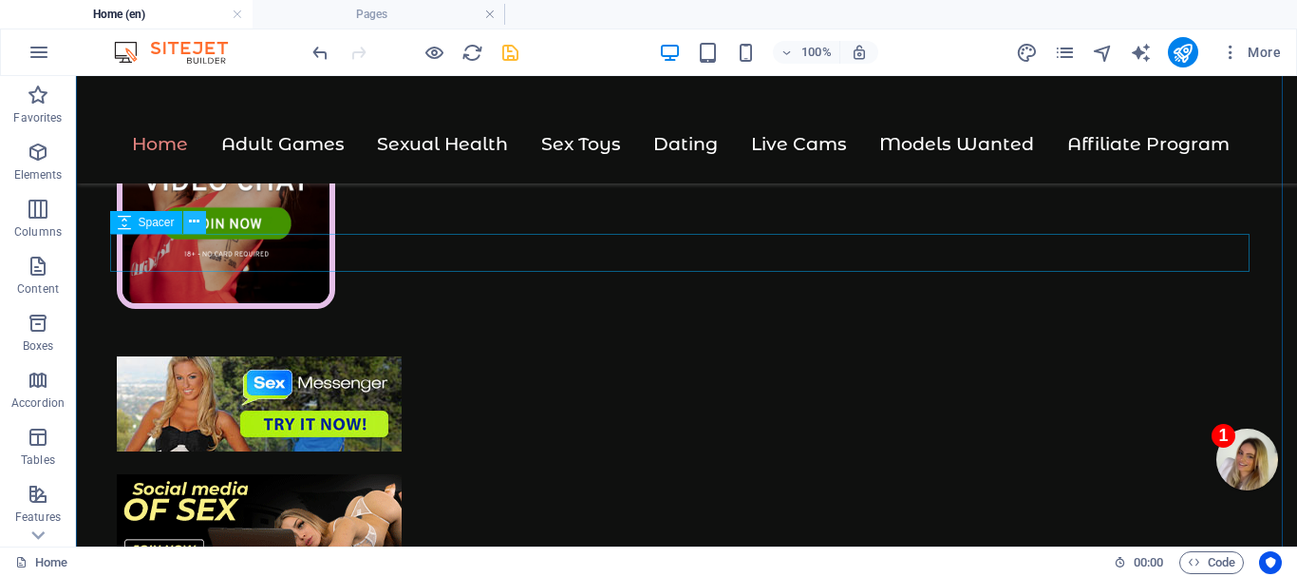
click at [192, 223] on icon at bounding box center [194, 222] width 10 height 20
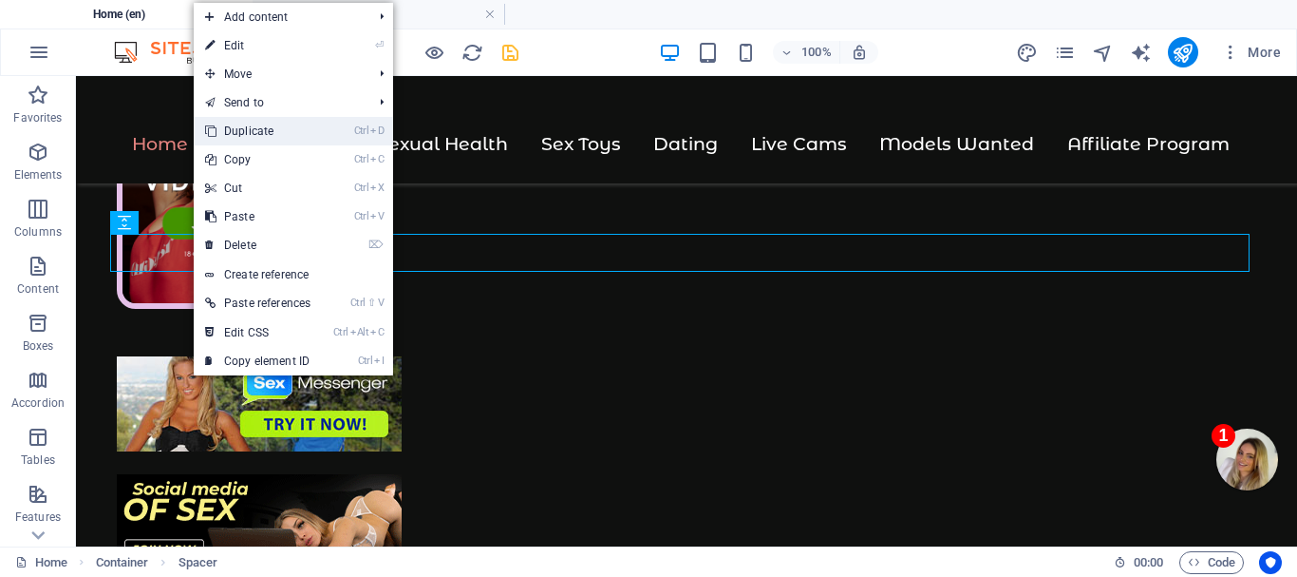
click at [252, 127] on link "Ctrl D Duplicate" at bounding box center [258, 131] width 128 height 28
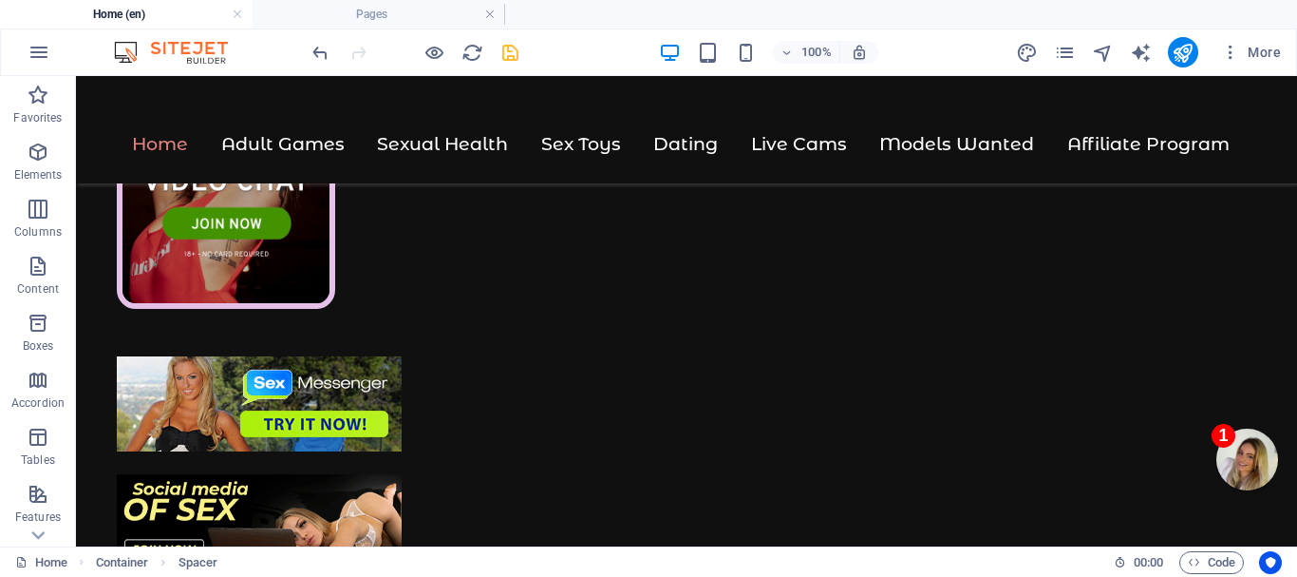
drag, startPoint x: 235, startPoint y: 338, endPoint x: 169, endPoint y: 339, distance: 65.5
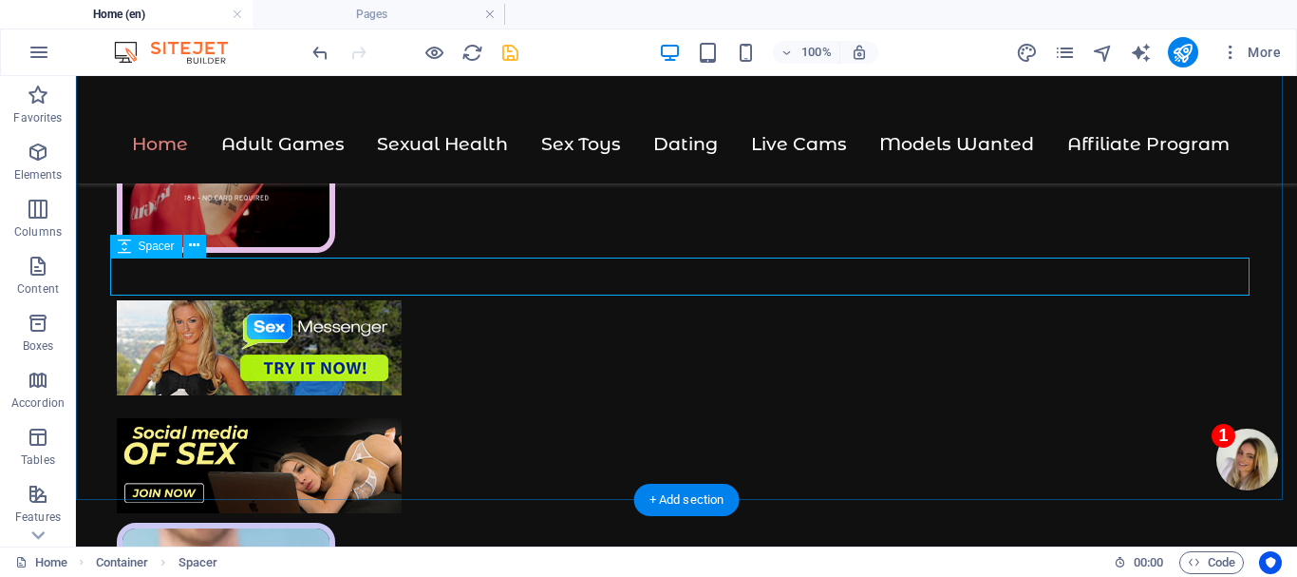
scroll to position [1656, 0]
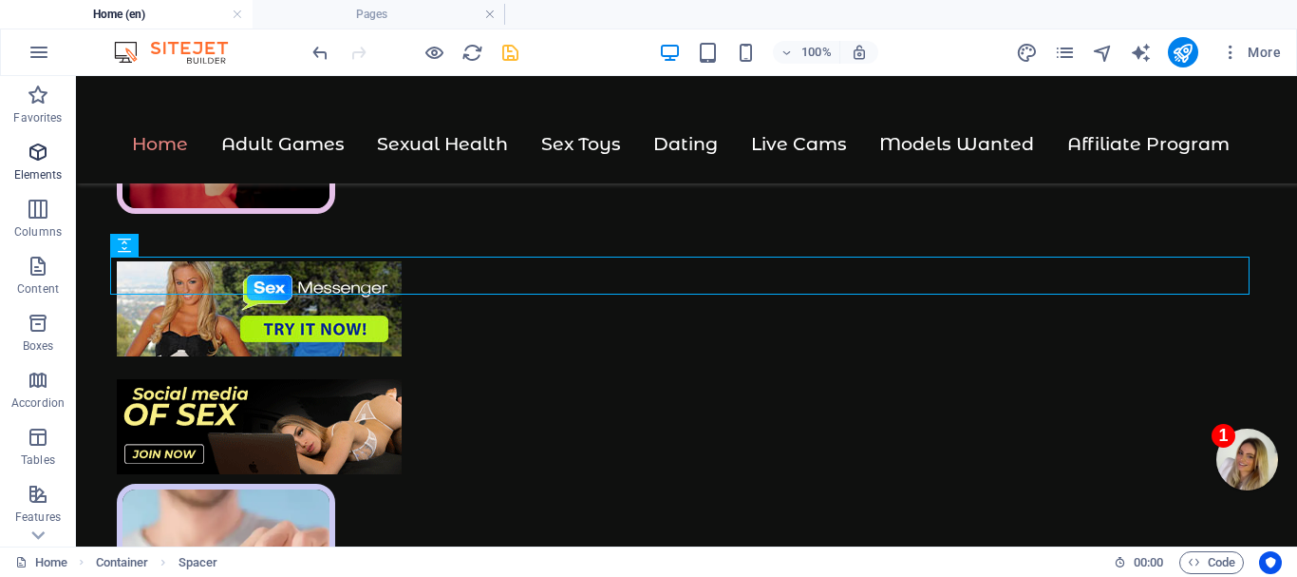
click at [43, 155] on icon "button" at bounding box center [38, 152] width 23 height 23
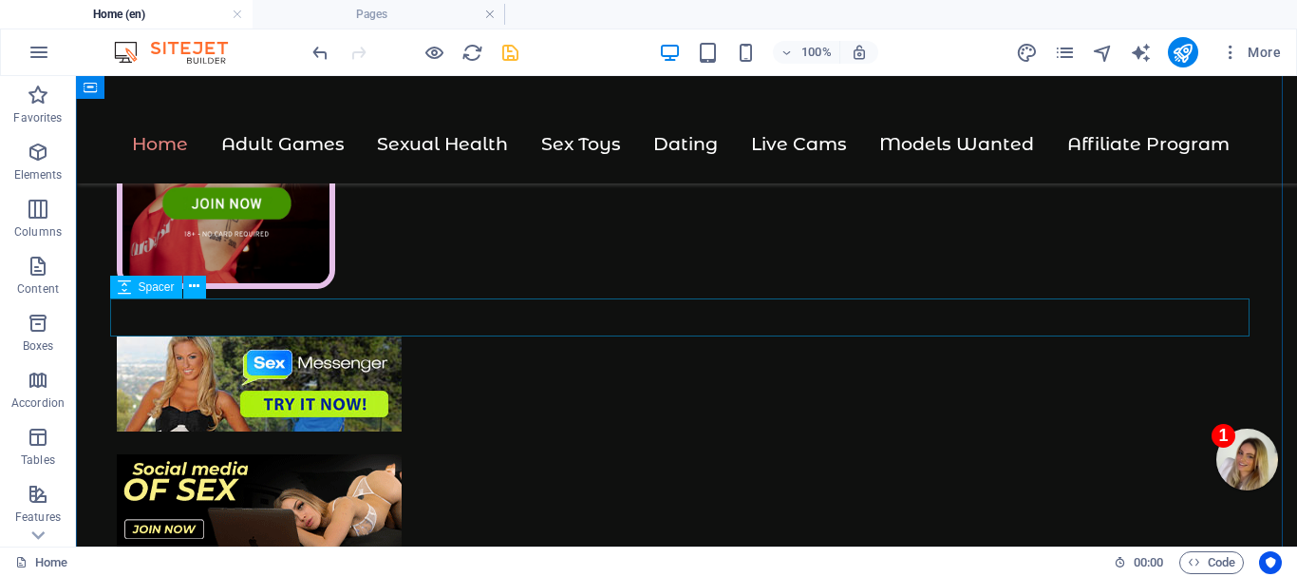
scroll to position [1615, 0]
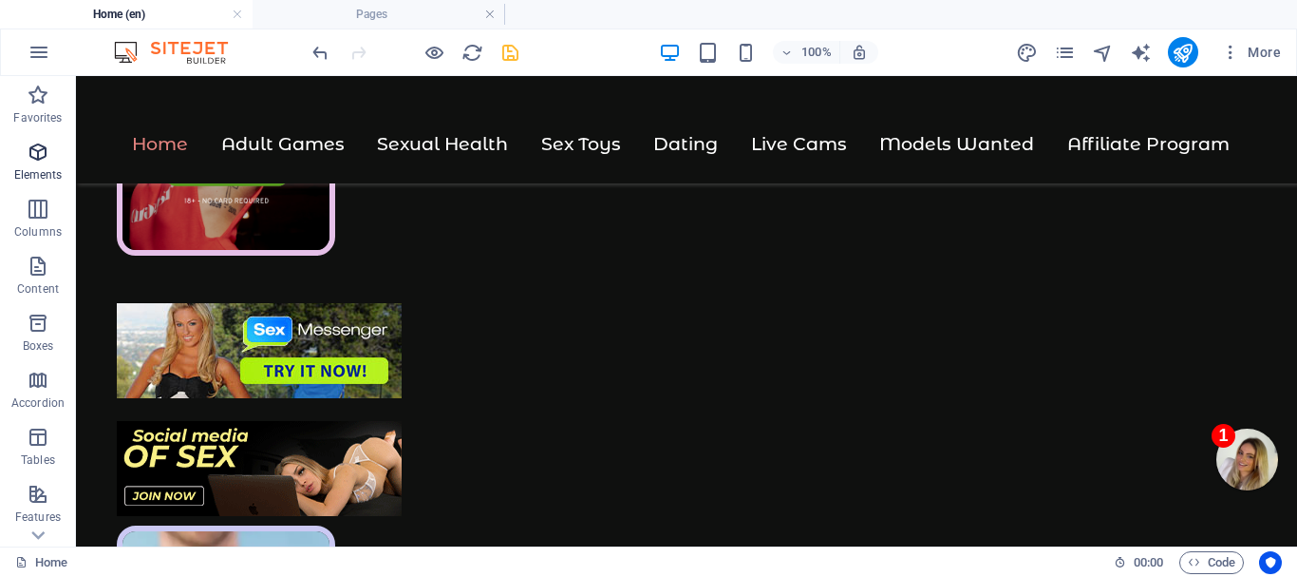
click at [29, 149] on icon "button" at bounding box center [38, 152] width 23 height 23
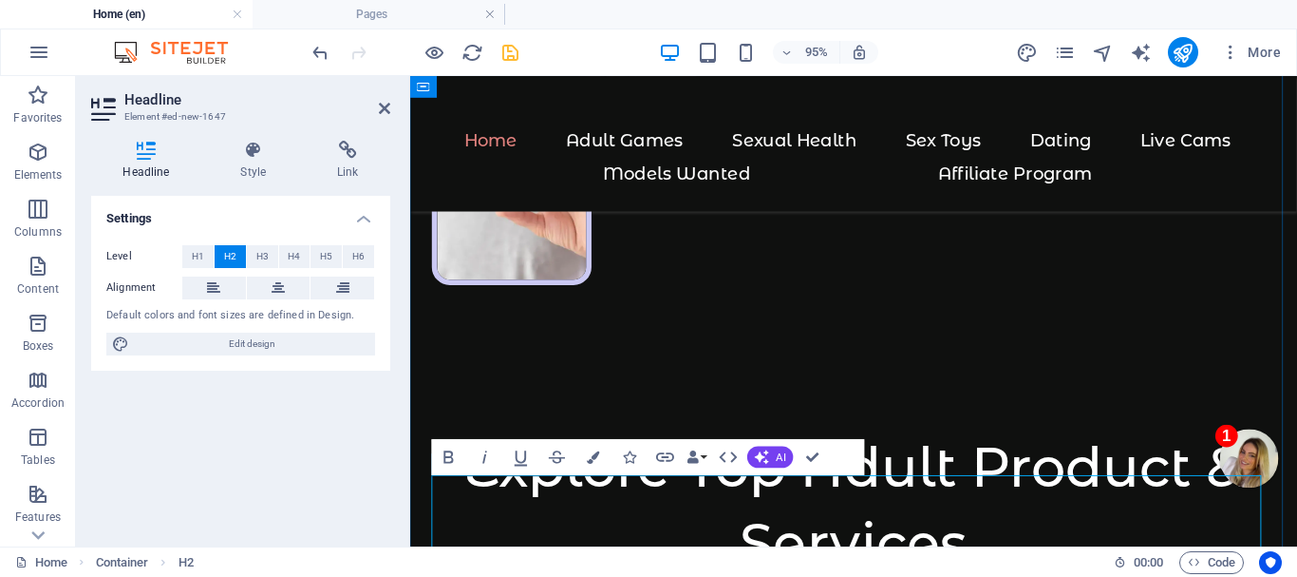
scroll to position [1227, 7]
click at [257, 255] on span "H3" at bounding box center [262, 256] width 12 height 23
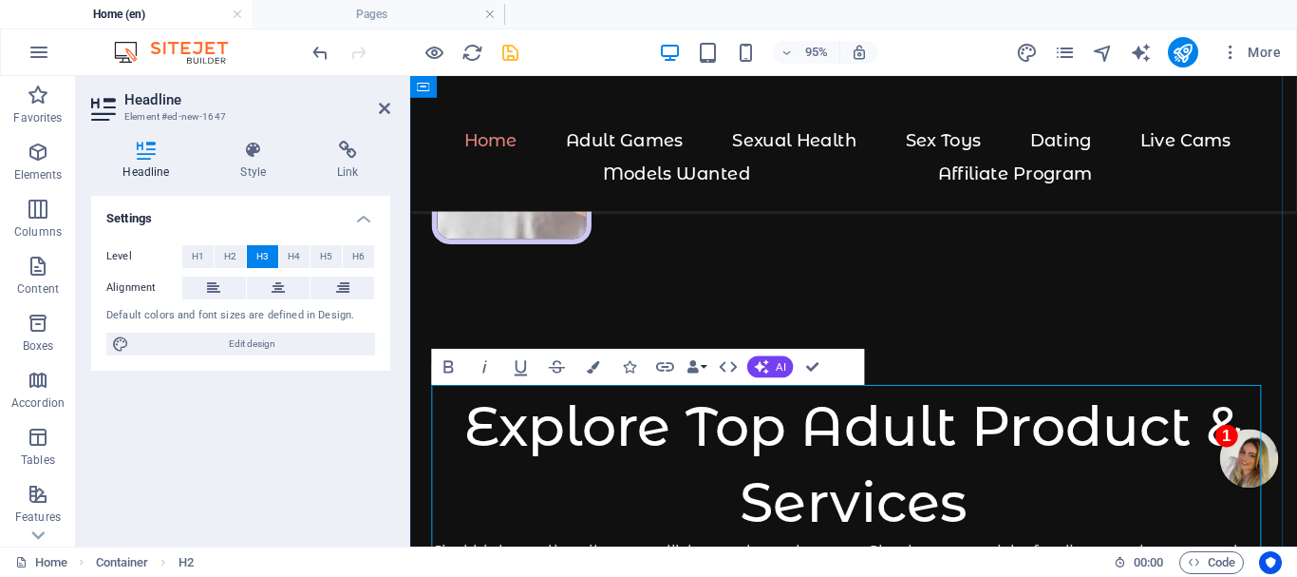
scroll to position [2347, 0]
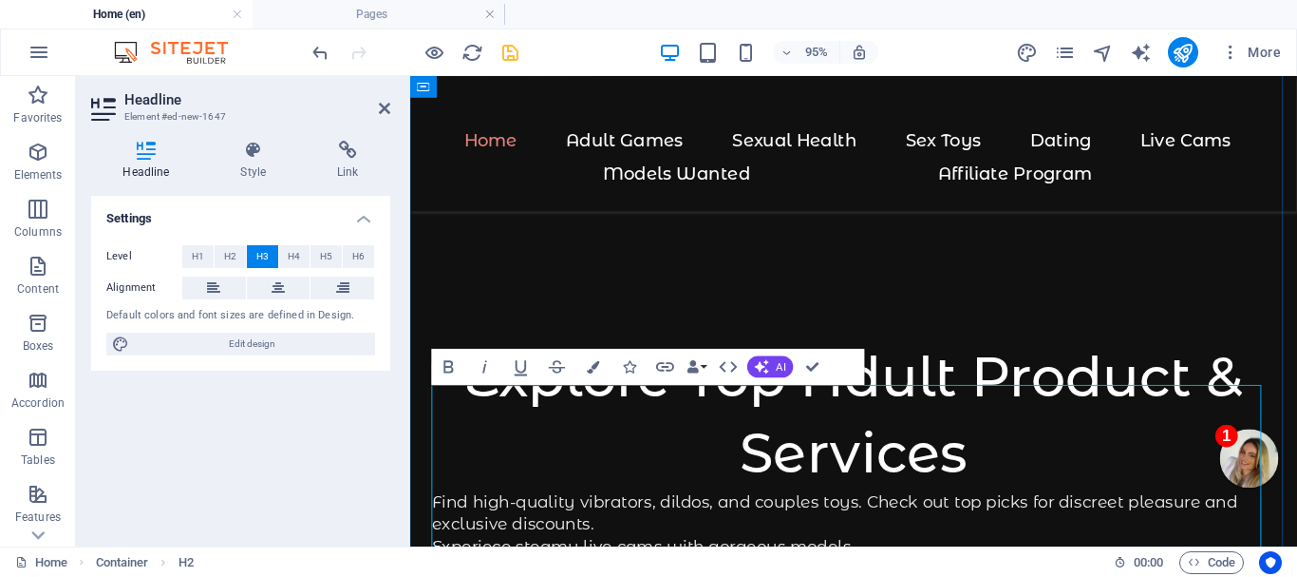
drag, startPoint x: 439, startPoint y: 423, endPoint x: 1254, endPoint y: 481, distance: 817.0
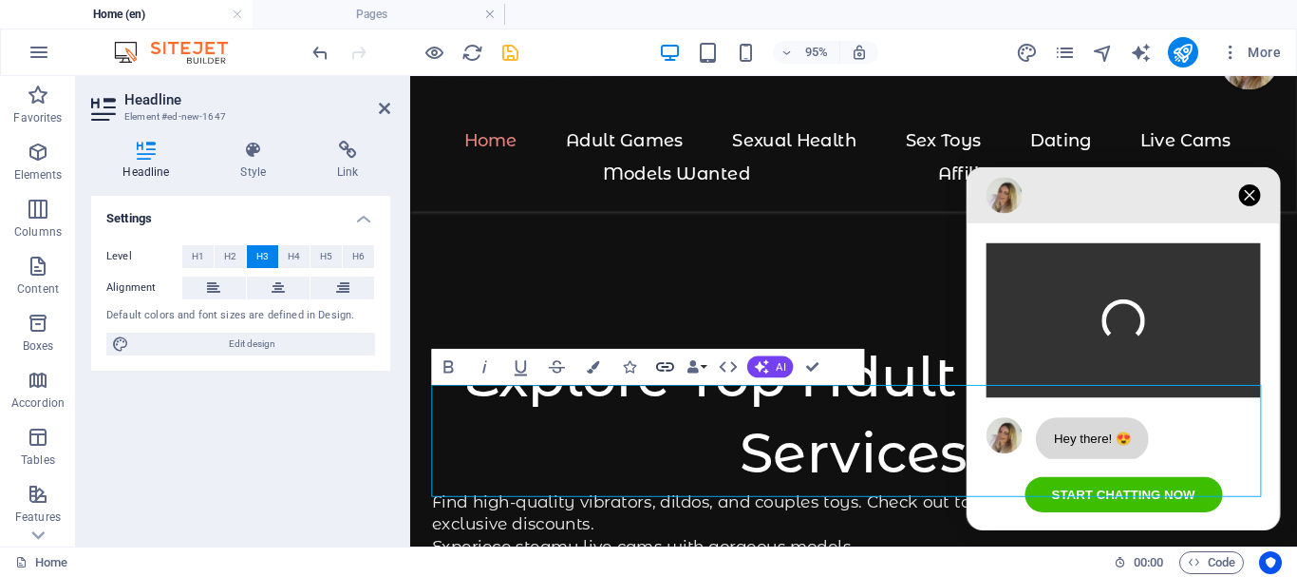
click at [666, 360] on icon "button" at bounding box center [665, 367] width 22 height 22
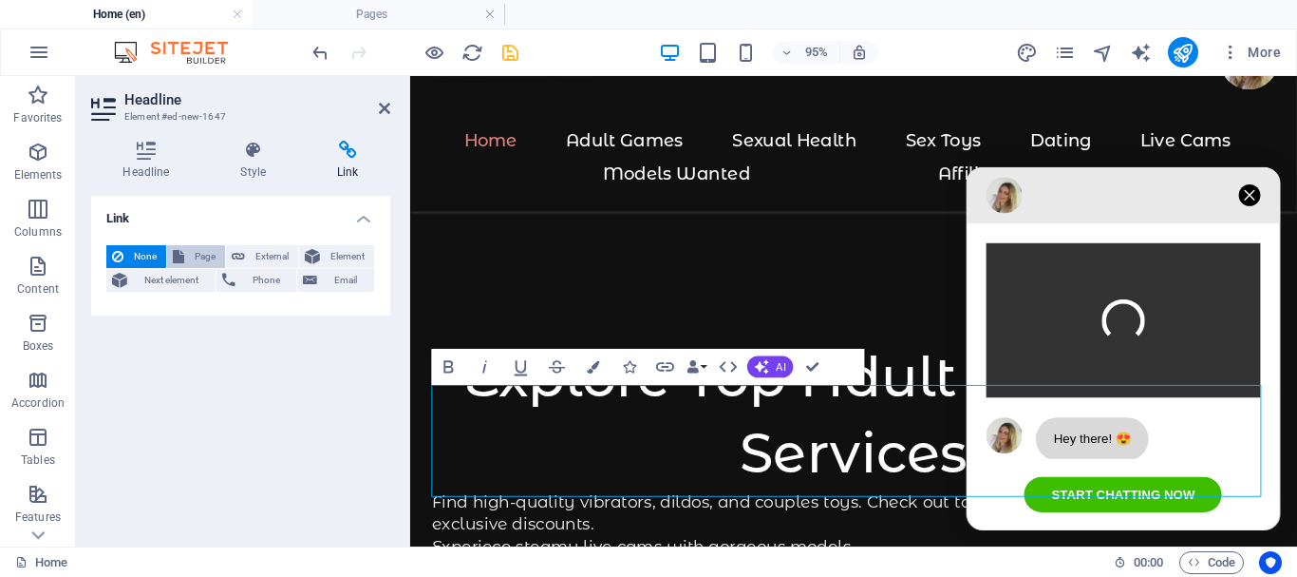
click at [194, 252] on span "Page" at bounding box center [204, 256] width 29 height 23
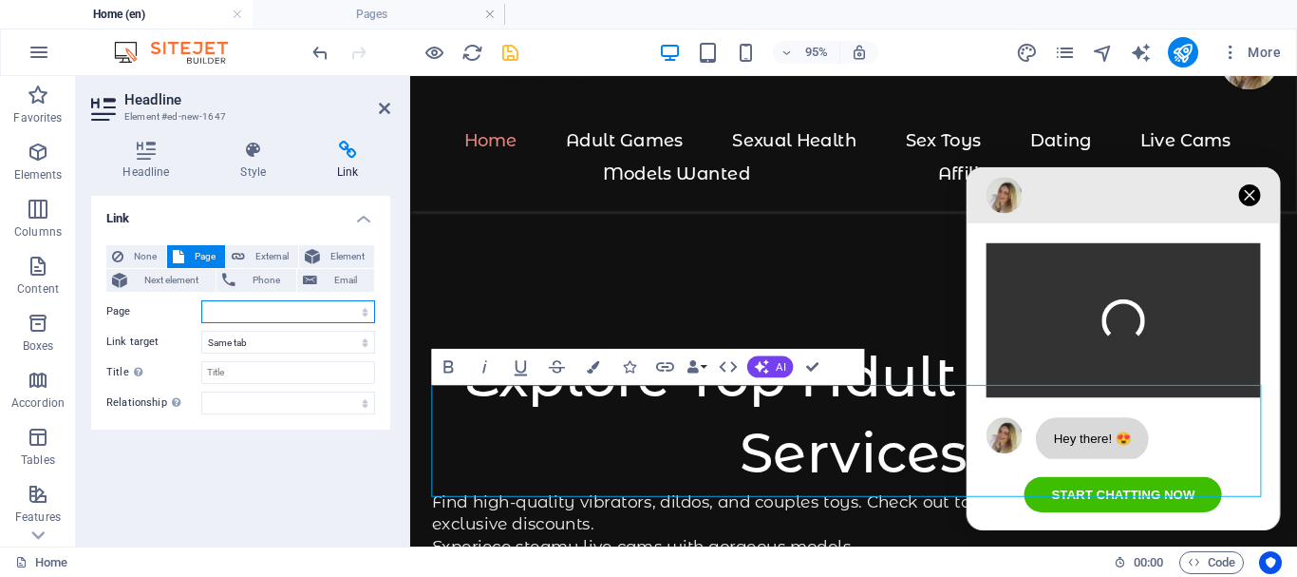
click at [245, 308] on select "Home Contact us Adult Games Sexual Health Live Cams Dating Sex Toys Legal Notic…" at bounding box center [288, 311] width 174 height 23
click at [201, 300] on select "Home Contact us Adult Games Sexual Health Live Cams Dating Sex Toys Legal Notic…" at bounding box center [288, 311] width 174 height 23
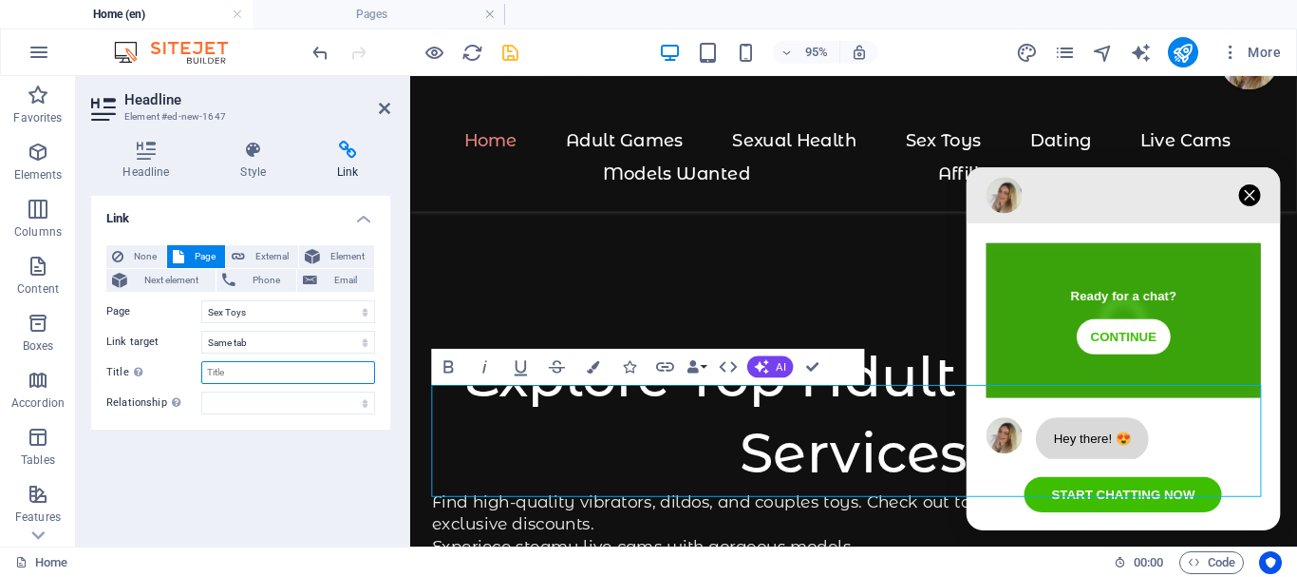
click at [246, 374] on input "Title Additional link description, should not be the same as the link text. The…" at bounding box center [288, 372] width 174 height 23
click at [256, 374] on input "Title Additional link description, should not be the same as the link text. The…" at bounding box center [288, 372] width 174 height 23
paste input "Dildo: Realistic dildo sex toy for solo or couple play"
click at [1289, 197] on icon at bounding box center [1294, 201] width 11 height 11
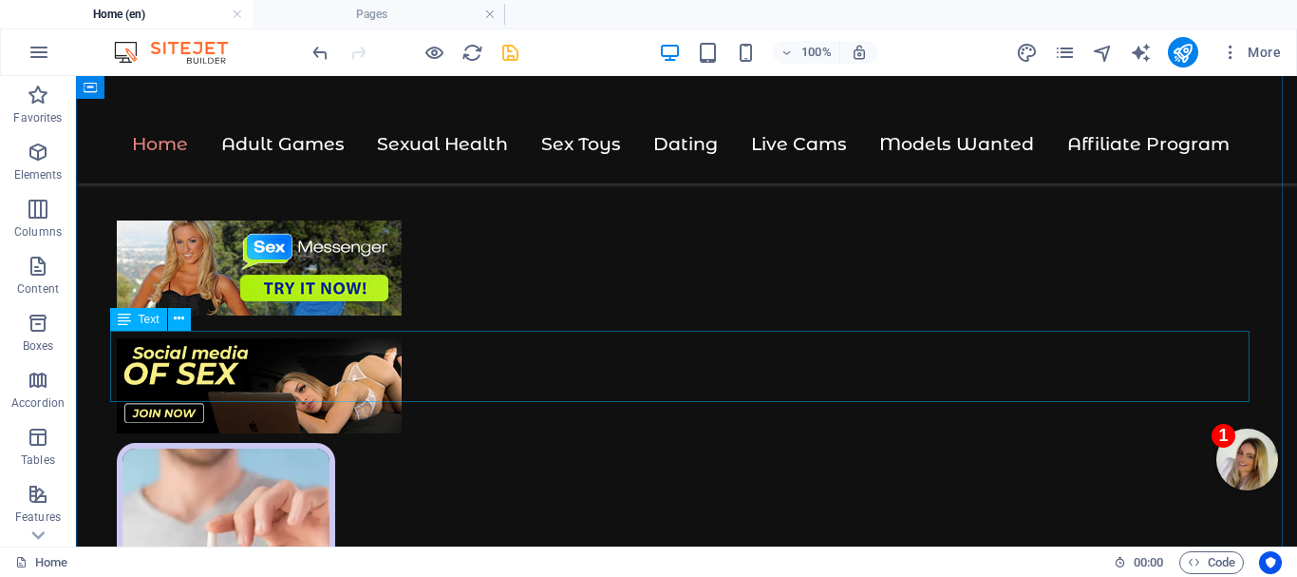
scroll to position [1777, 0]
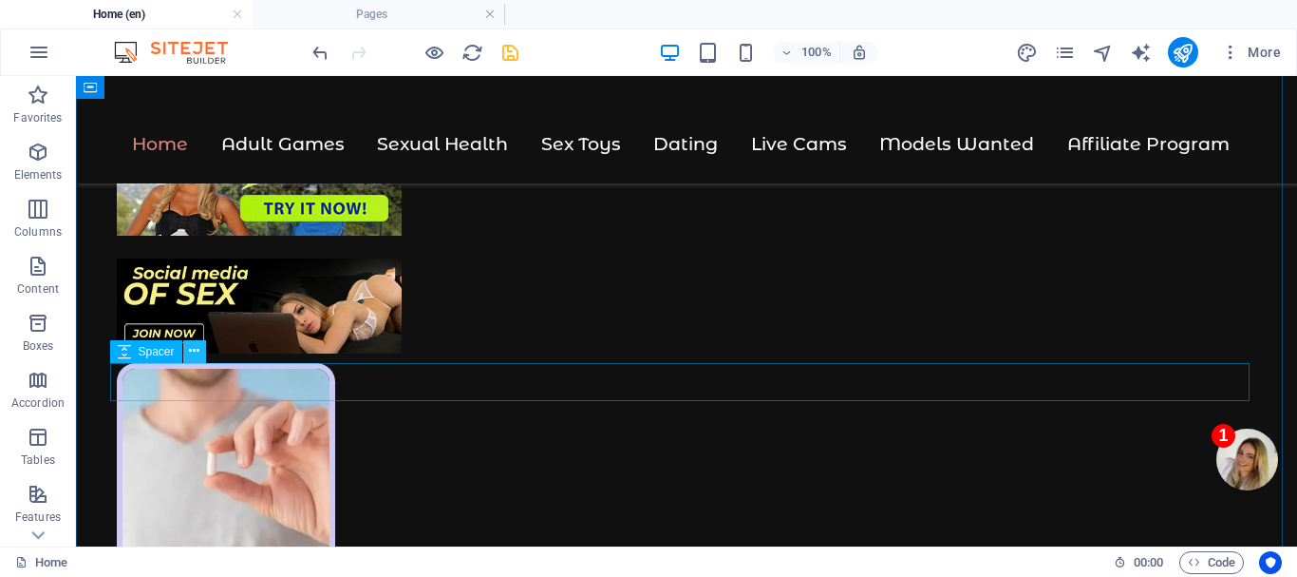
click at [196, 350] on icon at bounding box center [194, 351] width 10 height 20
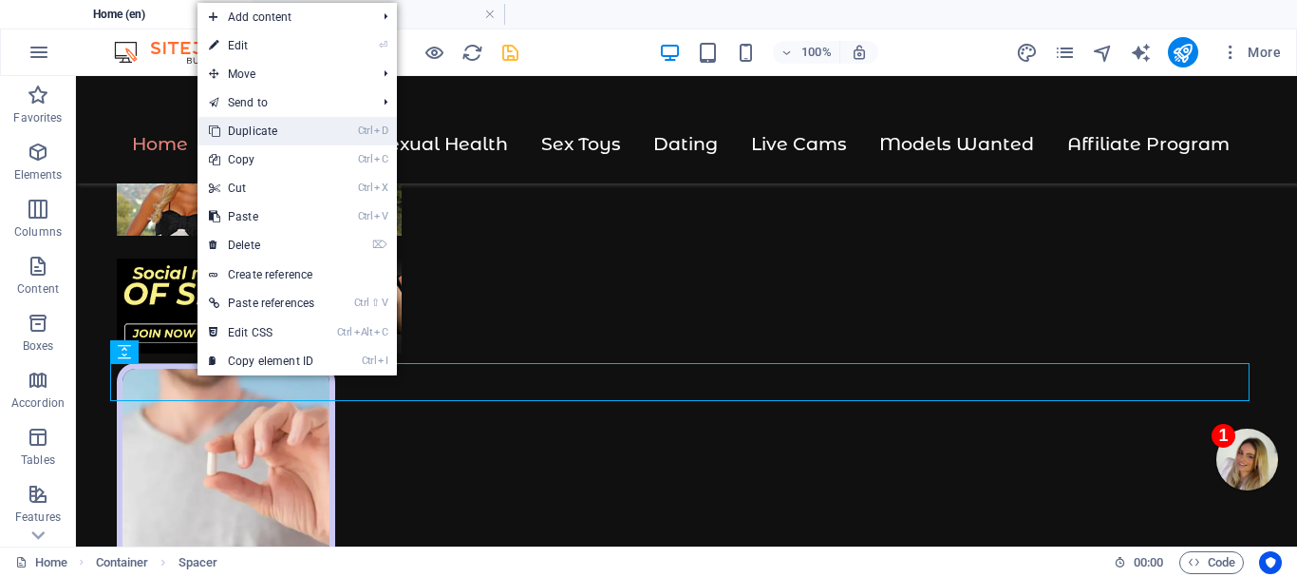
click at [297, 127] on link "Ctrl D Duplicate" at bounding box center [262, 131] width 128 height 28
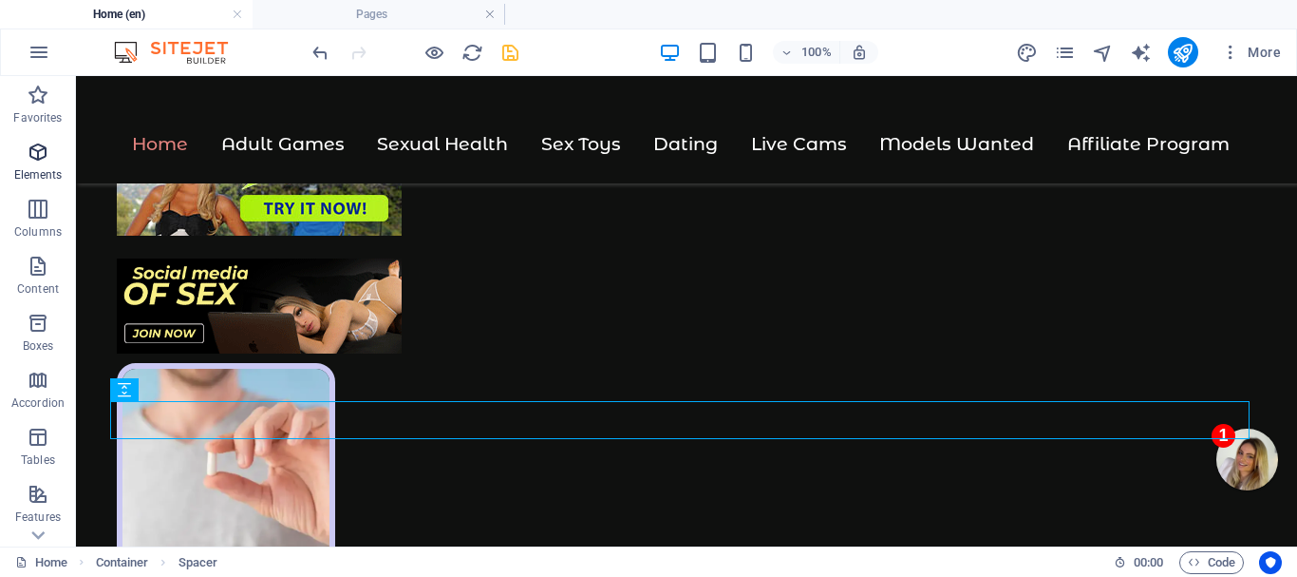
click at [34, 148] on icon "button" at bounding box center [38, 152] width 23 height 23
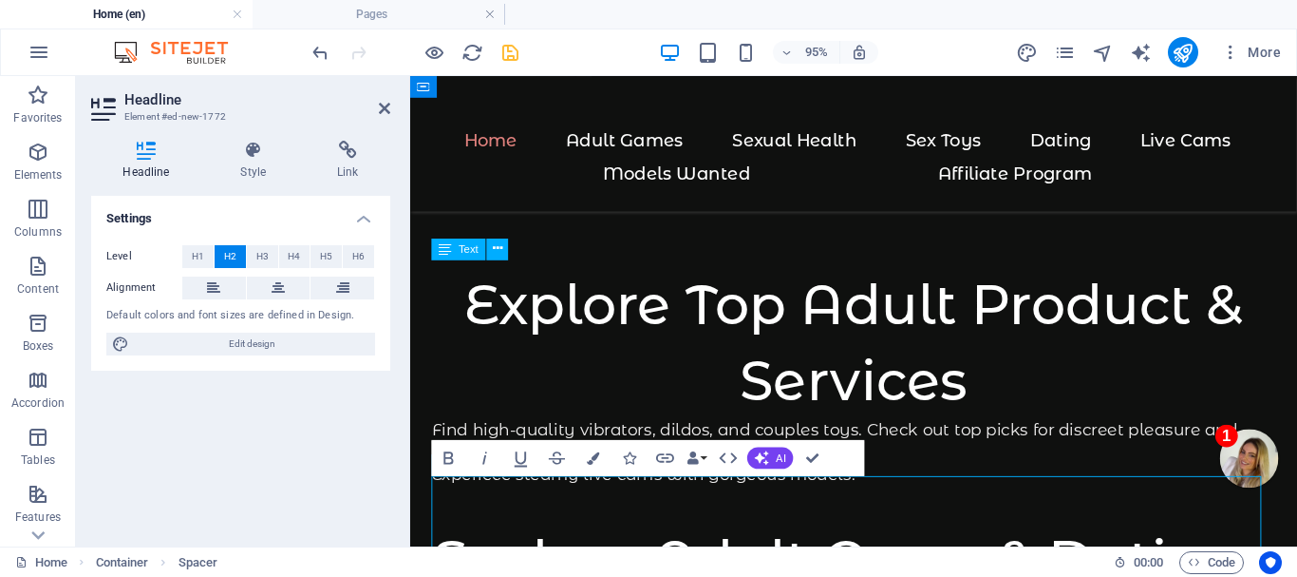
scroll to position [2407, 0]
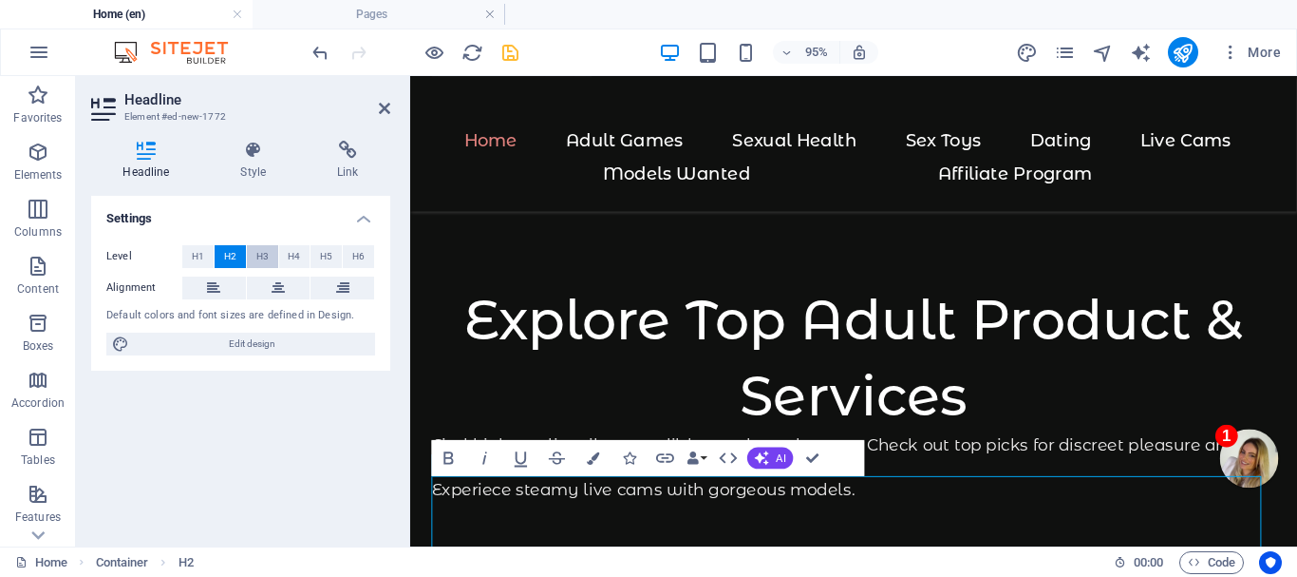
click at [257, 256] on span "H3" at bounding box center [262, 256] width 12 height 23
click at [230, 250] on span "H2" at bounding box center [230, 256] width 12 height 23
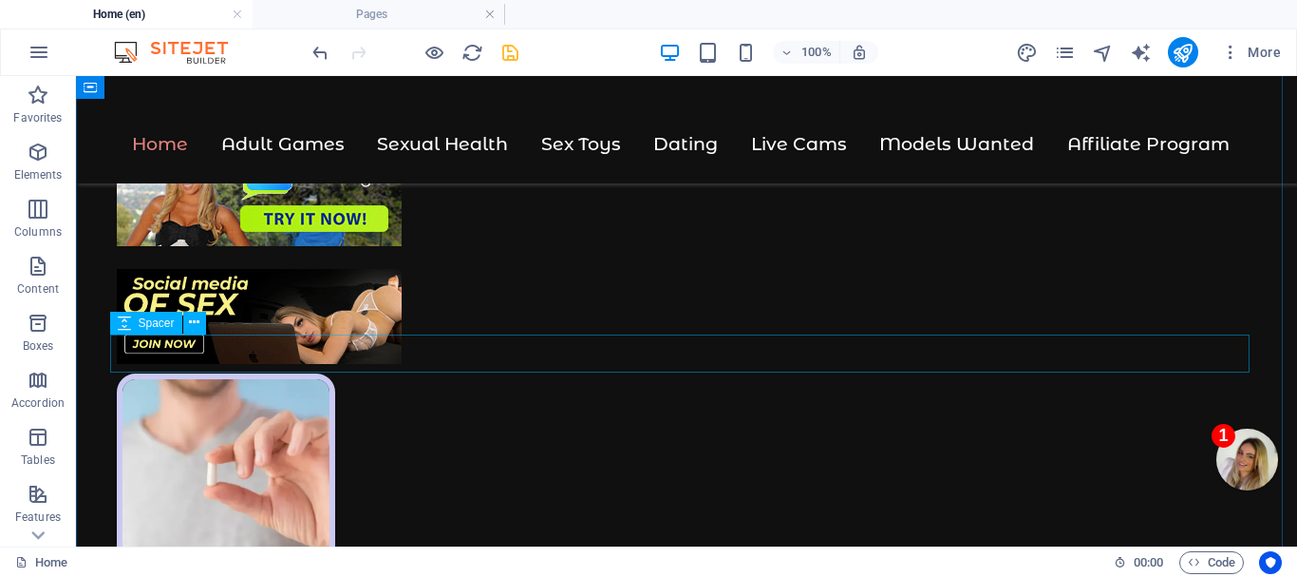
scroll to position [1851, 0]
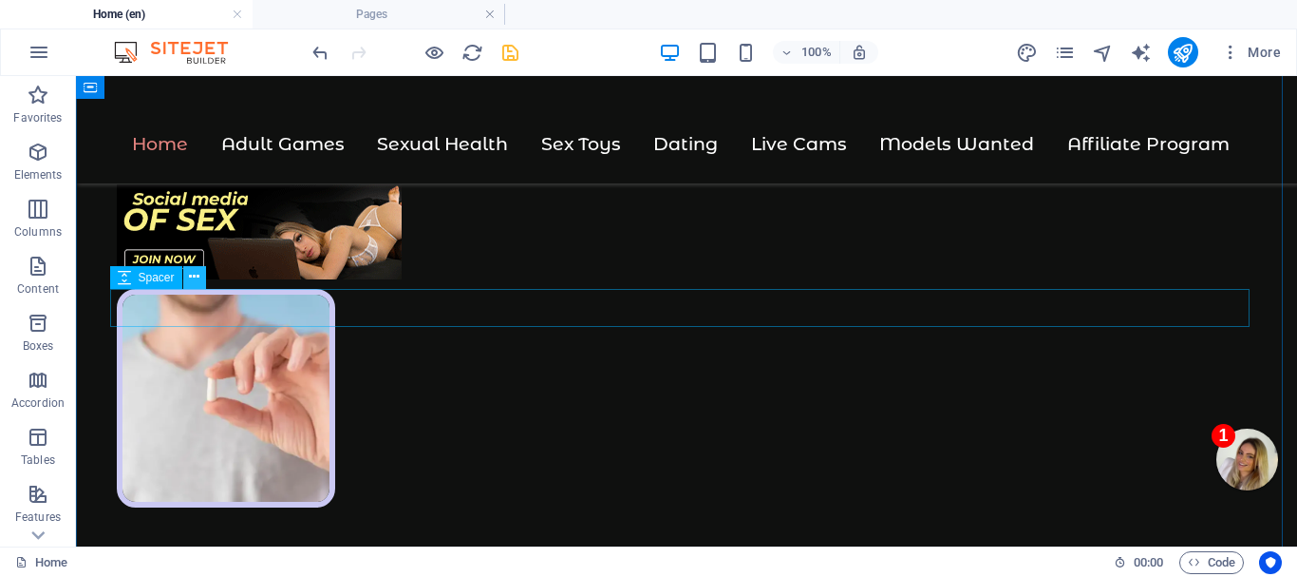
click at [192, 283] on icon at bounding box center [194, 277] width 10 height 20
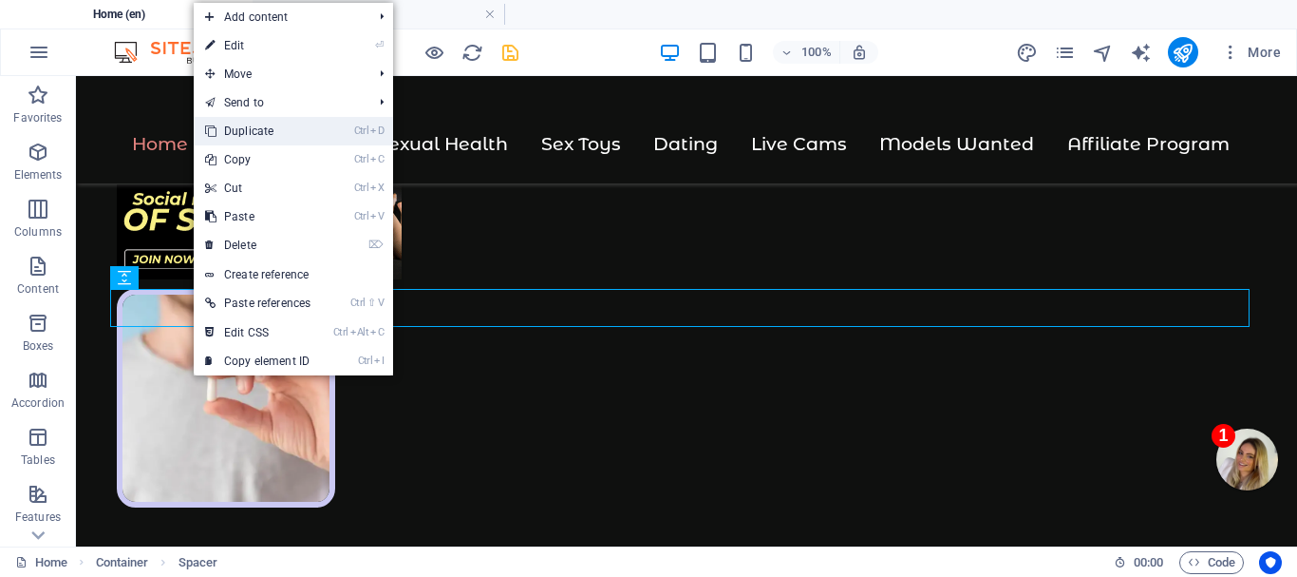
click at [254, 126] on link "Ctrl D Duplicate" at bounding box center [258, 131] width 128 height 28
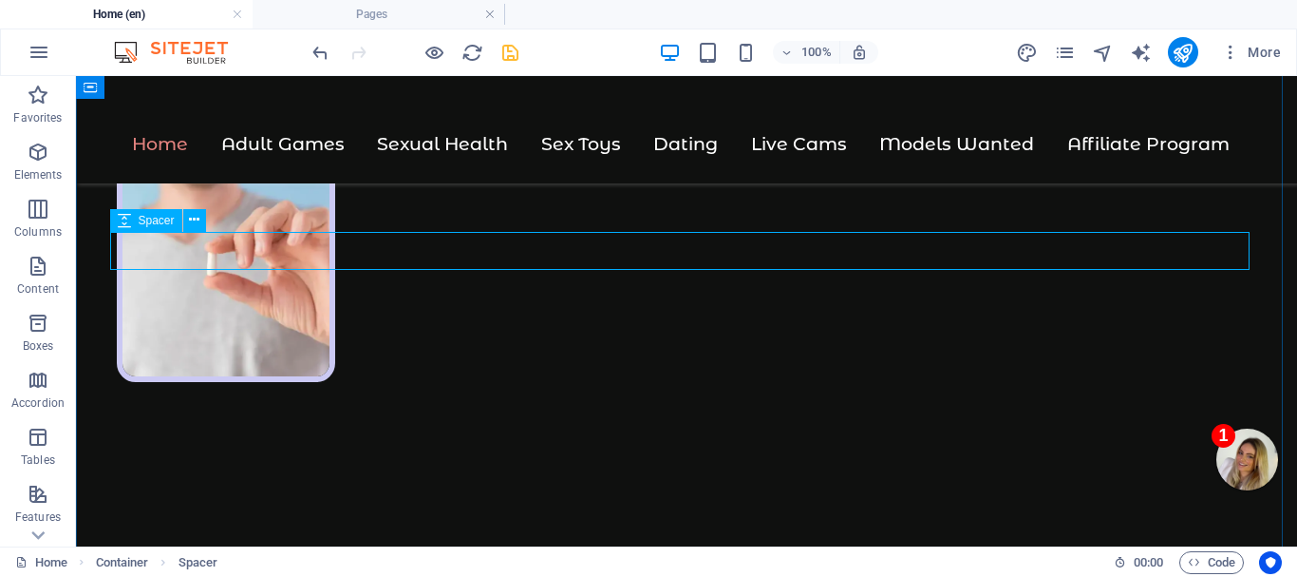
scroll to position [1946, 0]
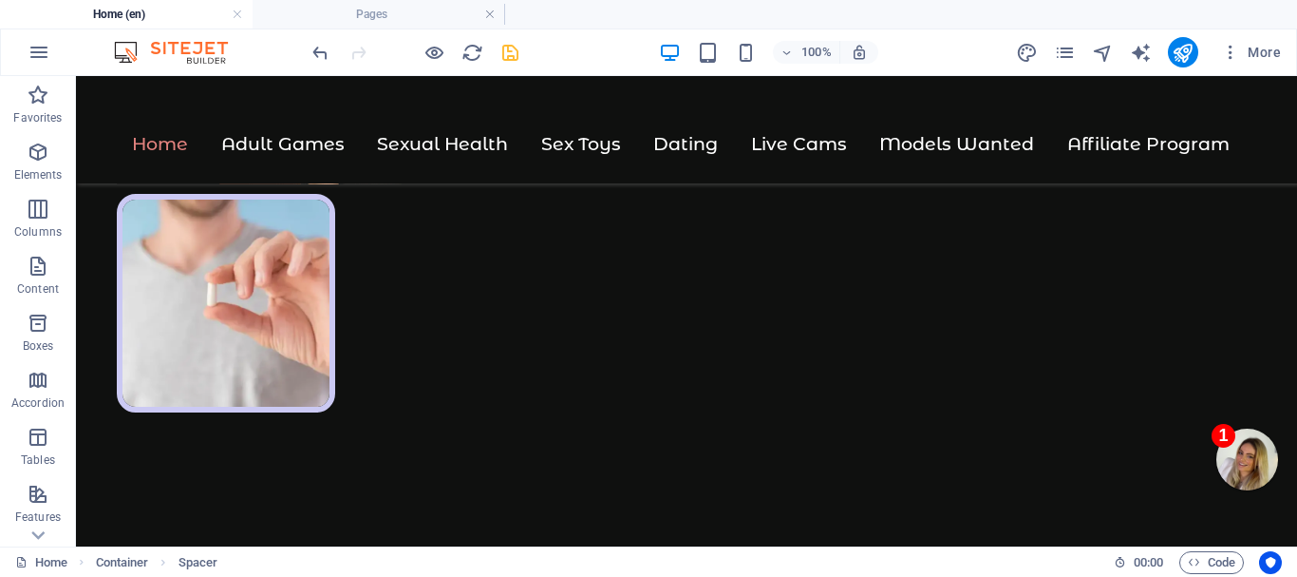
drag, startPoint x: 243, startPoint y: 307, endPoint x: 218, endPoint y: 416, distance: 112.2
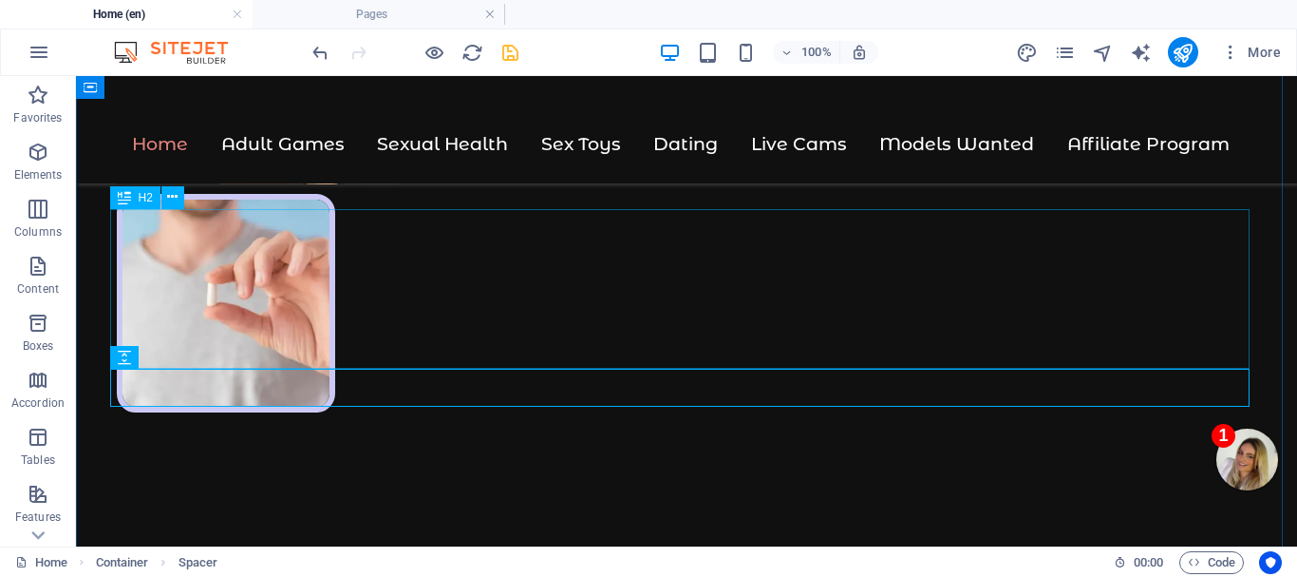
scroll to position [2041, 0]
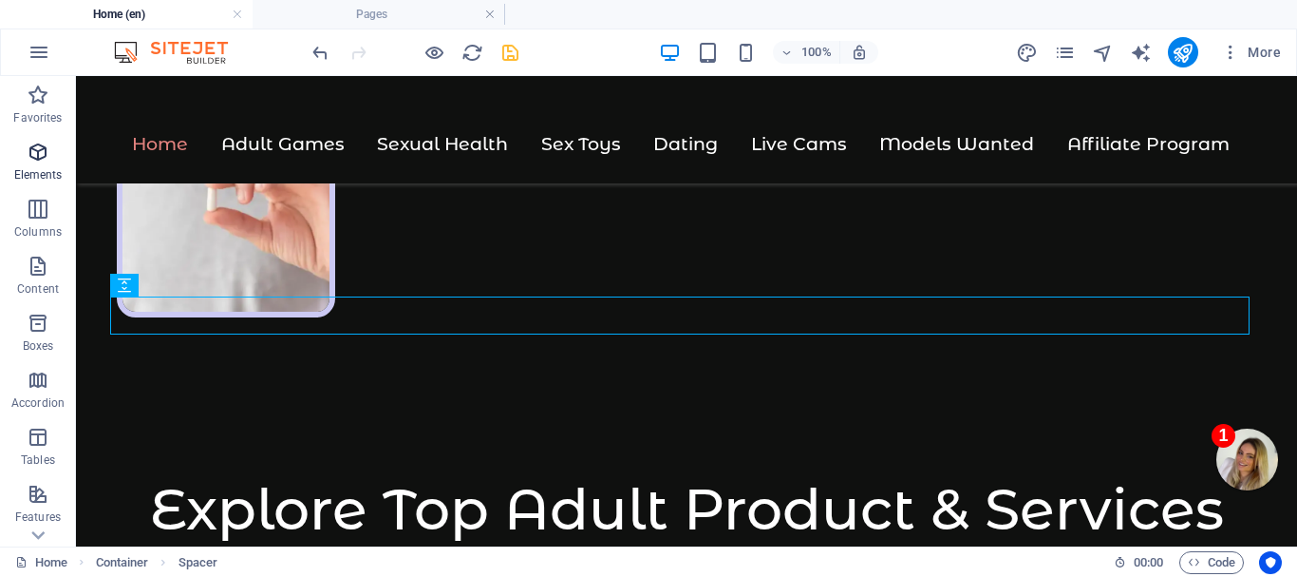
click at [36, 156] on icon "button" at bounding box center [38, 152] width 23 height 23
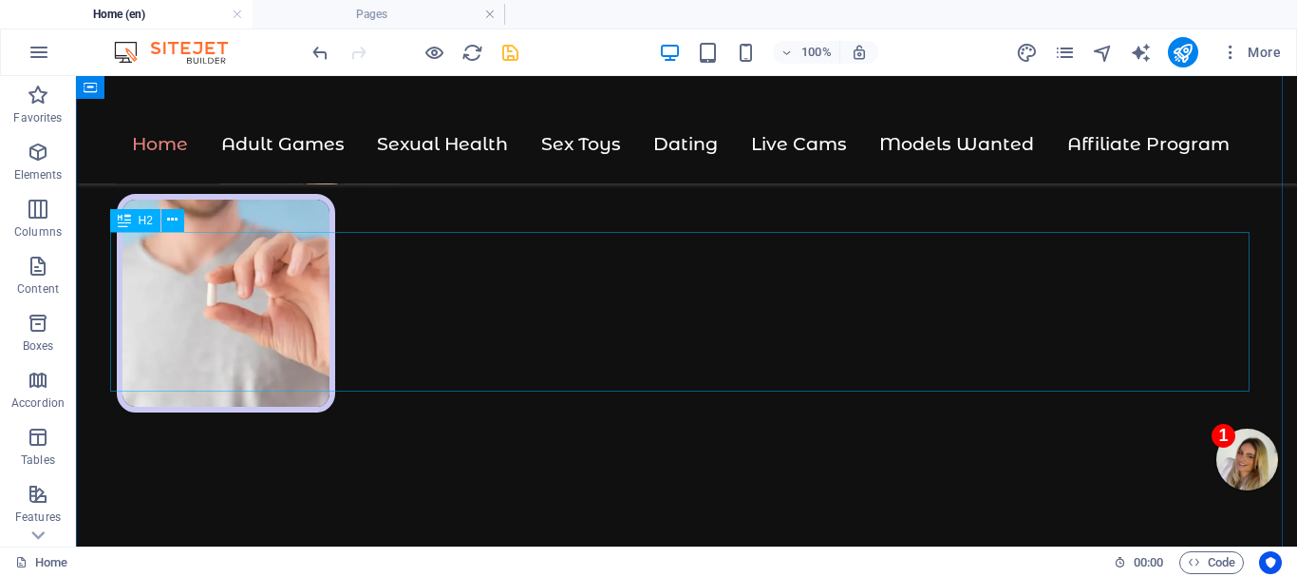
scroll to position [2076, 0]
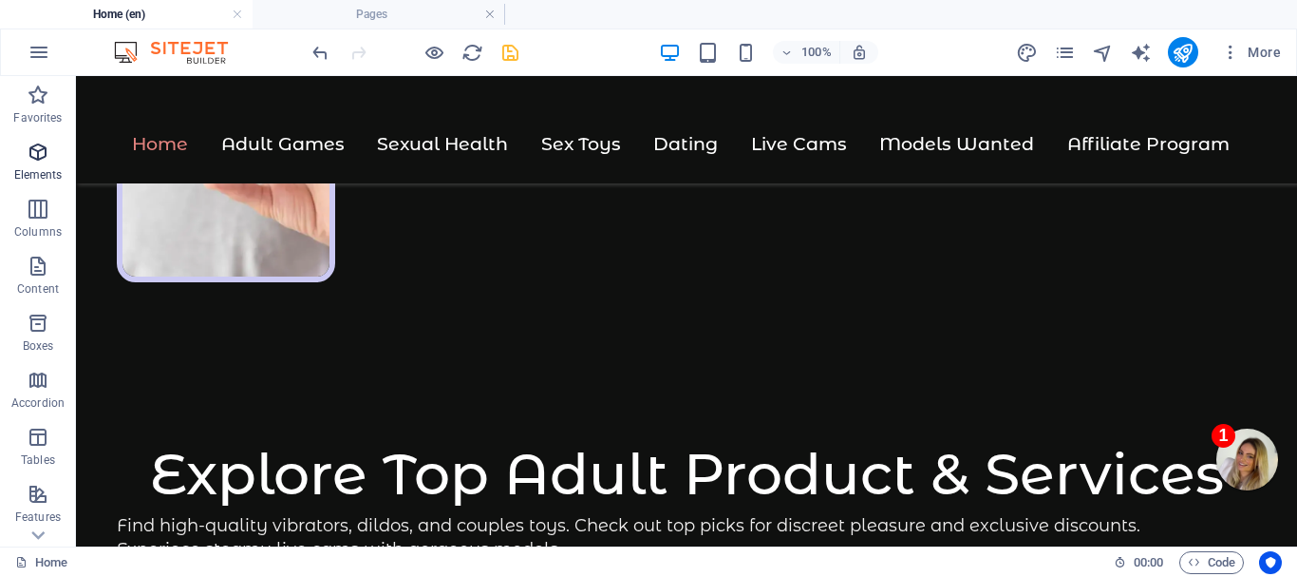
click at [36, 159] on icon "button" at bounding box center [38, 152] width 23 height 23
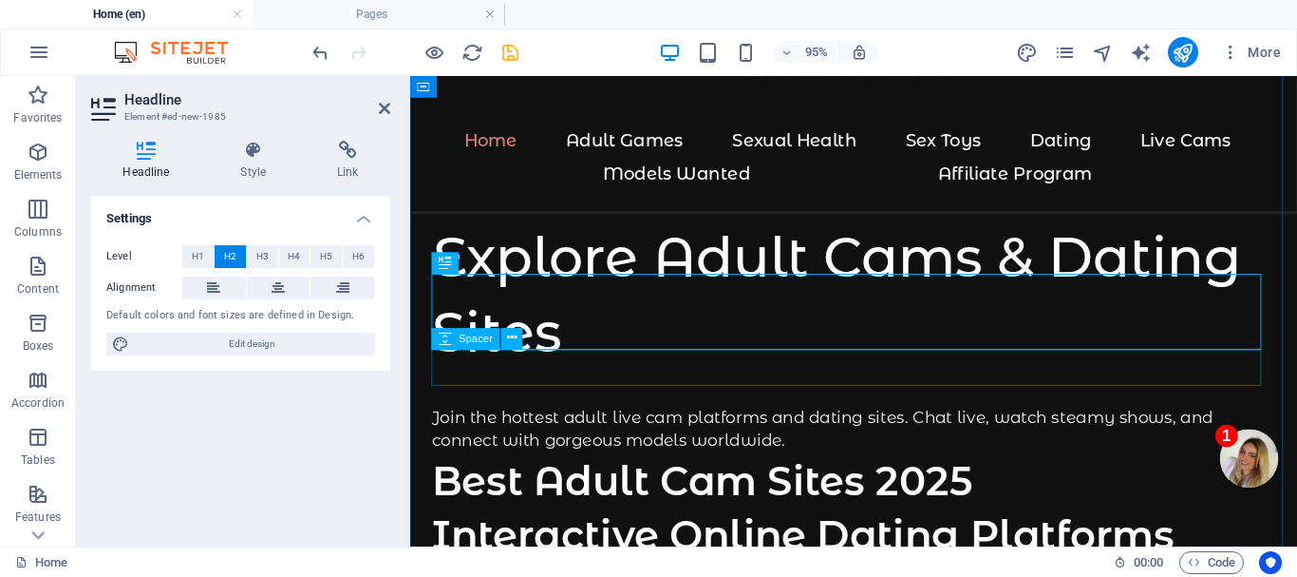
scroll to position [2944, 0]
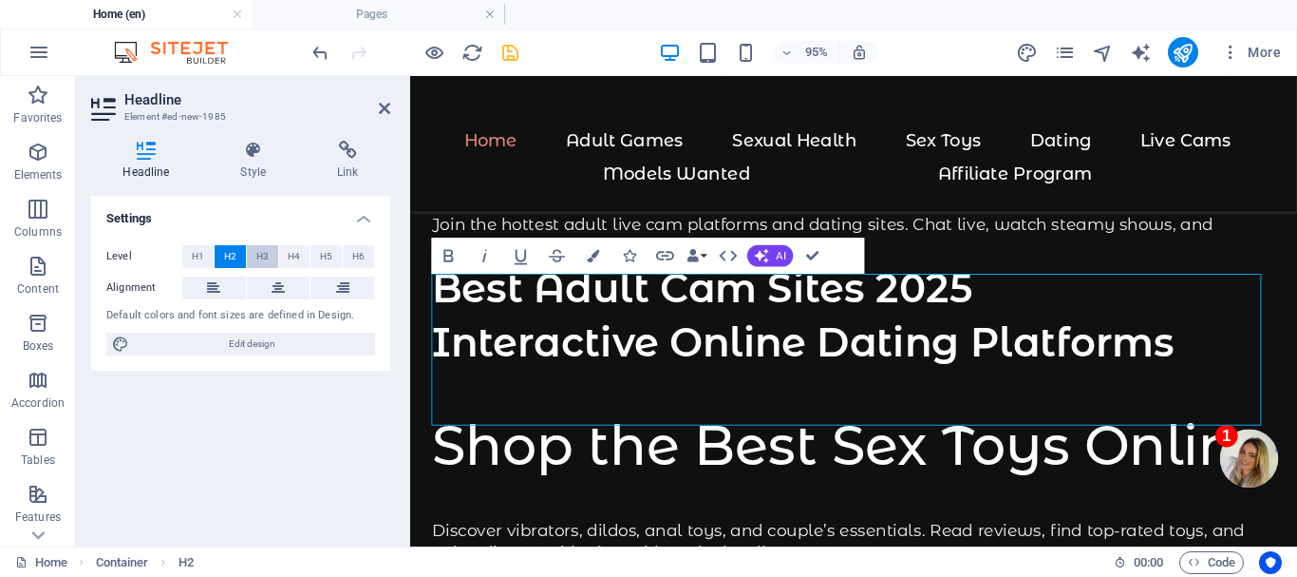
click at [258, 249] on span "H3" at bounding box center [262, 256] width 12 height 23
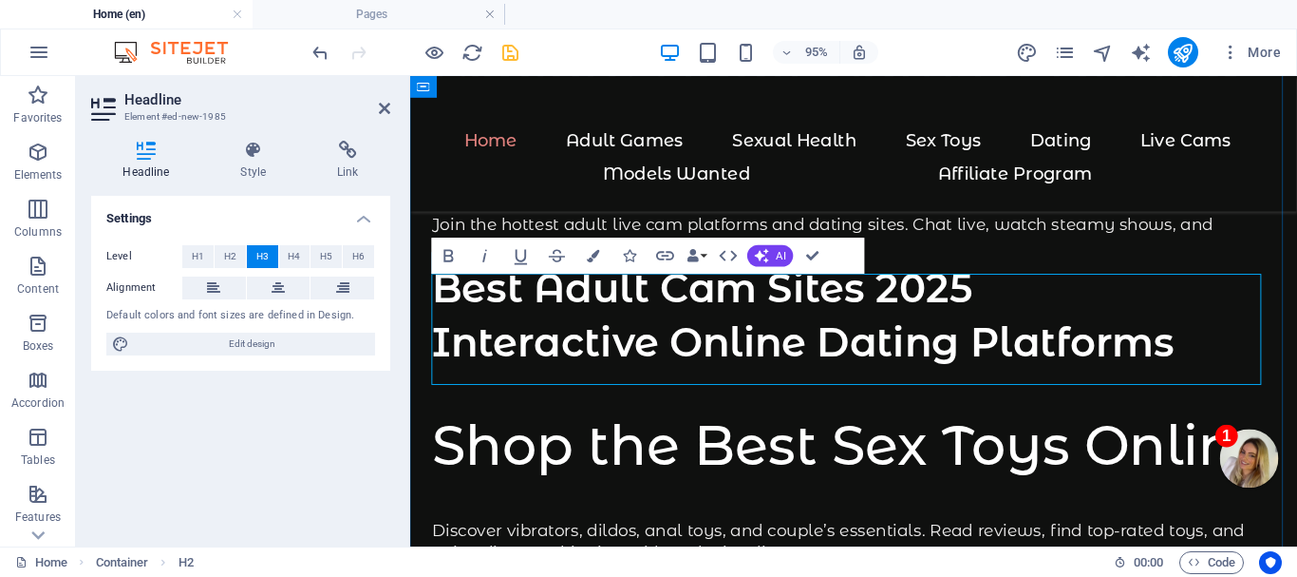
drag, startPoint x: 701, startPoint y: 378, endPoint x: 444, endPoint y: 311, distance: 266.1
click at [345, 159] on icon at bounding box center [348, 150] width 85 height 19
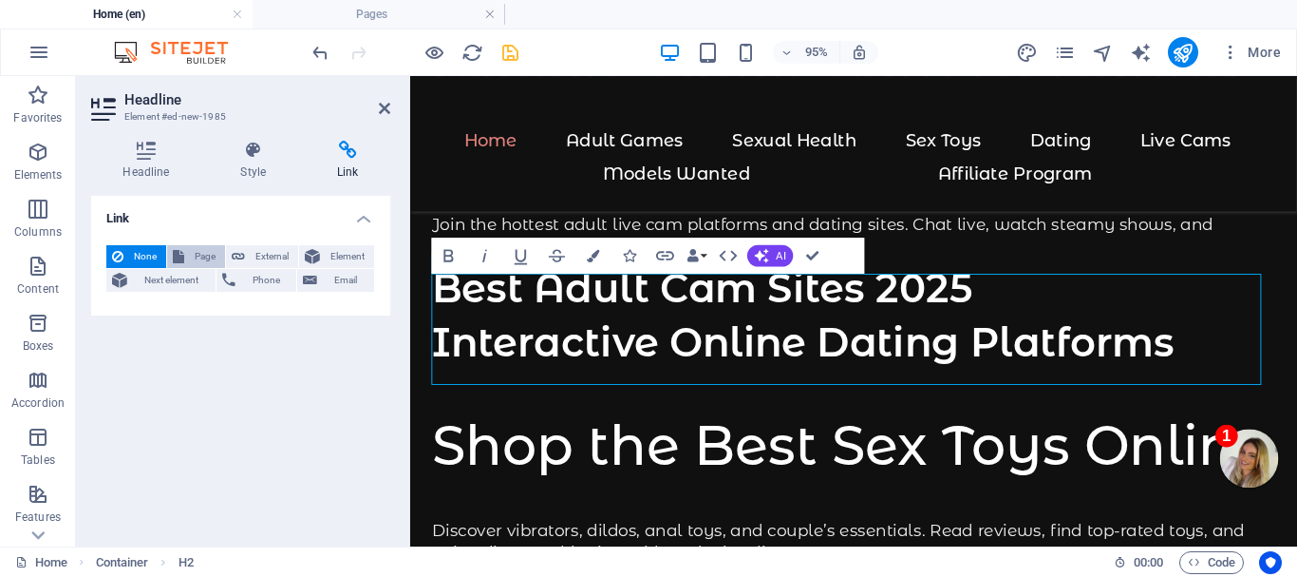
click at [202, 247] on span "Page" at bounding box center [204, 256] width 29 height 23
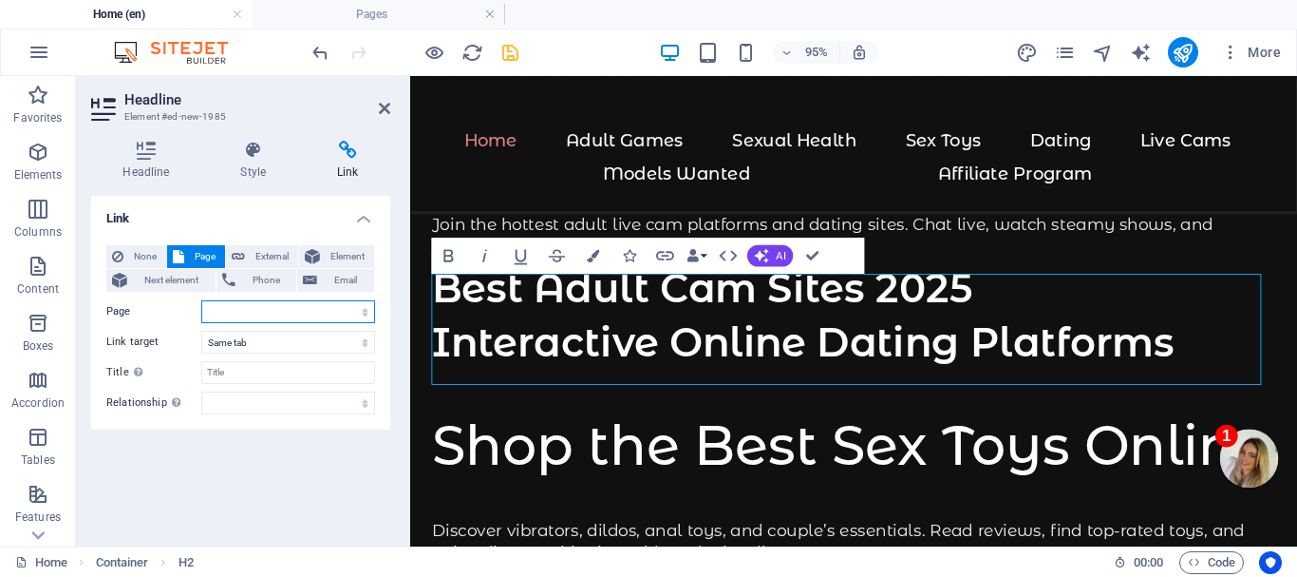
click at [250, 310] on select "Home Contact us Adult Games Sexual Health Live Cams Dating Sex Toys Legal Notic…" at bounding box center [288, 311] width 174 height 23
click at [201, 300] on select "Home Contact us Adult Games Sexual Health Live Cams Dating Sex Toys Legal Notic…" at bounding box center [288, 311] width 174 height 23
click at [219, 369] on input "Title Additional link description, should not be the same as the link text. The…" at bounding box center [288, 372] width 174 height 23
paste input "Buy [MEDICAL_DATA] & [MEDICAL_DATA] Online – Trusted Sexual Health Medications"
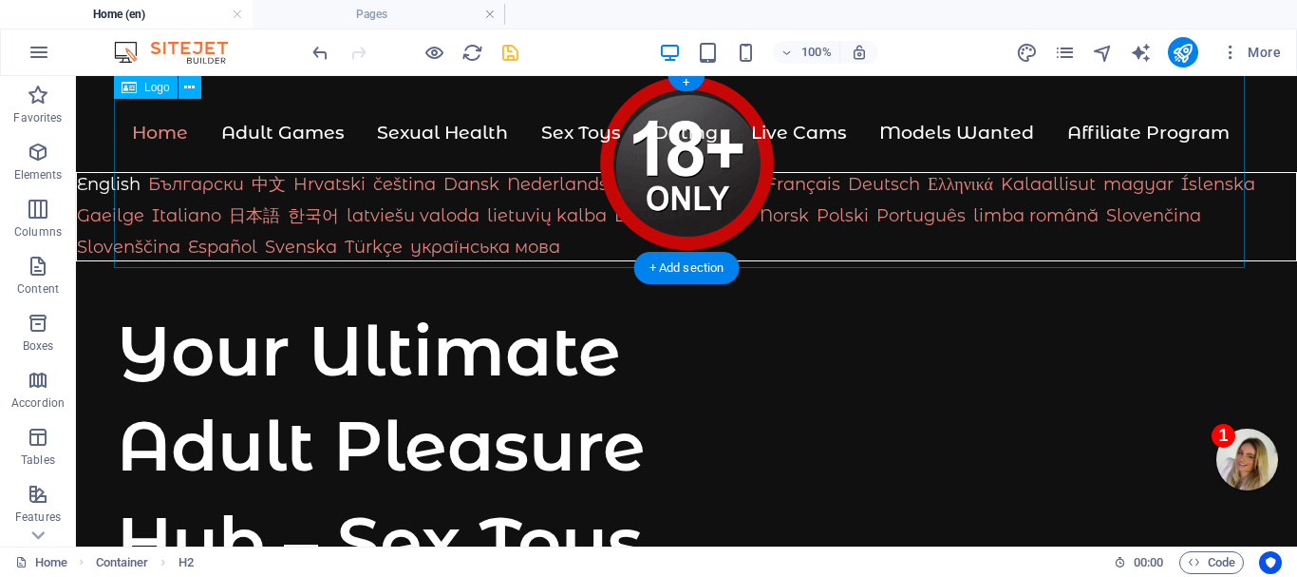
scroll to position [0, 0]
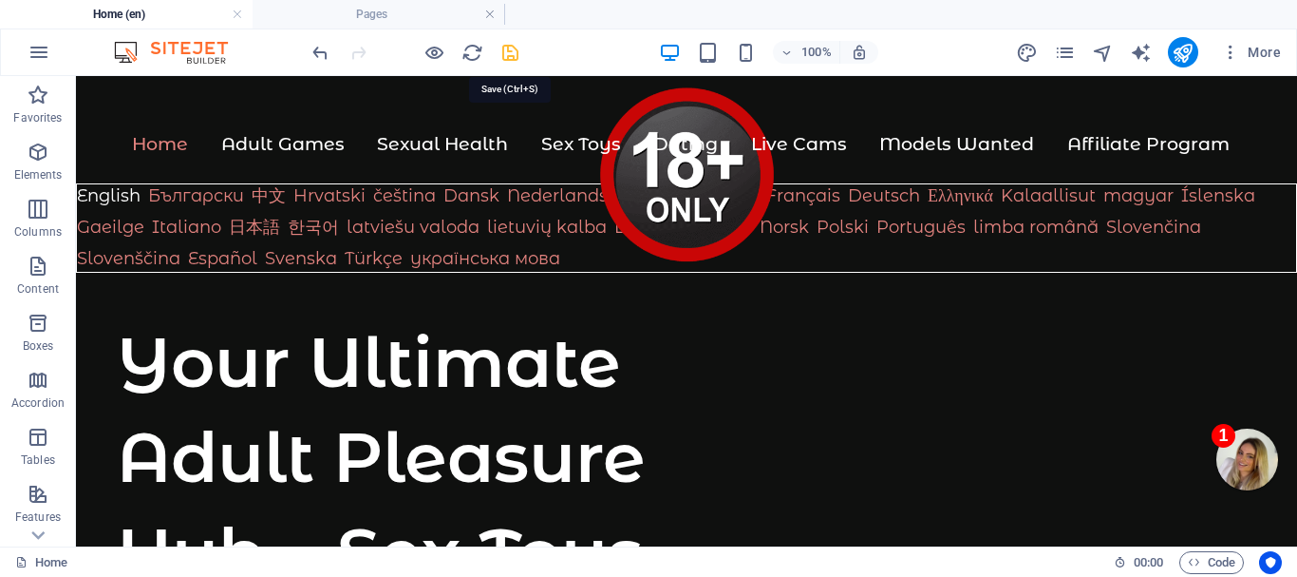
click at [508, 53] on icon "save" at bounding box center [511, 53] width 22 height 22
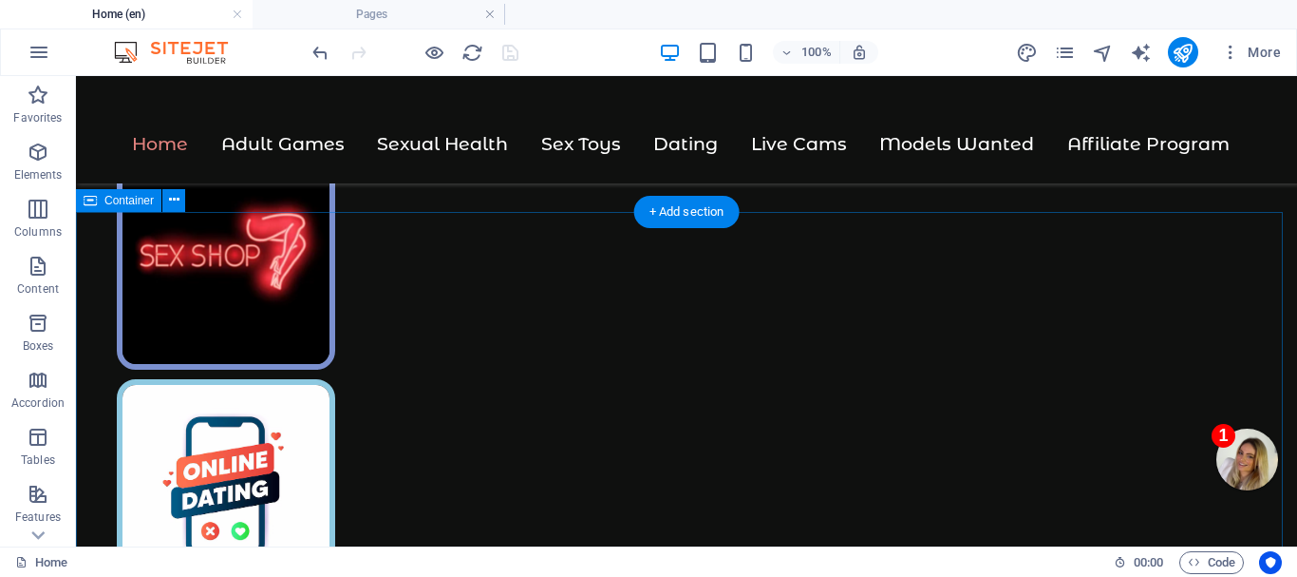
scroll to position [1140, 0]
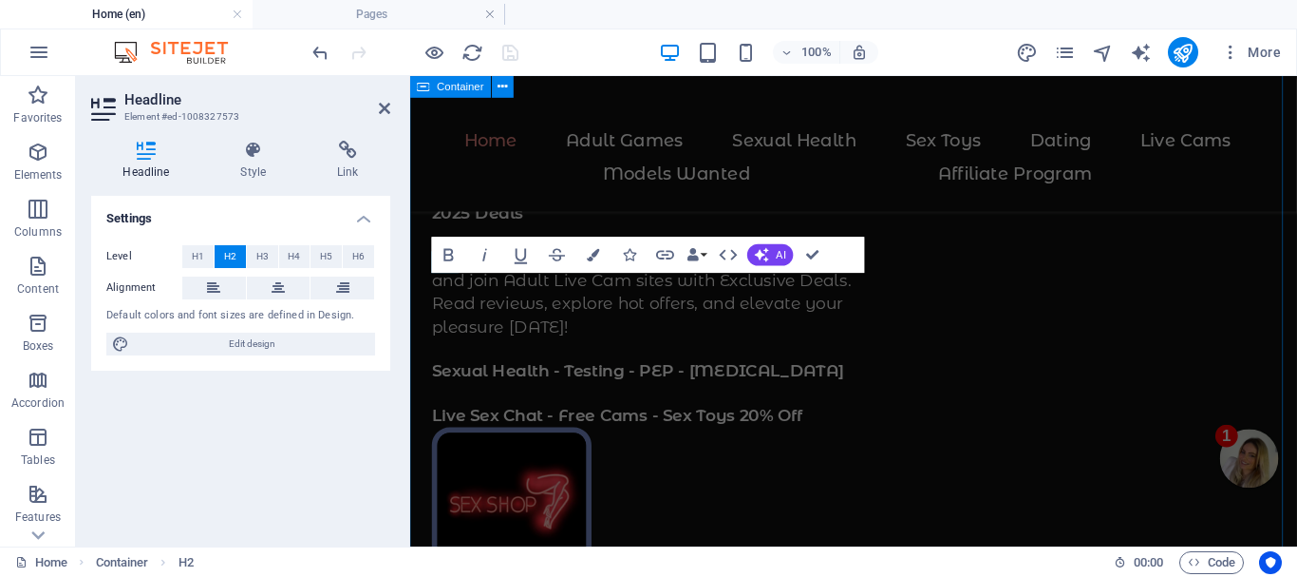
scroll to position [1795, 0]
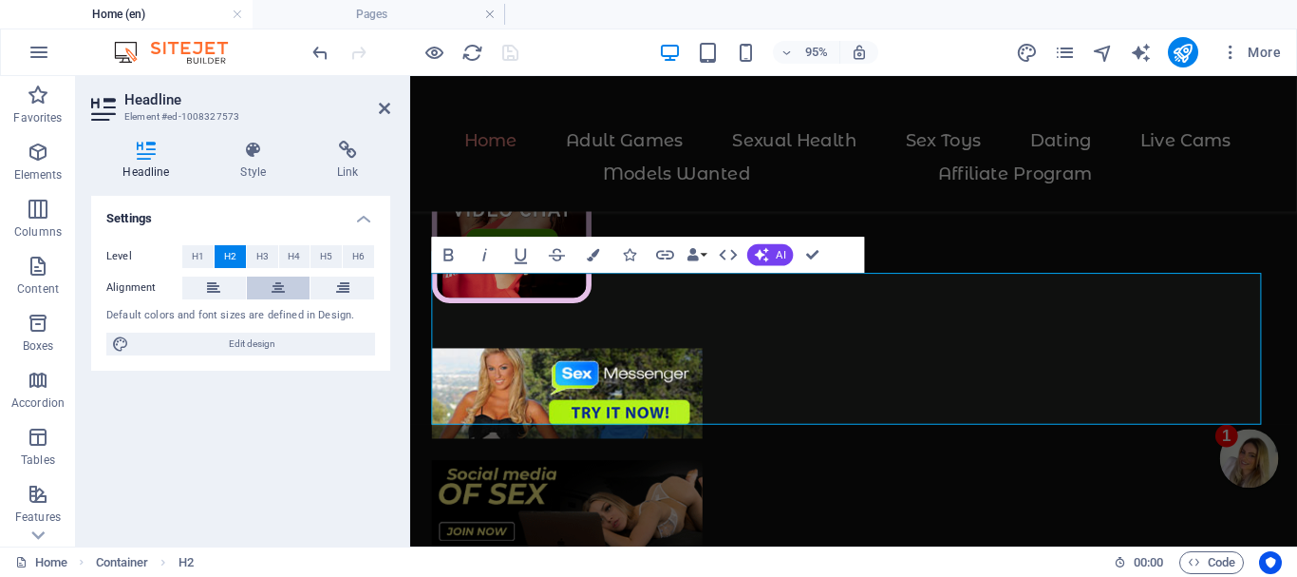
click at [273, 285] on icon at bounding box center [278, 287] width 13 height 23
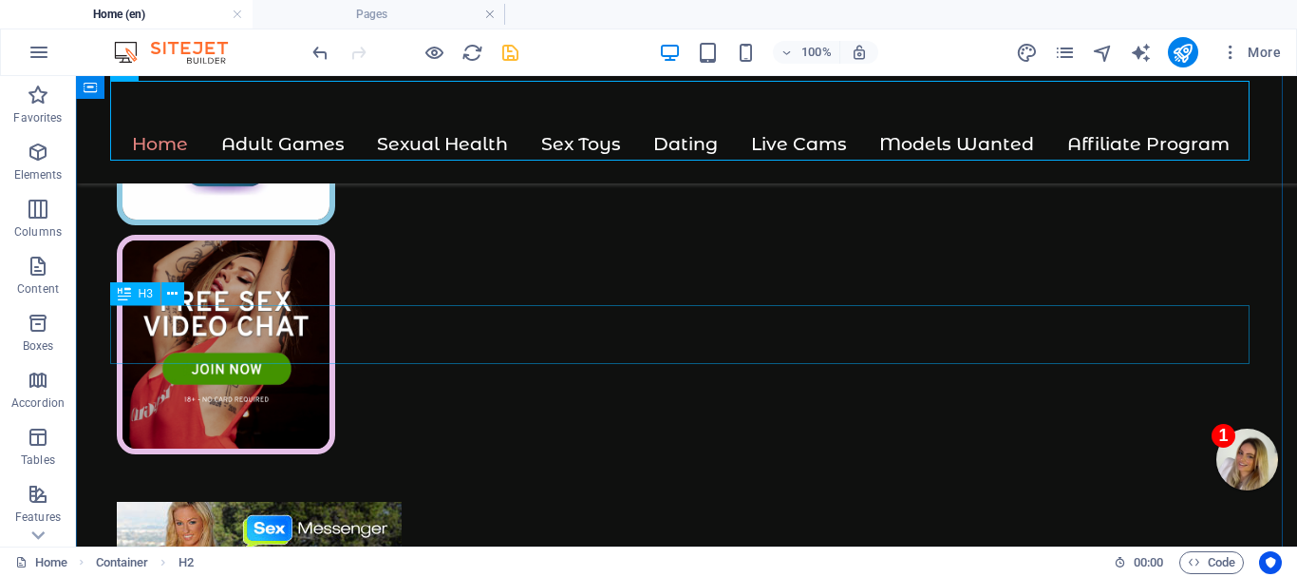
scroll to position [1431, 0]
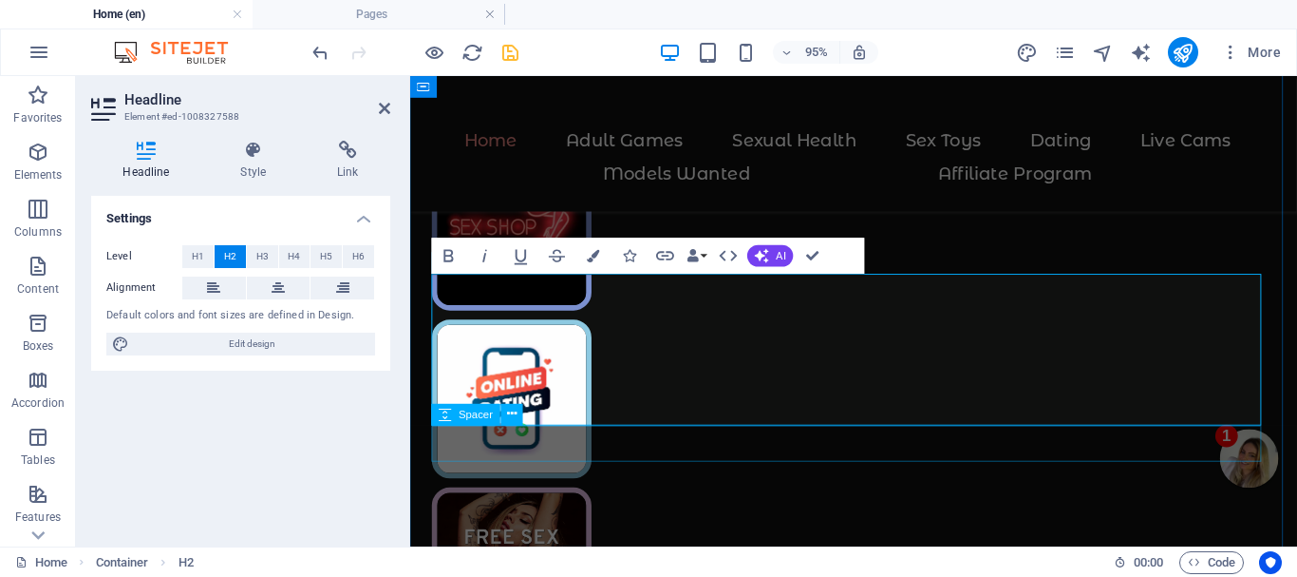
scroll to position [2195, 0]
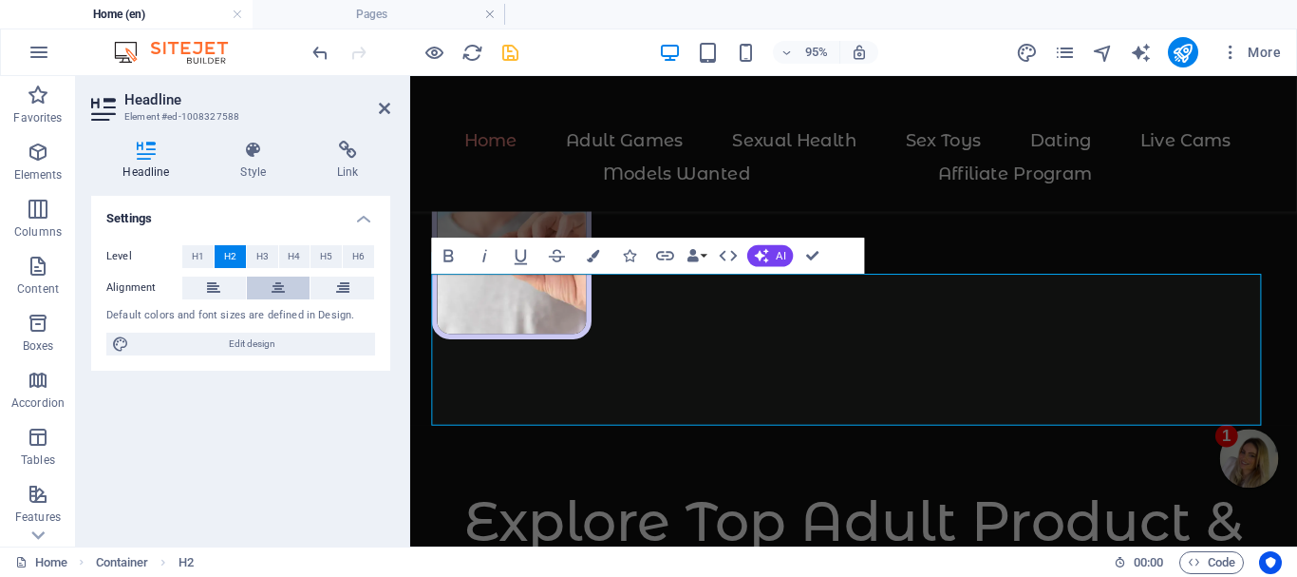
click at [276, 280] on icon at bounding box center [278, 287] width 13 height 23
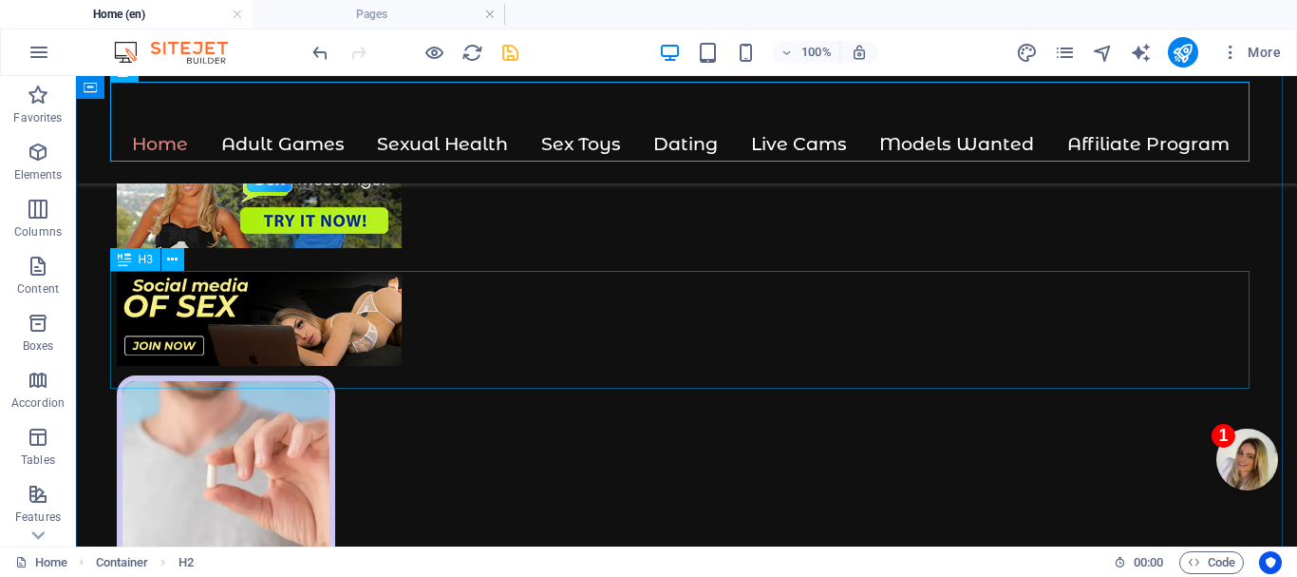
scroll to position [1846, 0]
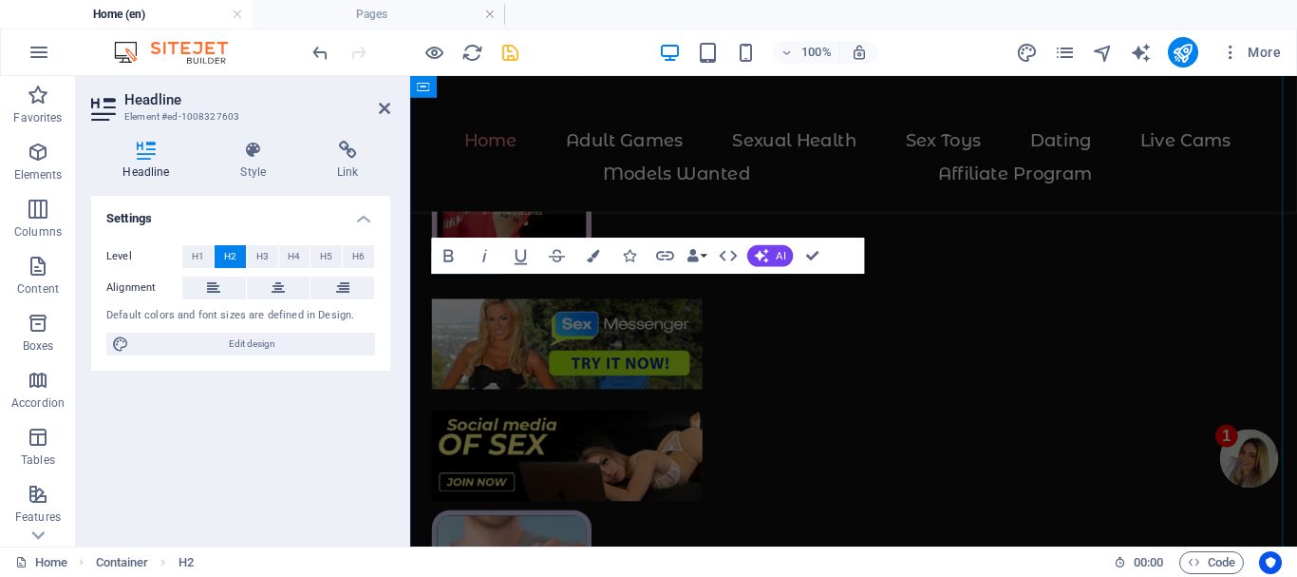
scroll to position [2620, 0]
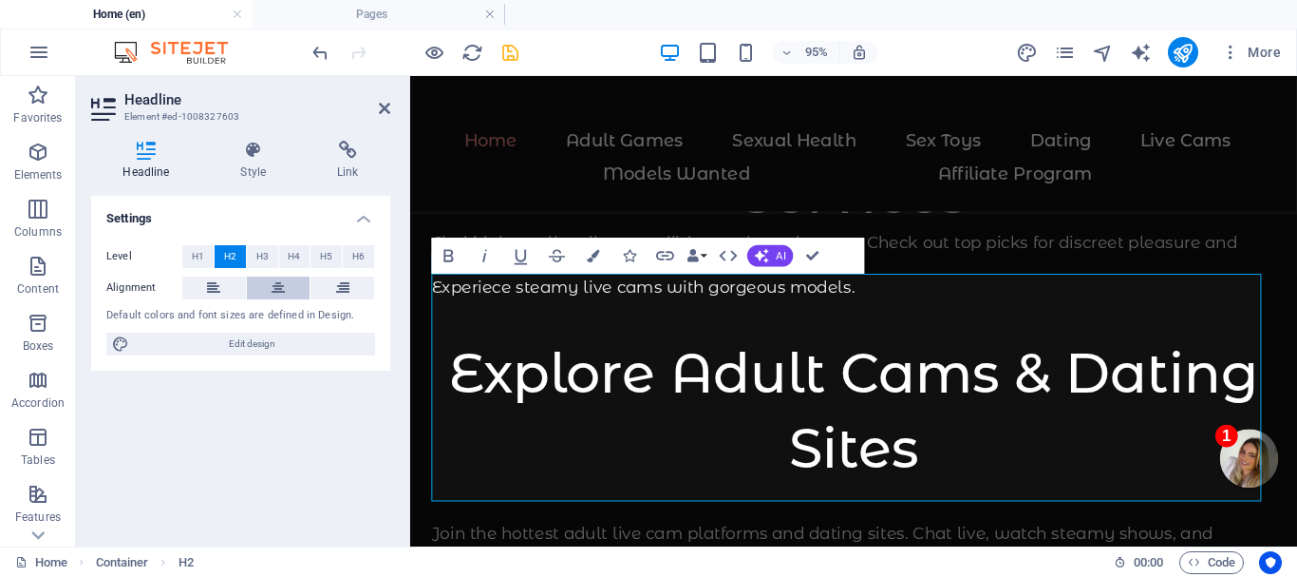
click at [269, 289] on button at bounding box center [279, 287] width 64 height 23
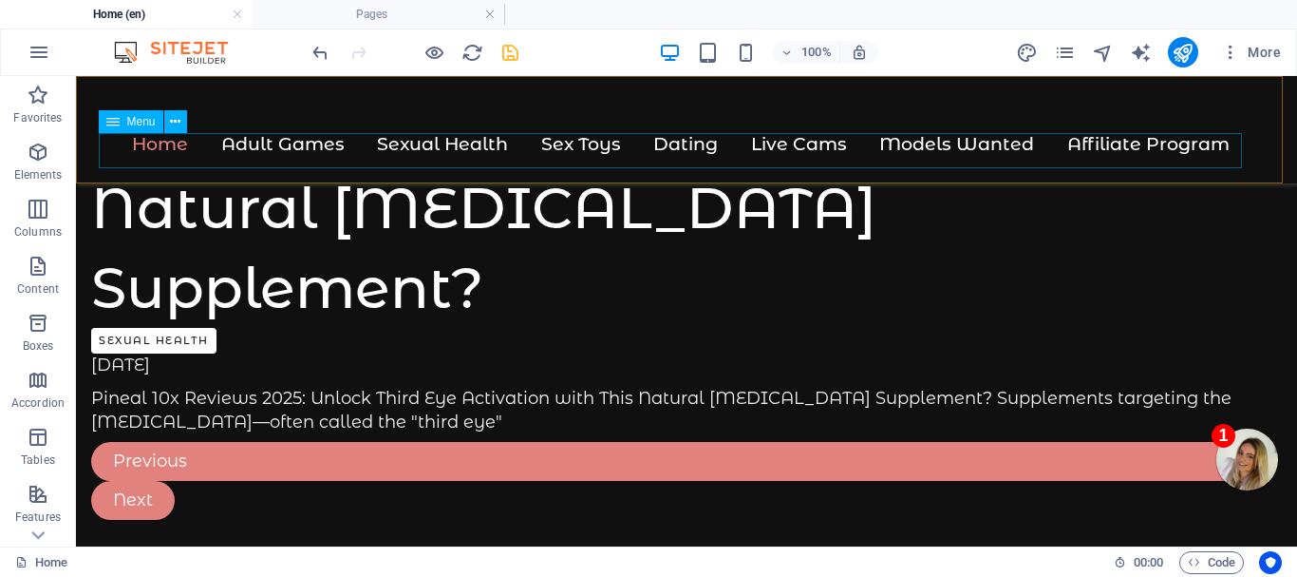
scroll to position [9414, 0]
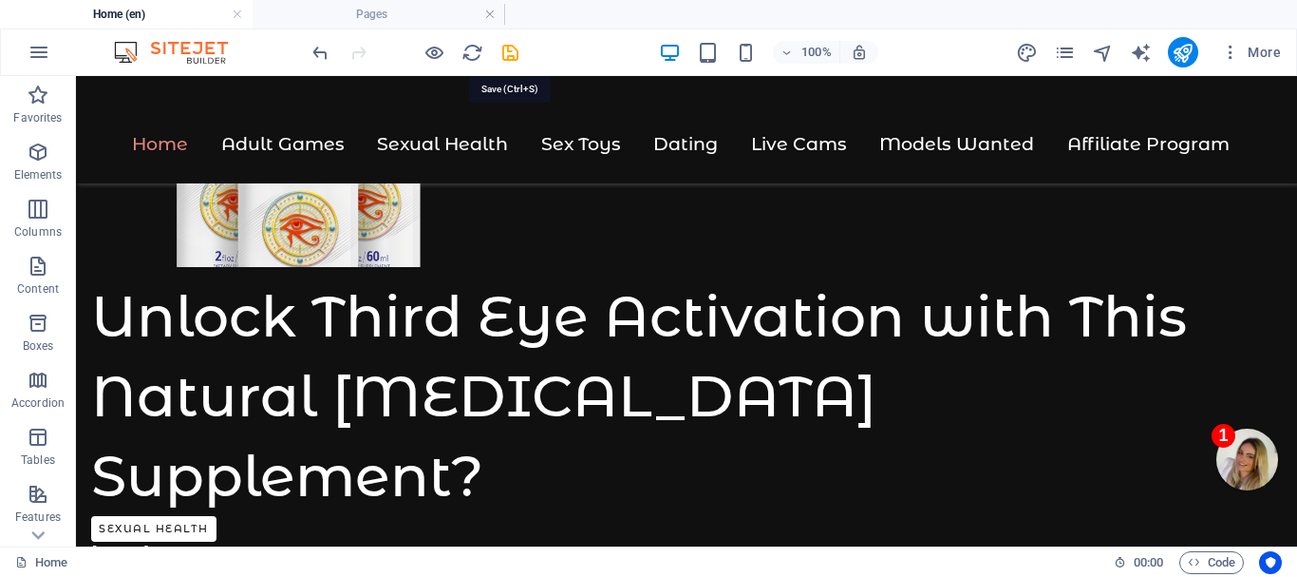
click at [508, 47] on icon "save" at bounding box center [511, 53] width 22 height 22
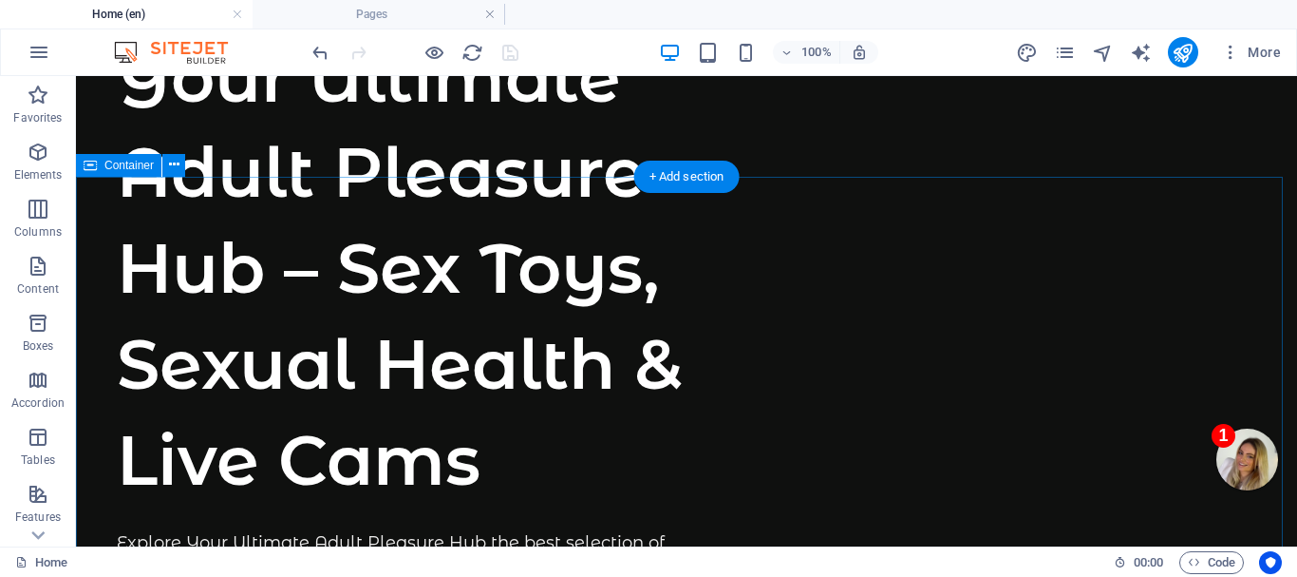
scroll to position [0, 0]
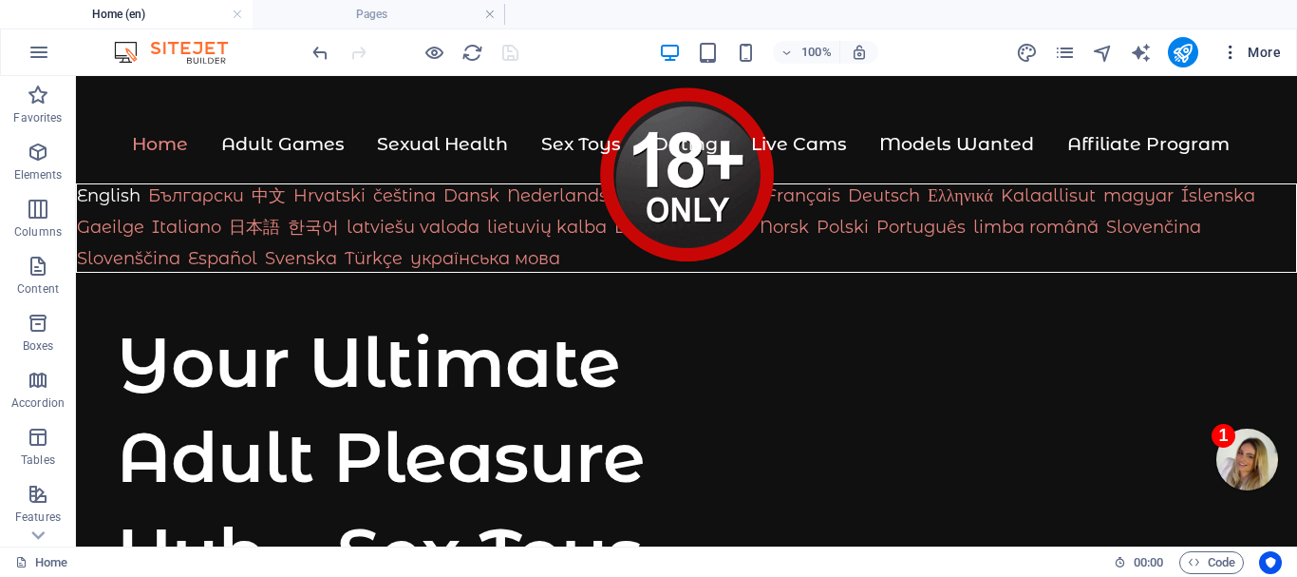
click at [1229, 52] on icon "button" at bounding box center [1230, 52] width 19 height 19
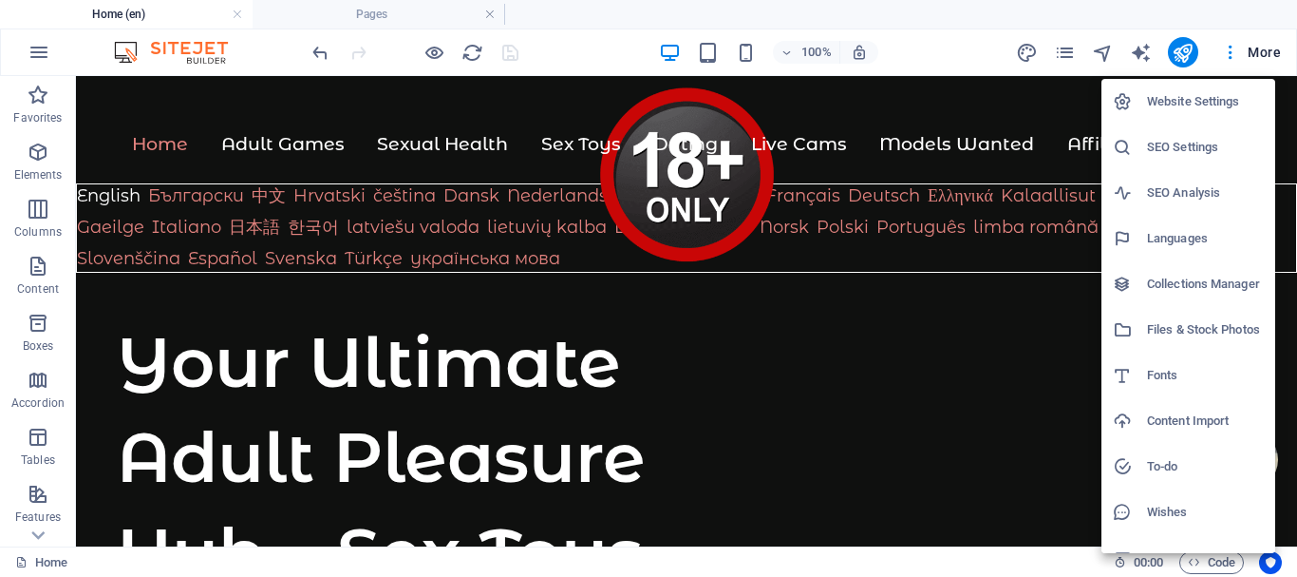
click at [1202, 99] on h6 "Website Settings" at bounding box center [1205, 101] width 117 height 23
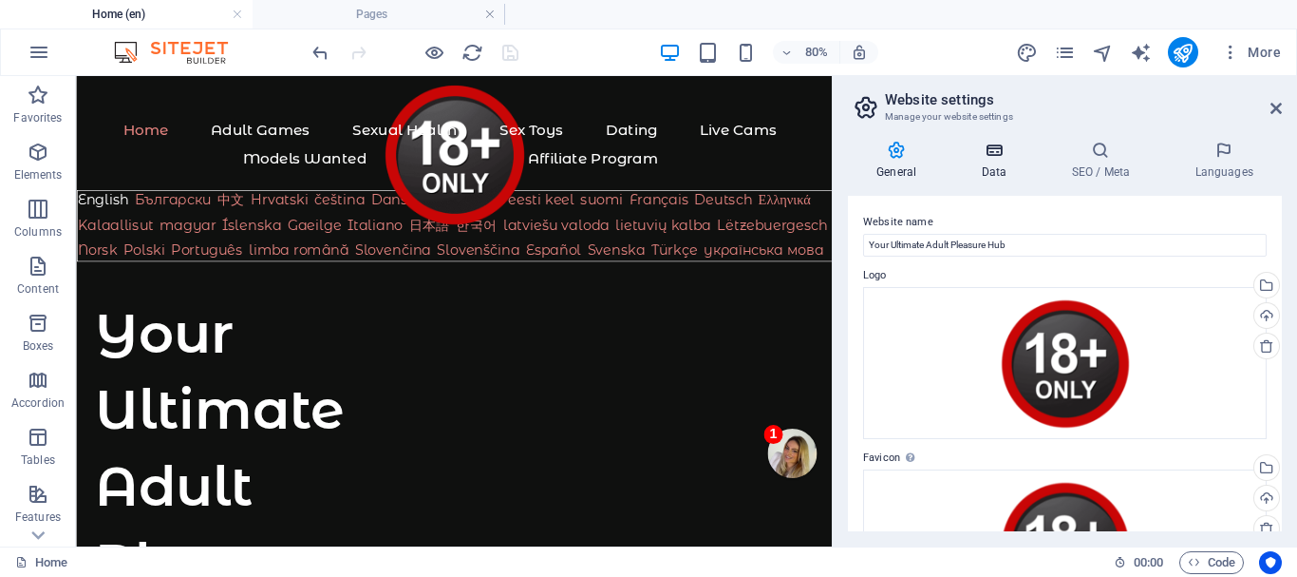
click at [998, 149] on icon at bounding box center [994, 150] width 83 height 19
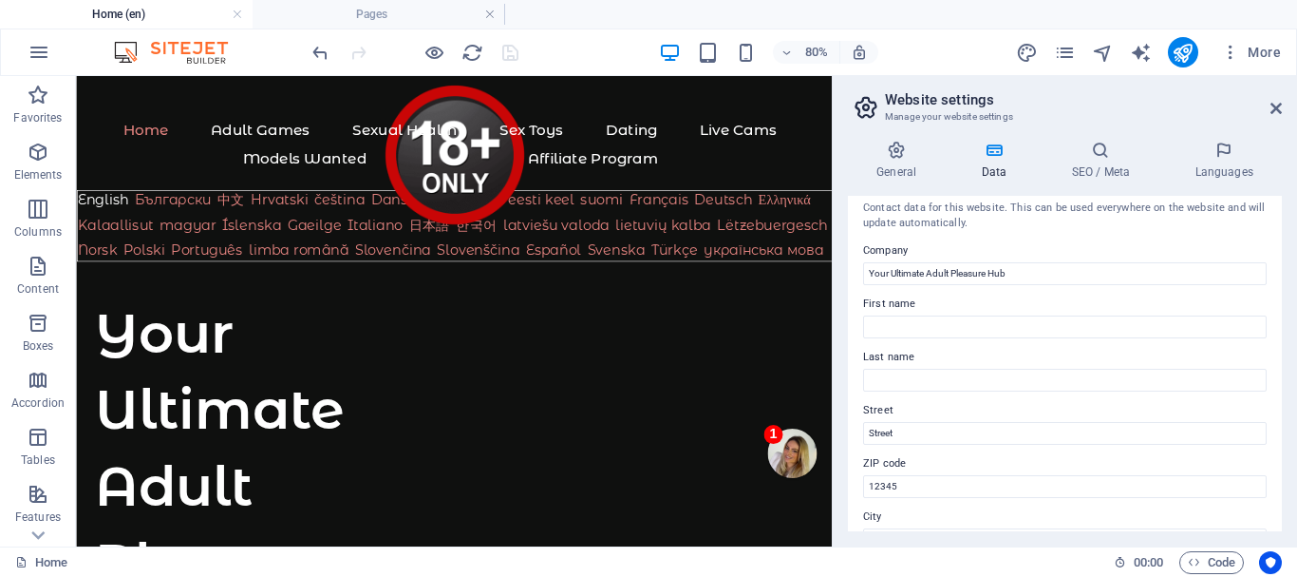
scroll to position [8, 0]
click at [1107, 168] on h4 "SEO / Meta" at bounding box center [1104, 161] width 123 height 40
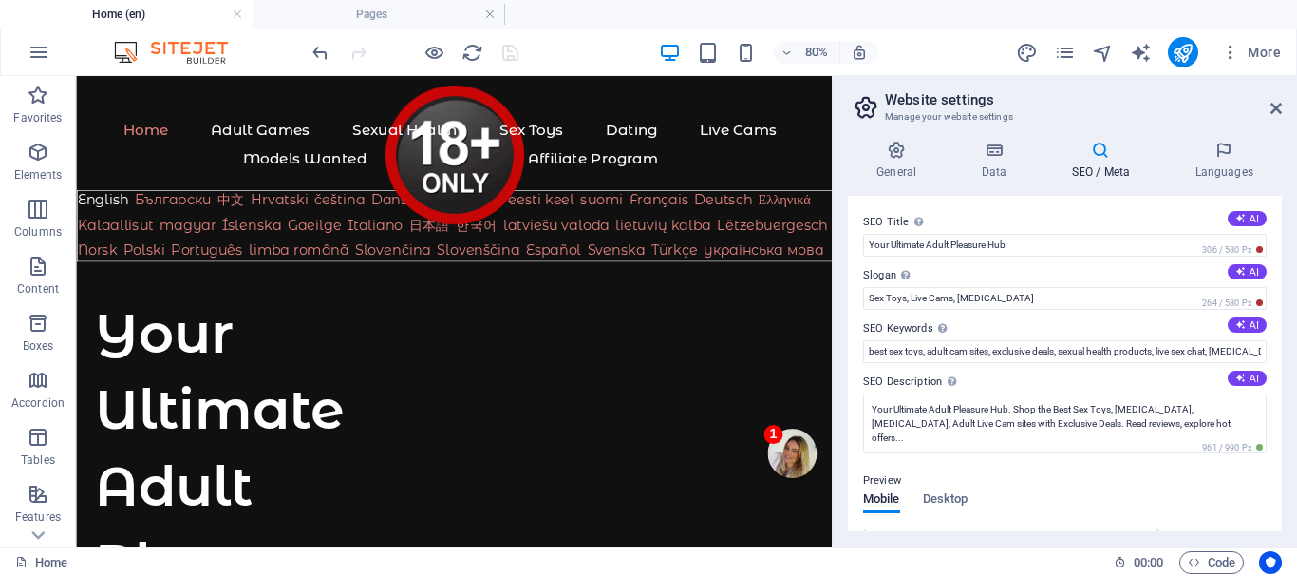
scroll to position [95, 0]
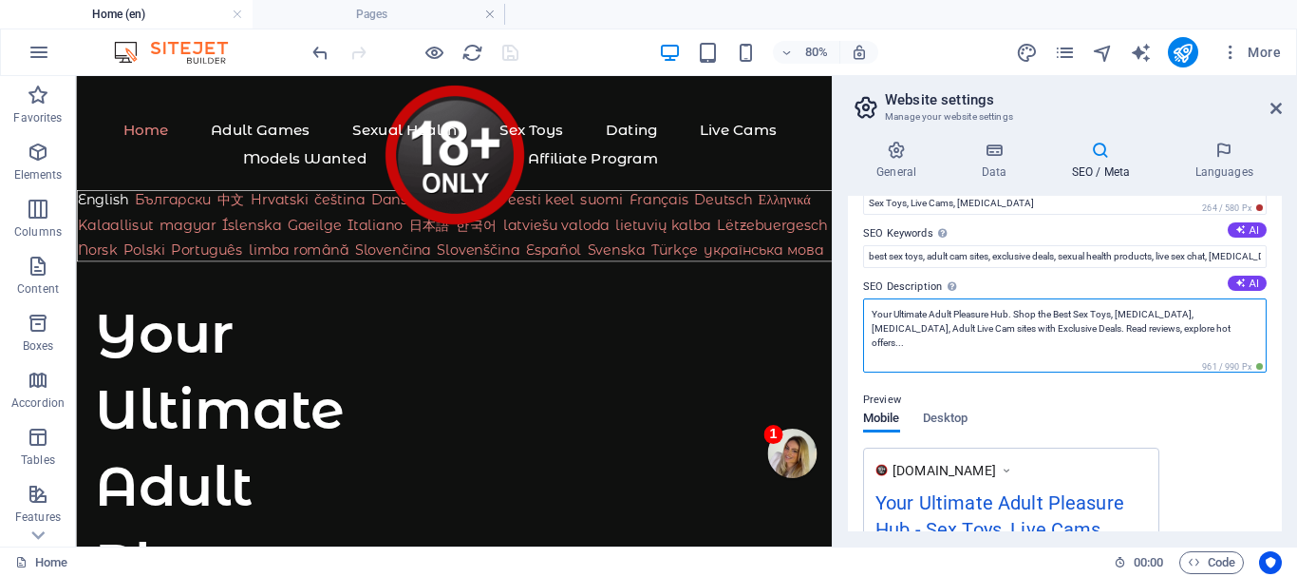
click at [1138, 336] on textarea "Your Ultimate Adult Pleasure Hub. Shop the Best Sex Toys, [MEDICAL_DATA], [MEDI…" at bounding box center [1065, 335] width 404 height 74
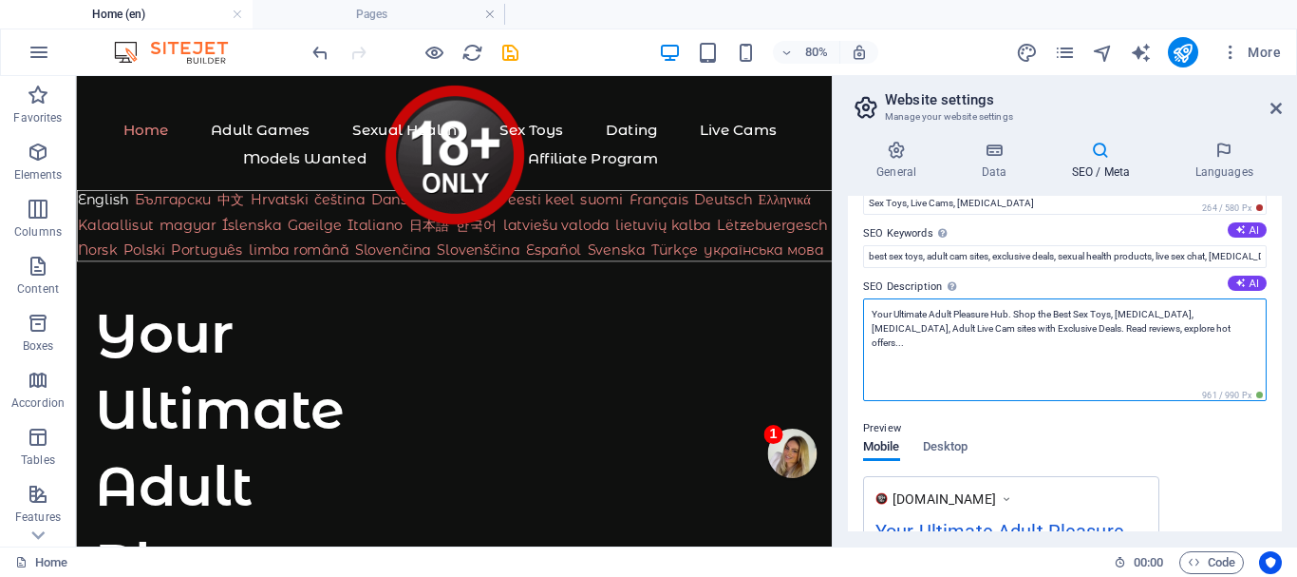
paste textarea "Shop the best sex toys, [MEDICAL_DATA] & [MEDICAL_DATA] online. Explore hot adu…"
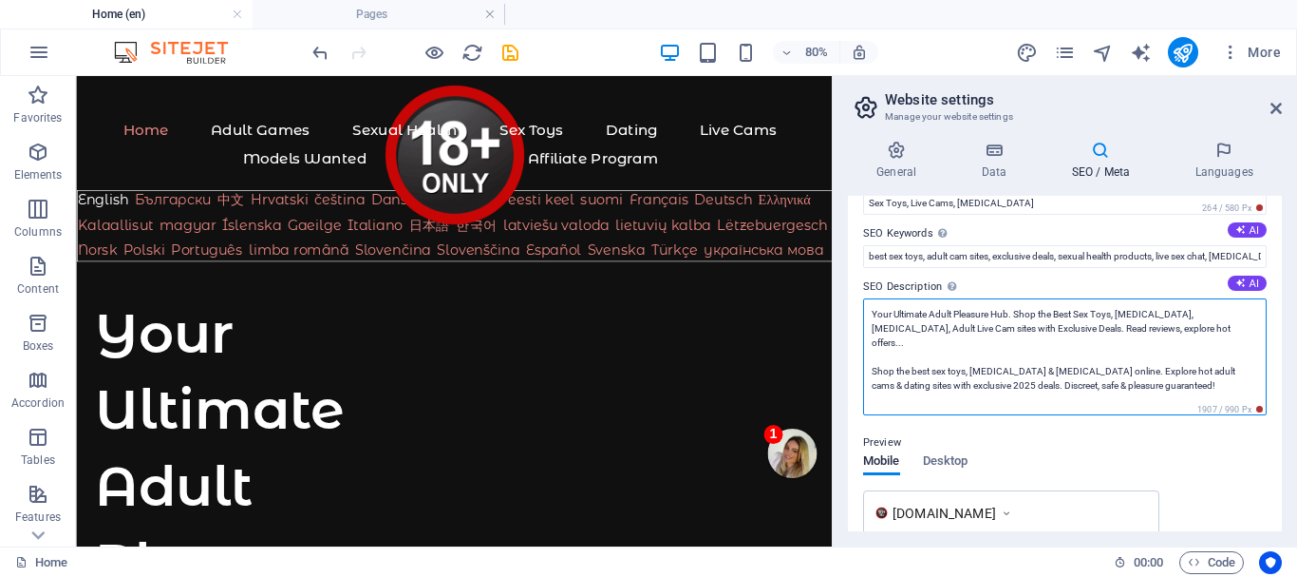
drag, startPoint x: 966, startPoint y: 374, endPoint x: 978, endPoint y: 374, distance: 12.3
click at [978, 374] on textarea "Your Ultimate Adult Pleasure Hub. Shop the Best Sex Toys, [MEDICAL_DATA], [MEDI…" at bounding box center [1065, 356] width 404 height 117
click at [984, 394] on textarea "Your Ultimate Adult Pleasure Hub. Shop the Best Sex Toys, [MEDICAL_DATA], [MEDI…" at bounding box center [1065, 356] width 404 height 117
drag, startPoint x: 1124, startPoint y: 372, endPoint x: 871, endPoint y: 360, distance: 253.0
click at [871, 360] on textarea "Your Ultimate Adult Pleasure Hub. Shop the Best Sex Toys, [MEDICAL_DATA], [MEDI…" at bounding box center [1065, 356] width 404 height 117
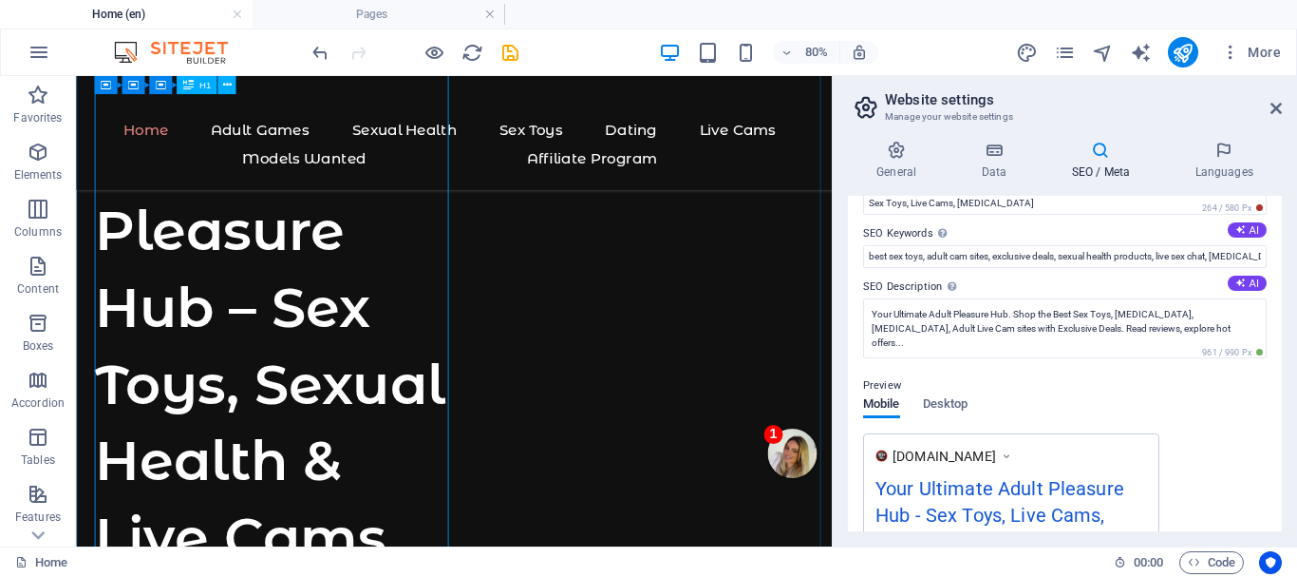
scroll to position [475, 0]
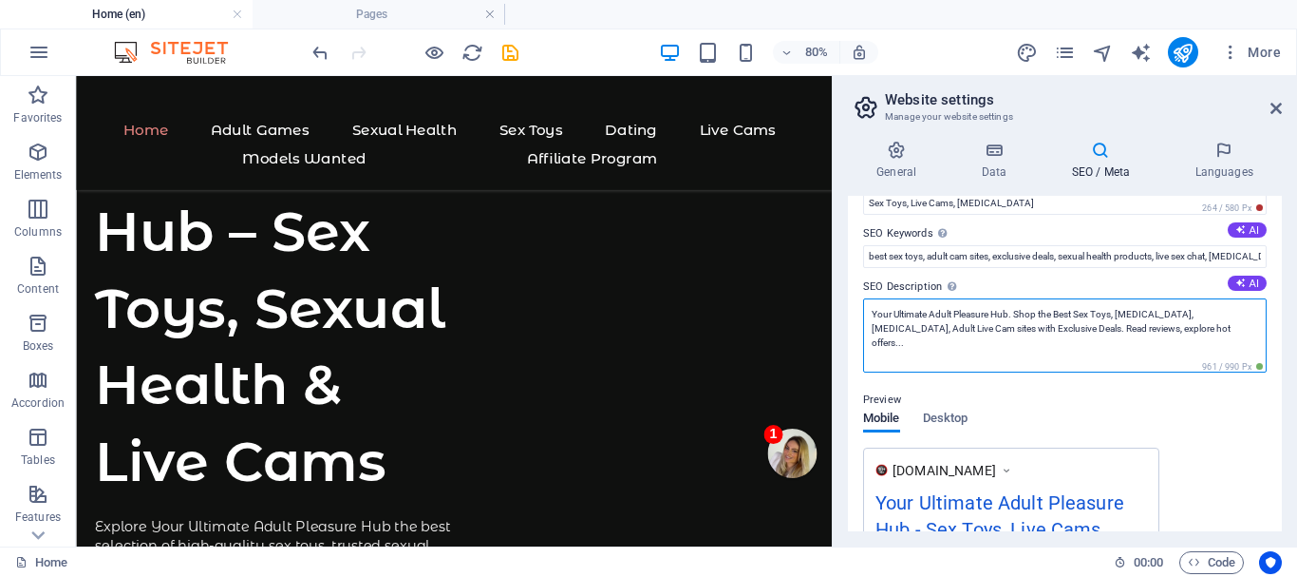
click at [873, 324] on textarea "Your Ultimate Adult Pleasure Hub. Shop the Best Sex Toys, [MEDICAL_DATA], [MEDI…" at bounding box center [1065, 335] width 404 height 74
click at [943, 326] on textarea "Your Ultimate Adult Pleasure Hub. Shop the Best Sex Toys, [MEDICAL_DATA], [MEDI…" at bounding box center [1065, 335] width 404 height 74
click at [1242, 319] on textarea "Your Ultimate Adult Pleasure Hub. Shop the Best Sex Toys, [MEDICAL_DATA], [MEDI…" at bounding box center [1065, 335] width 404 height 74
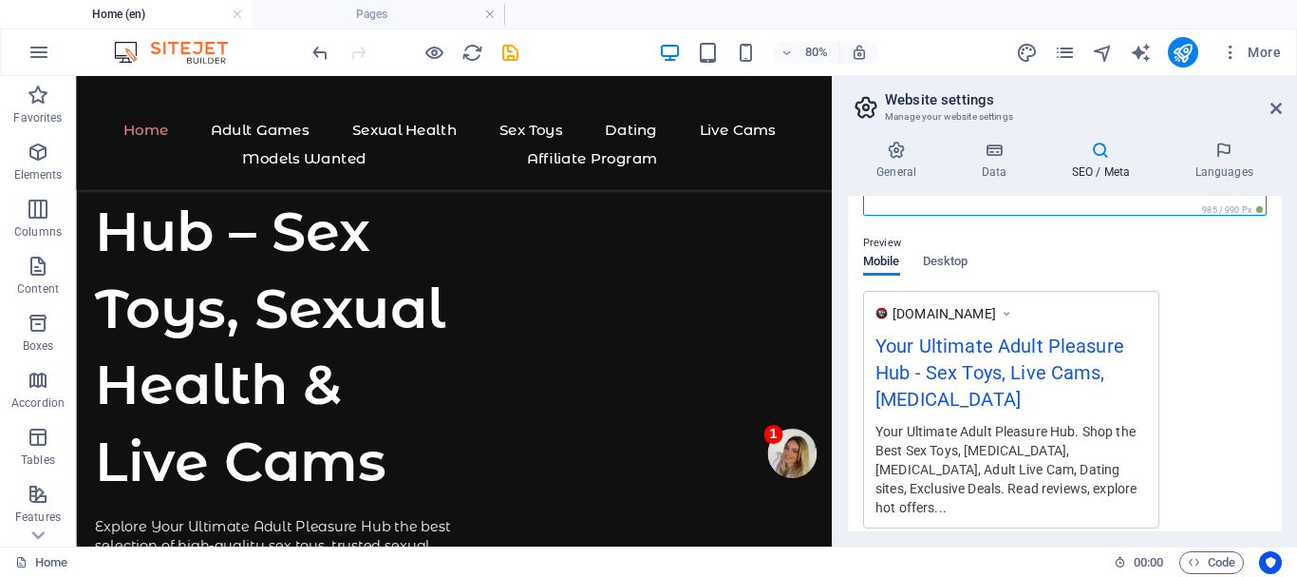
scroll to position [285, 0]
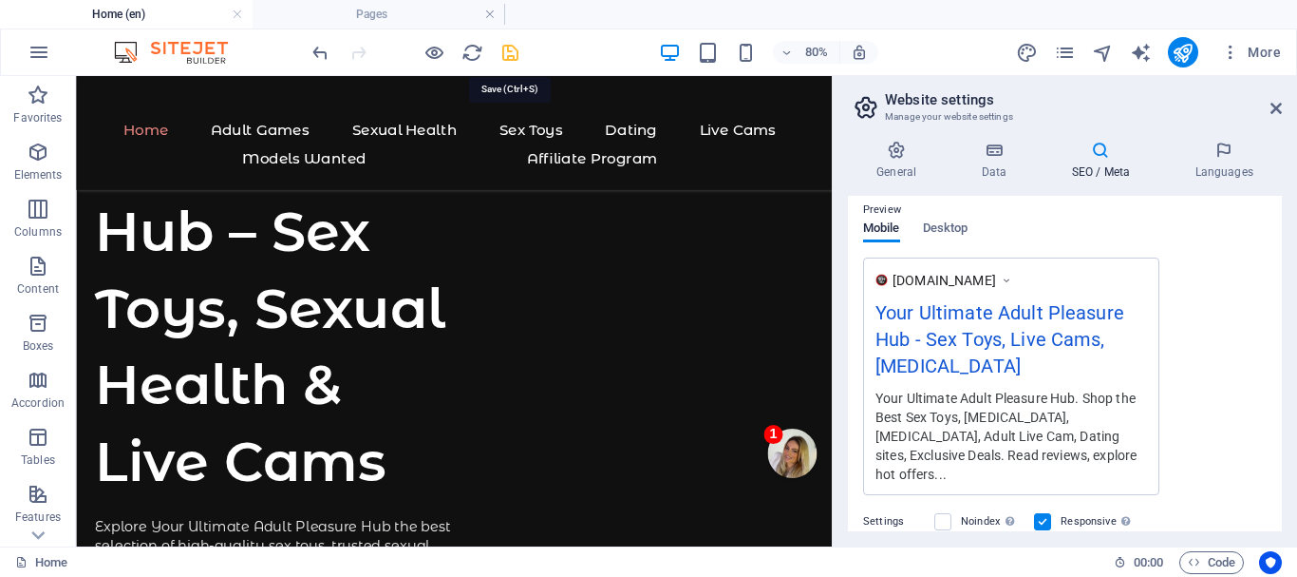
click at [510, 50] on icon "save" at bounding box center [511, 53] width 22 height 22
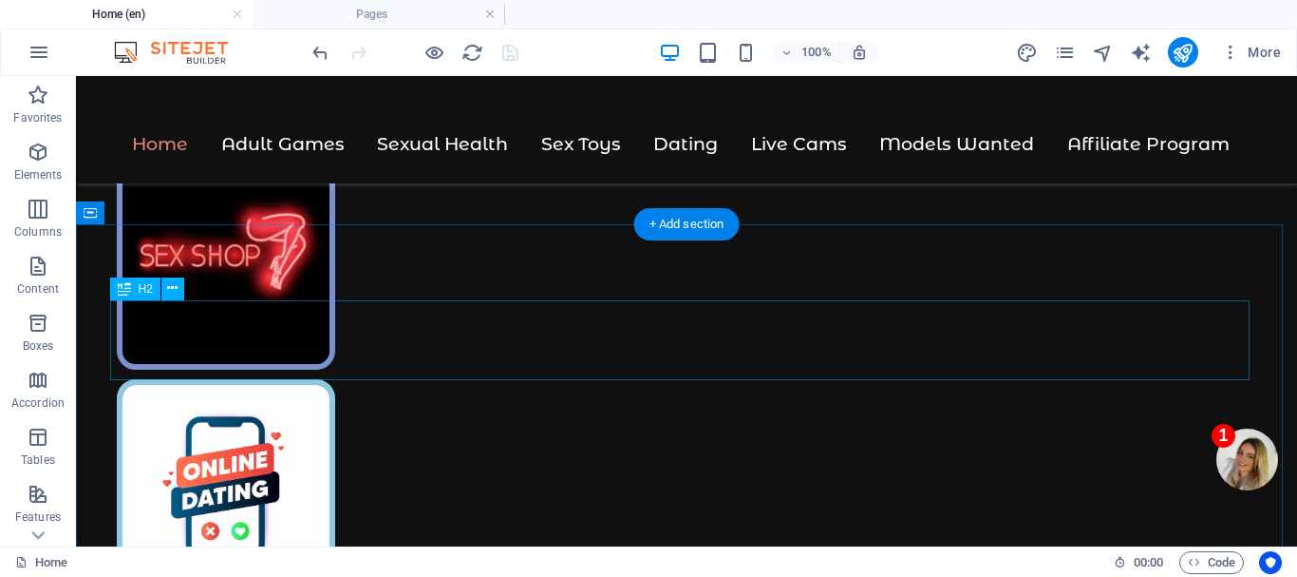
scroll to position [1140, 0]
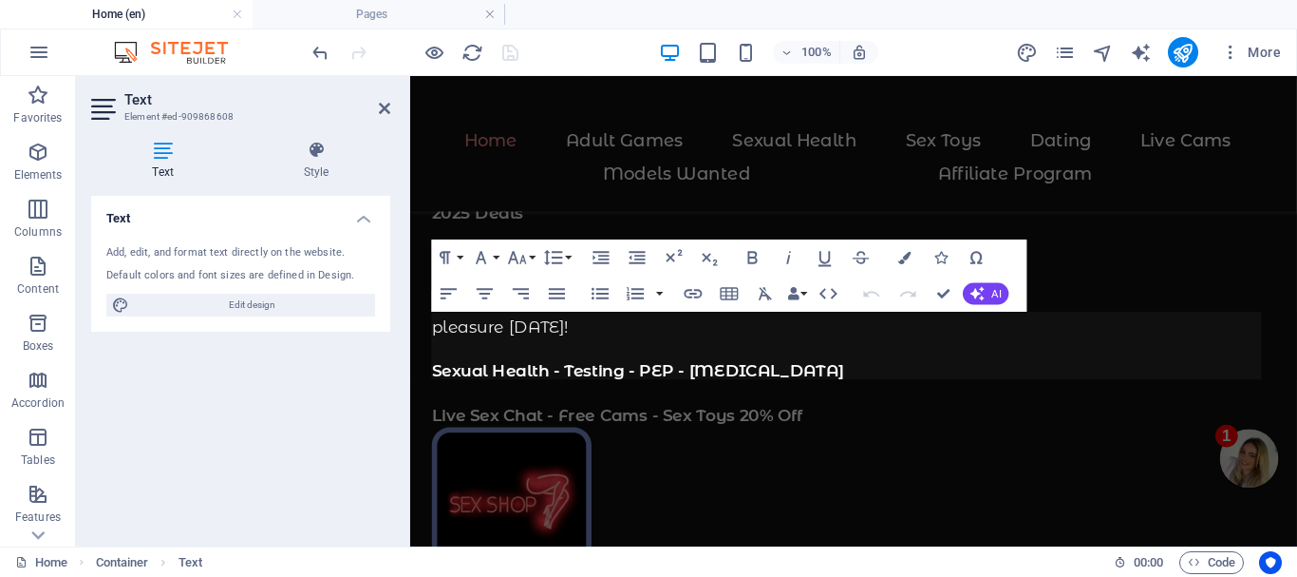
scroll to position [1645, 0]
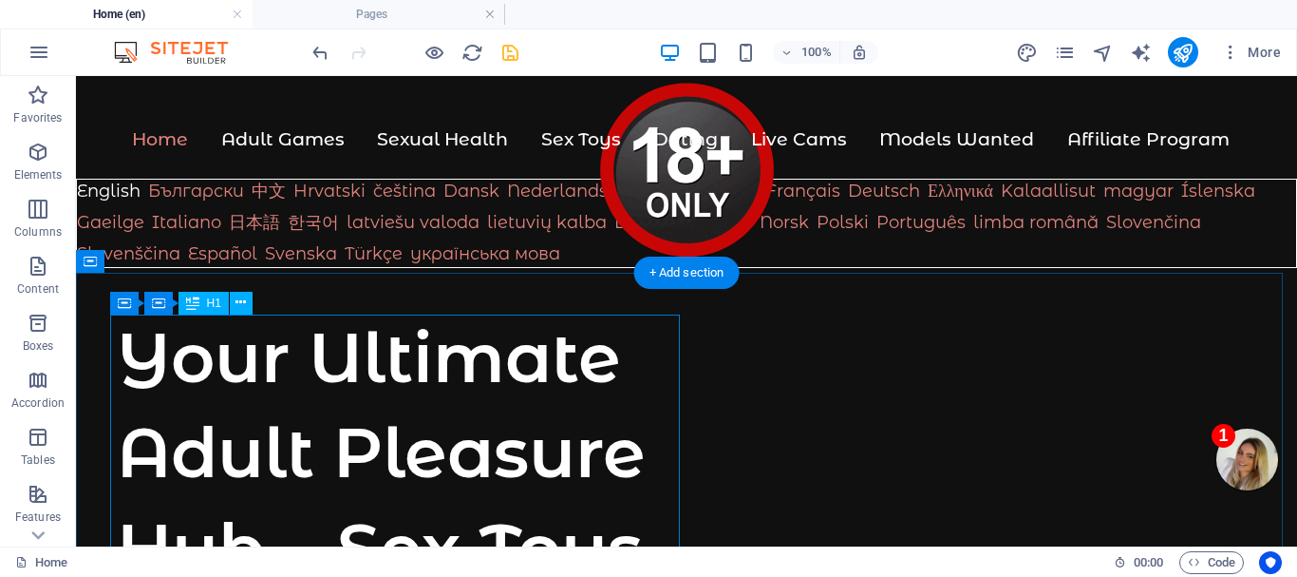
scroll to position [0, 0]
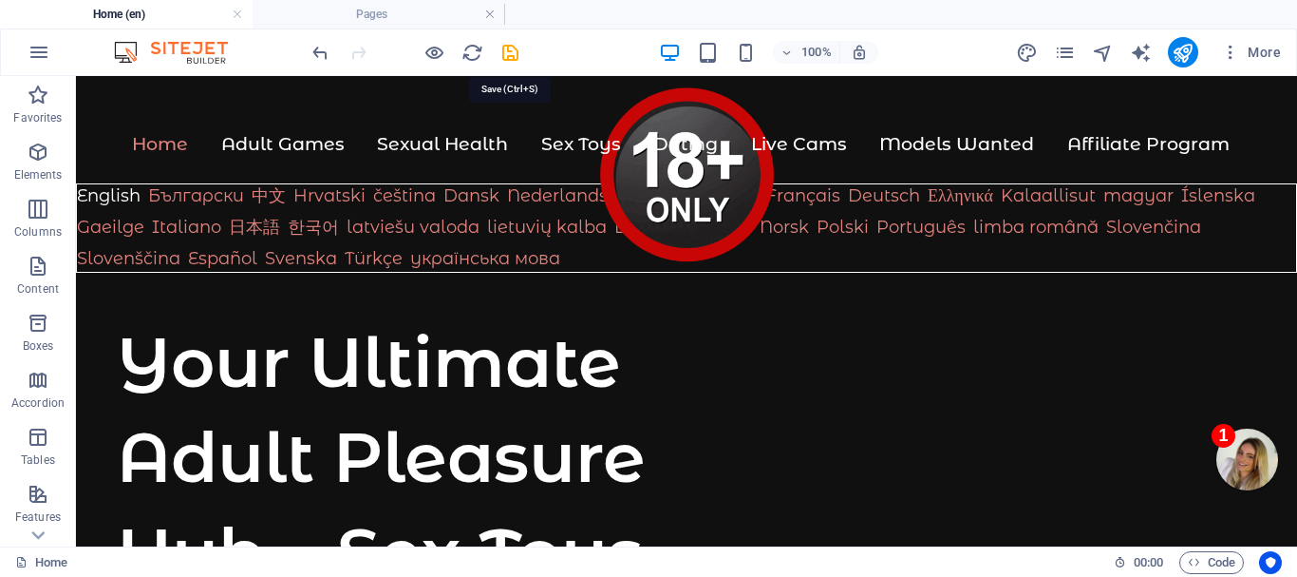
click at [509, 47] on icon "save" at bounding box center [511, 53] width 22 height 22
click at [1065, 48] on icon "pages" at bounding box center [1065, 53] width 22 height 22
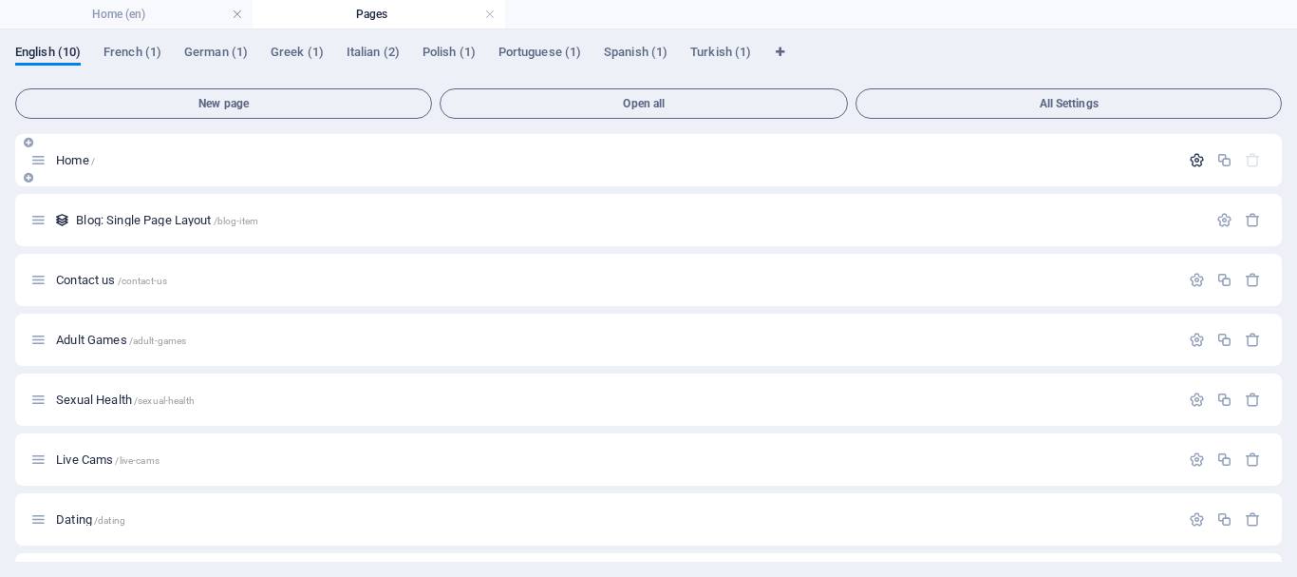
click at [1194, 156] on icon "button" at bounding box center [1197, 160] width 16 height 16
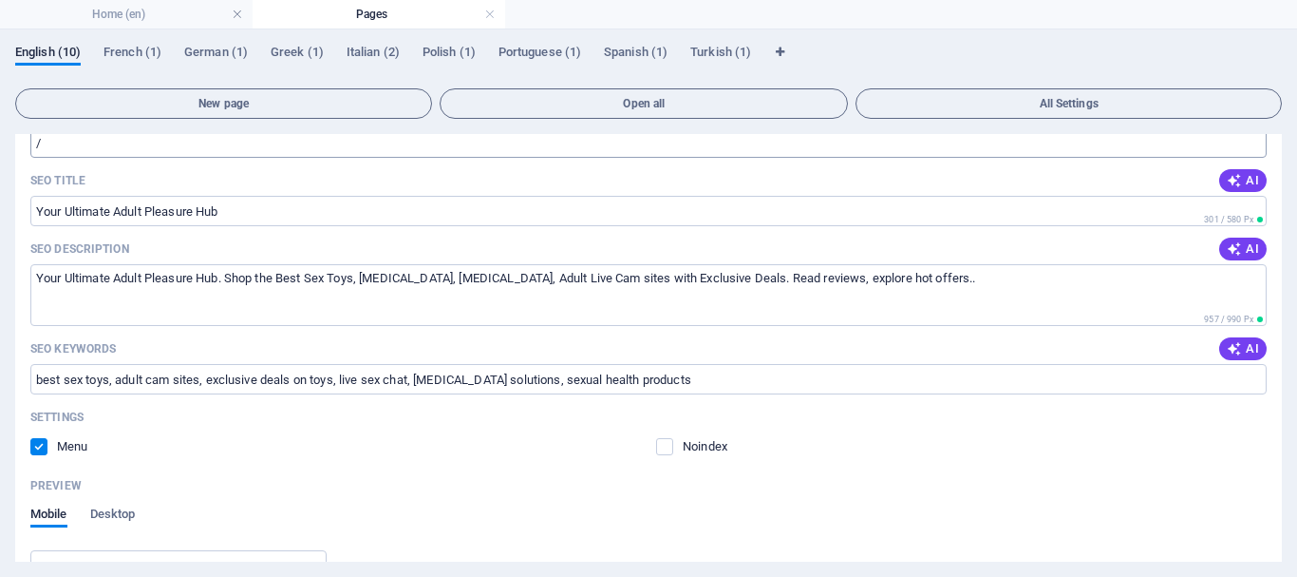
scroll to position [190, 0]
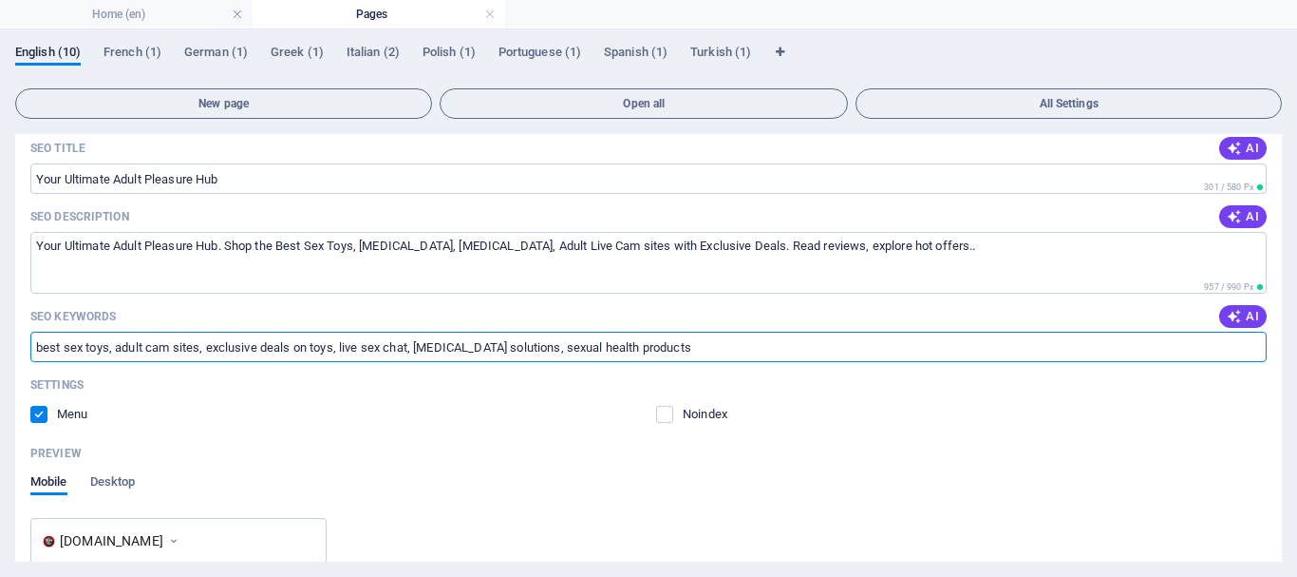
click at [292, 344] on input "best sex toys, adult cam sites, exclusive deals on toys, live sex chat, [MEDICA…" at bounding box center [648, 346] width 1237 height 30
click at [737, 351] on input "best sex toys, adult cam sites, exclusive deals, anal toys, live sex chat, [MED…" at bounding box center [648, 346] width 1237 height 30
paste input "buy [MEDICAL_DATA] online, [MEDICAL_DATA] deals"
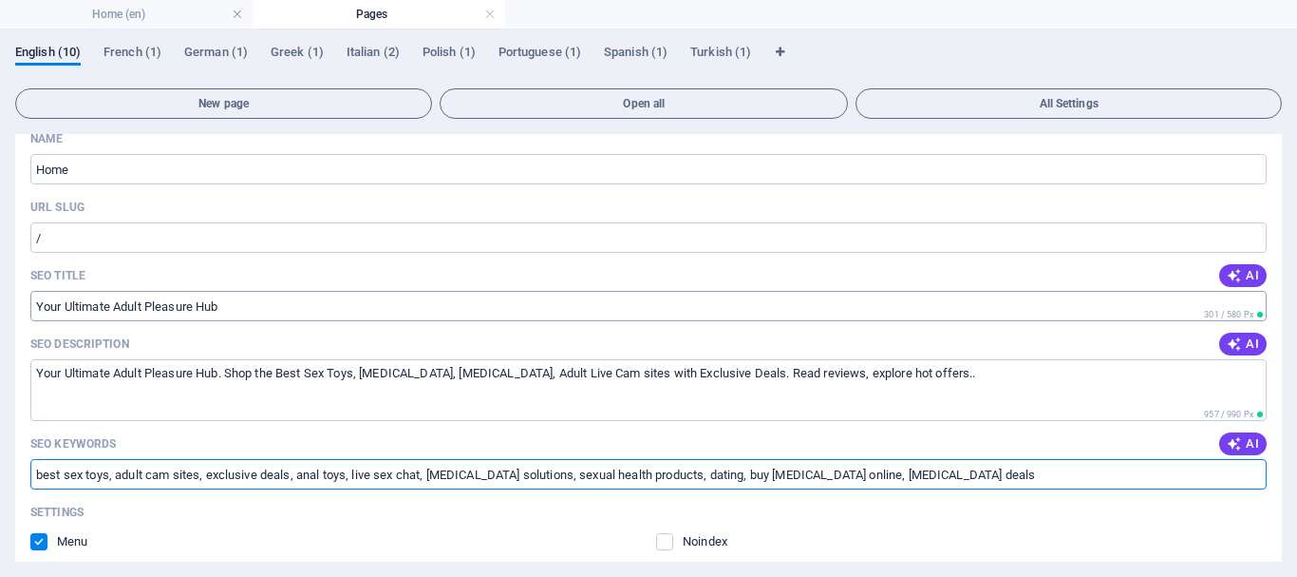
scroll to position [95, 0]
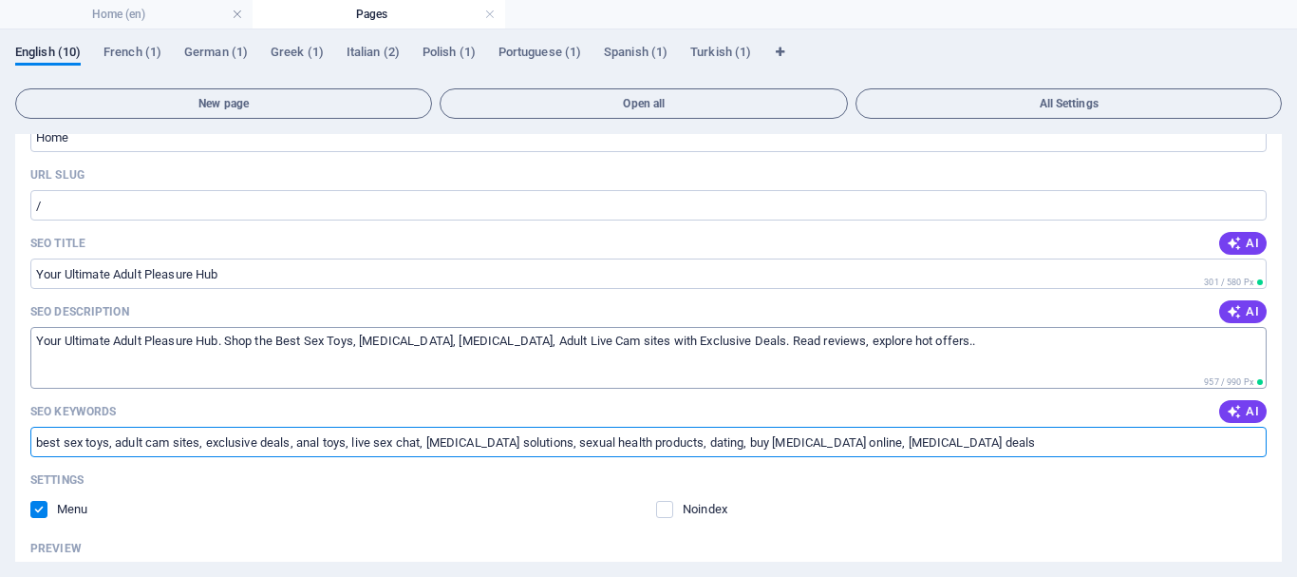
click at [558, 337] on textarea "Your Ultimate Adult Pleasure Hub. Shop the Best Sex Toys, [MEDICAL_DATA], [MEDI…" at bounding box center [648, 358] width 1237 height 62
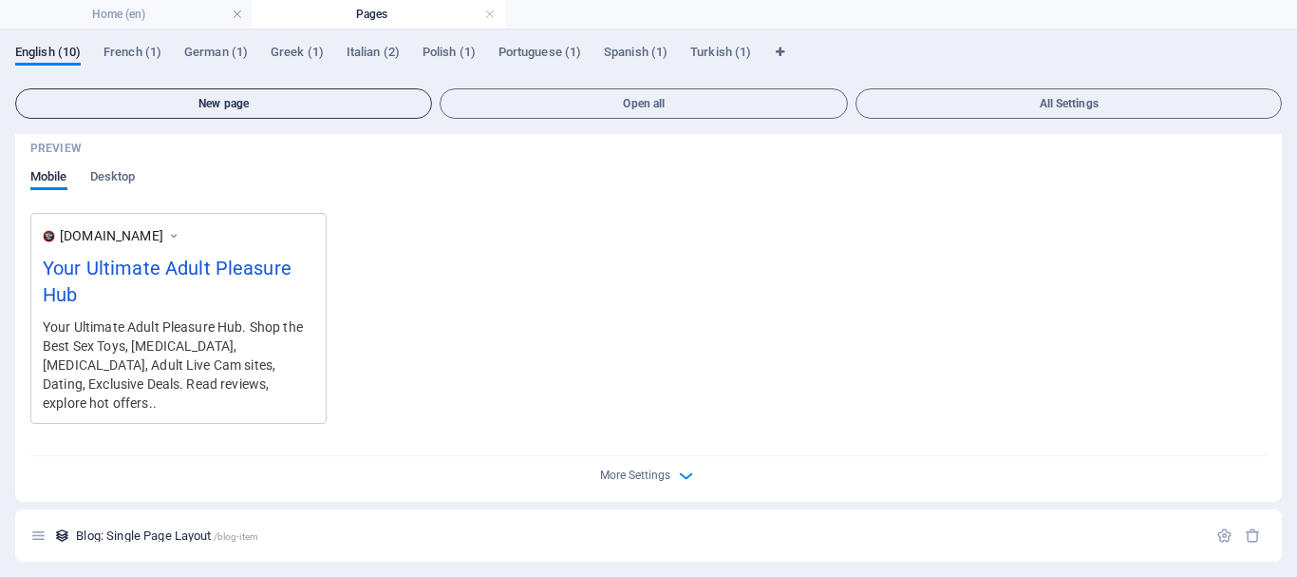
scroll to position [475, 0]
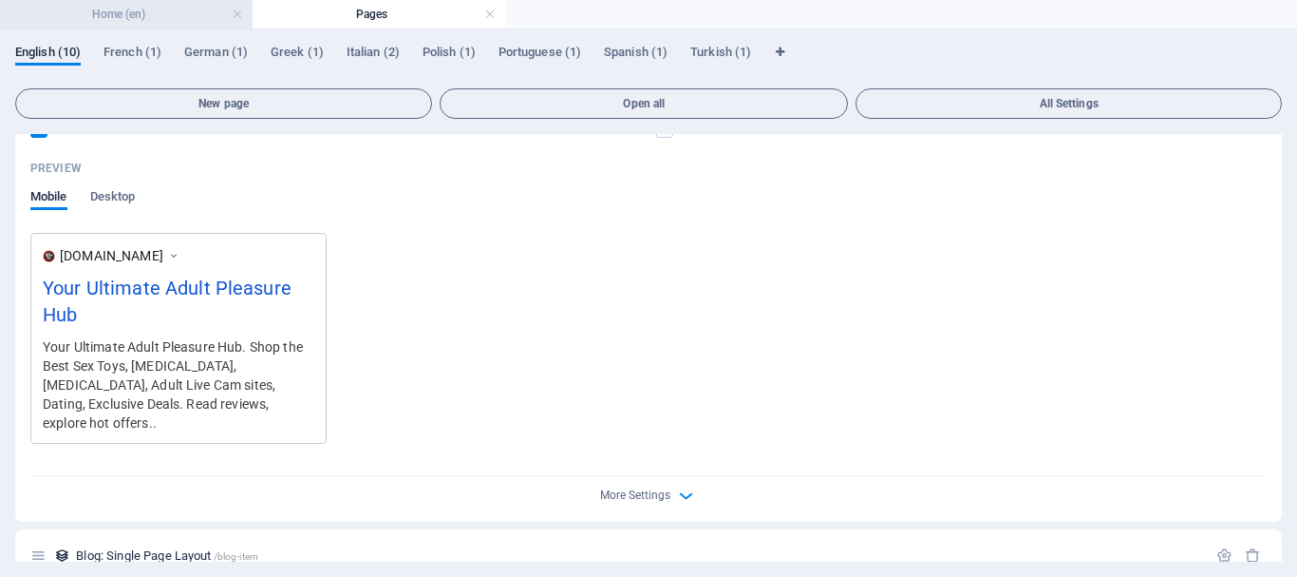
click at [123, 10] on h4 "Home (en)" at bounding box center [126, 14] width 253 height 21
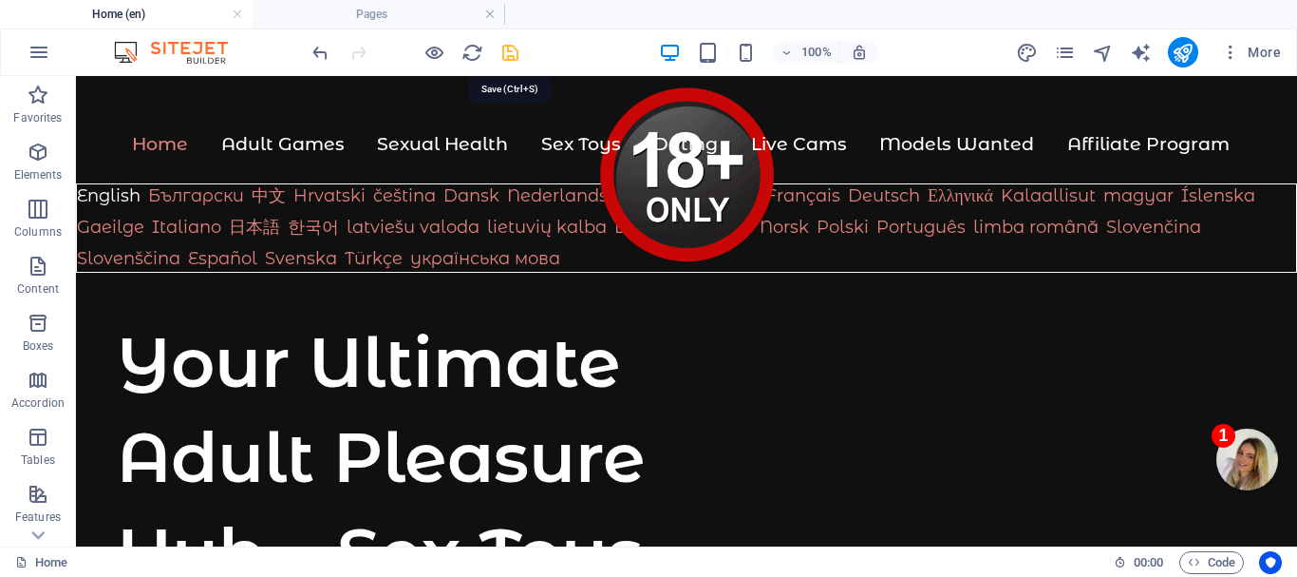
click at [511, 57] on icon "save" at bounding box center [511, 53] width 22 height 22
click at [394, 10] on h4 "Pages" at bounding box center [379, 14] width 253 height 21
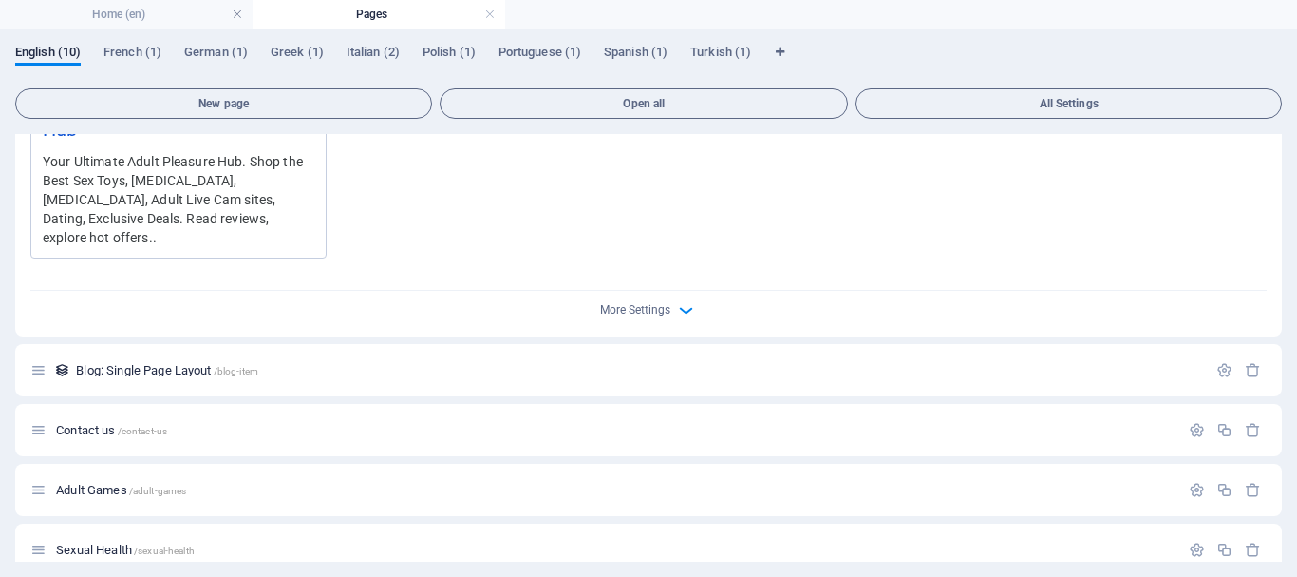
scroll to position [570, 0]
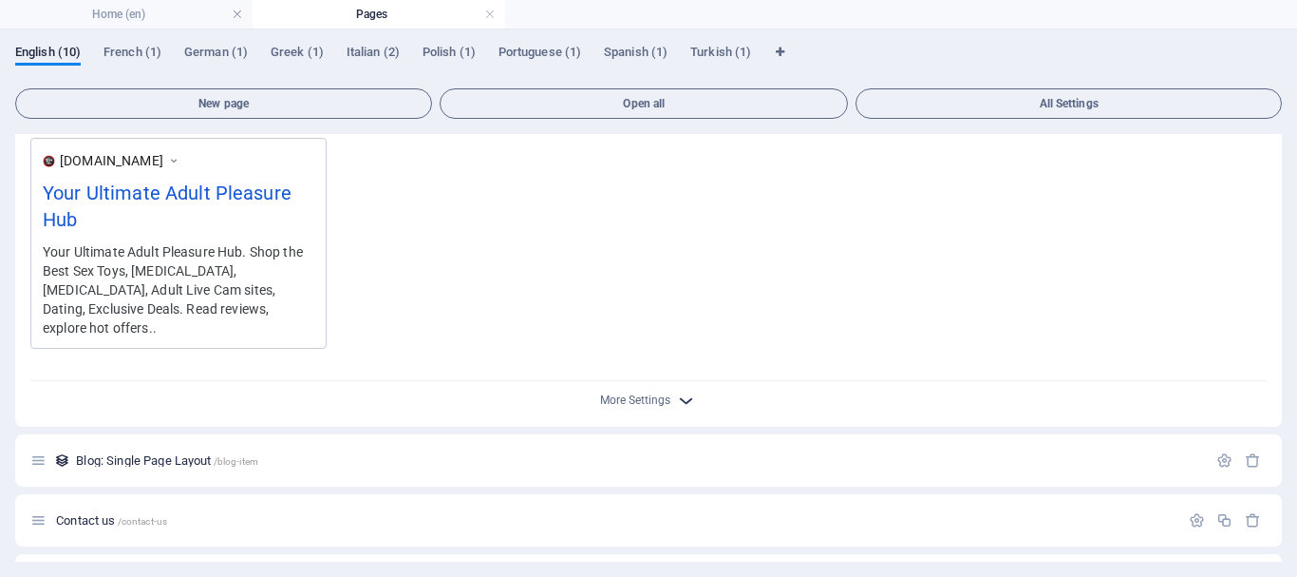
click at [675, 389] on icon "button" at bounding box center [686, 400] width 22 height 22
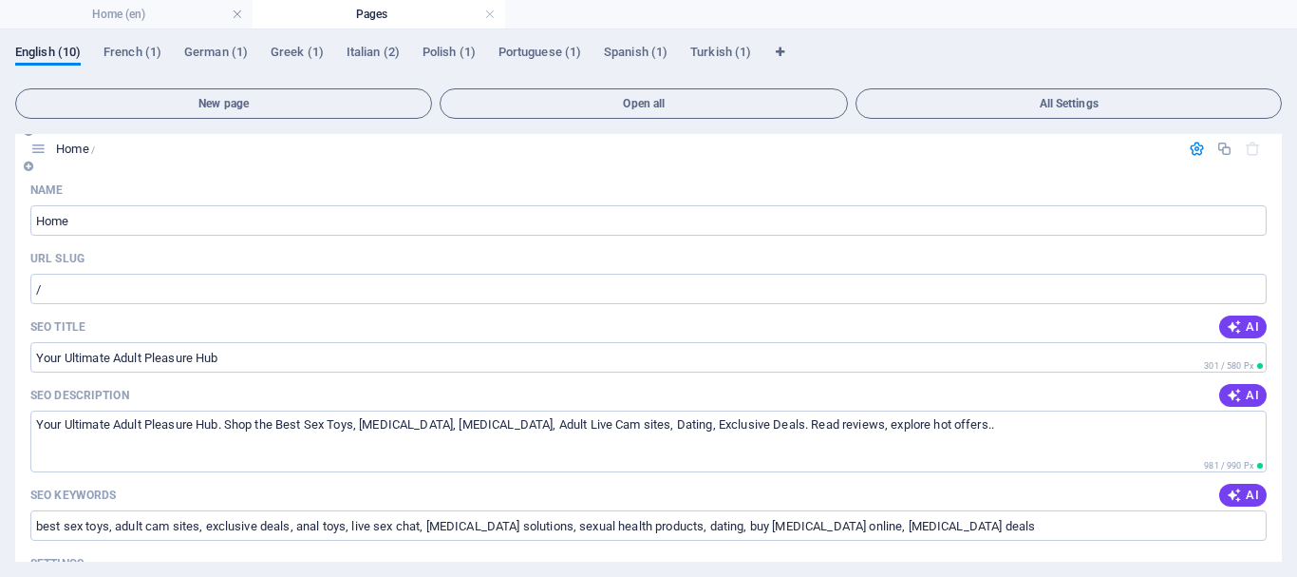
scroll to position [0, 0]
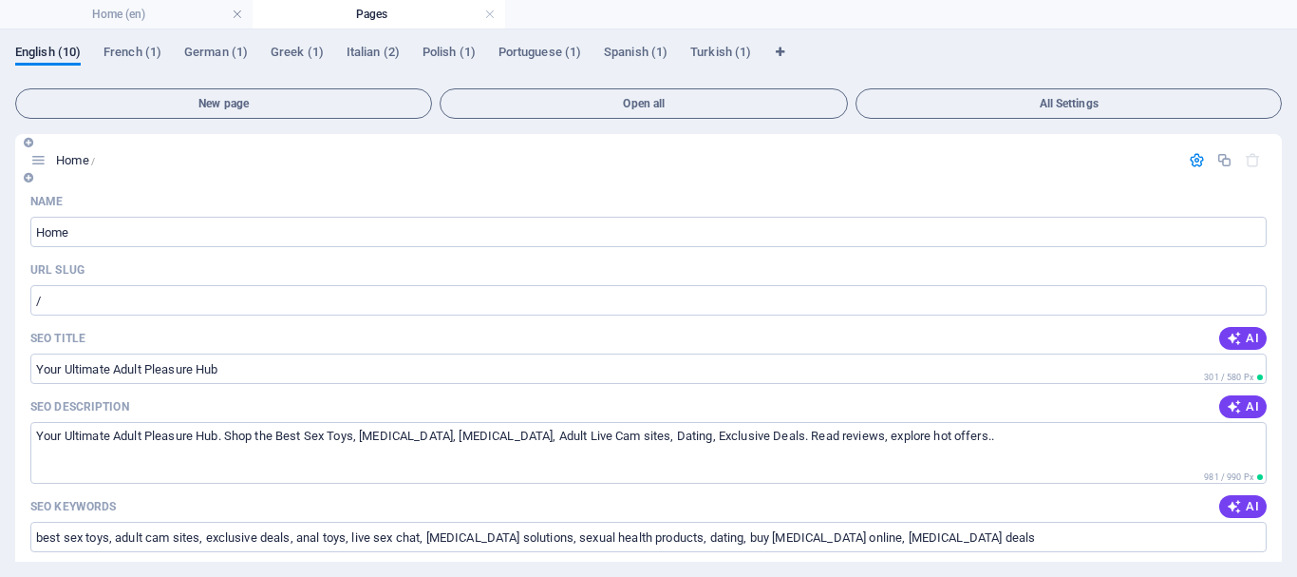
click at [1190, 156] on icon "button" at bounding box center [1197, 160] width 16 height 16
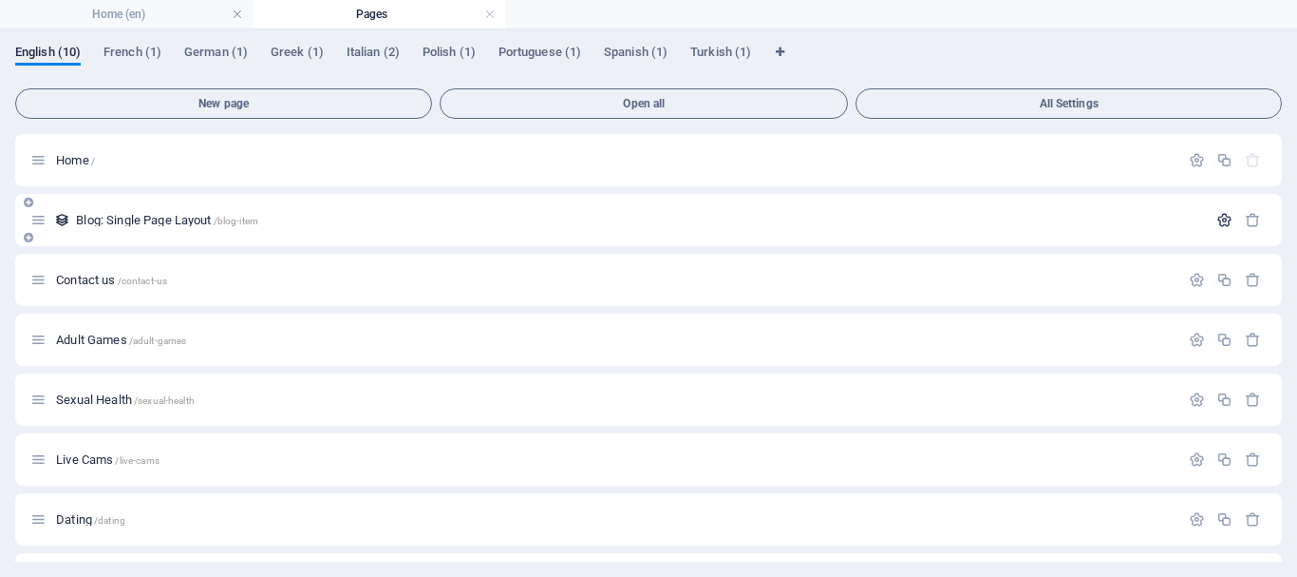
click at [1218, 218] on icon "button" at bounding box center [1225, 220] width 16 height 16
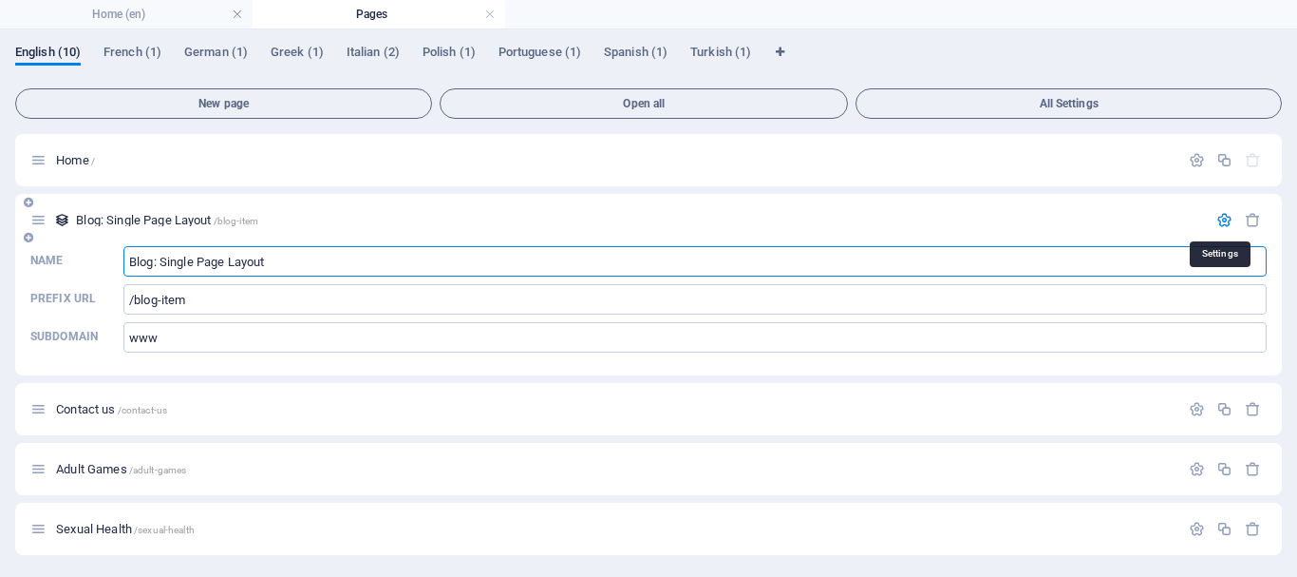
click at [1220, 217] on icon "button" at bounding box center [1225, 220] width 16 height 16
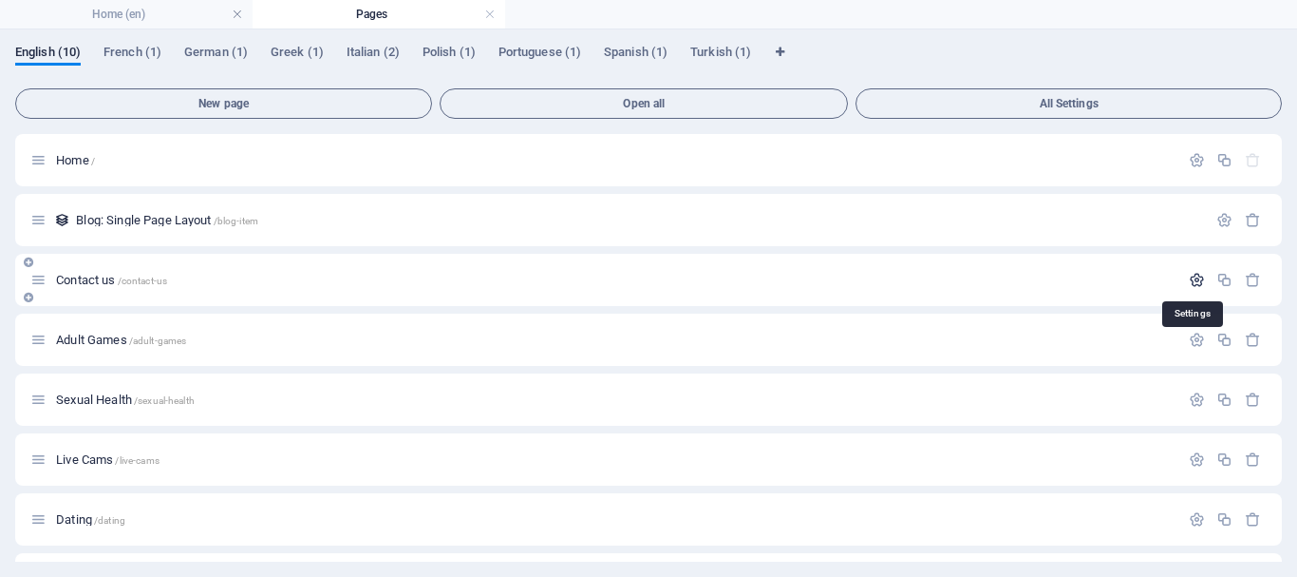
click at [1195, 275] on icon "button" at bounding box center [1197, 280] width 16 height 16
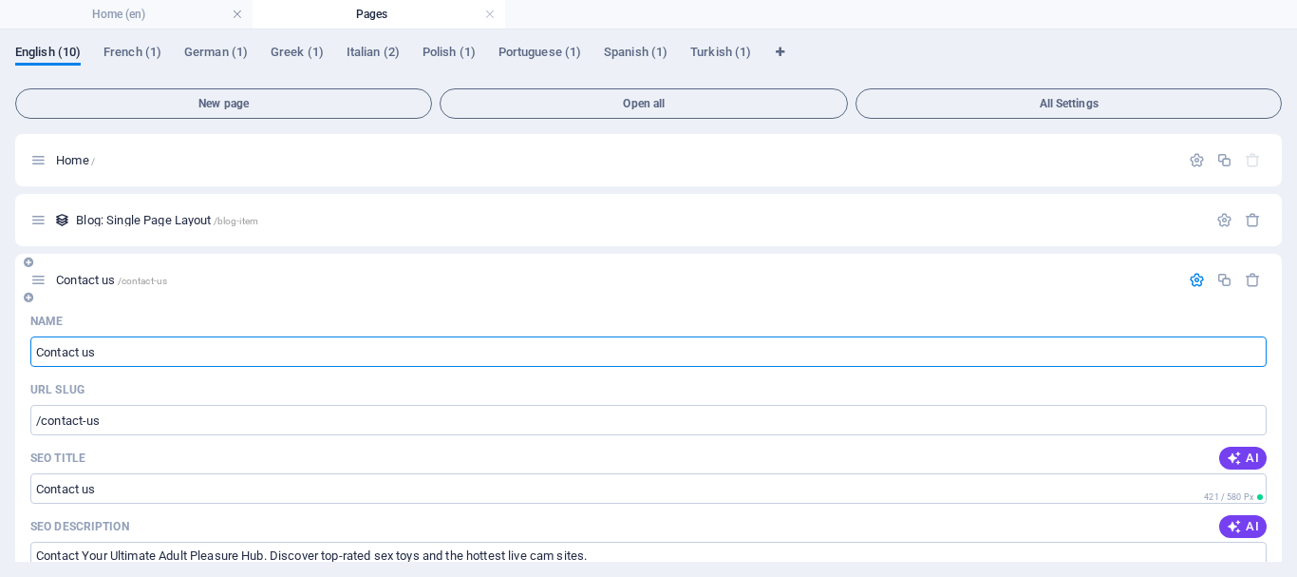
scroll to position [95, 0]
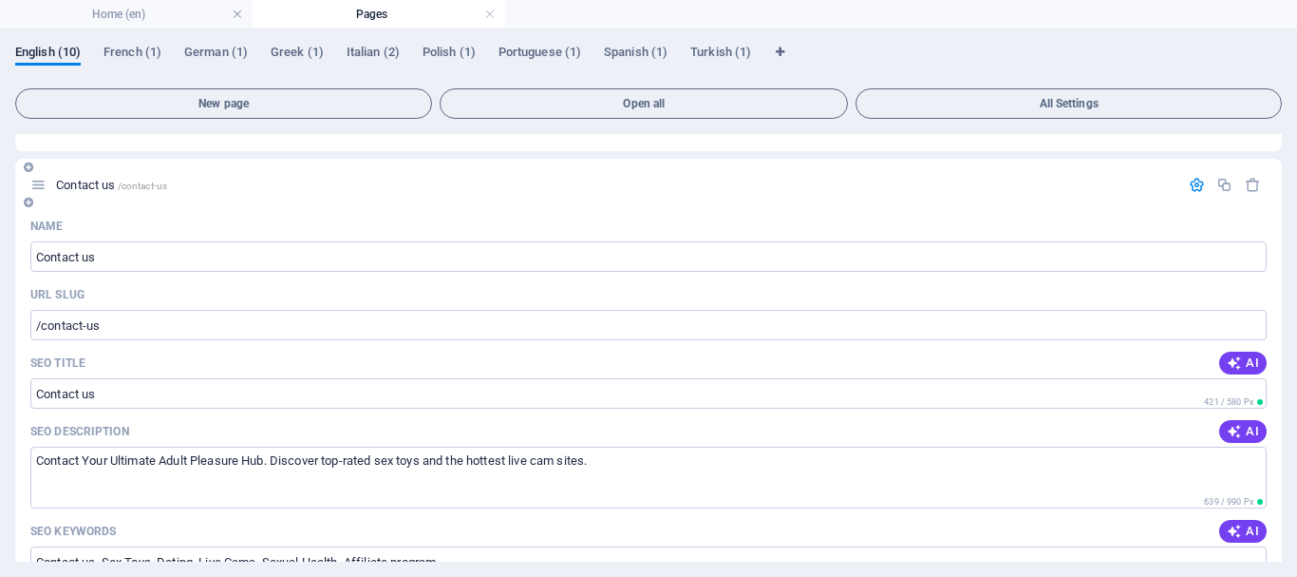
click at [1189, 183] on icon "button" at bounding box center [1197, 185] width 16 height 16
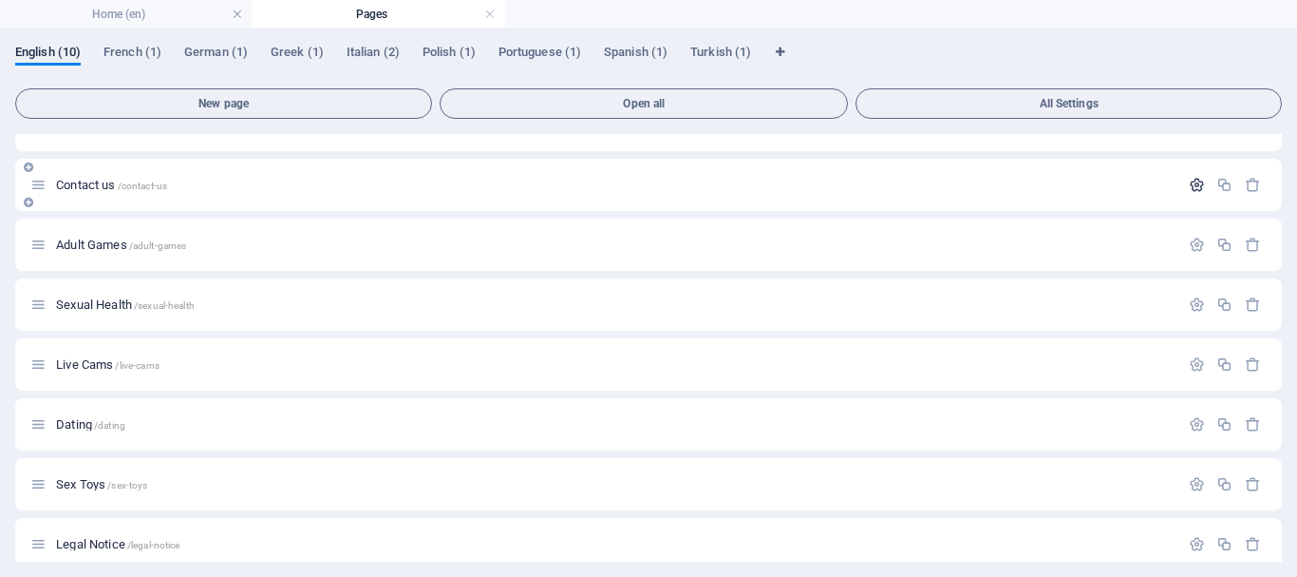
click at [1192, 180] on icon "button" at bounding box center [1197, 185] width 16 height 16
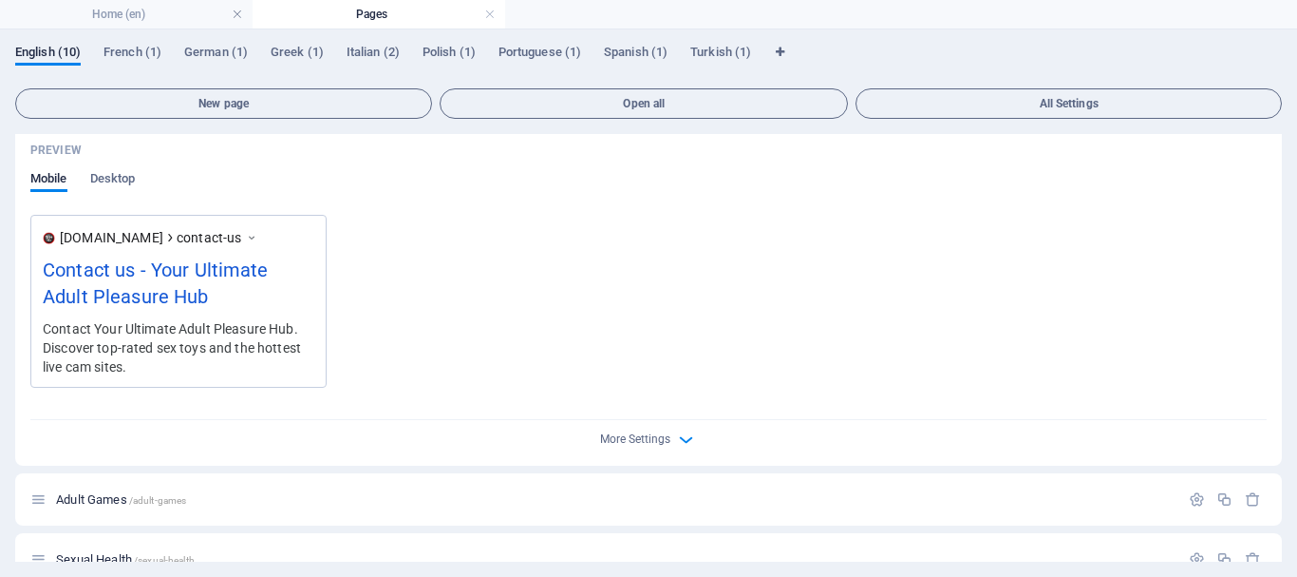
scroll to position [665, 0]
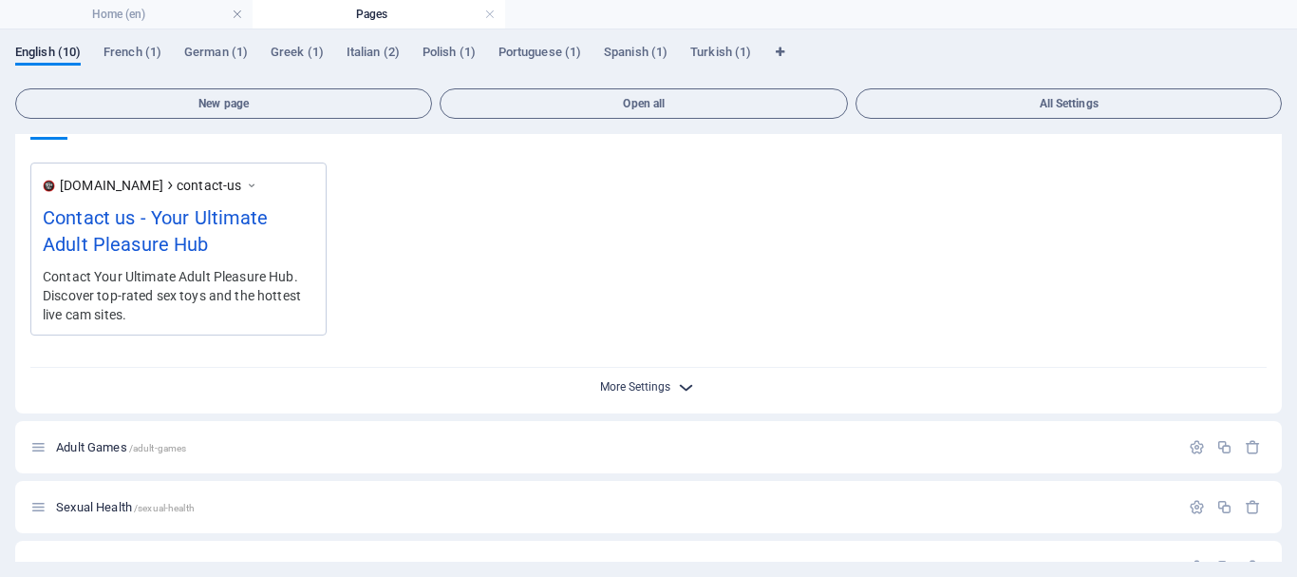
click at [661, 386] on span "More Settings" at bounding box center [635, 386] width 70 height 13
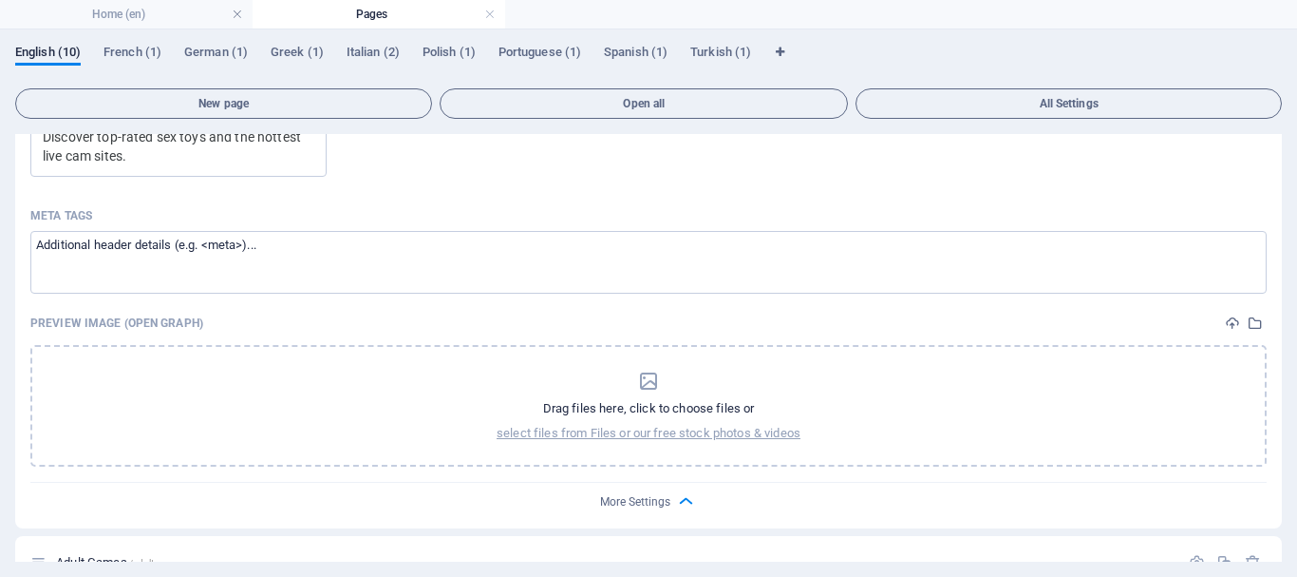
scroll to position [855, 0]
